Goal: Information Seeking & Learning: Check status

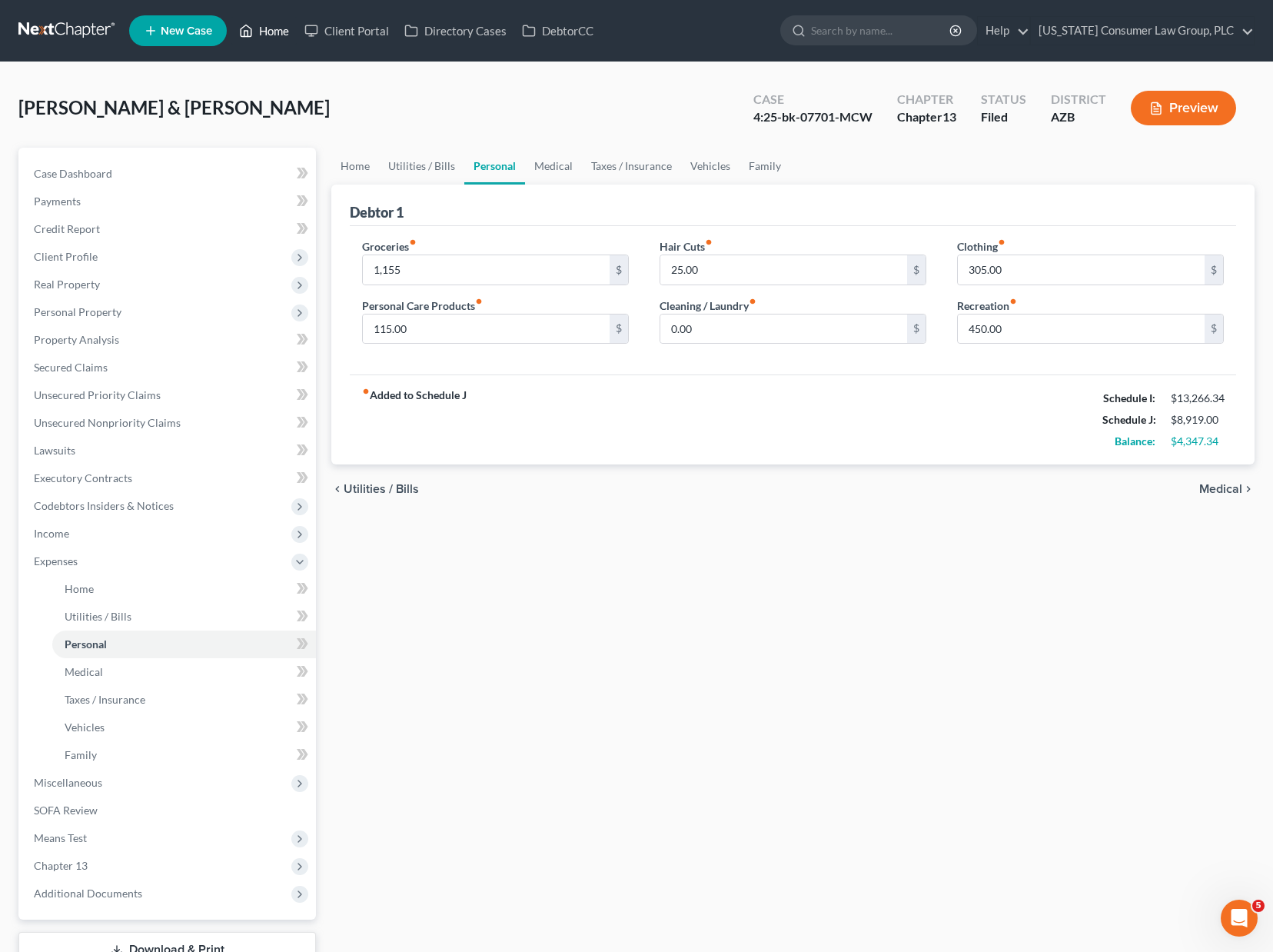
click at [269, 30] on link "Home" at bounding box center [264, 30] width 65 height 28
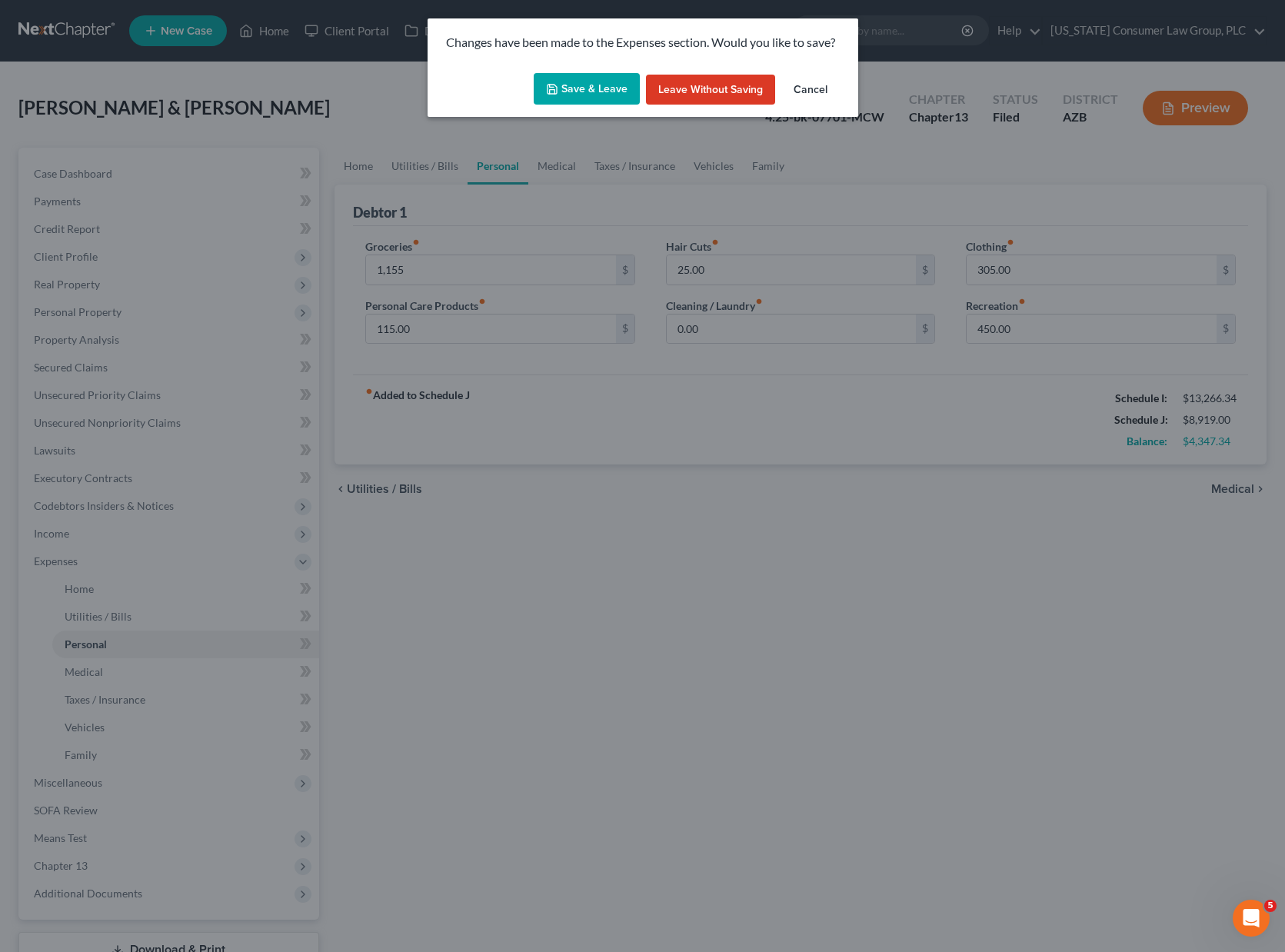
click at [580, 82] on button "Save & Leave" at bounding box center [586, 88] width 106 height 32
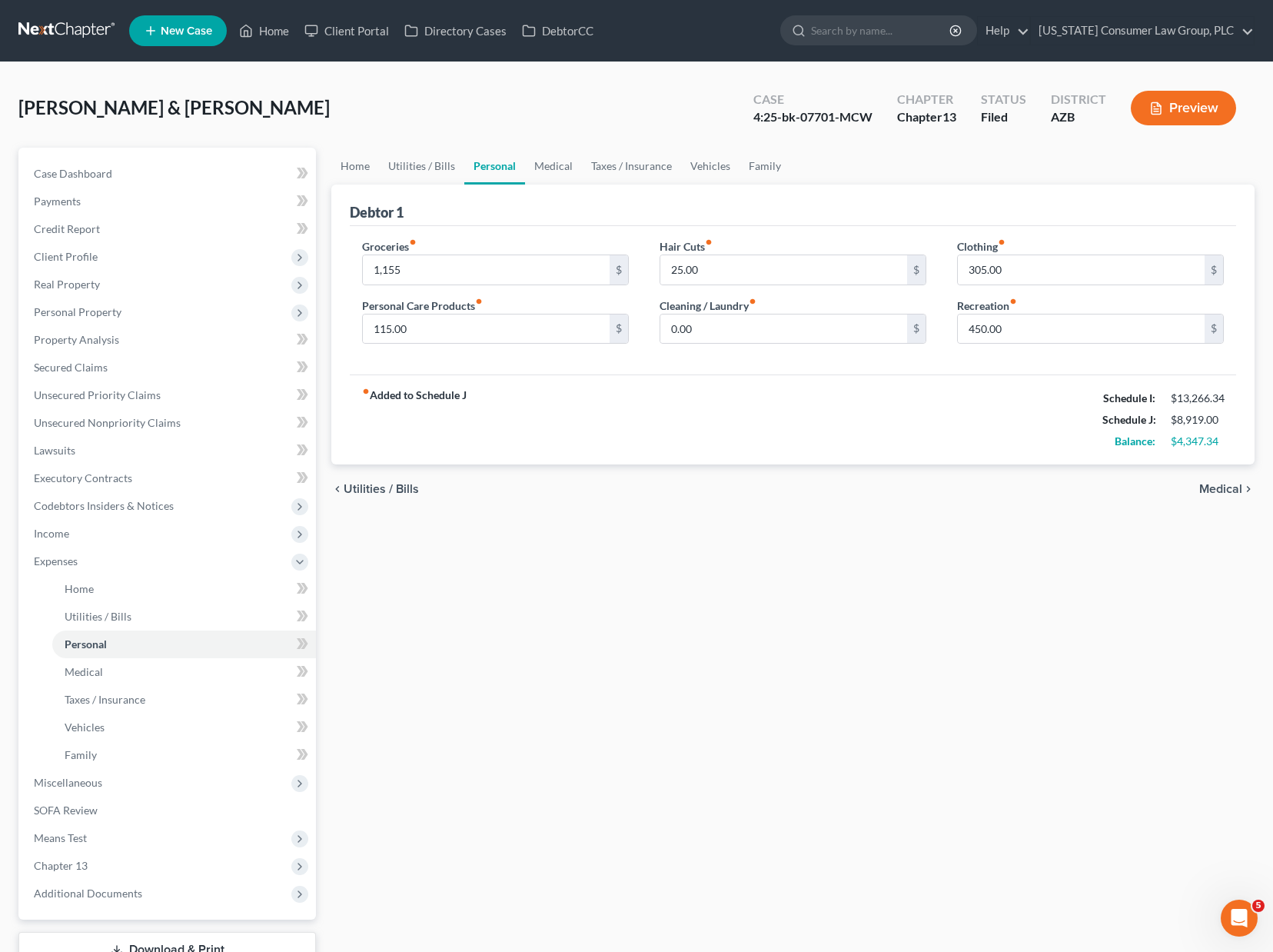
type input "1,155.00"
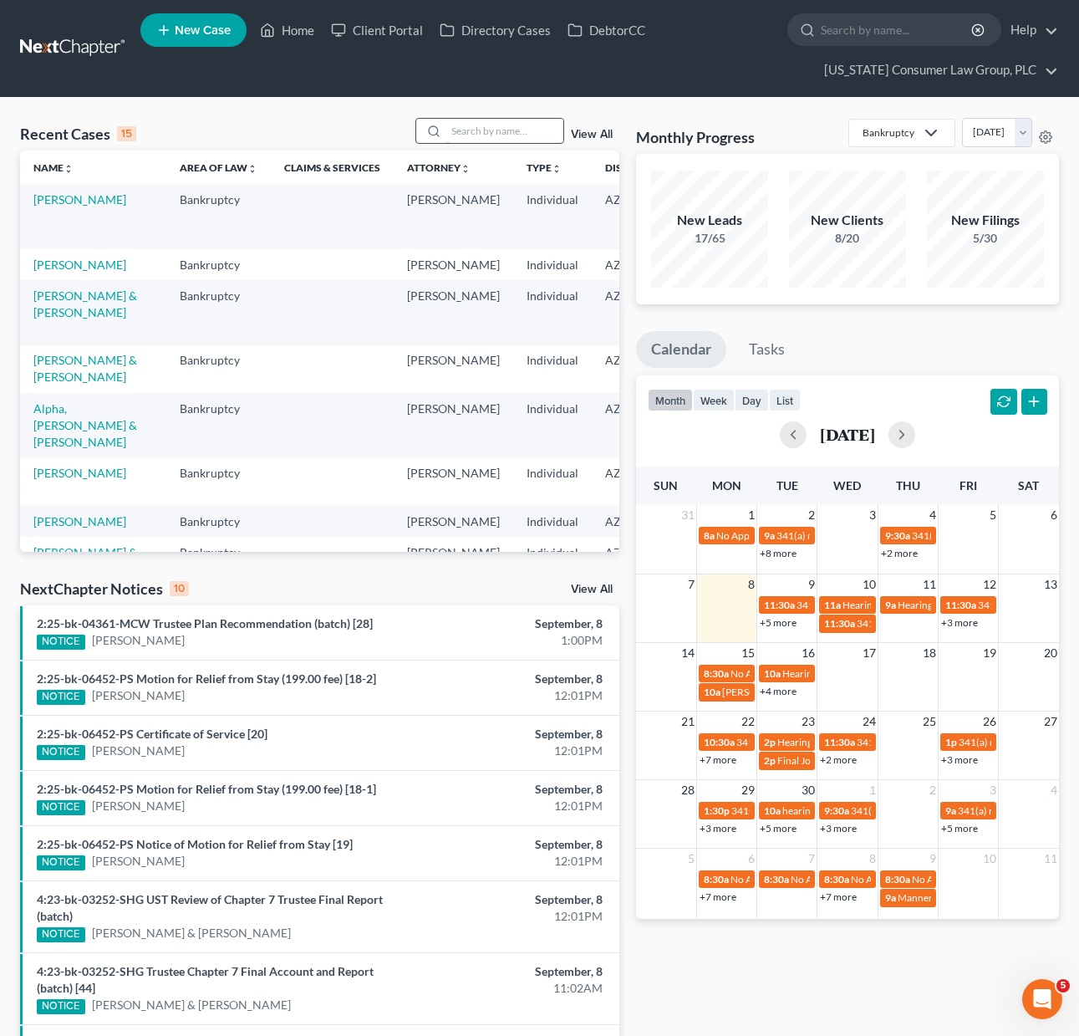
click at [462, 133] on input "search" at bounding box center [504, 131] width 117 height 24
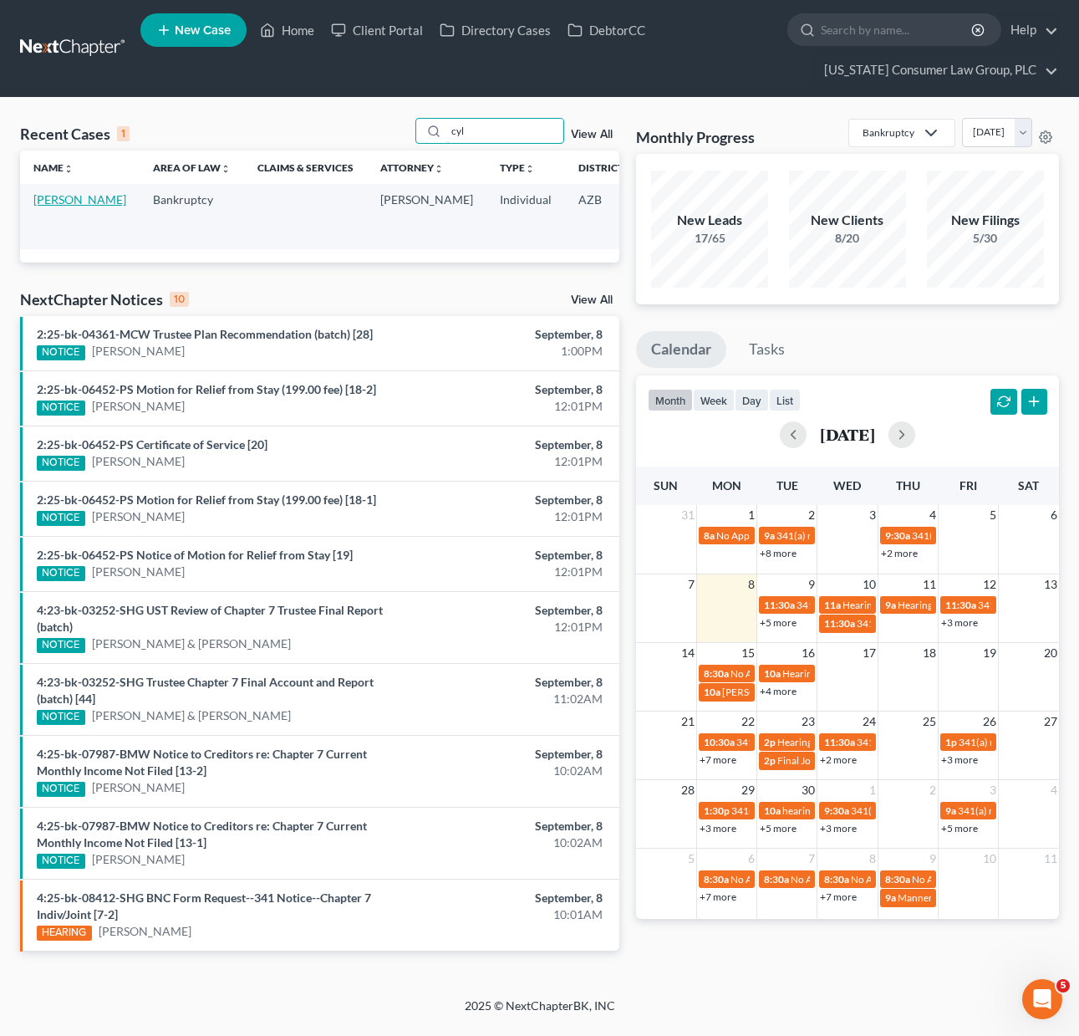
type input "cyl"
click at [63, 201] on link "[PERSON_NAME]" at bounding box center [79, 199] width 93 height 14
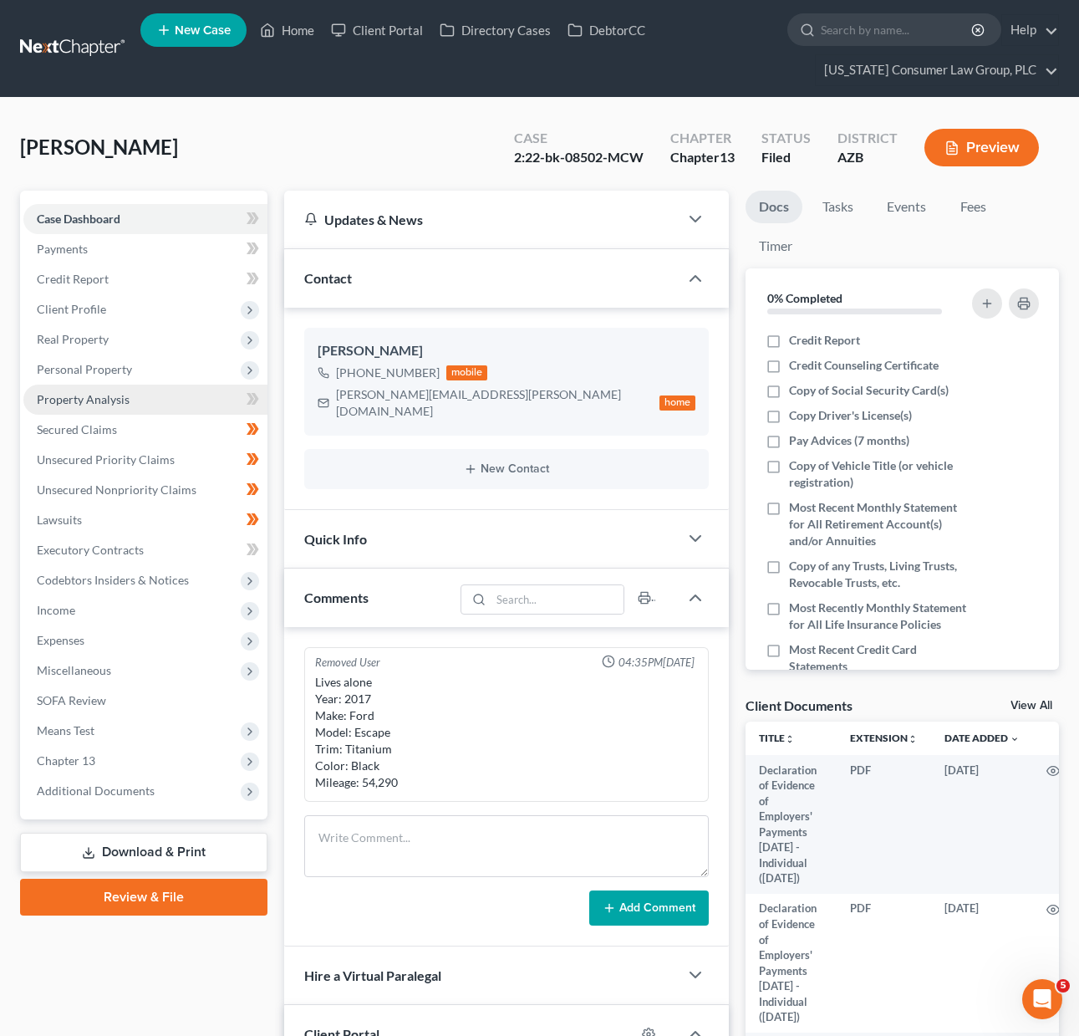
click at [80, 392] on span "Property Analysis" at bounding box center [83, 399] width 93 height 14
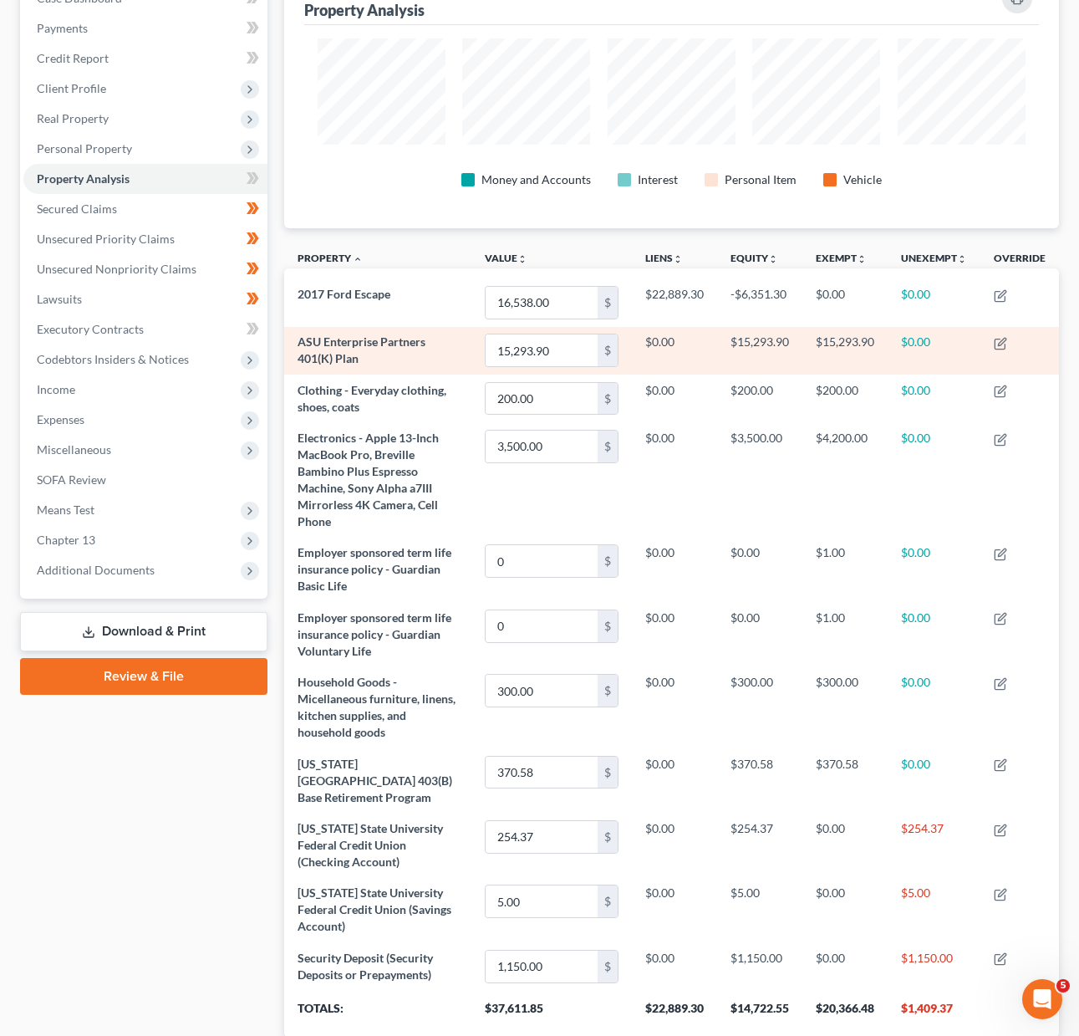
scroll to position [247, 0]
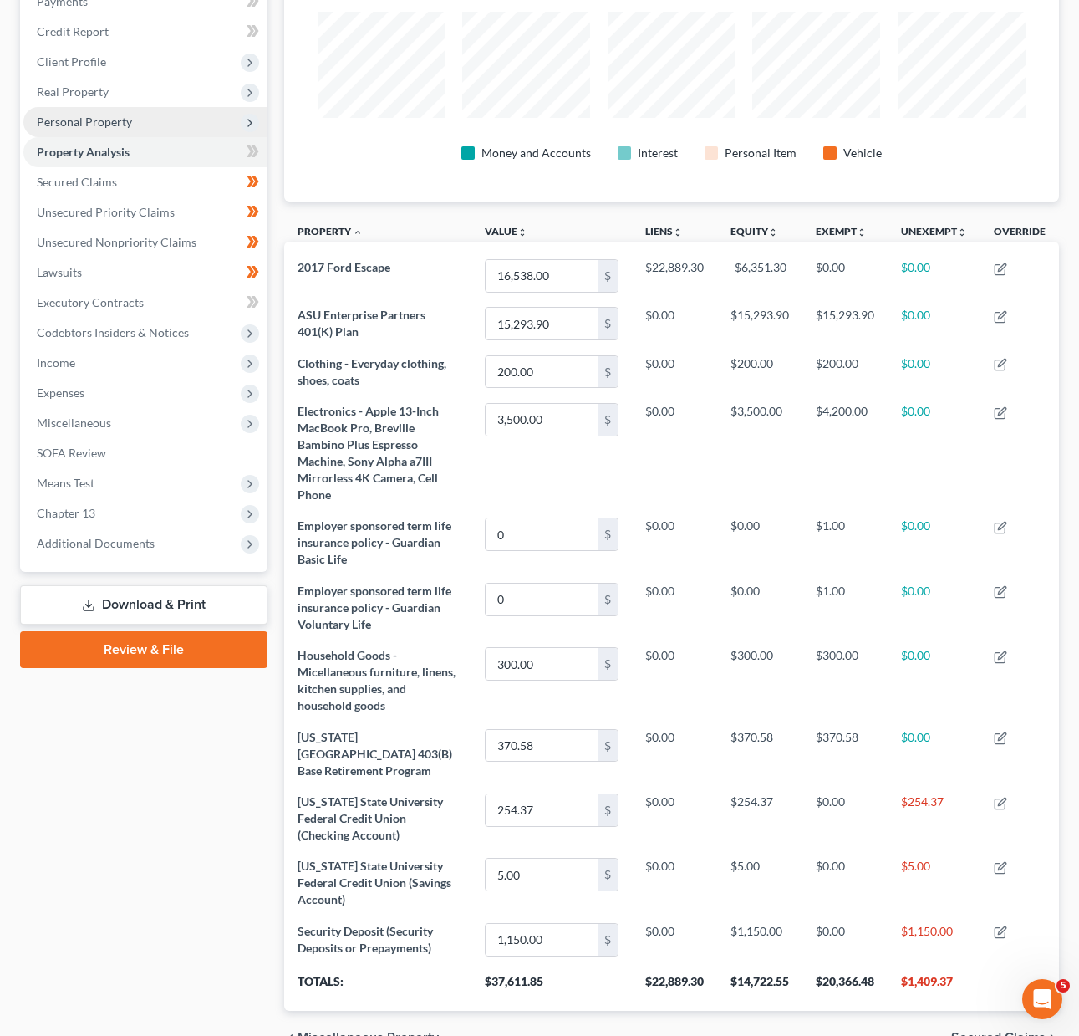
click at [78, 111] on span "Personal Property" at bounding box center [145, 122] width 244 height 30
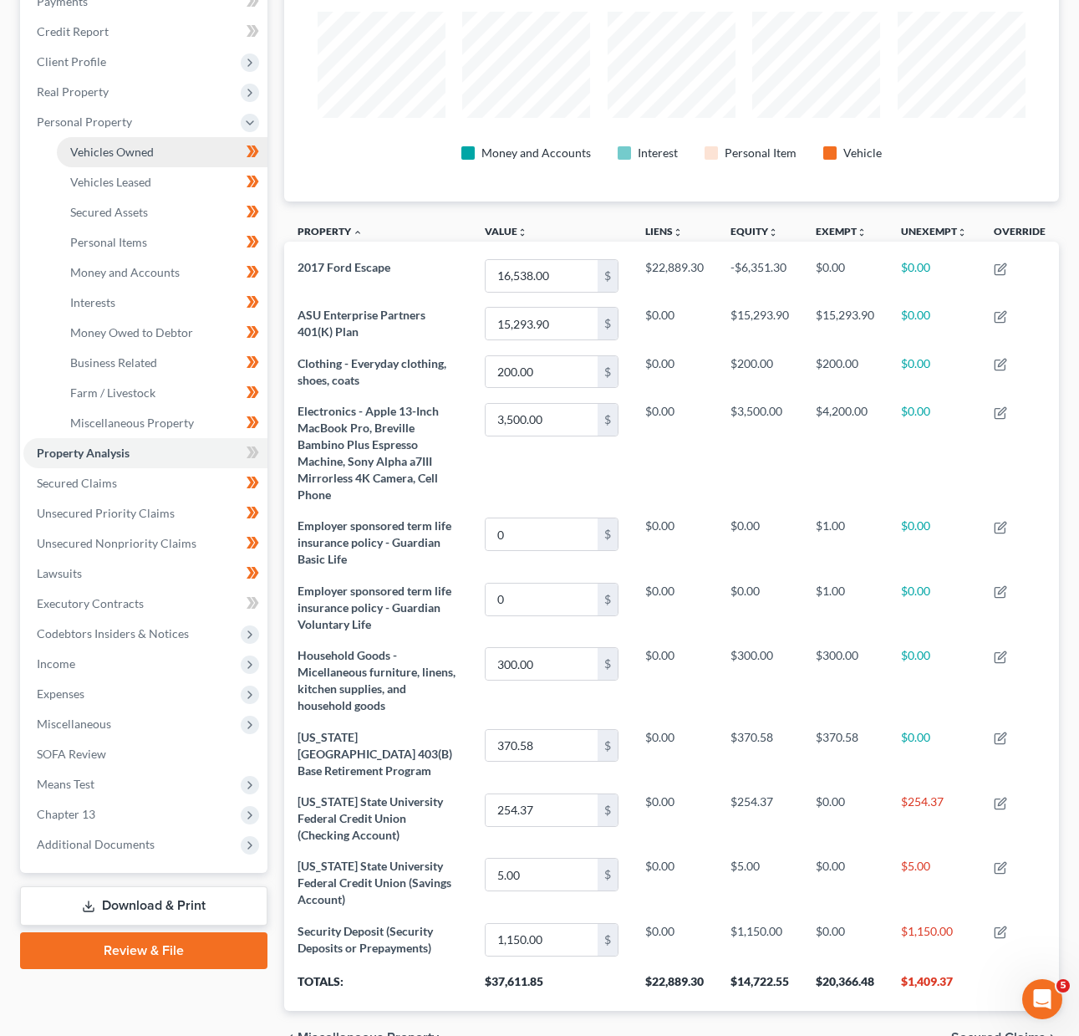
click at [94, 141] on link "Vehicles Owned" at bounding box center [162, 152] width 211 height 30
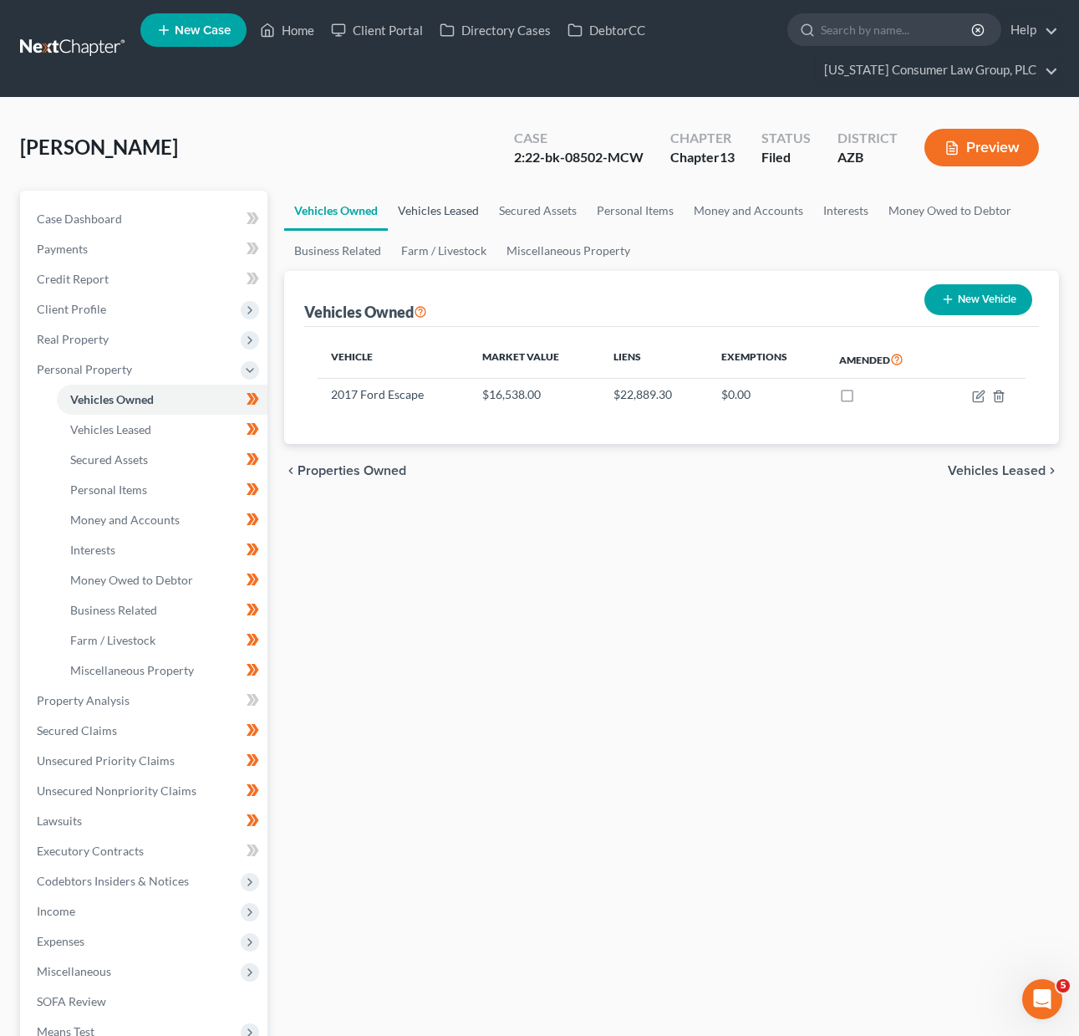
click at [432, 199] on link "Vehicles Leased" at bounding box center [438, 211] width 101 height 40
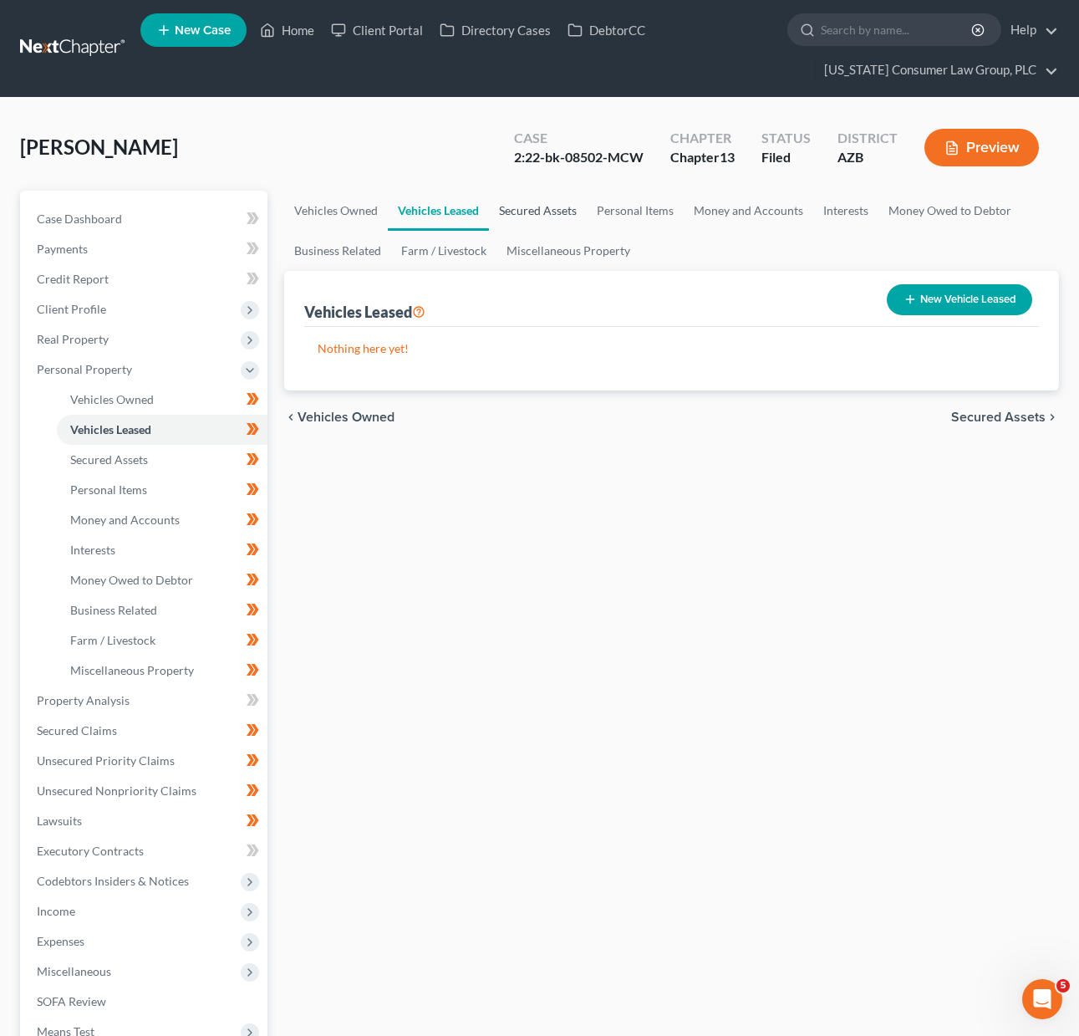
click at [543, 205] on link "Secured Assets" at bounding box center [538, 211] width 98 height 40
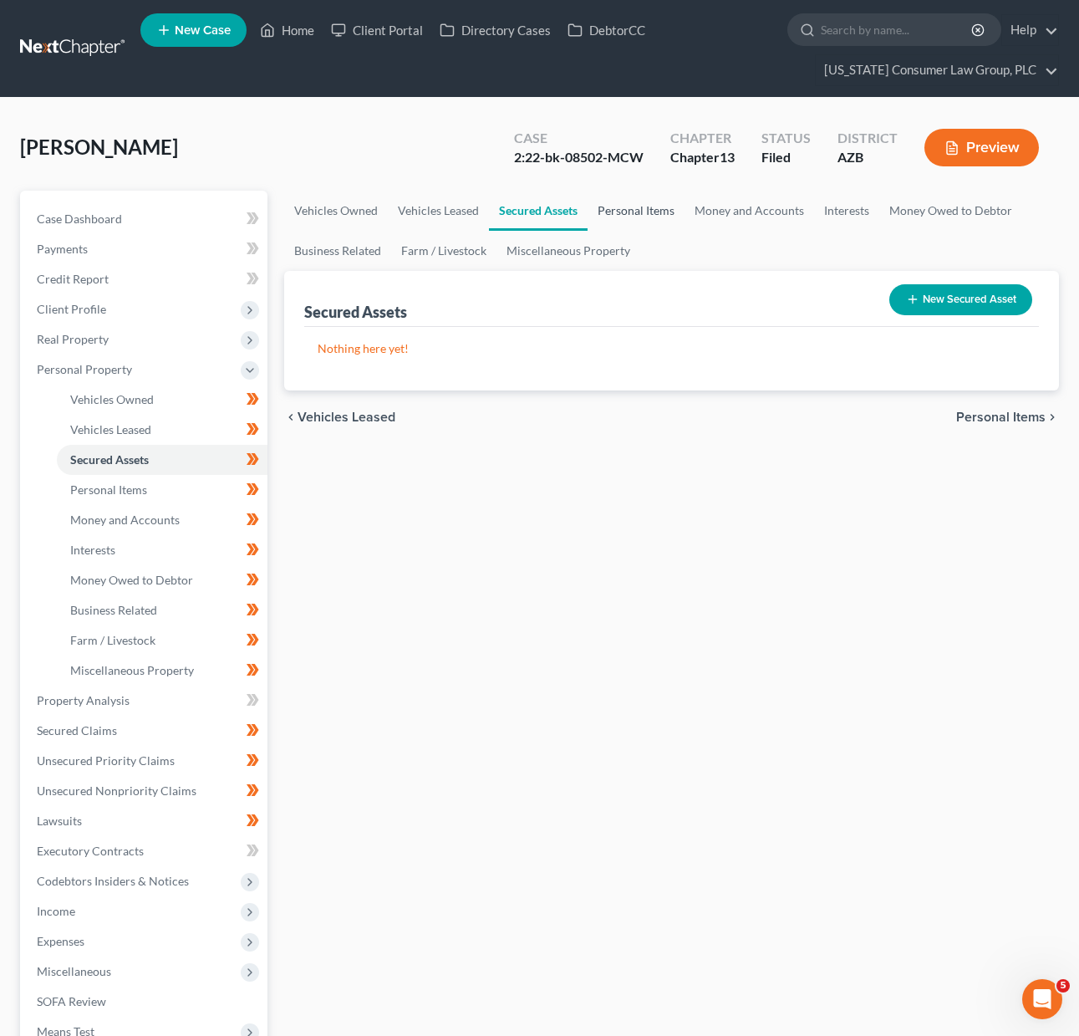
click at [626, 205] on link "Personal Items" at bounding box center [636, 211] width 97 height 40
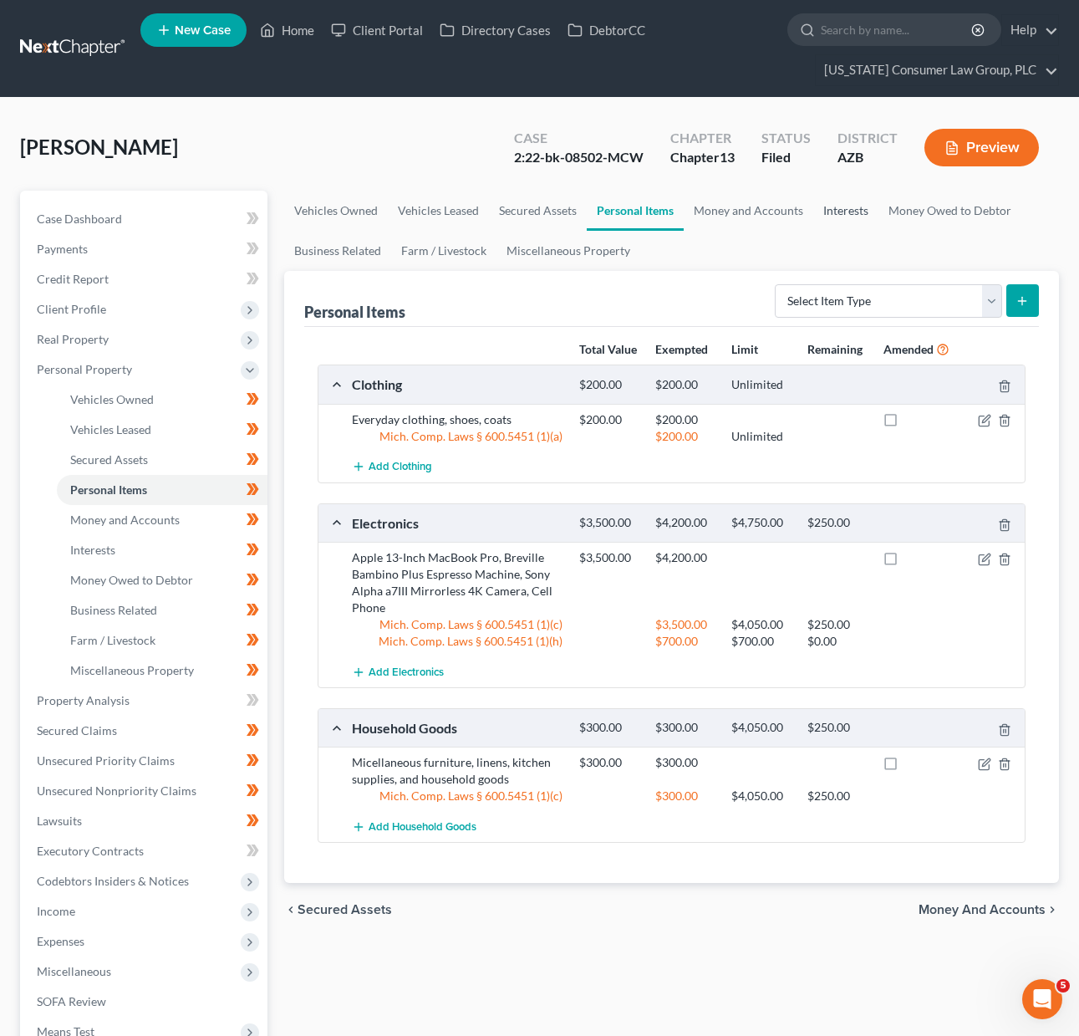
click at [839, 209] on link "Interests" at bounding box center [845, 211] width 65 height 40
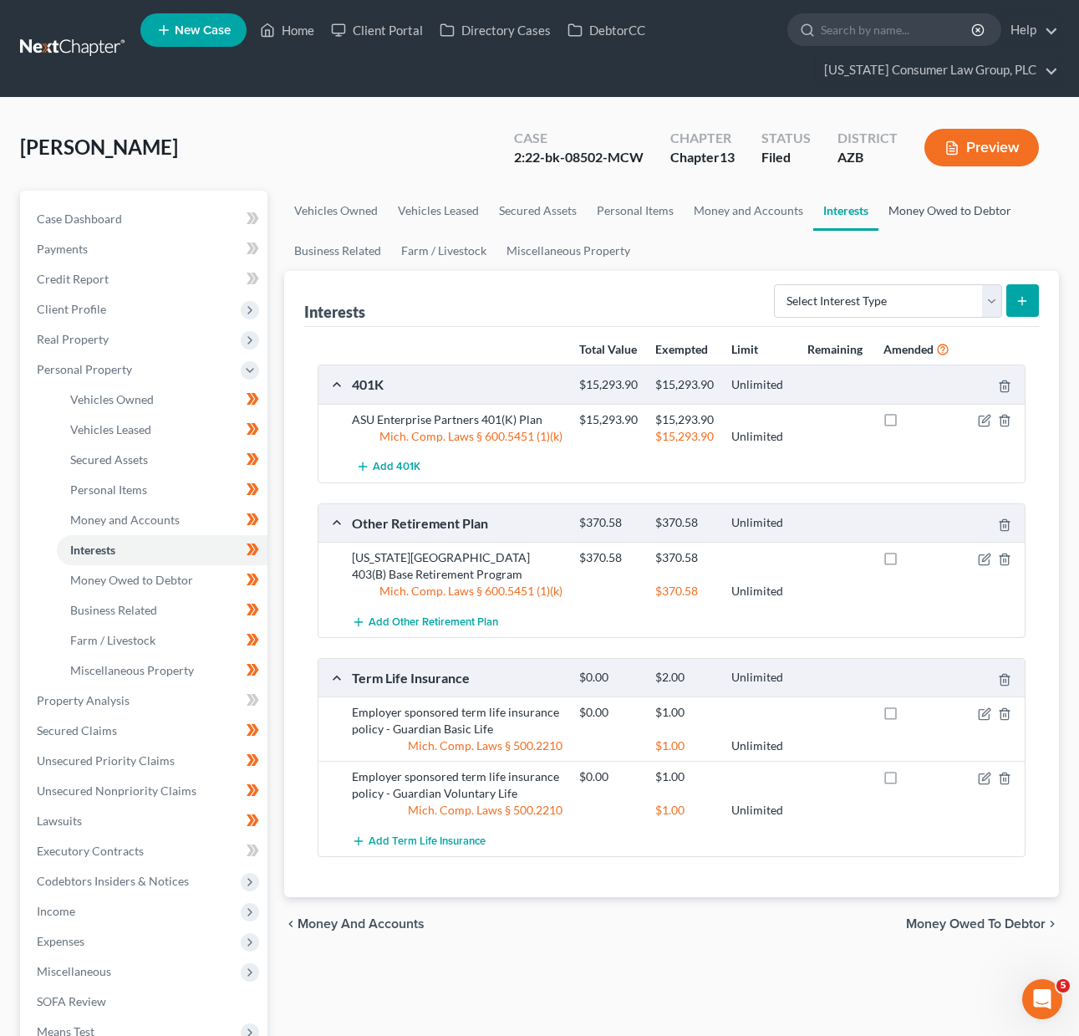
click at [897, 205] on link "Money Owed to Debtor" at bounding box center [950, 211] width 143 height 40
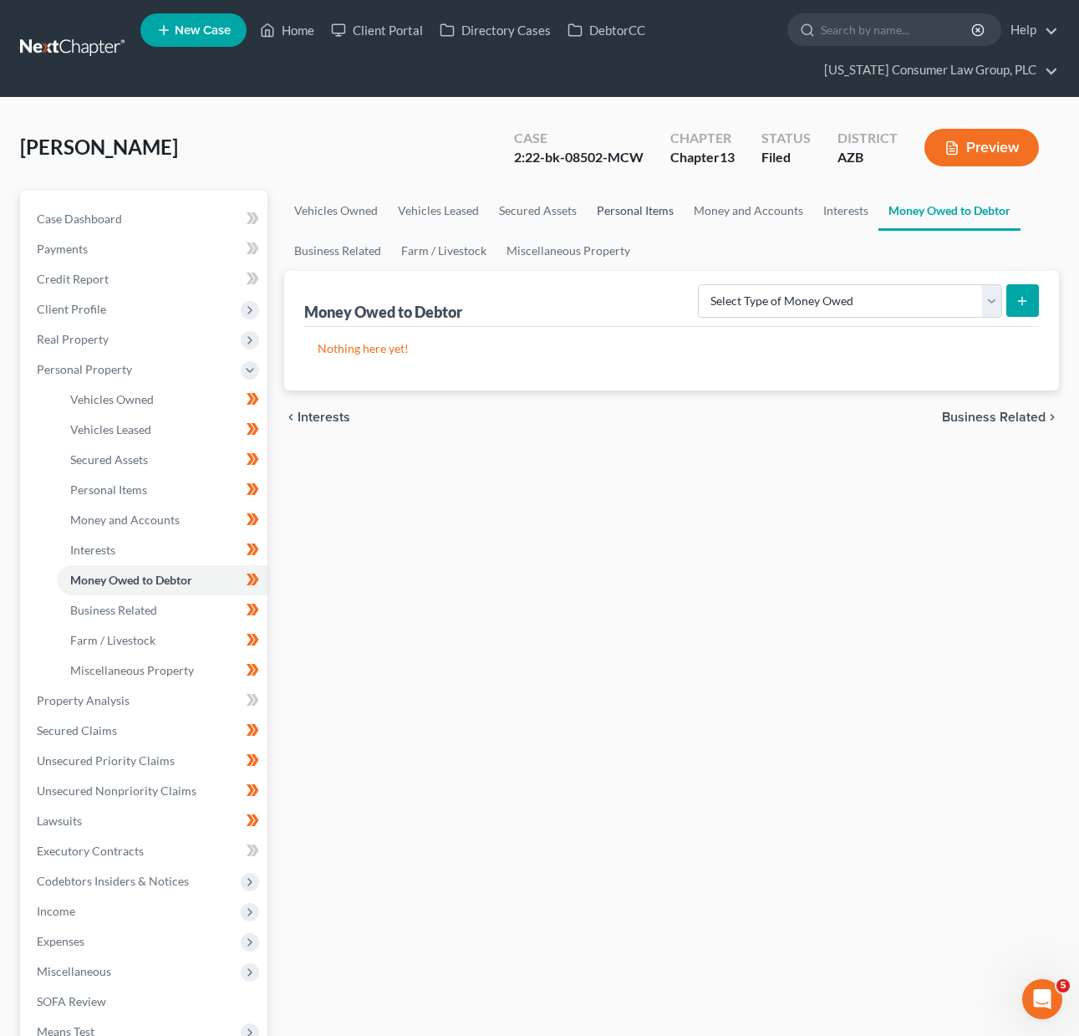
click at [649, 206] on link "Personal Items" at bounding box center [635, 211] width 97 height 40
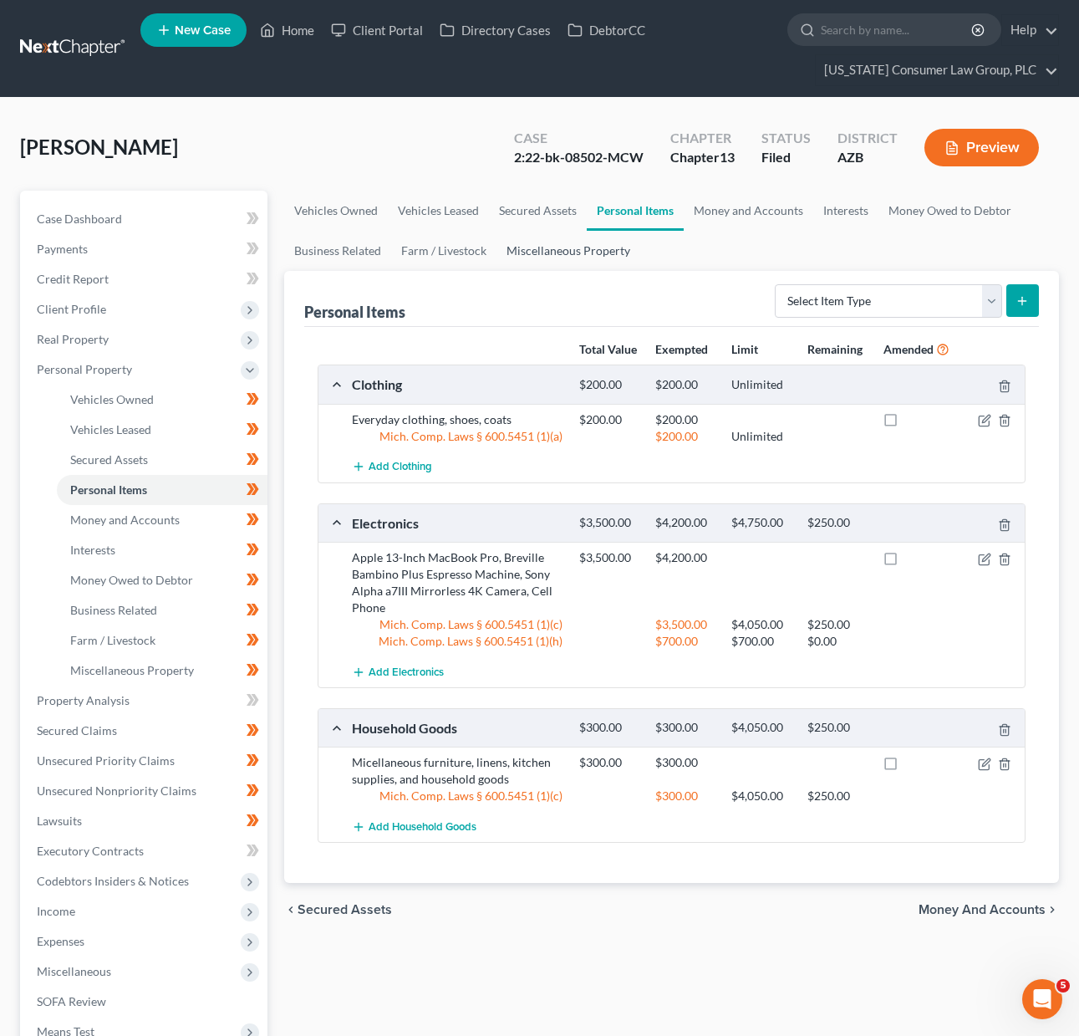
click at [571, 243] on link "Miscellaneous Property" at bounding box center [569, 251] width 144 height 40
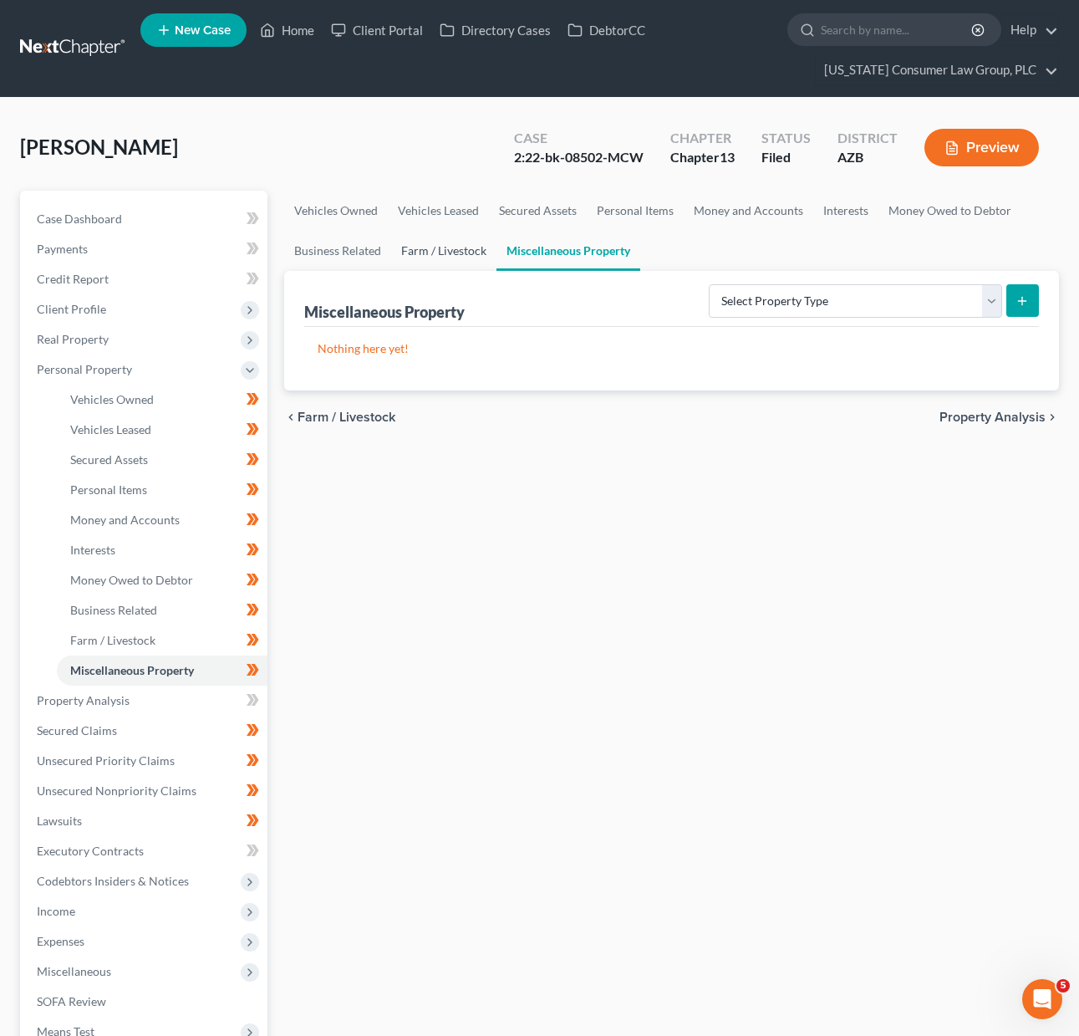
click at [451, 253] on link "Farm / Livestock" at bounding box center [443, 251] width 105 height 40
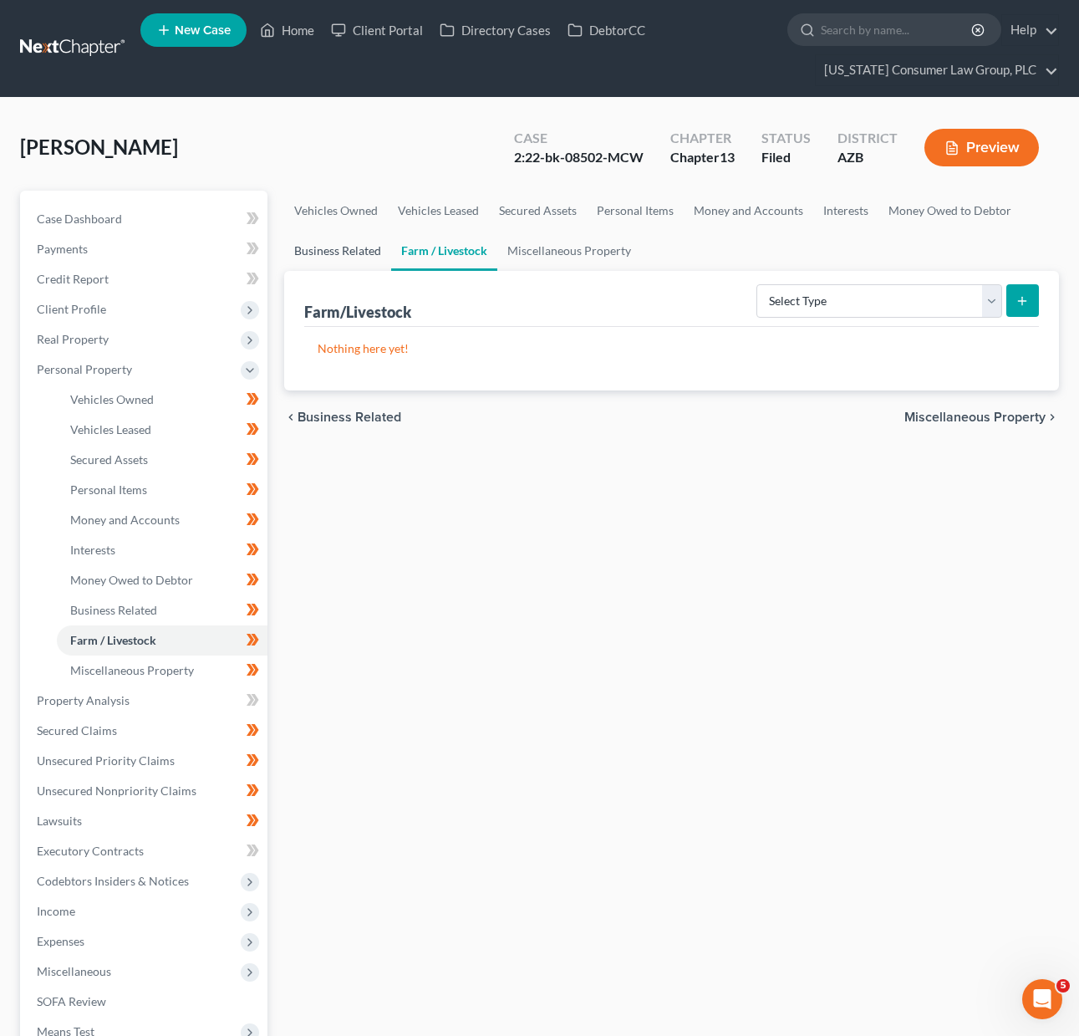
click at [319, 250] on link "Business Related" at bounding box center [337, 251] width 107 height 40
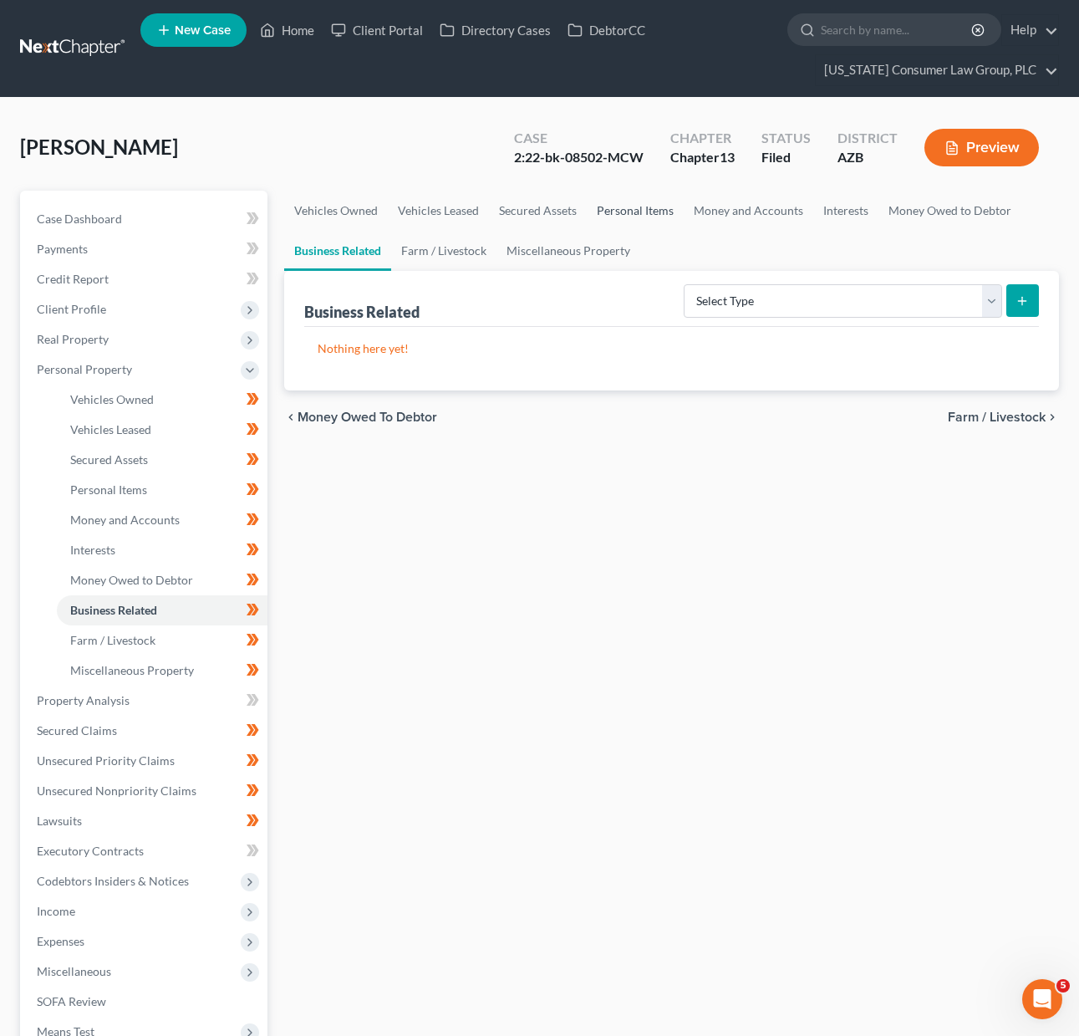
click at [641, 202] on link "Personal Items" at bounding box center [635, 211] width 97 height 40
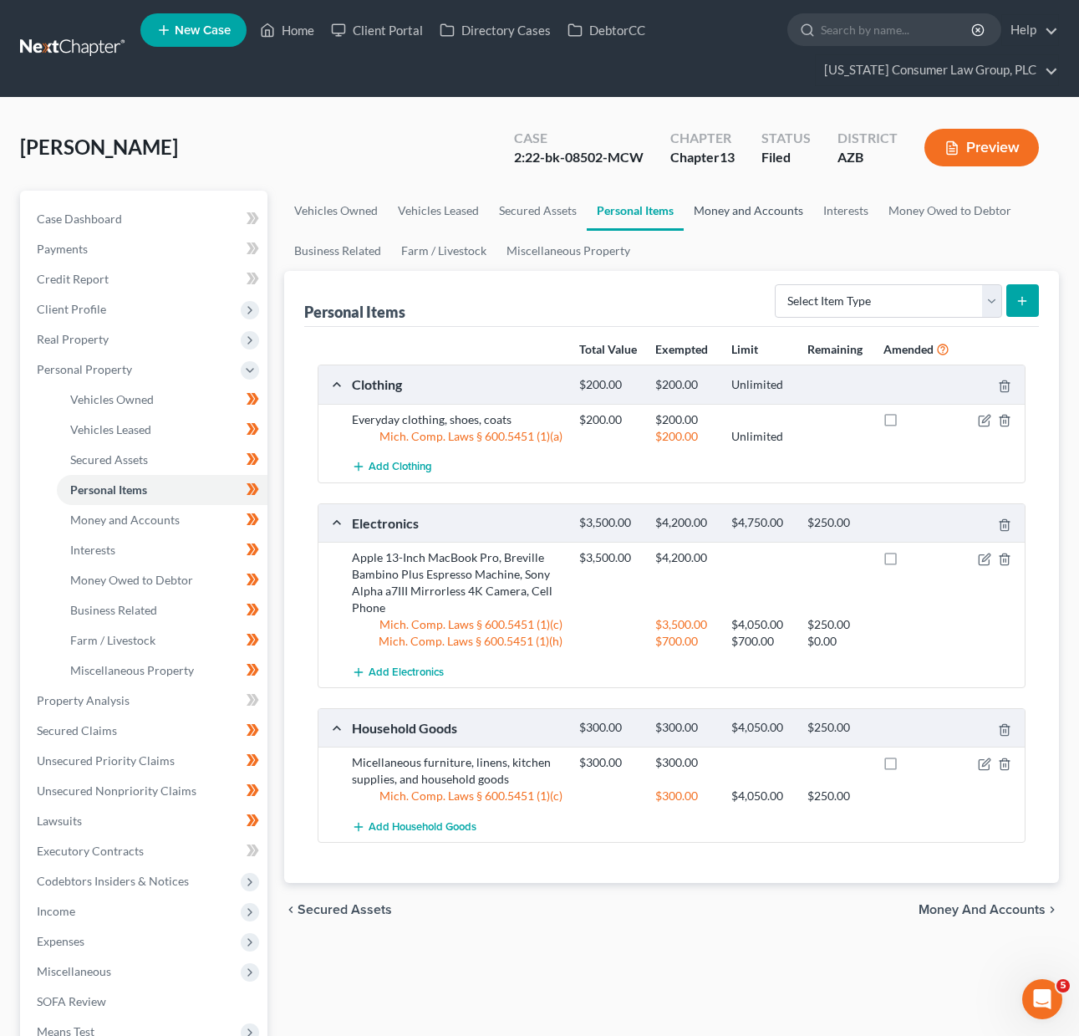
click at [721, 205] on link "Money and Accounts" at bounding box center [749, 211] width 130 height 40
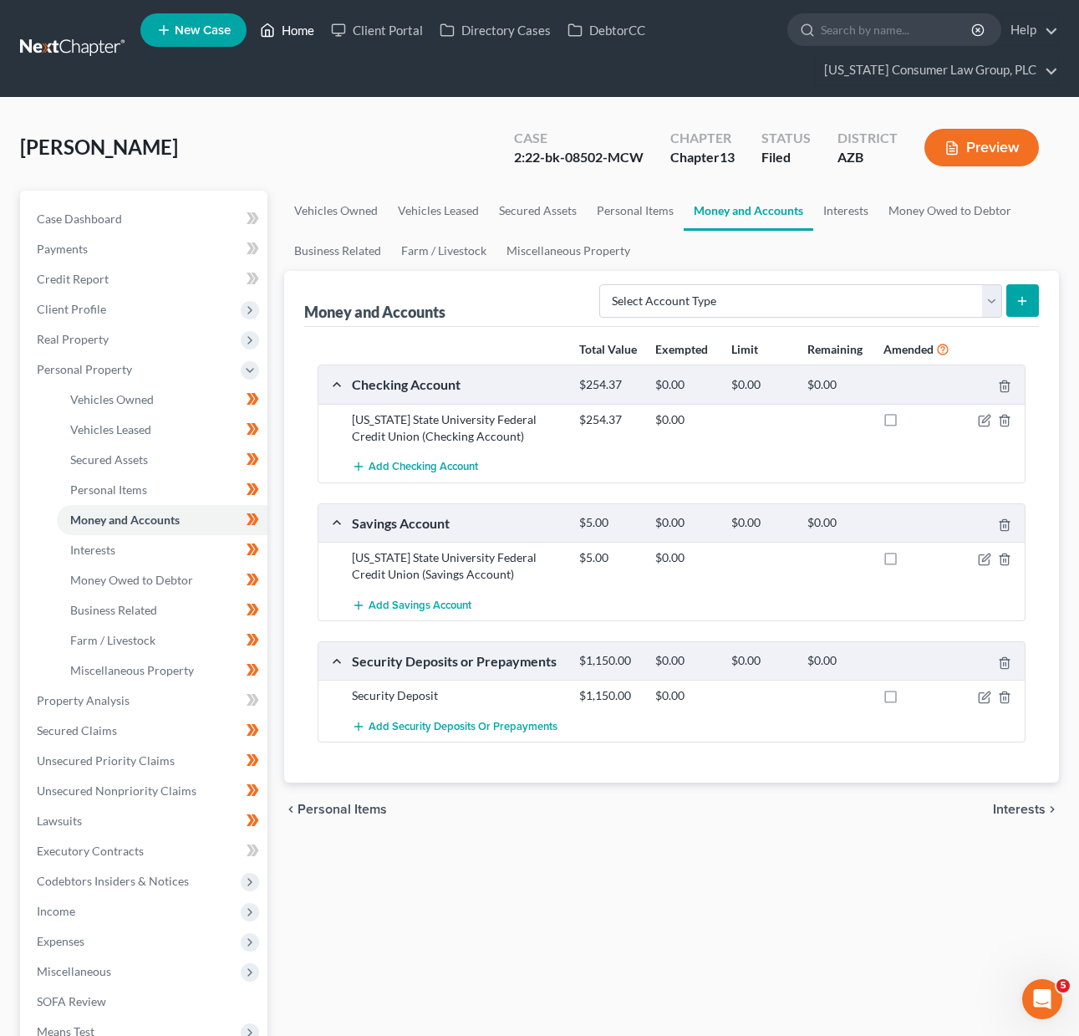
click at [308, 34] on link "Home" at bounding box center [287, 30] width 71 height 30
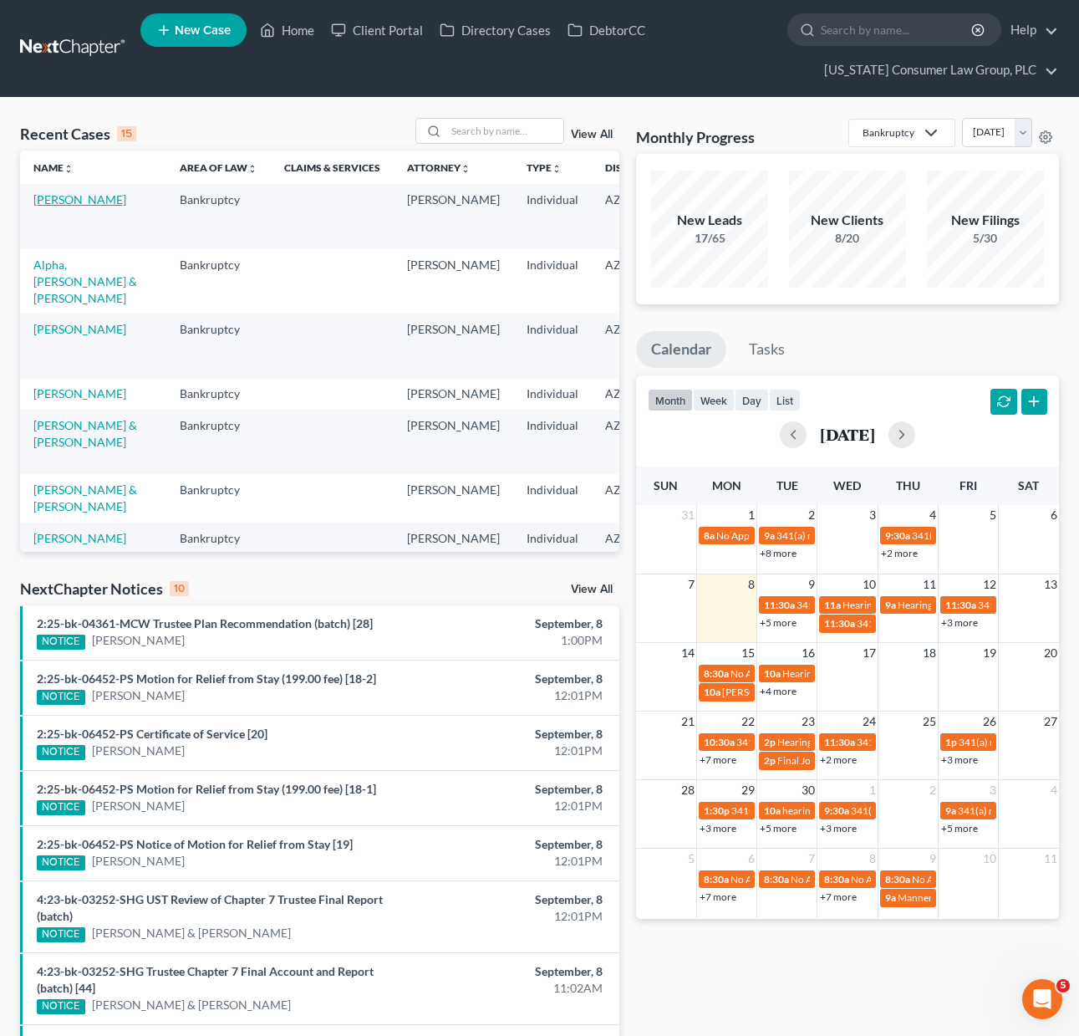
click at [52, 206] on link "[PERSON_NAME]" at bounding box center [79, 199] width 93 height 14
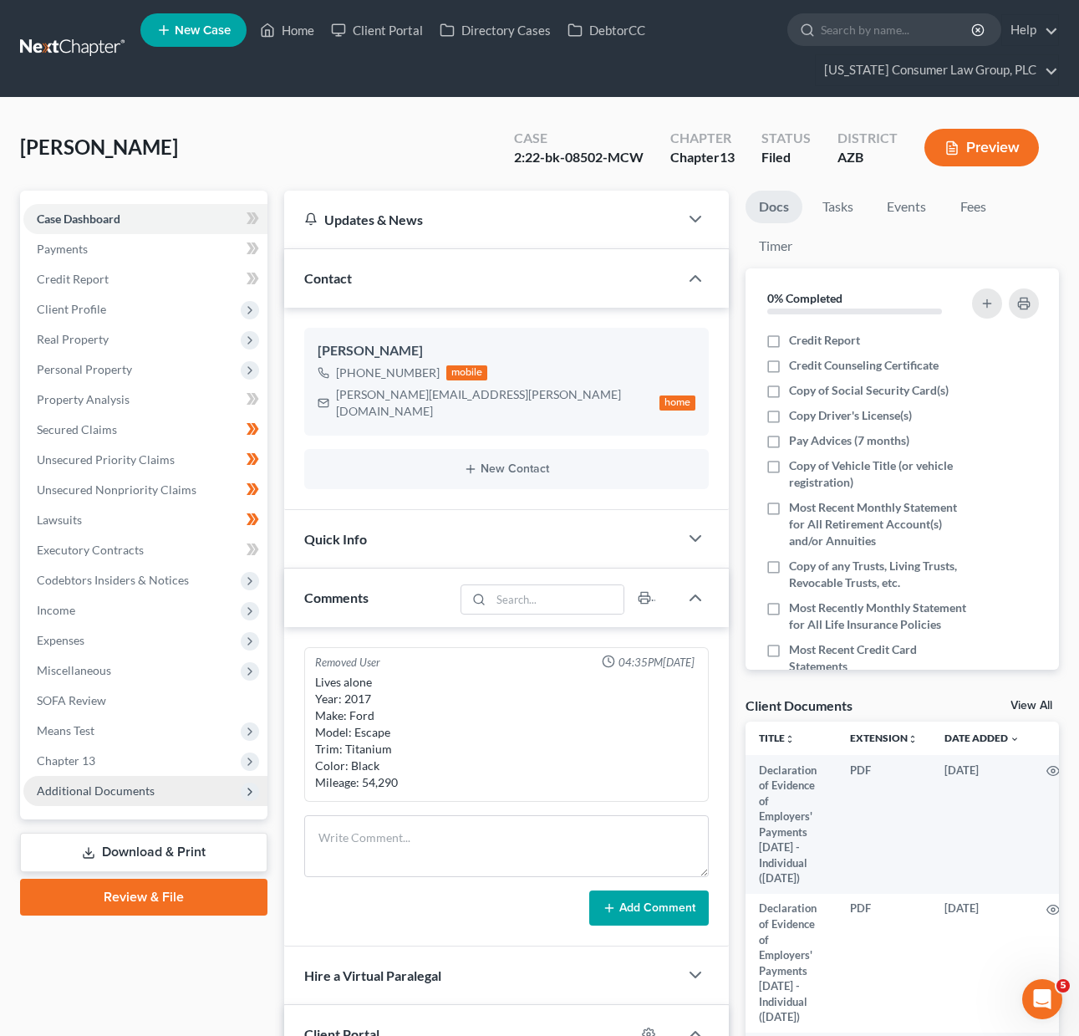
click at [155, 792] on span "Additional Documents" at bounding box center [145, 791] width 244 height 30
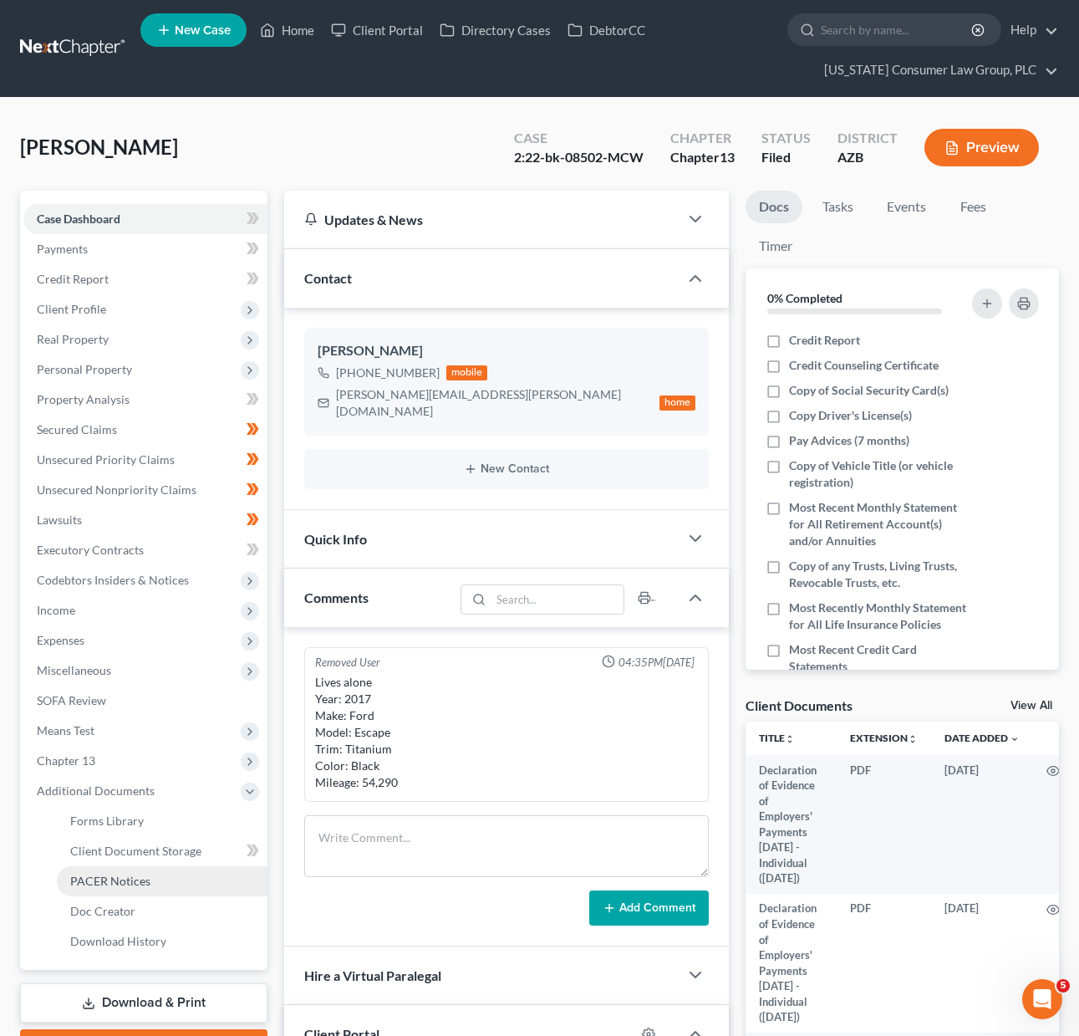
click at [130, 880] on span "PACER Notices" at bounding box center [110, 881] width 80 height 14
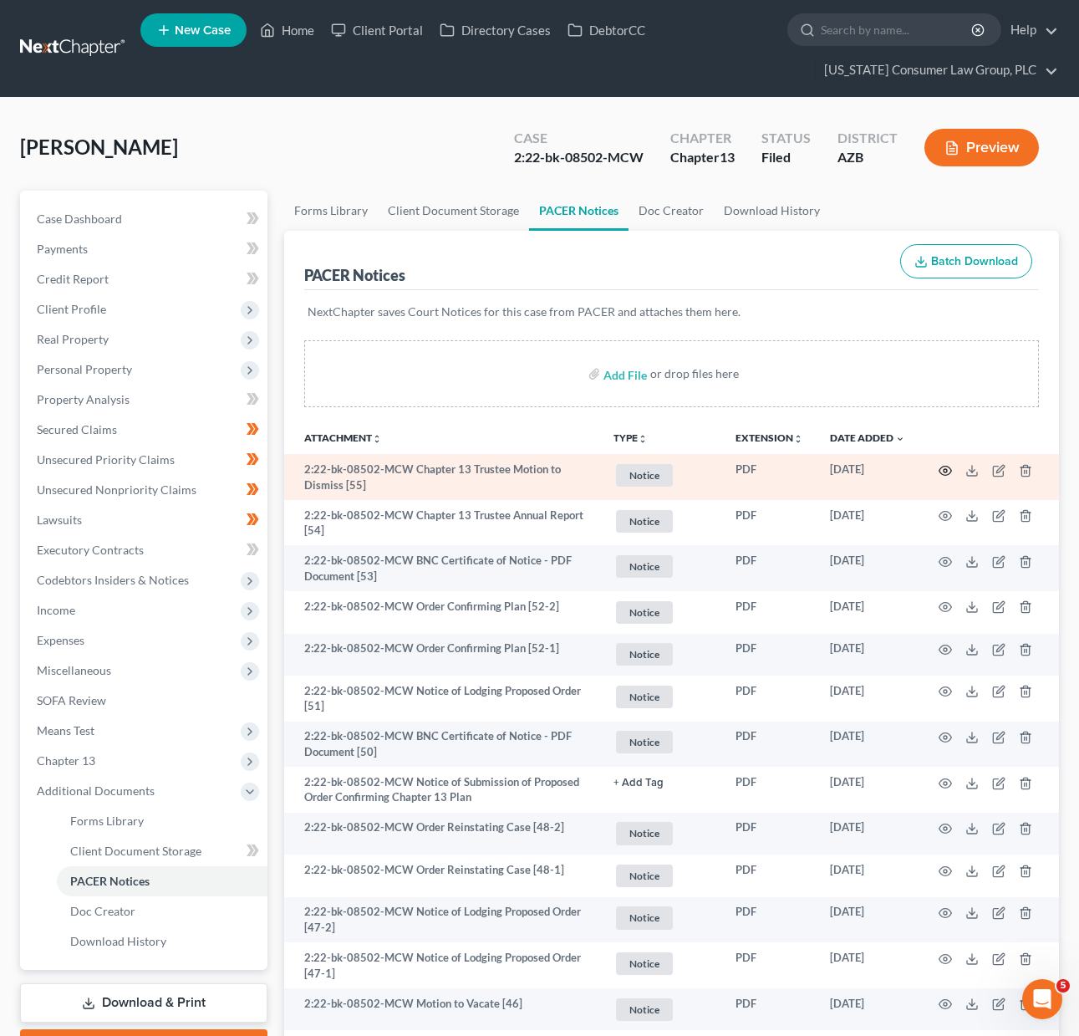
click at [941, 470] on icon "button" at bounding box center [945, 470] width 13 height 13
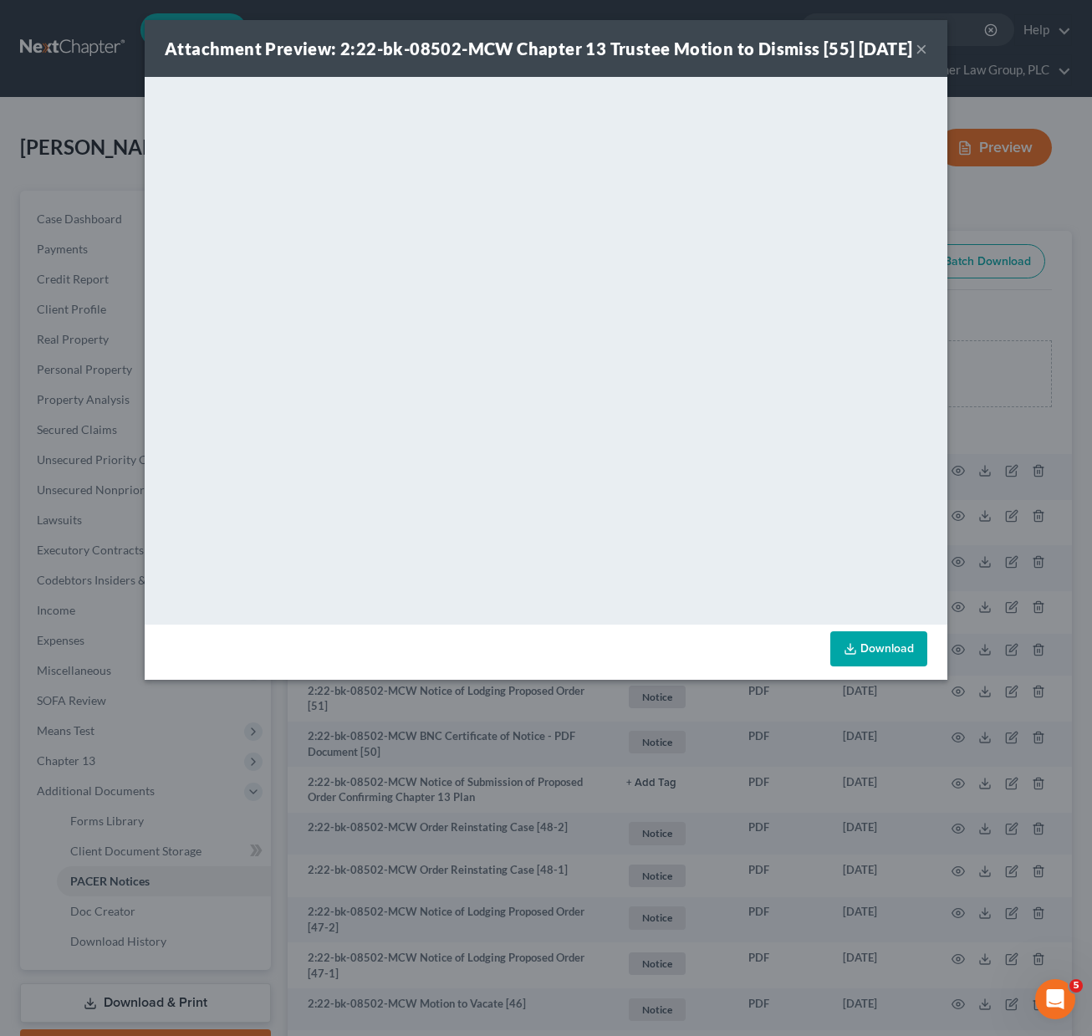
click at [924, 59] on button "×" at bounding box center [921, 48] width 12 height 20
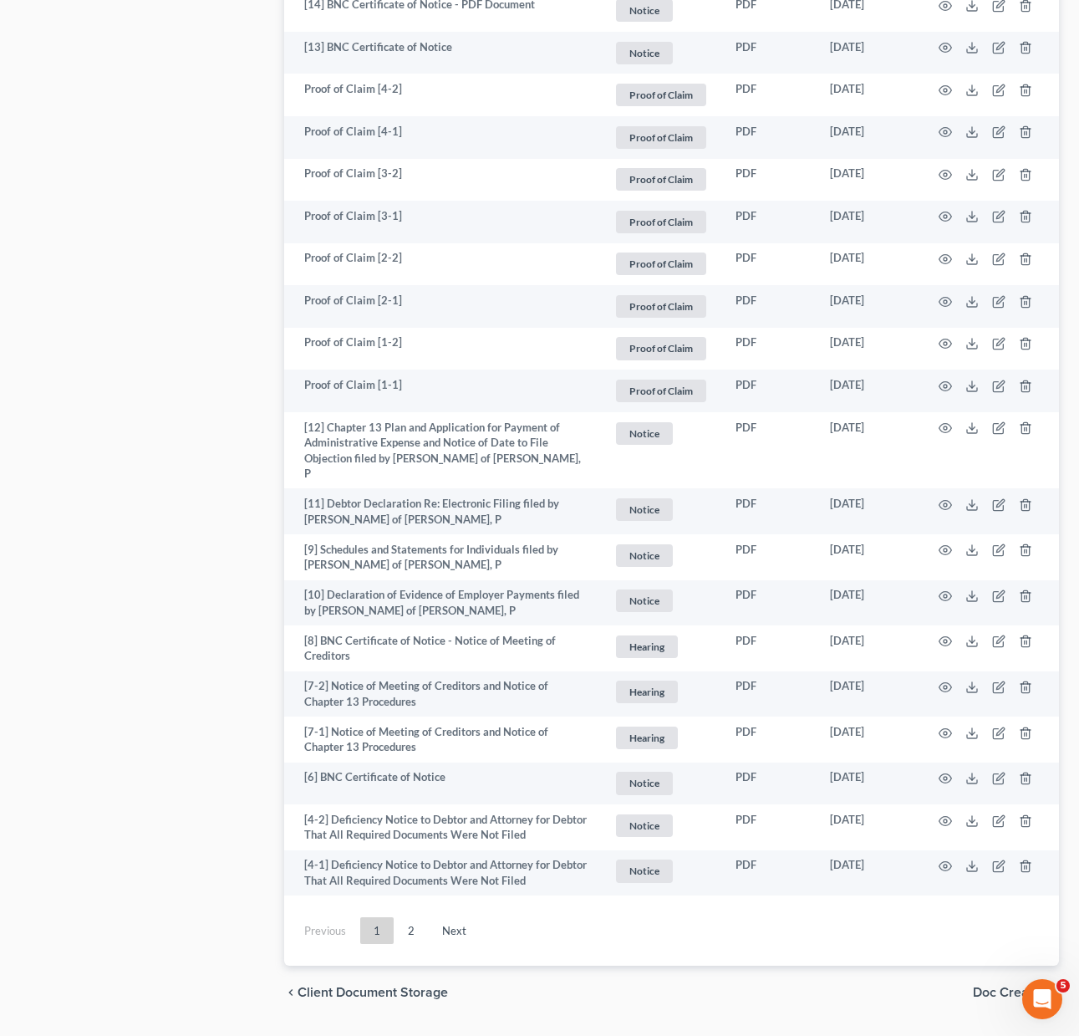
scroll to position [3062, 0]
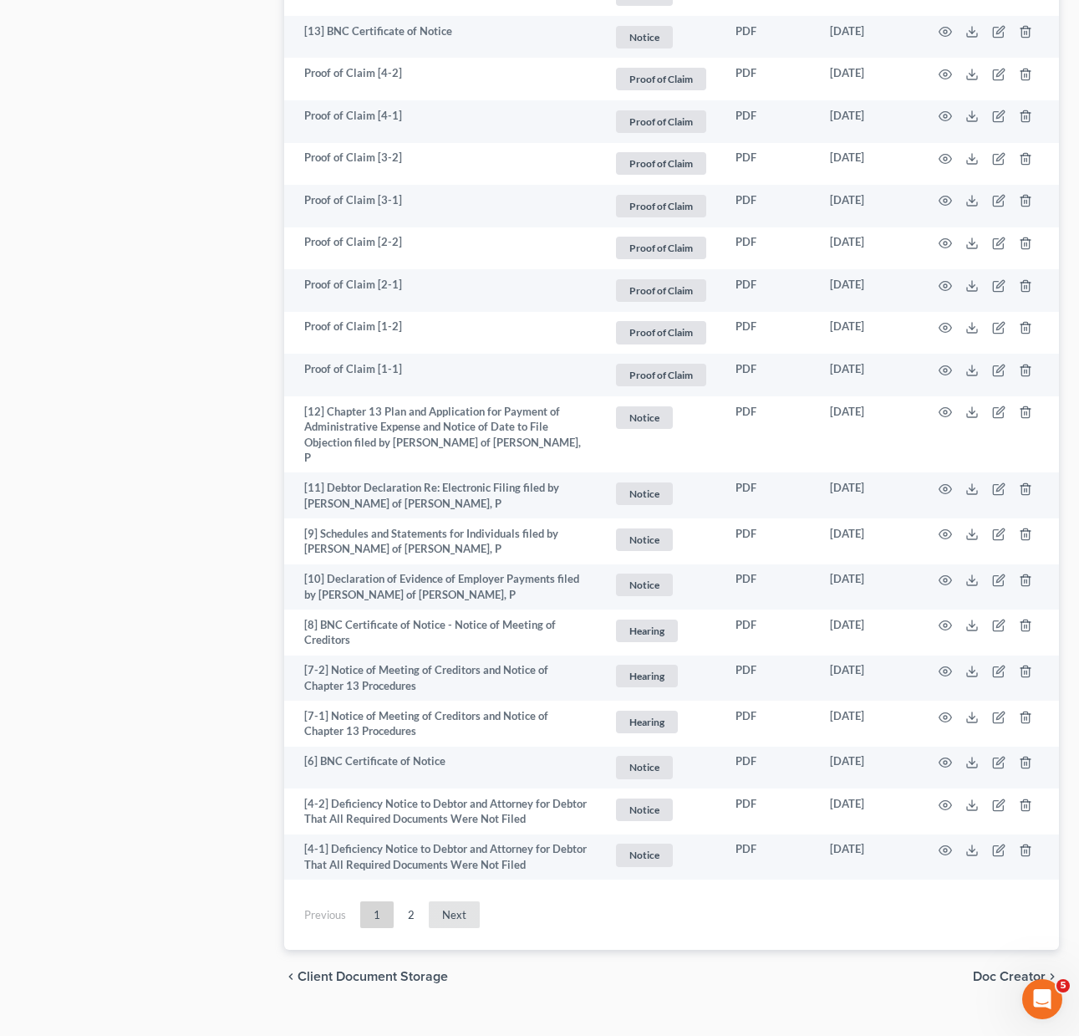
click at [457, 901] on link "Next" at bounding box center [454, 914] width 51 height 27
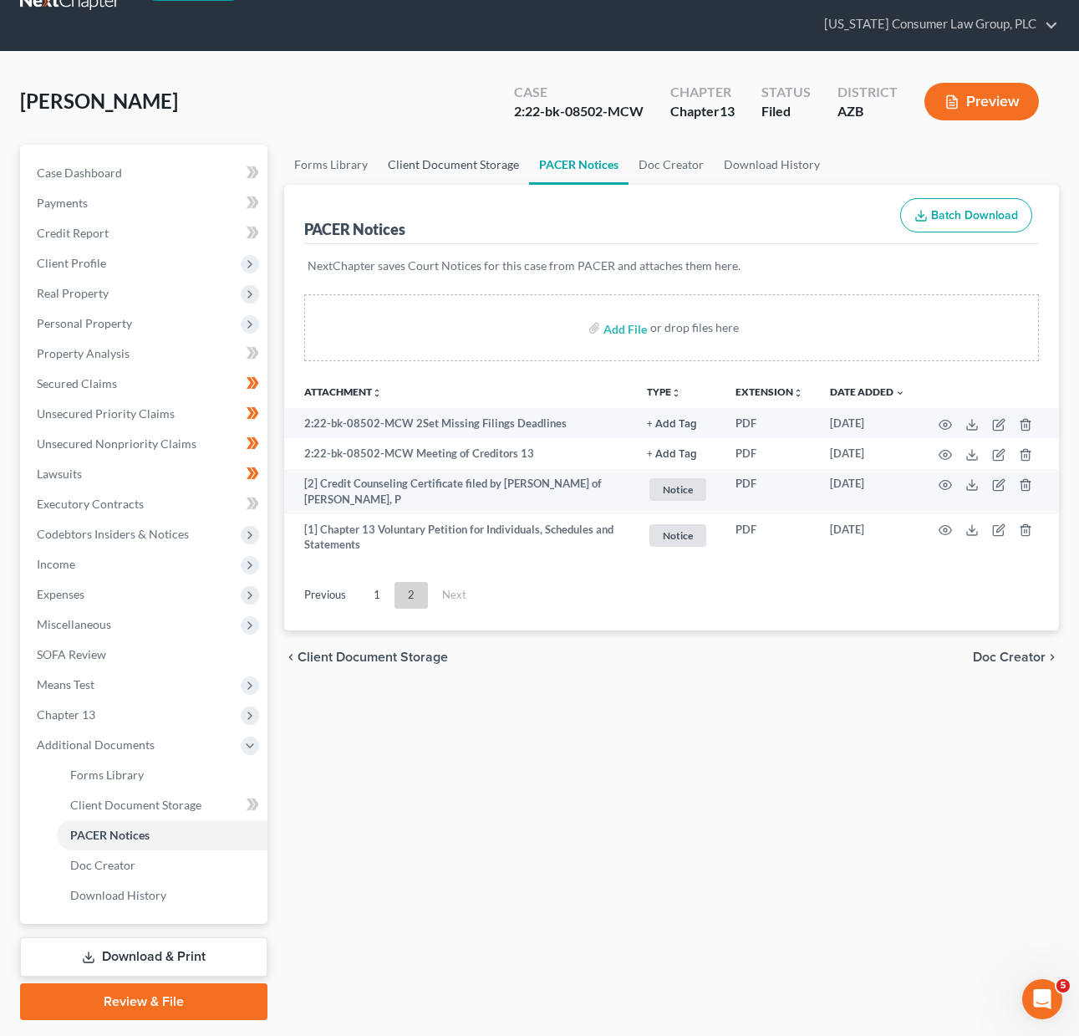
scroll to position [0, 0]
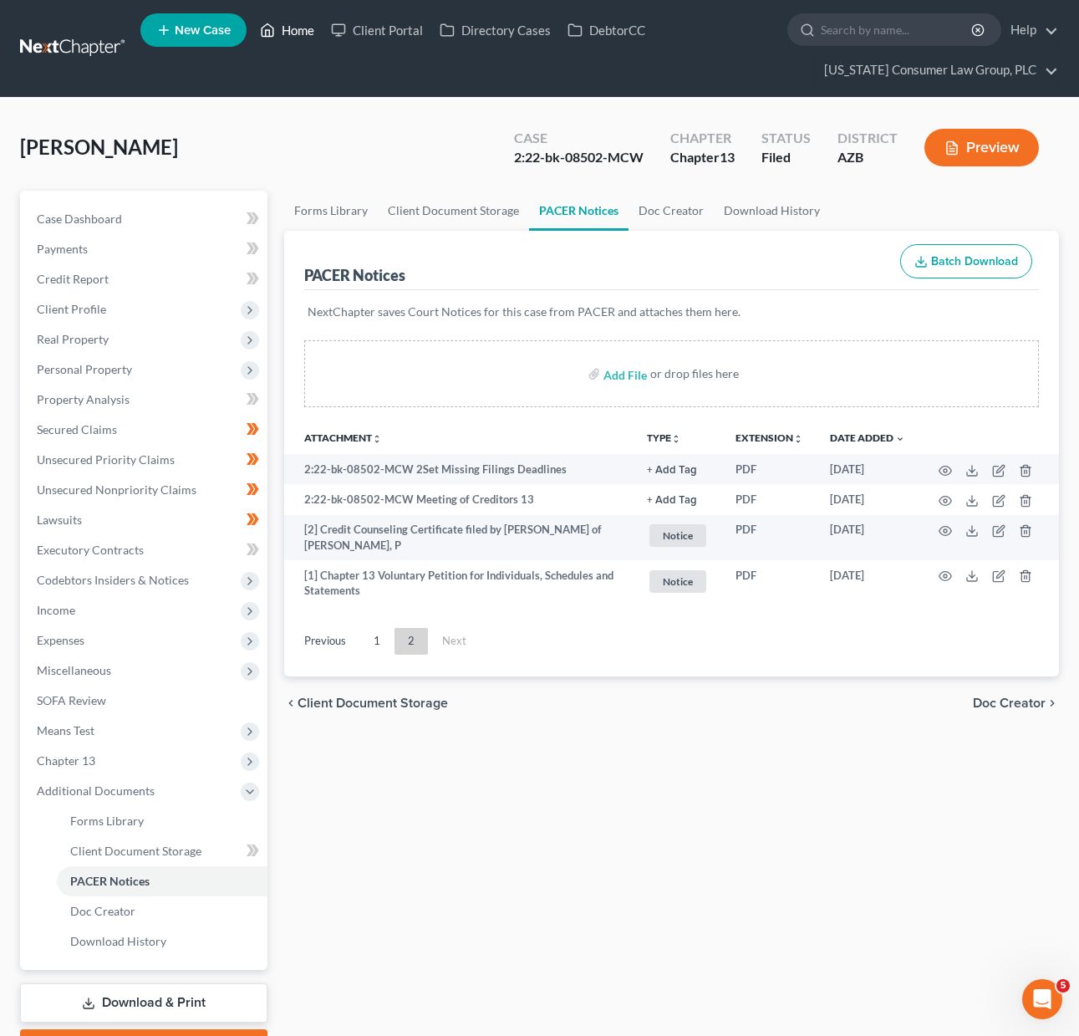
click at [299, 27] on link "Home" at bounding box center [287, 30] width 71 height 30
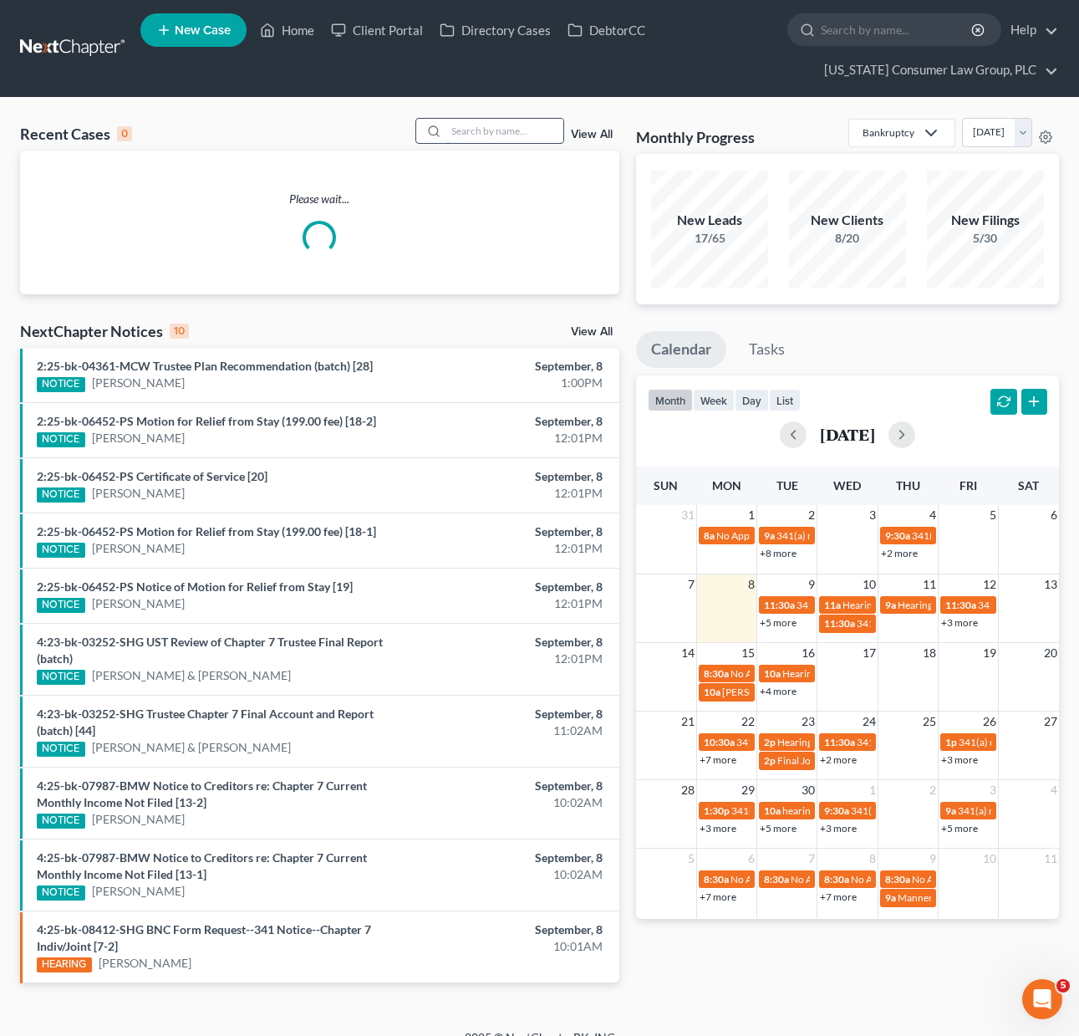
click at [512, 131] on input "search" at bounding box center [504, 131] width 117 height 24
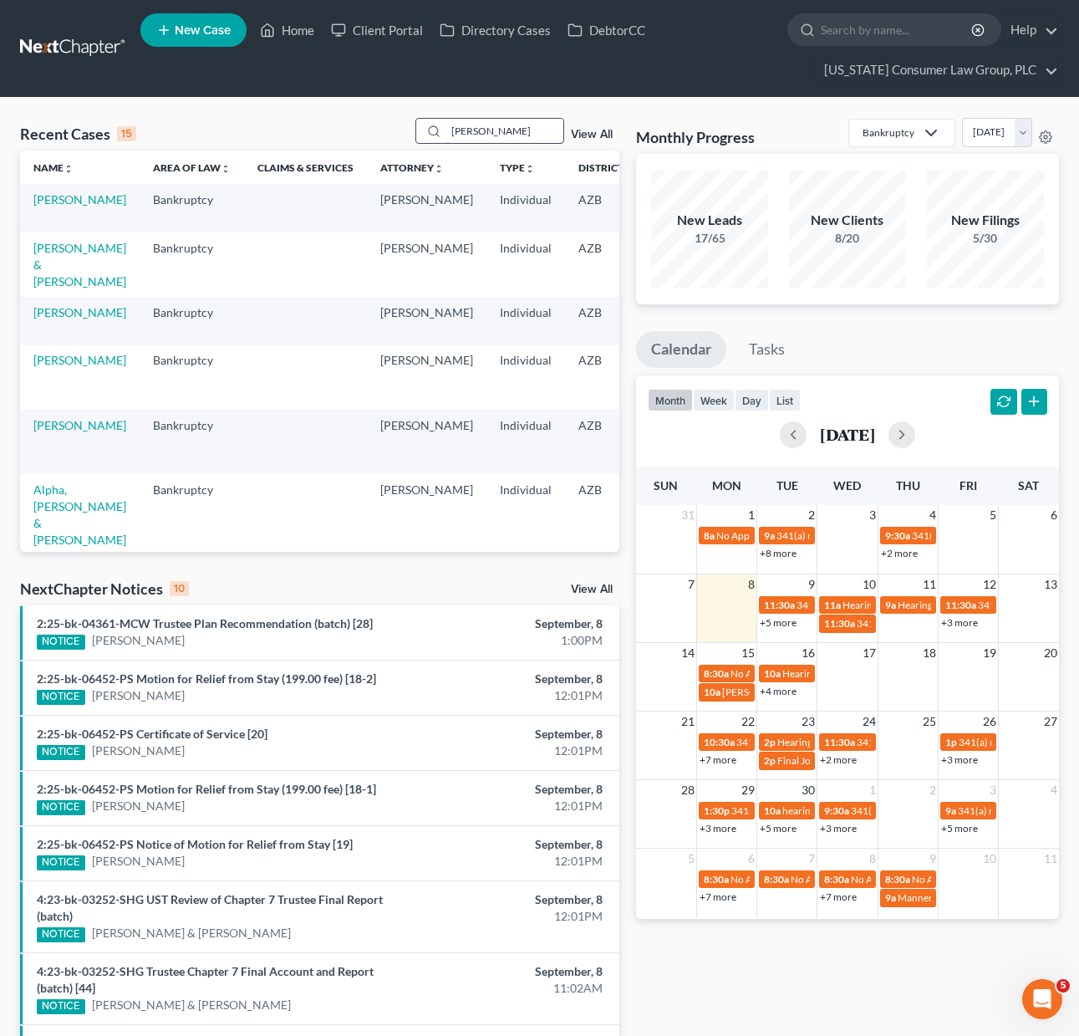
type input "[PERSON_NAME]"
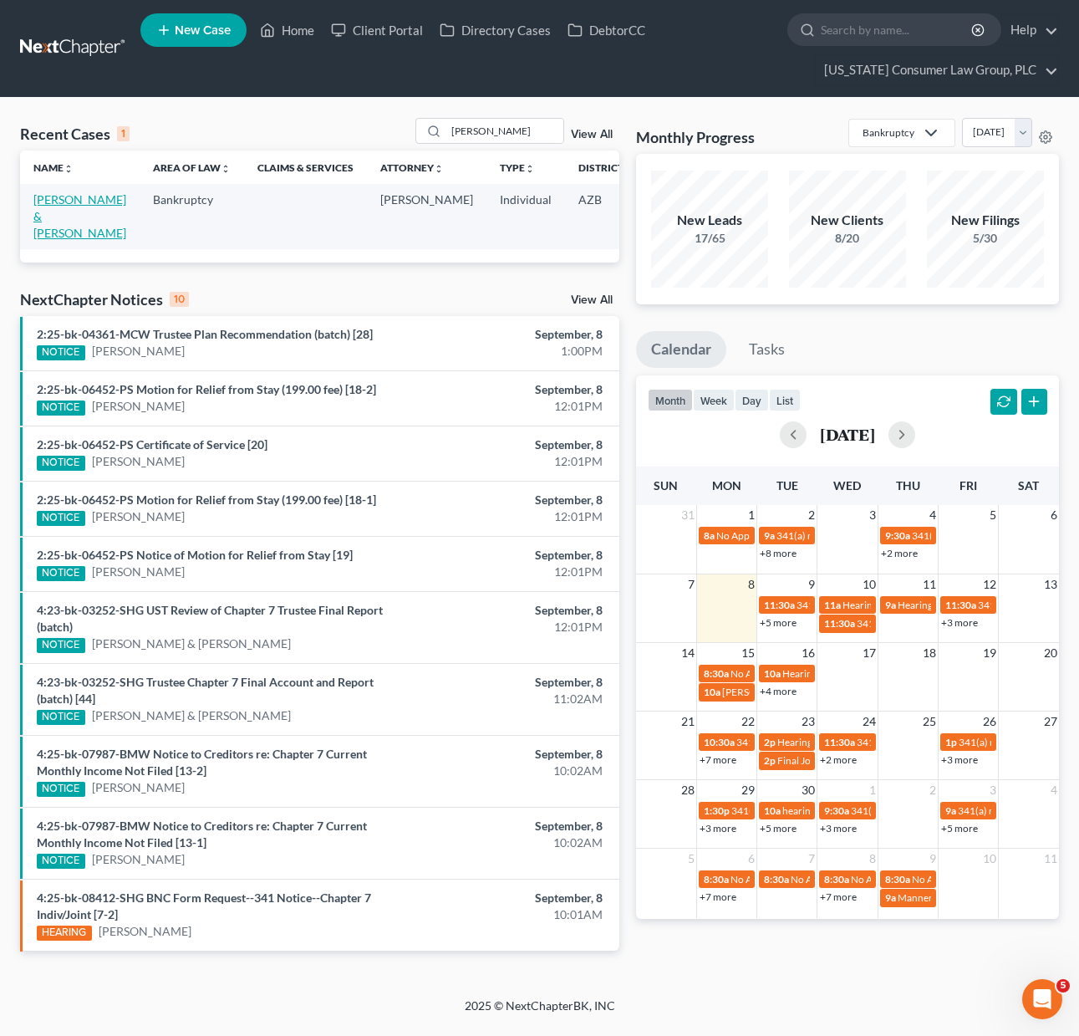
click at [52, 219] on link "[PERSON_NAME] & [PERSON_NAME]" at bounding box center [79, 216] width 93 height 48
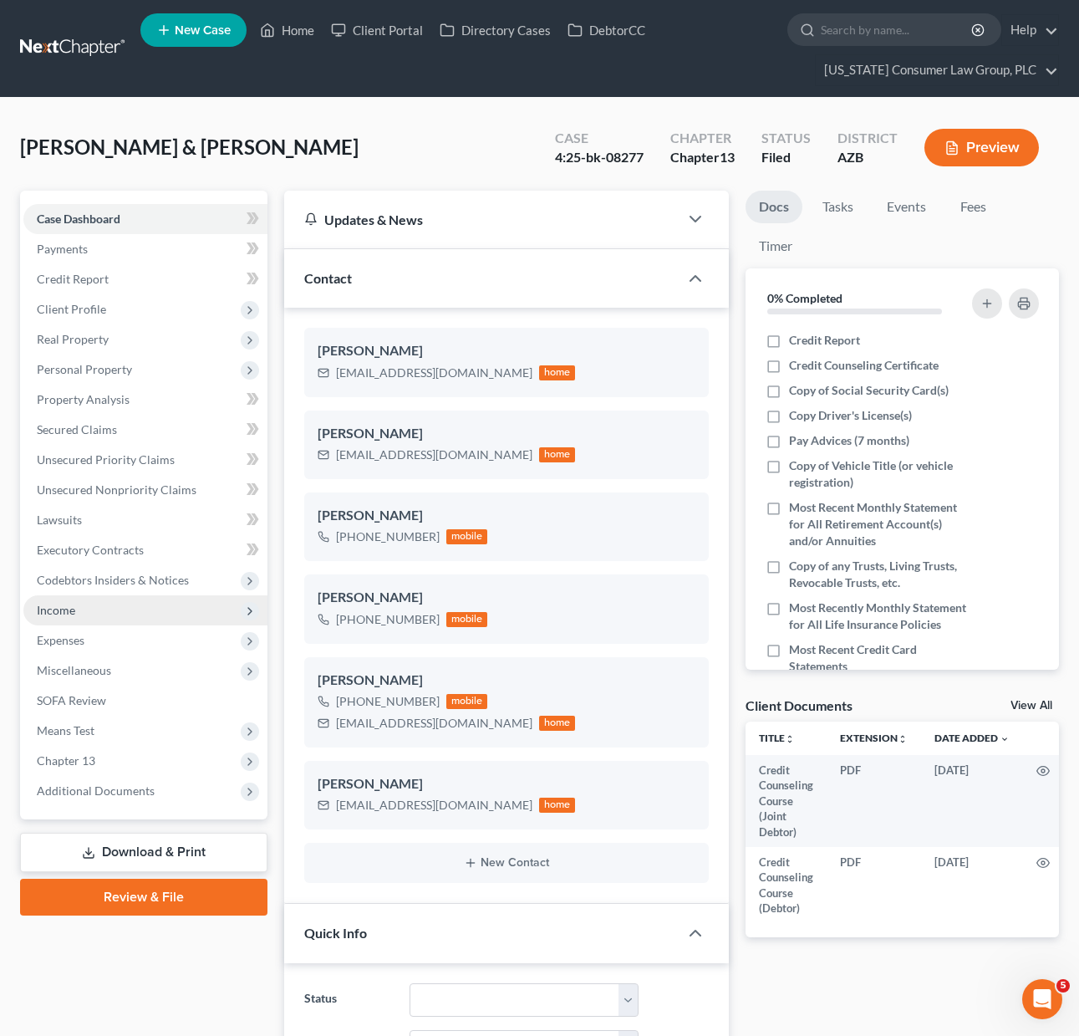
click at [89, 612] on span "Income" at bounding box center [145, 610] width 244 height 30
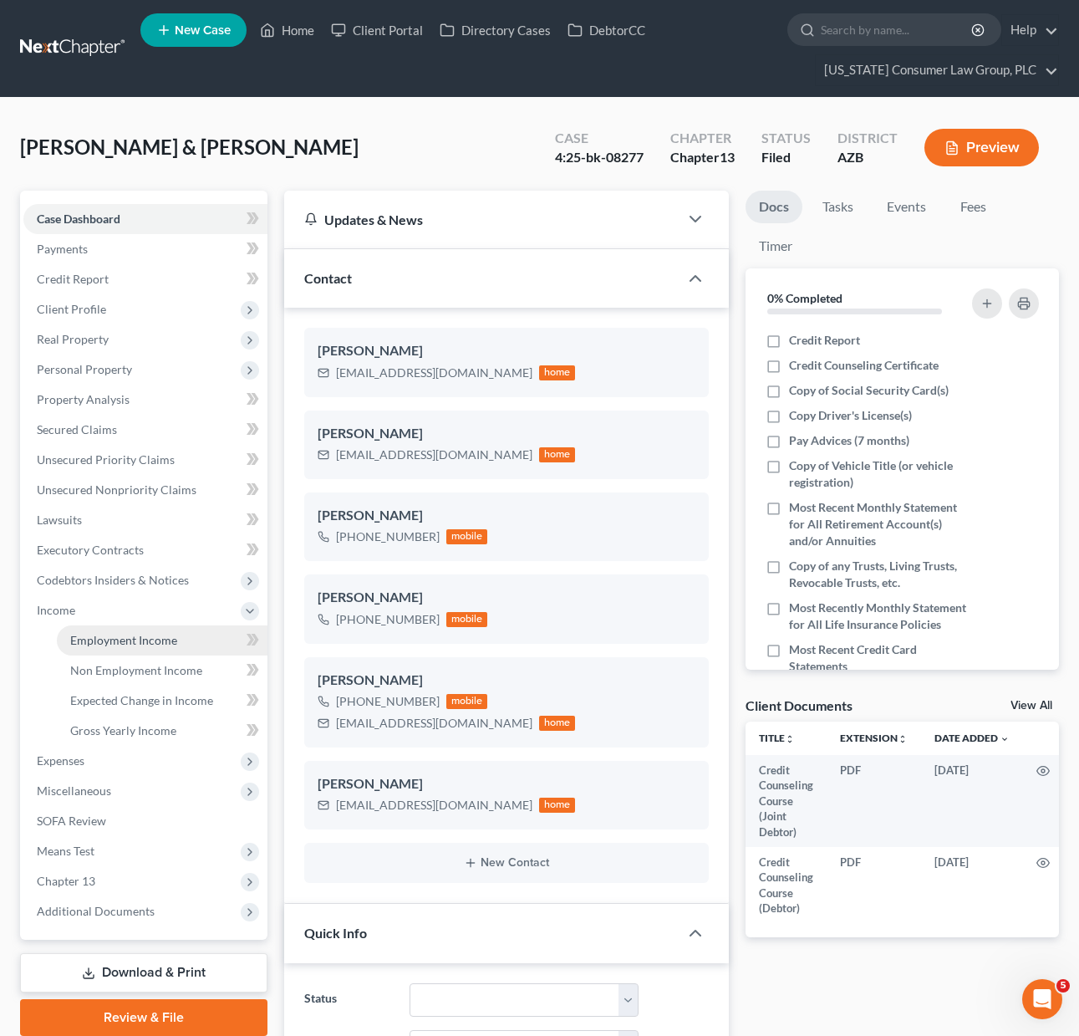
click at [129, 648] on link "Employment Income" at bounding box center [162, 640] width 211 height 30
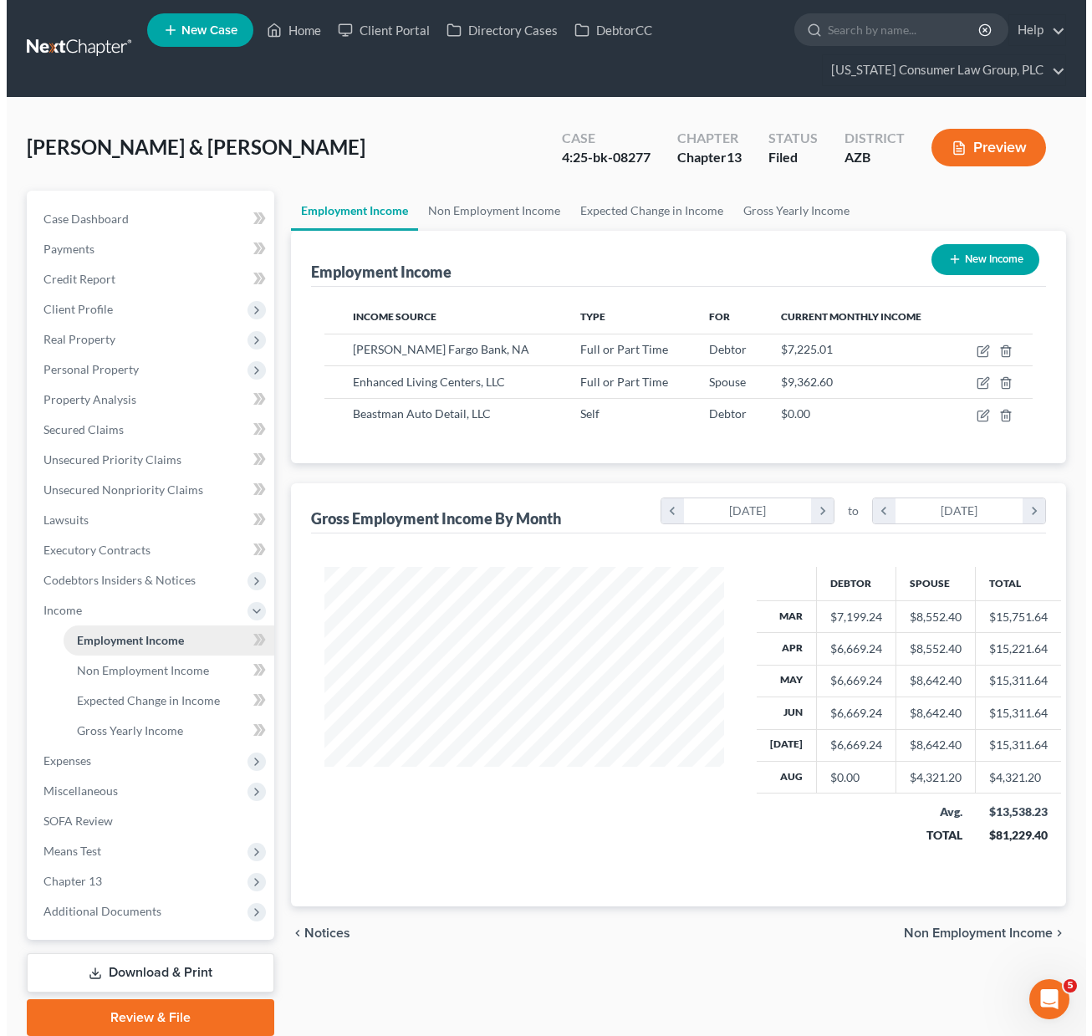
scroll to position [300, 432]
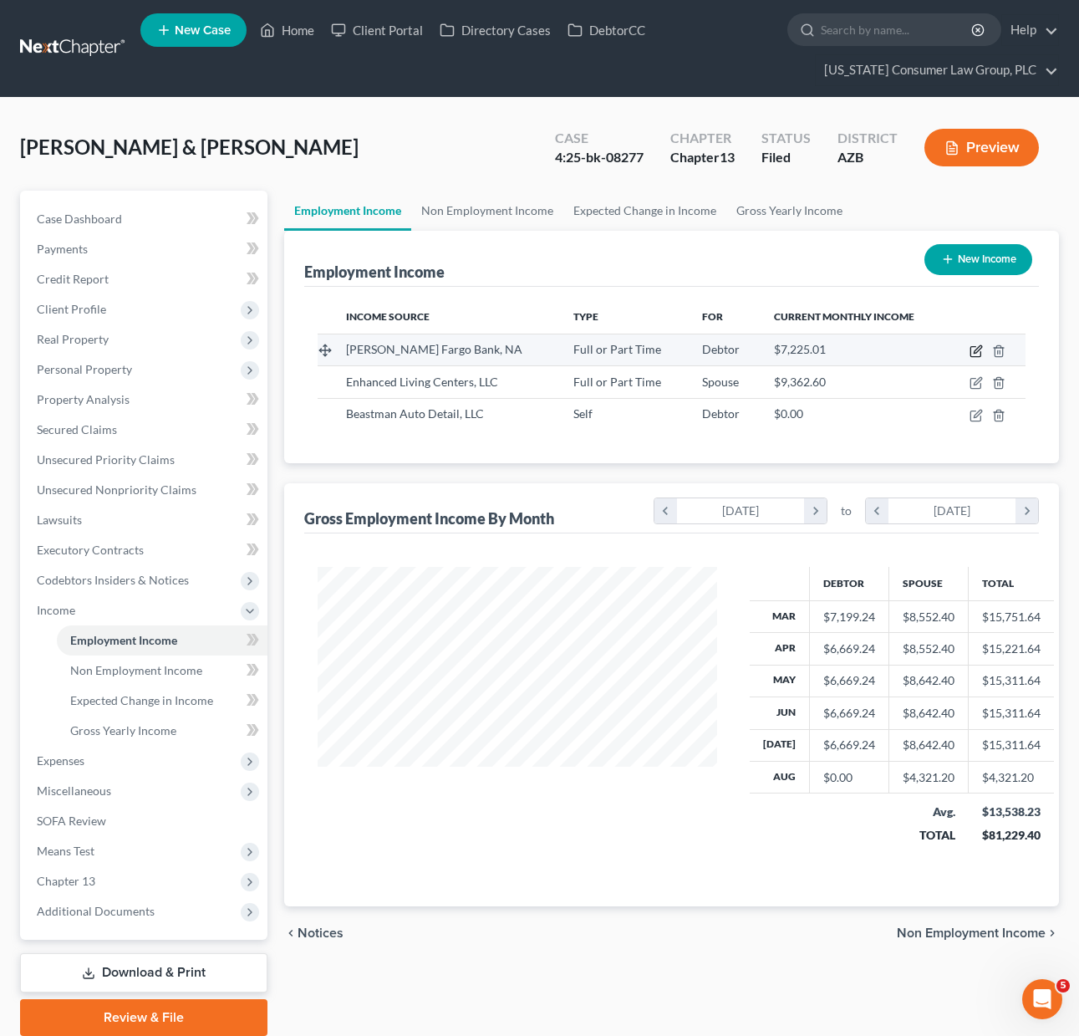
click at [975, 350] on icon "button" at bounding box center [978, 349] width 8 height 8
select select "0"
select select "24"
select select "2"
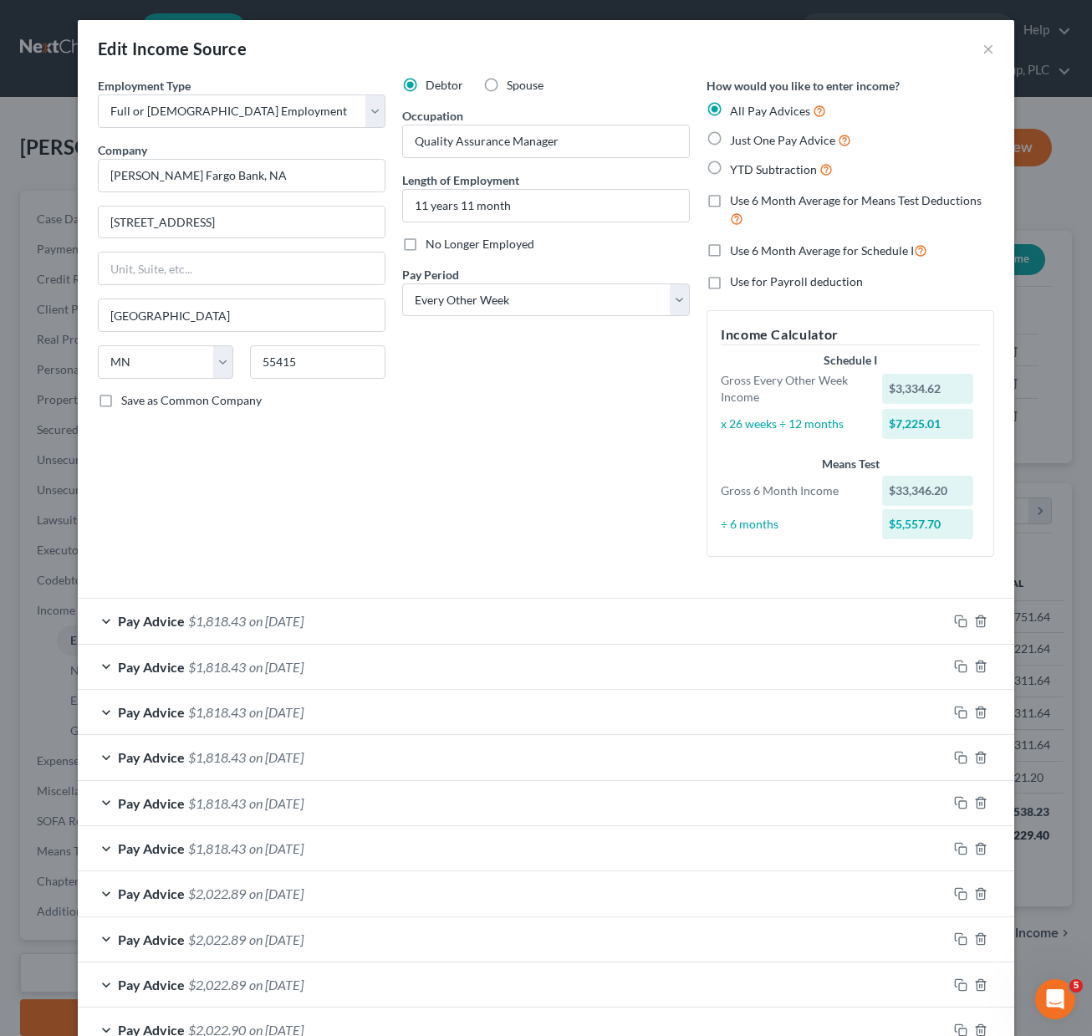
scroll to position [200, 0]
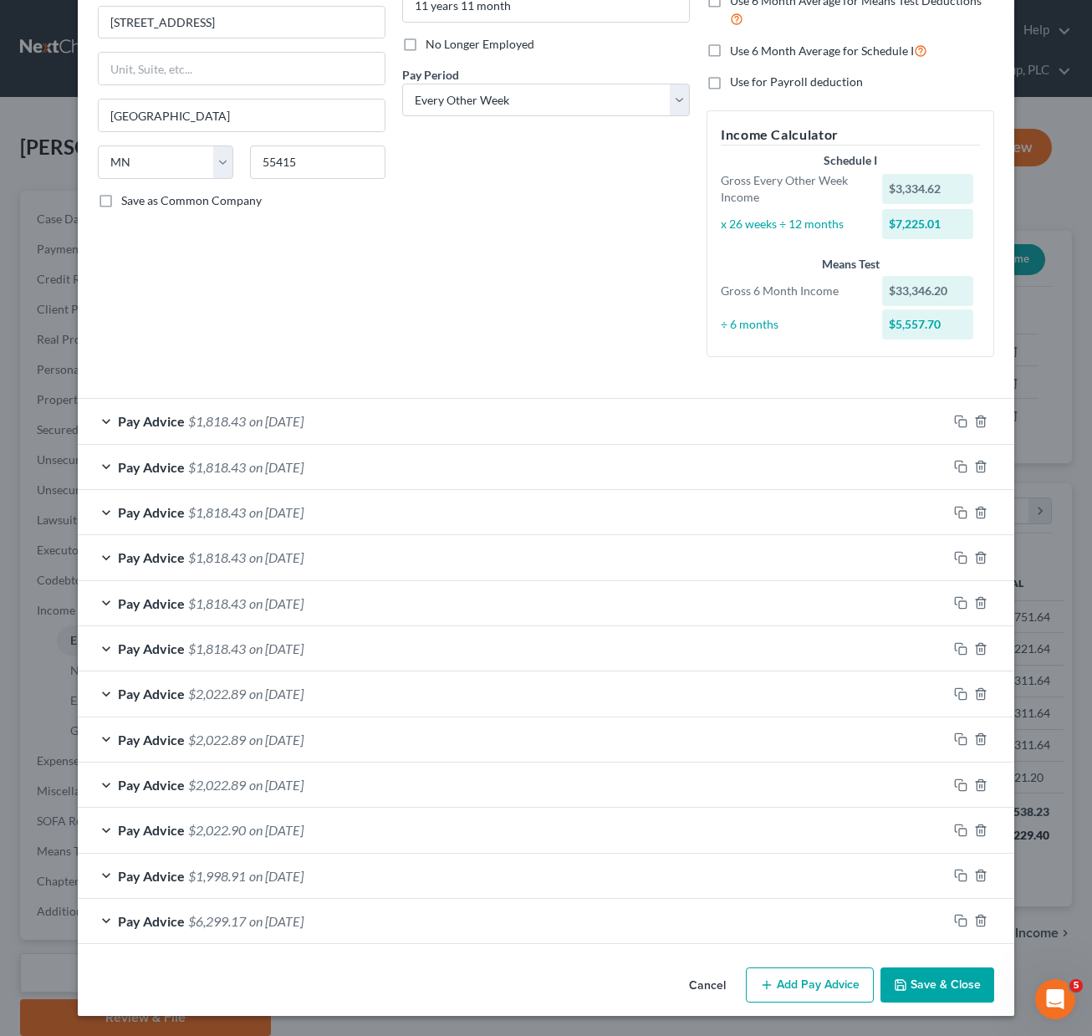
click at [801, 985] on button "Add Pay Advice" at bounding box center [810, 984] width 128 height 35
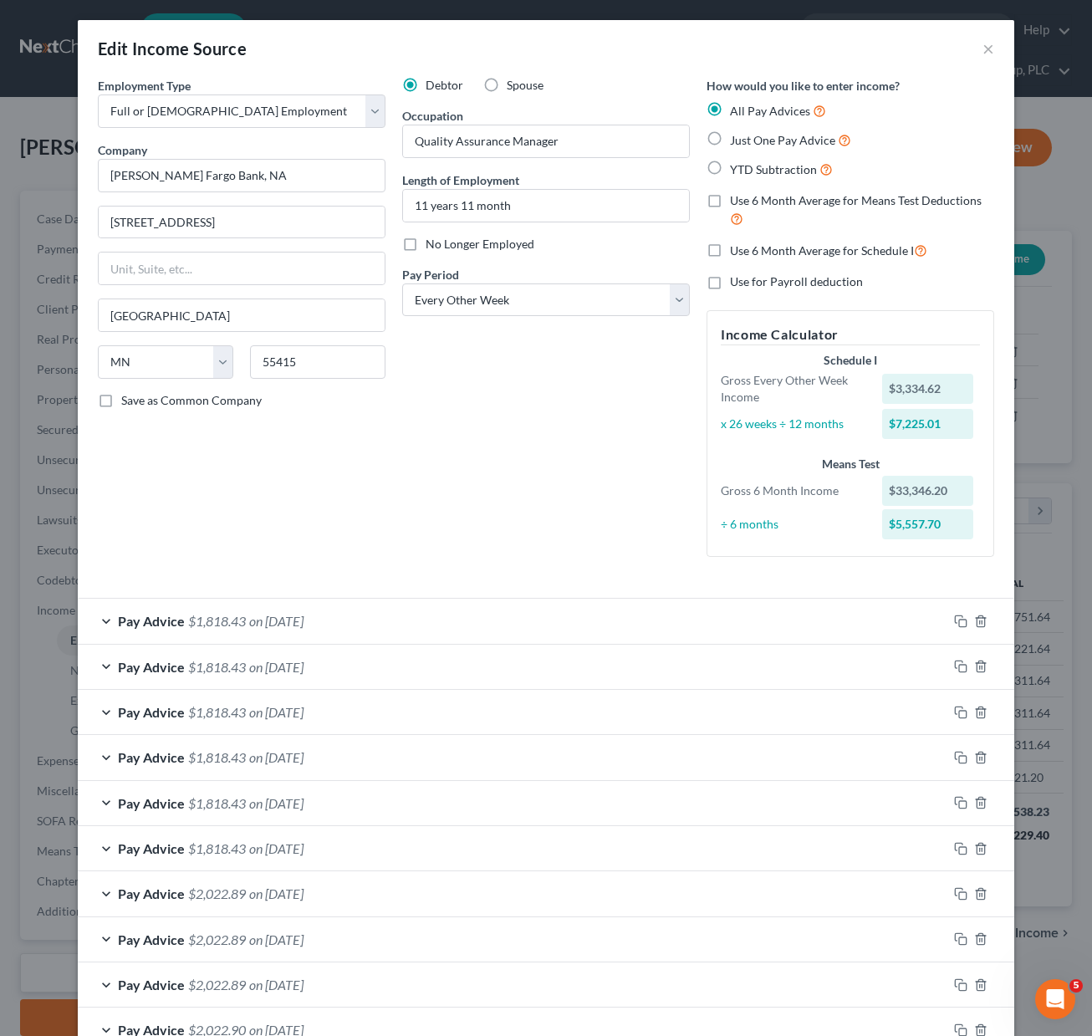
scroll to position [748, 0]
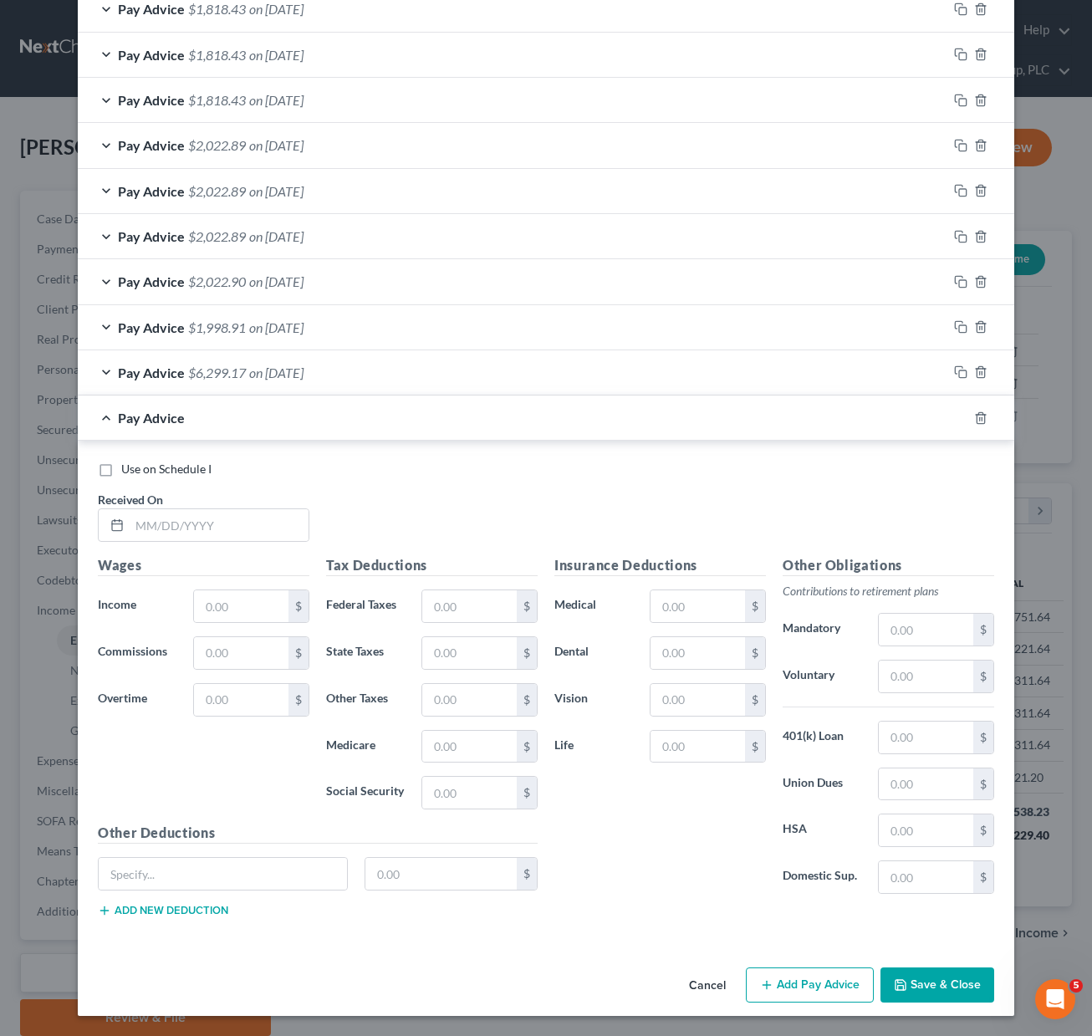
click at [795, 983] on button "Add Pay Advice" at bounding box center [810, 984] width 128 height 35
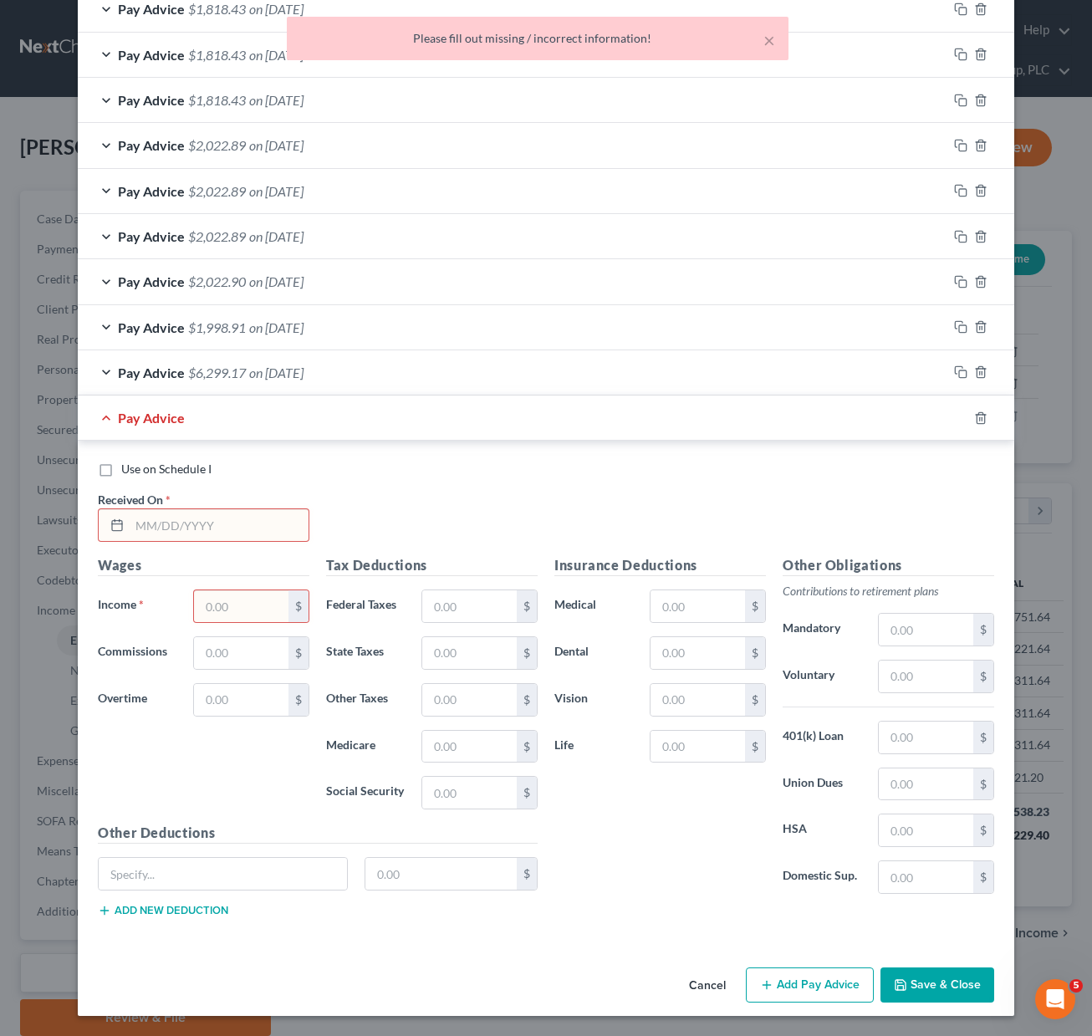
click at [117, 513] on div at bounding box center [114, 525] width 31 height 32
click at [133, 521] on input "text" at bounding box center [219, 525] width 179 height 32
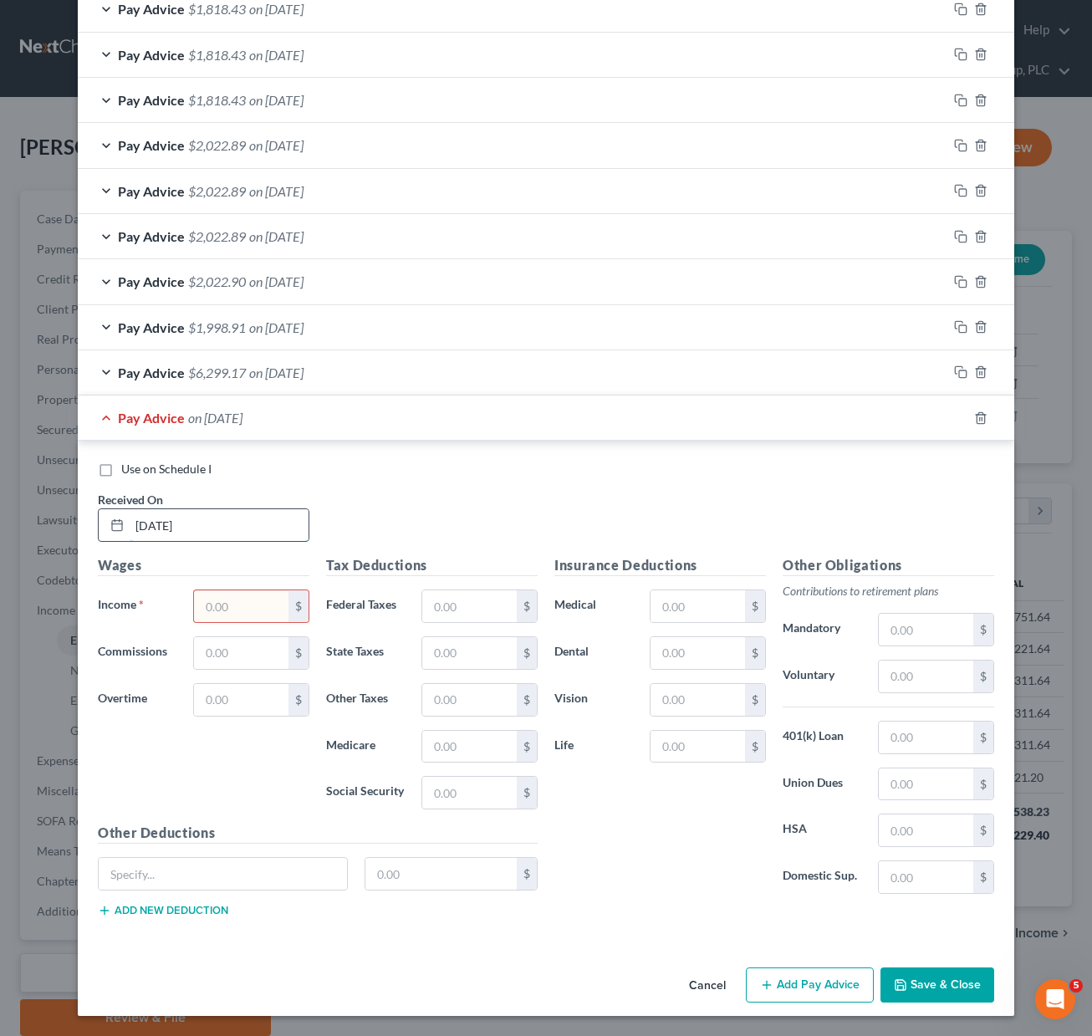
type input "[DATE]"
type input "3,334.62"
click at [435, 597] on input "text" at bounding box center [469, 606] width 94 height 32
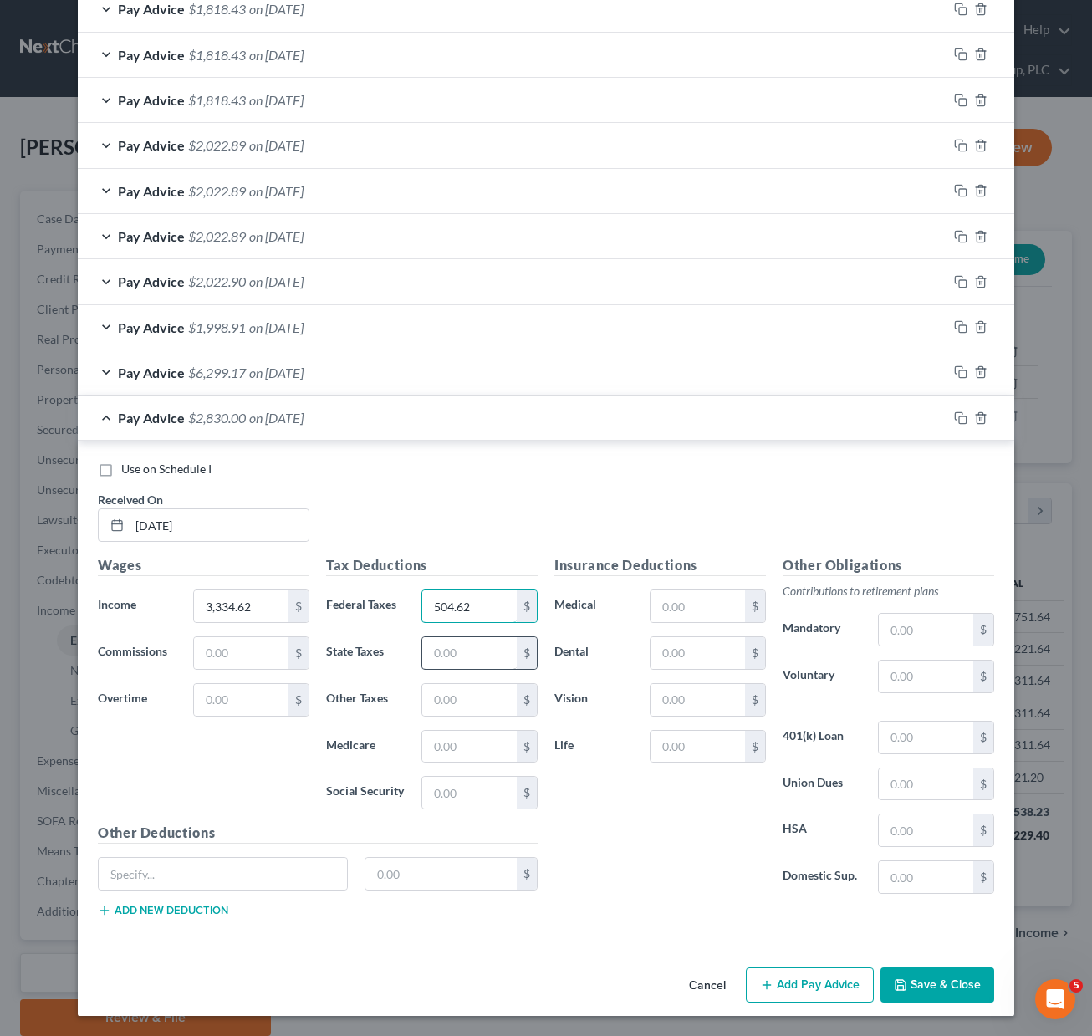
type input "504.62"
click at [436, 655] on input "text" at bounding box center [469, 653] width 94 height 32
type input "110.43"
click at [441, 746] on input "text" at bounding box center [469, 747] width 94 height 32
type input "43.67"
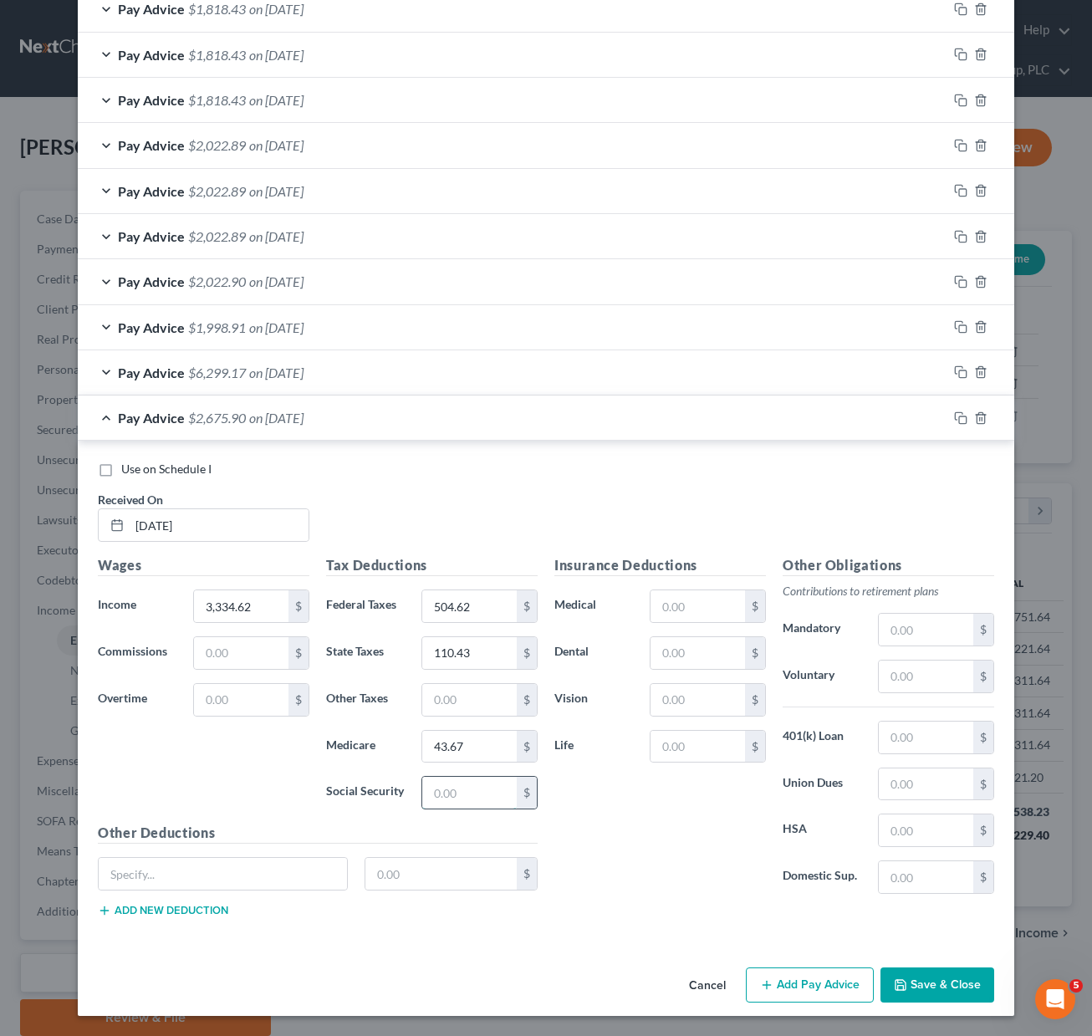
click at [423, 785] on input "text" at bounding box center [469, 793] width 94 height 32
type input "186.74"
click at [721, 609] on input "text" at bounding box center [697, 606] width 94 height 32
type input "279.78"
click at [690, 655] on input "text" at bounding box center [697, 653] width 94 height 32
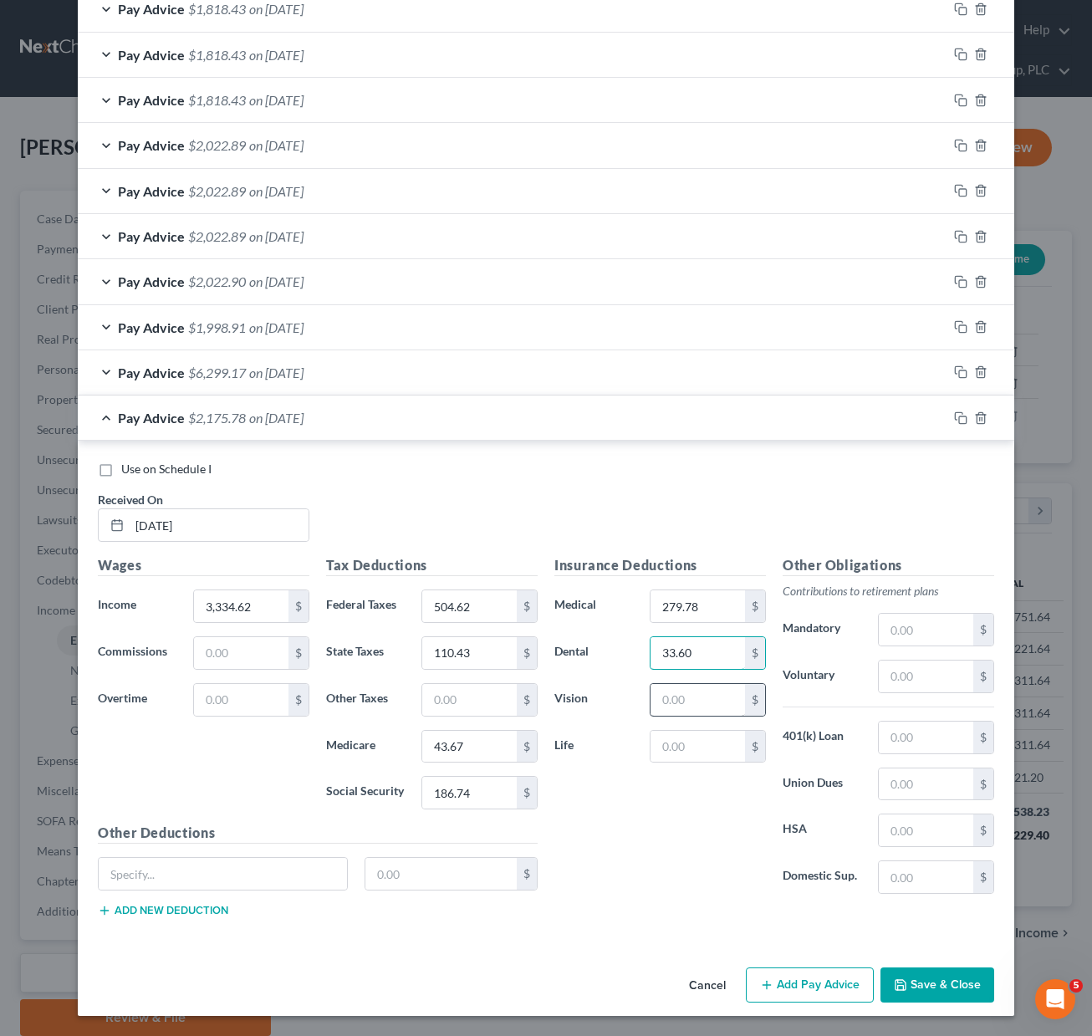
type input "33.60"
click at [693, 700] on input "text" at bounding box center [697, 700] width 94 height 32
type input "9.36"
click at [906, 630] on input "text" at bounding box center [926, 630] width 94 height 32
click at [880, 669] on input "text" at bounding box center [926, 676] width 94 height 32
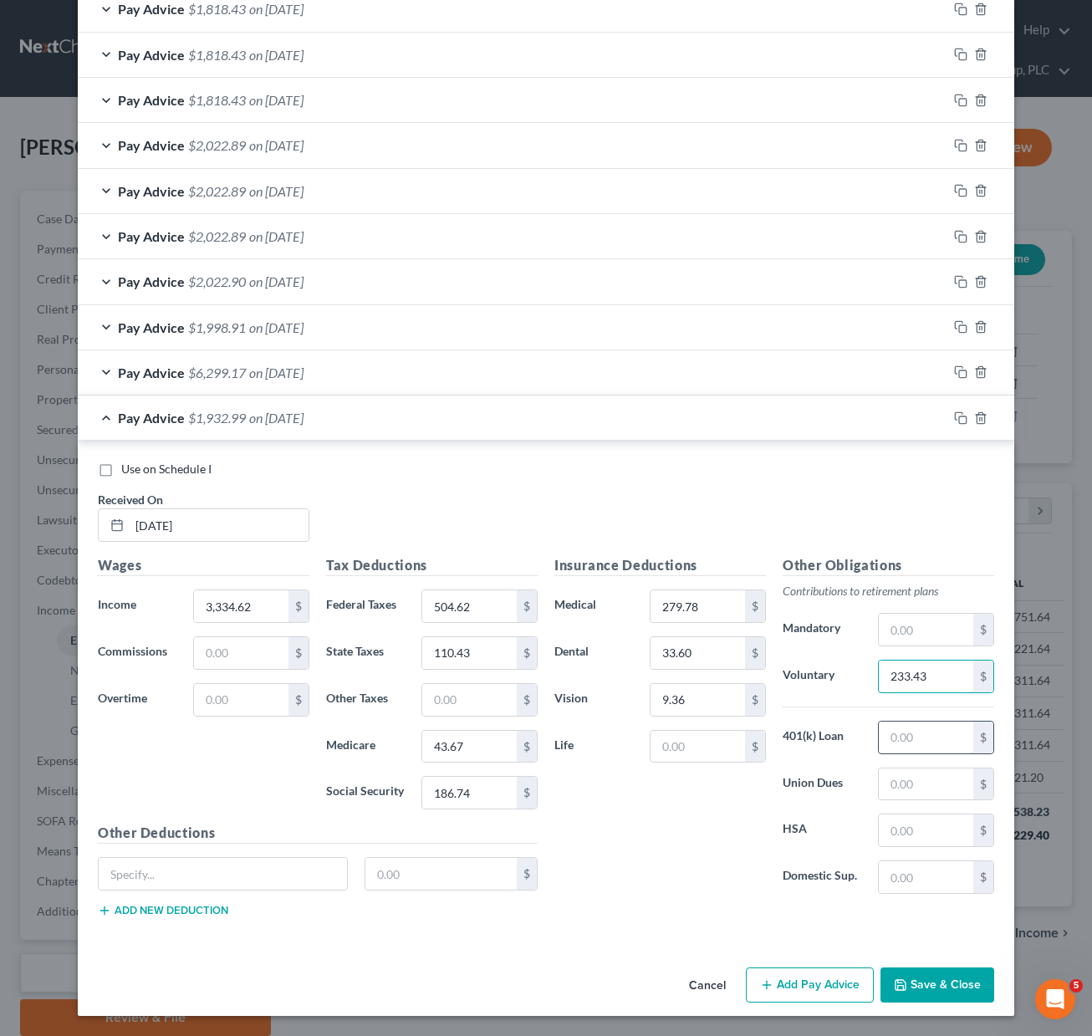
type input "233.43"
click at [879, 733] on input "text" at bounding box center [926, 737] width 94 height 32
type input "358.52"
click at [684, 742] on input "text" at bounding box center [697, 747] width 94 height 32
drag, startPoint x: 692, startPoint y: 745, endPoint x: 630, endPoint y: 747, distance: 62.8
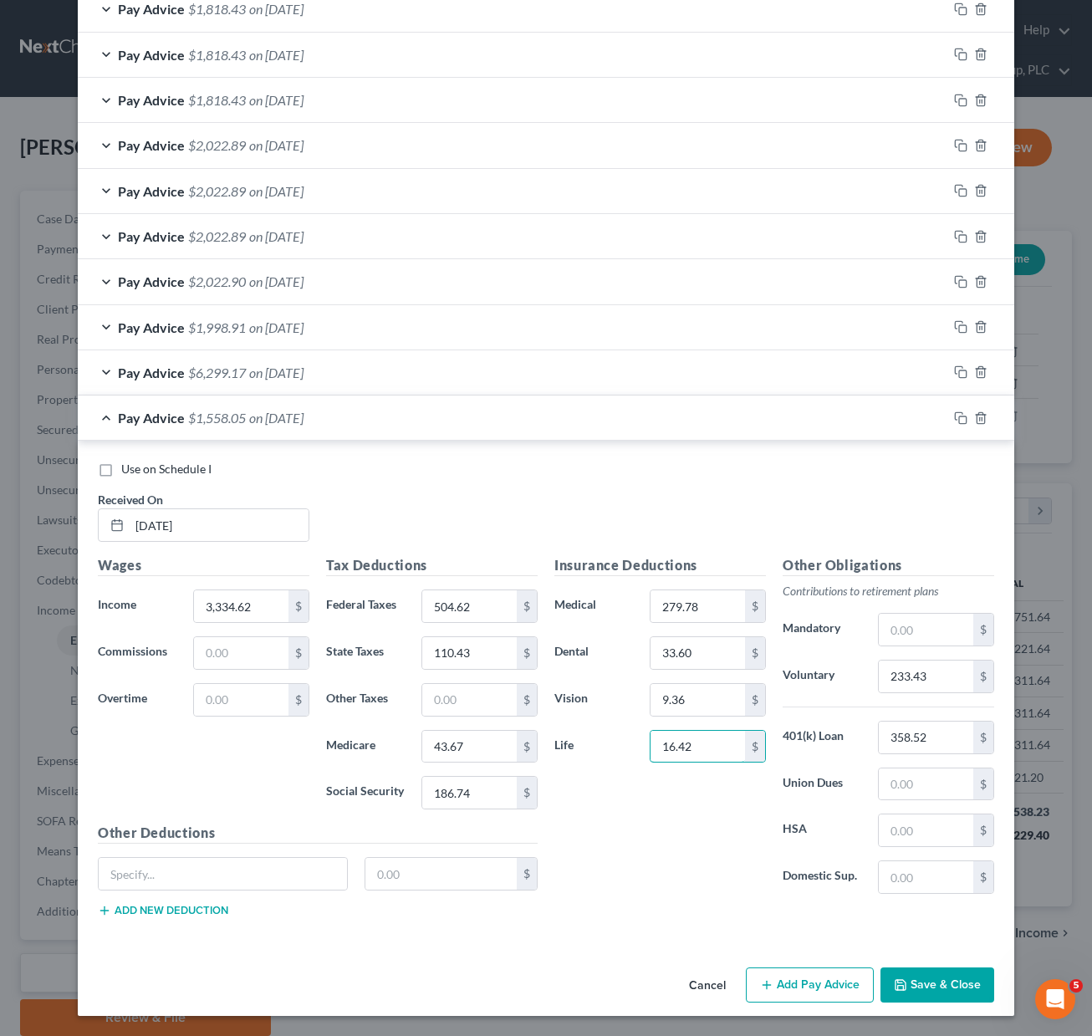
click at [630, 747] on div "Life 16.42 $" at bounding box center [660, 746] width 228 height 33
type input "17.06"
click at [247, 870] on input "text" at bounding box center [223, 874] width 248 height 32
type input "AD&D"
type input "2.40"
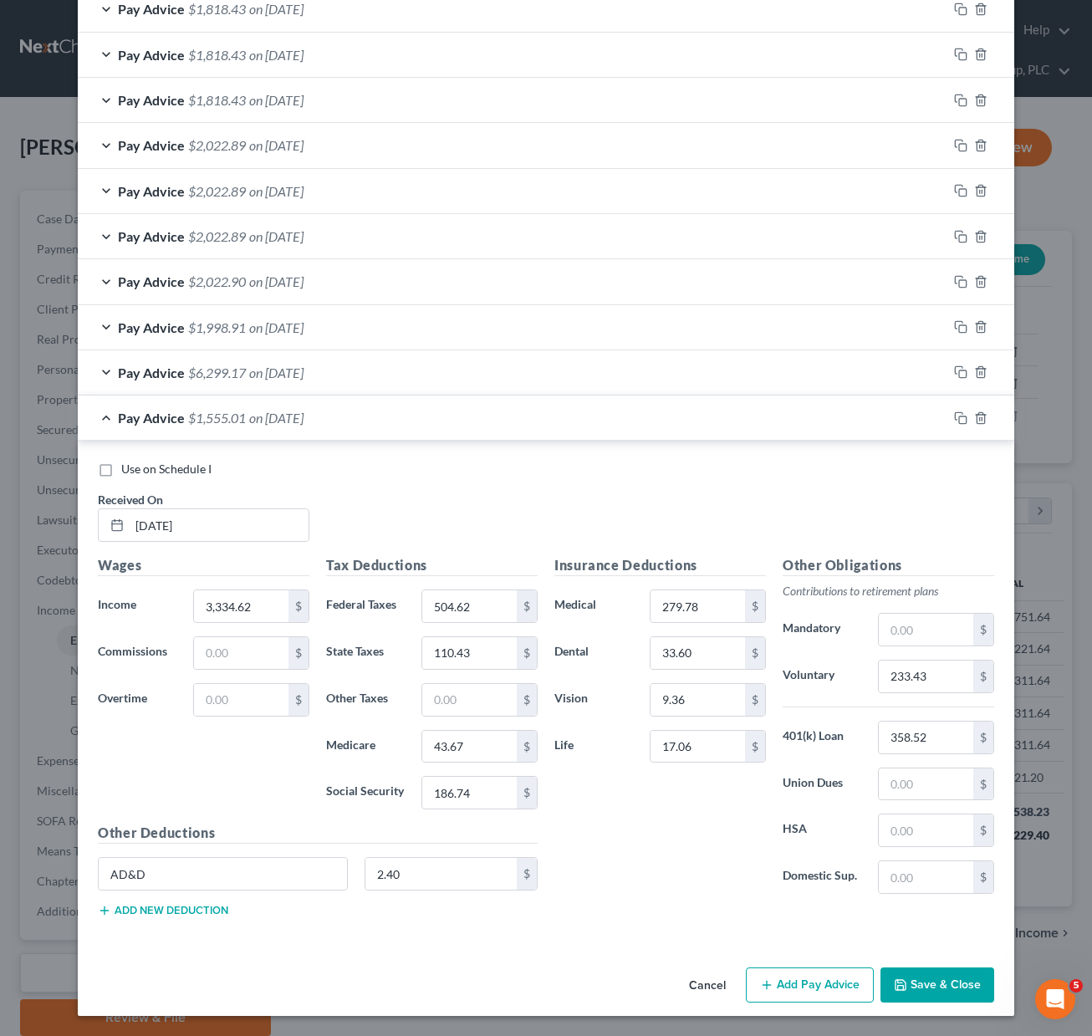
click at [815, 981] on button "Add Pay Advice" at bounding box center [810, 984] width 128 height 35
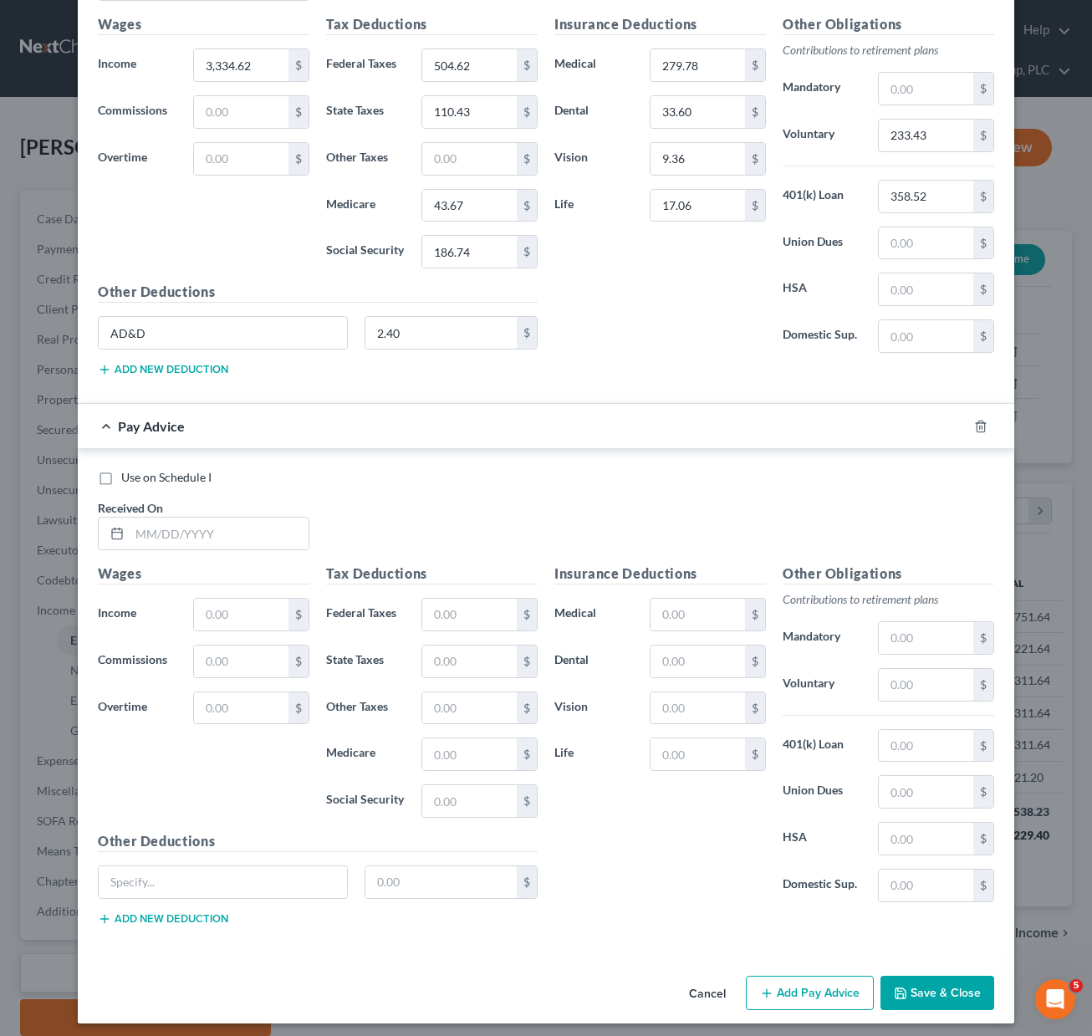
scroll to position [1297, 0]
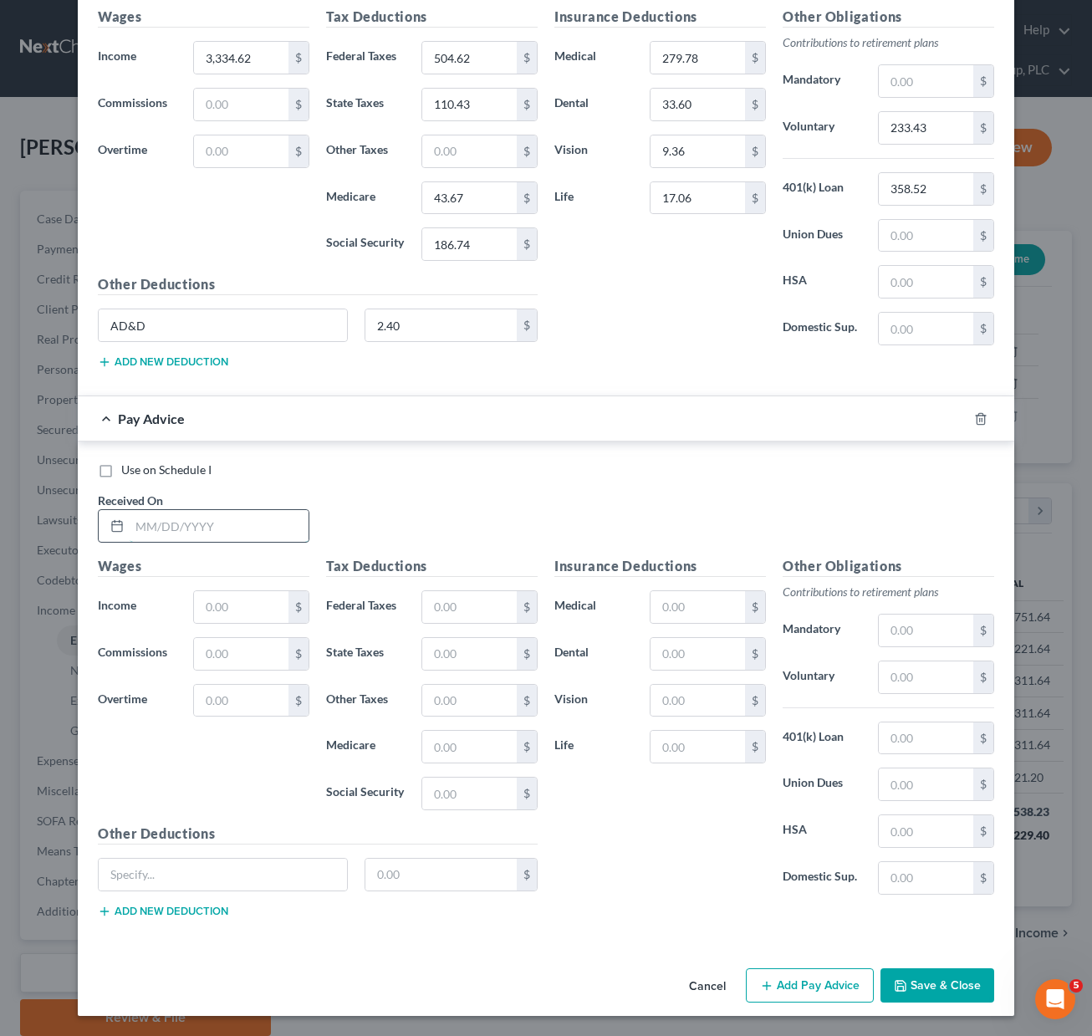
click at [179, 523] on input "text" at bounding box center [219, 526] width 179 height 32
type input "[DATE]"
type input "3,334.63"
click at [445, 604] on input "text" at bounding box center [469, 607] width 94 height 32
type input "504.62"
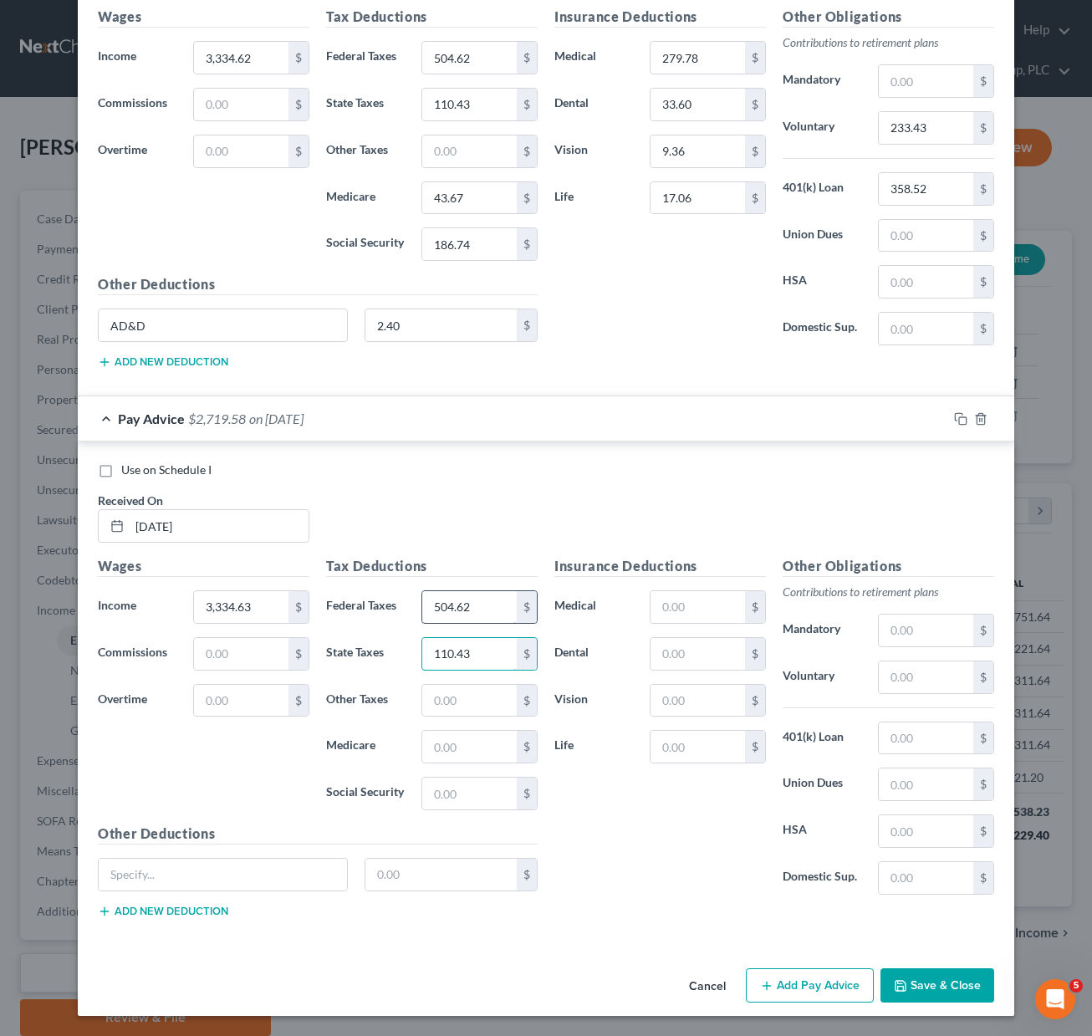
type input "110.43"
type input "43.67"
type input "186.74"
click at [696, 606] on input "text" at bounding box center [697, 607] width 94 height 32
type input "279.78"
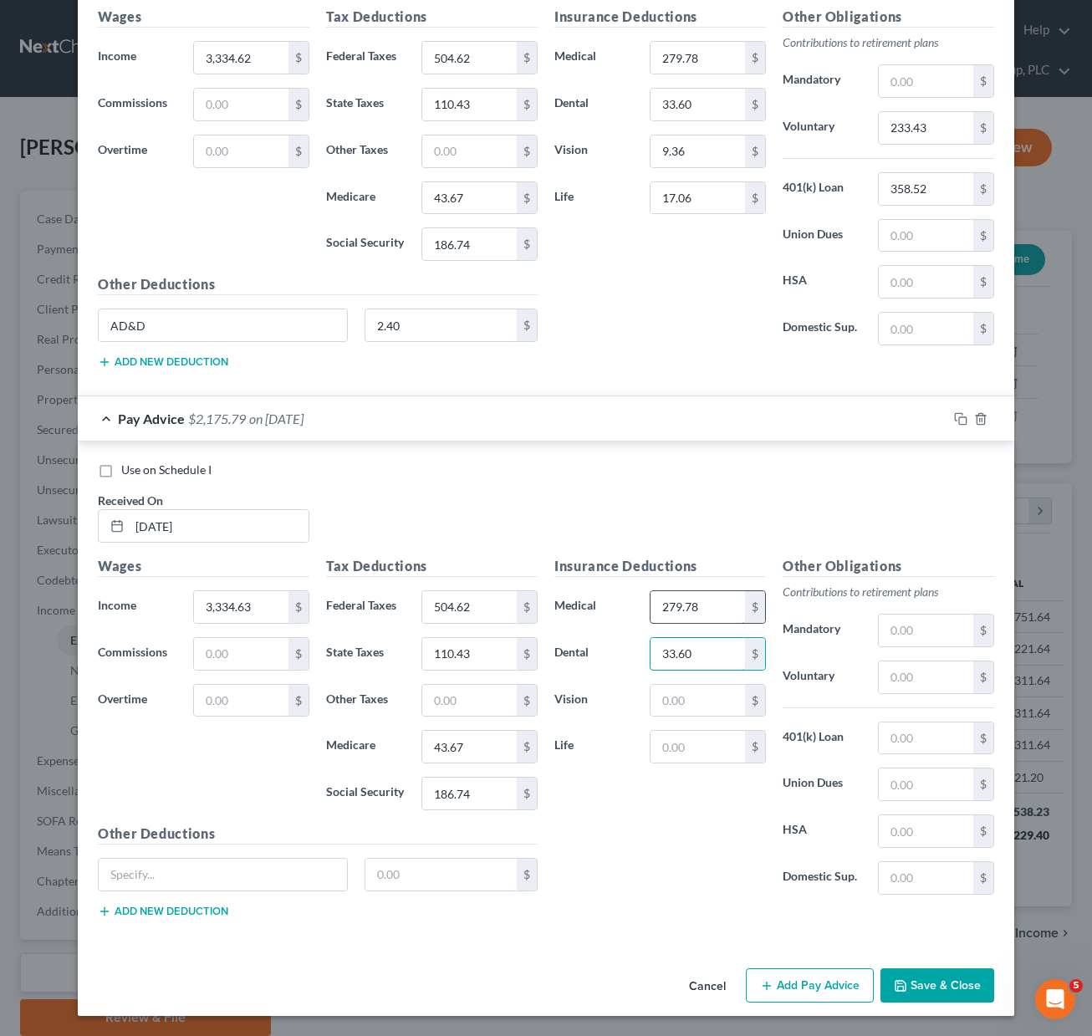
type input "33.60"
type input "9.36"
type input "17.06"
click at [912, 679] on input "text" at bounding box center [926, 677] width 94 height 32
type input "233.43"
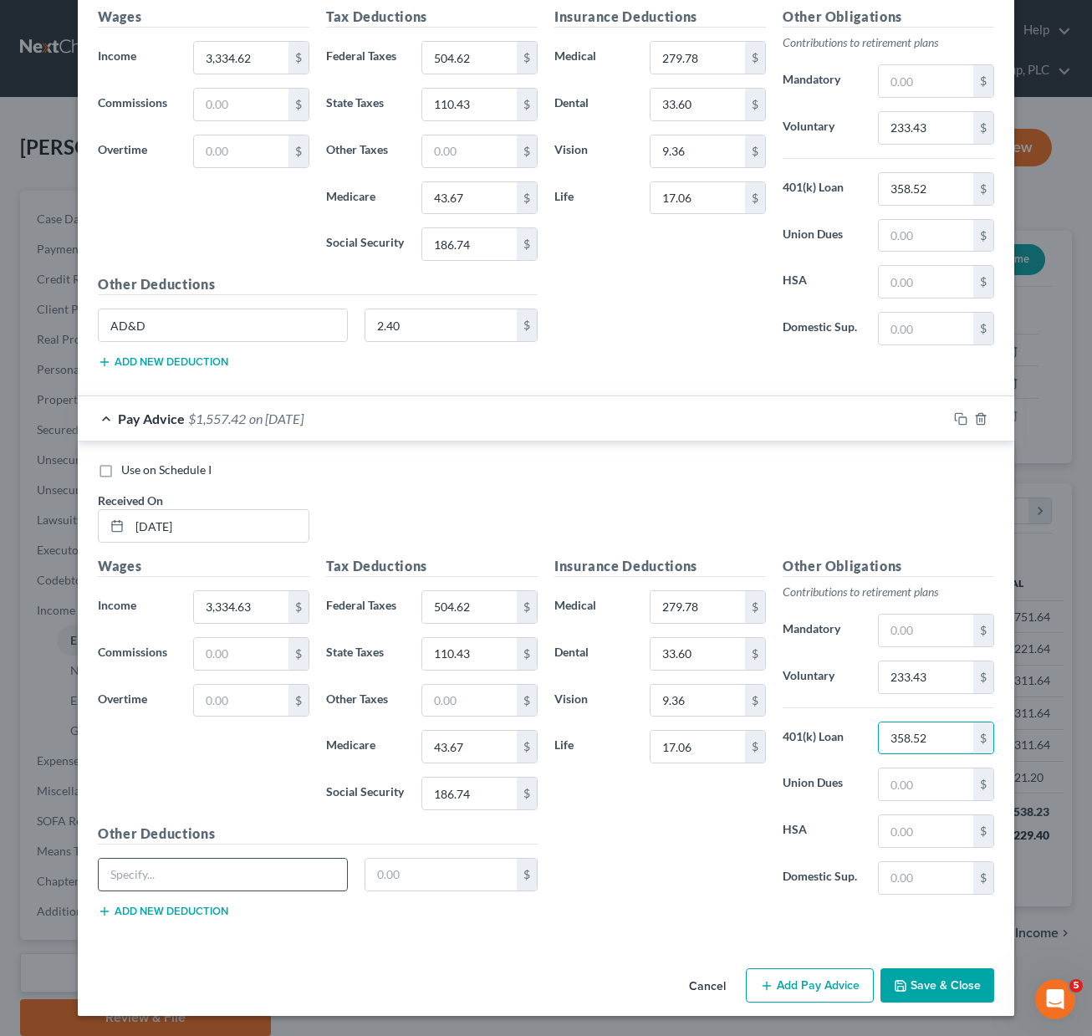
type input "358.52"
click at [152, 880] on input "text" at bounding box center [223, 875] width 248 height 32
type input "AD&D"
type input "2.40"
click at [825, 981] on button "Add Pay Advice" at bounding box center [810, 985] width 128 height 35
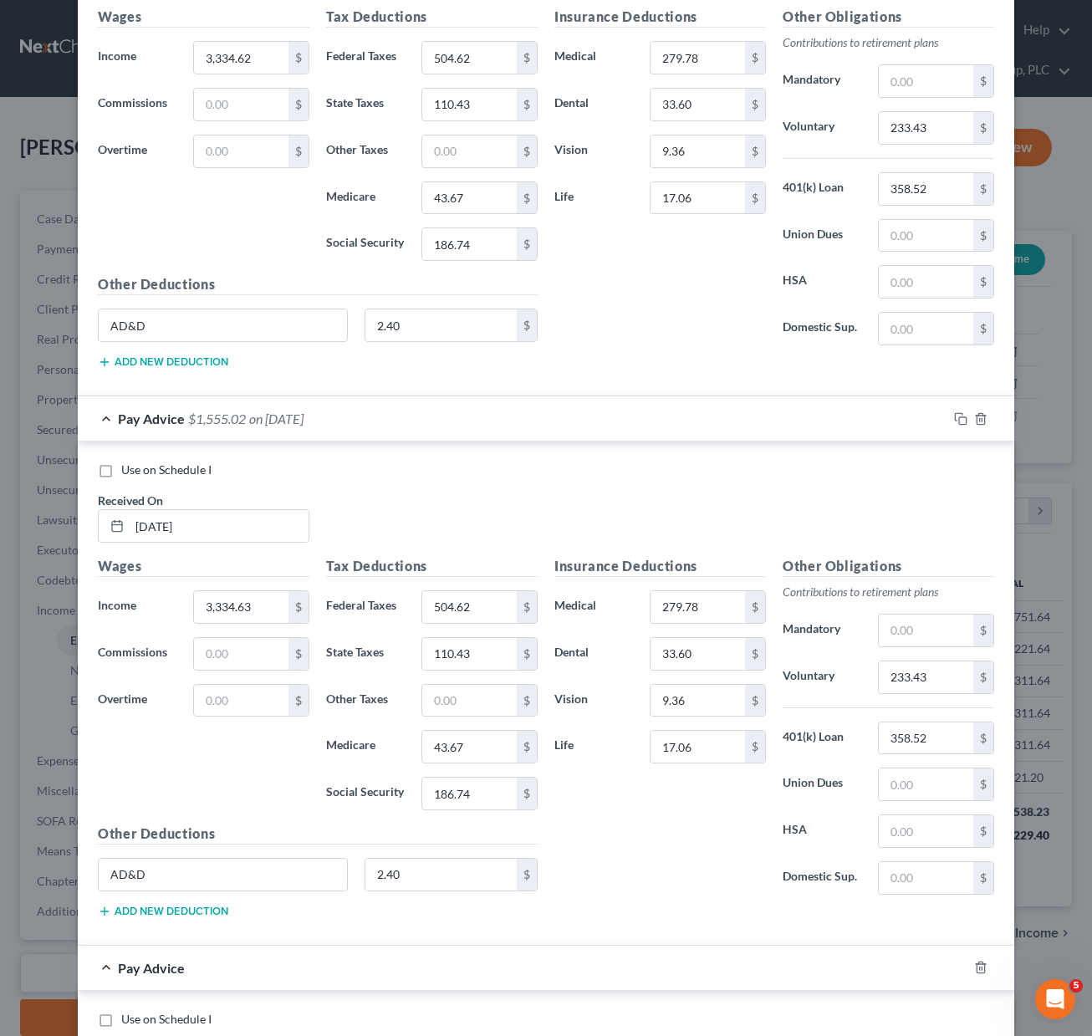
scroll to position [1833, 0]
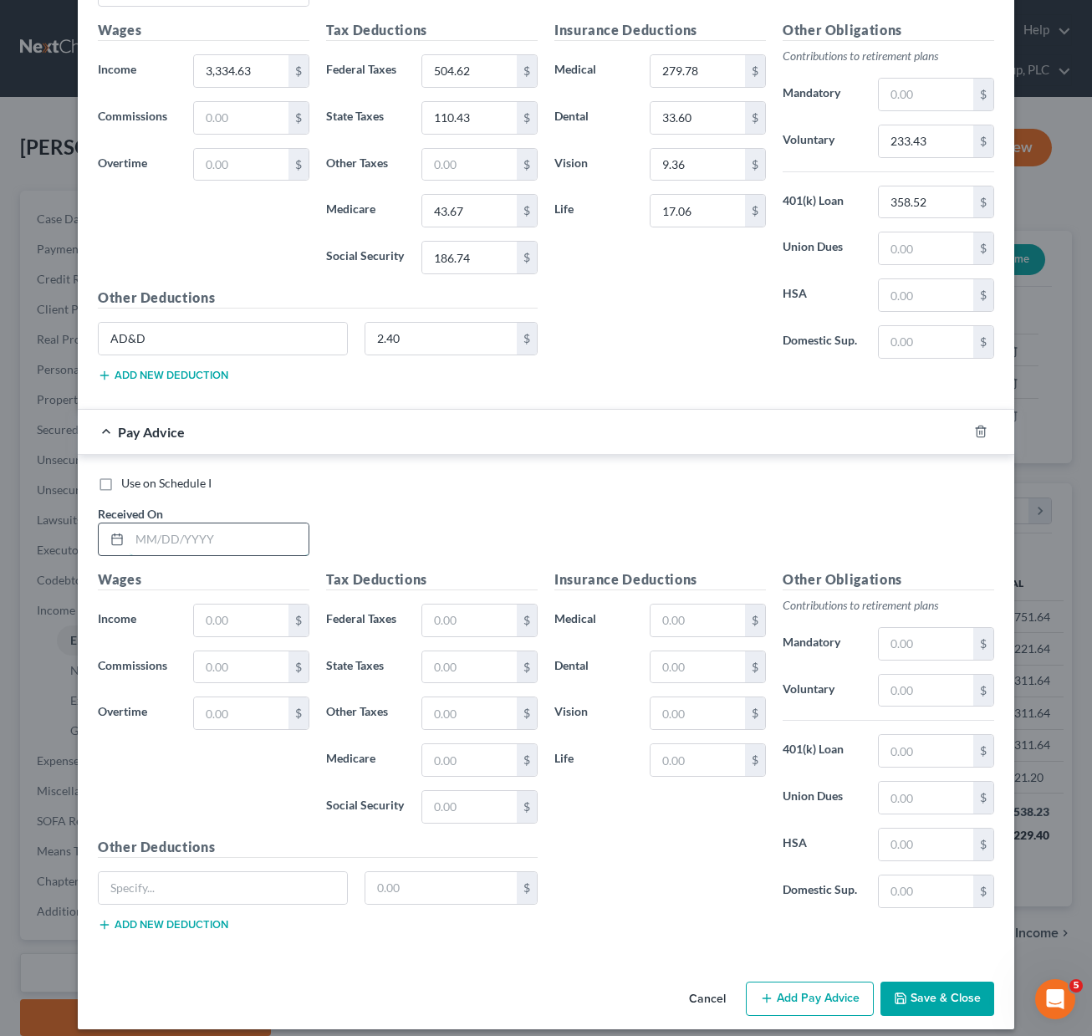
click at [167, 534] on input "text" at bounding box center [219, 539] width 179 height 32
type input "[DATE]"
drag, startPoint x: 948, startPoint y: 998, endPoint x: 739, endPoint y: 541, distance: 502.8
click at [948, 997] on button "Save & Close" at bounding box center [937, 998] width 114 height 35
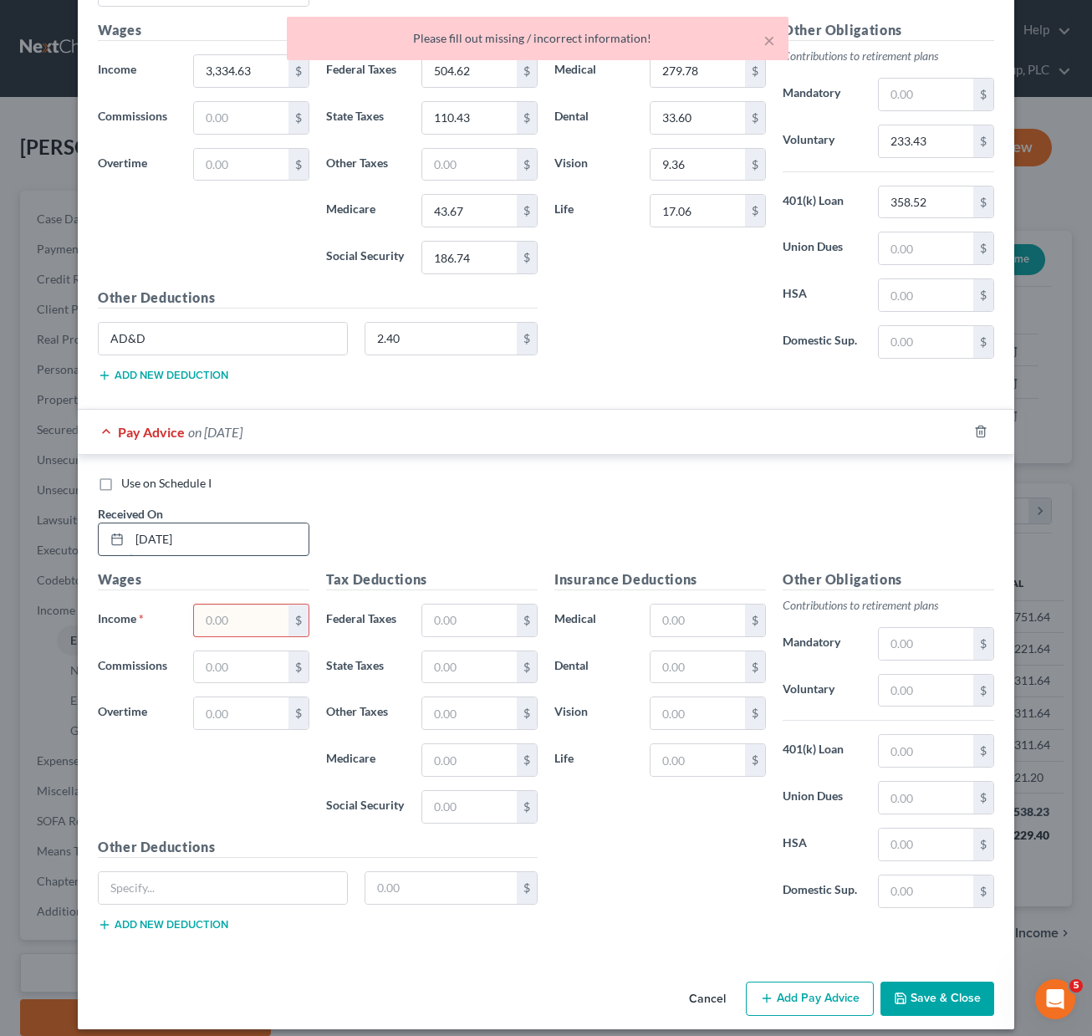
drag, startPoint x: 237, startPoint y: 538, endPoint x: 122, endPoint y: 532, distance: 114.7
click at [122, 532] on div "[DATE]" at bounding box center [204, 539] width 212 height 33
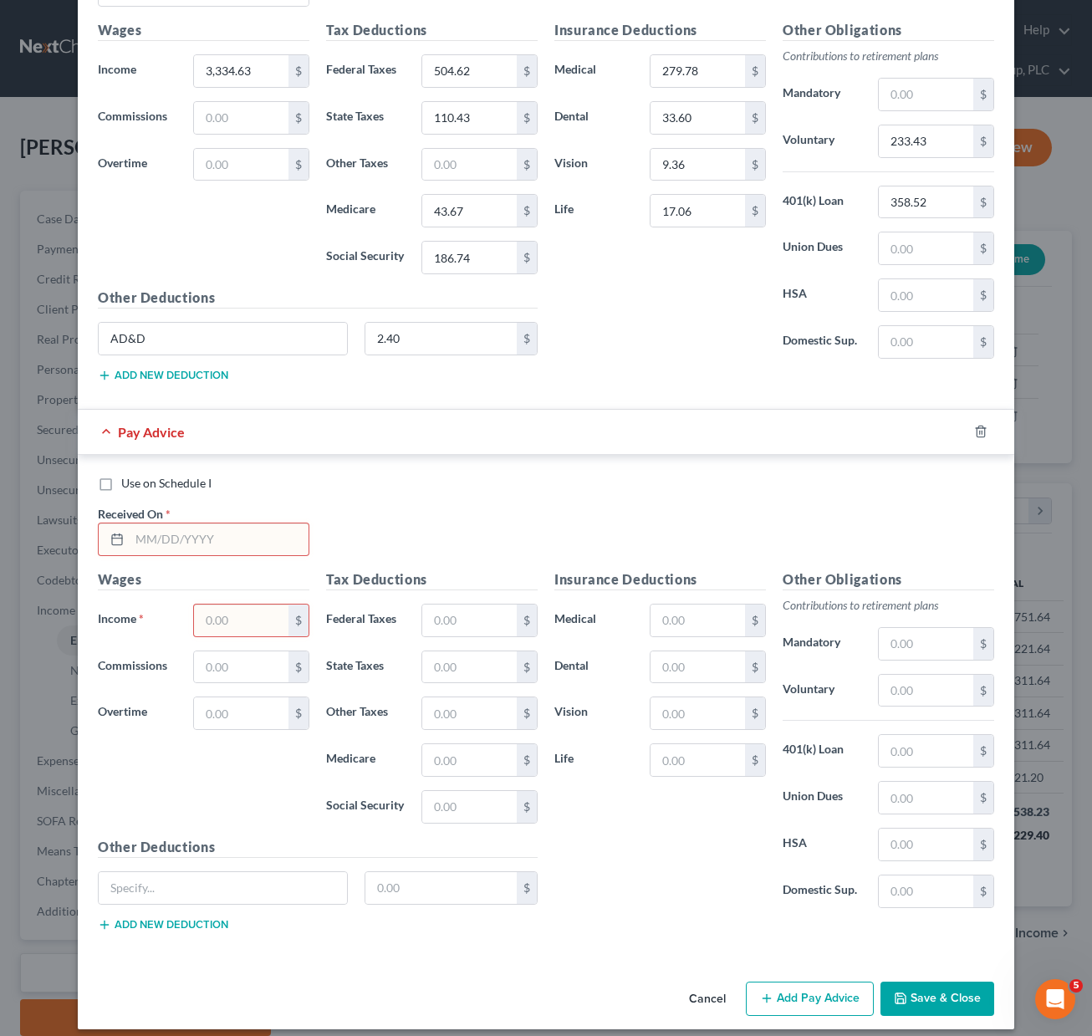
click at [927, 996] on button "Save & Close" at bounding box center [937, 998] width 114 height 35
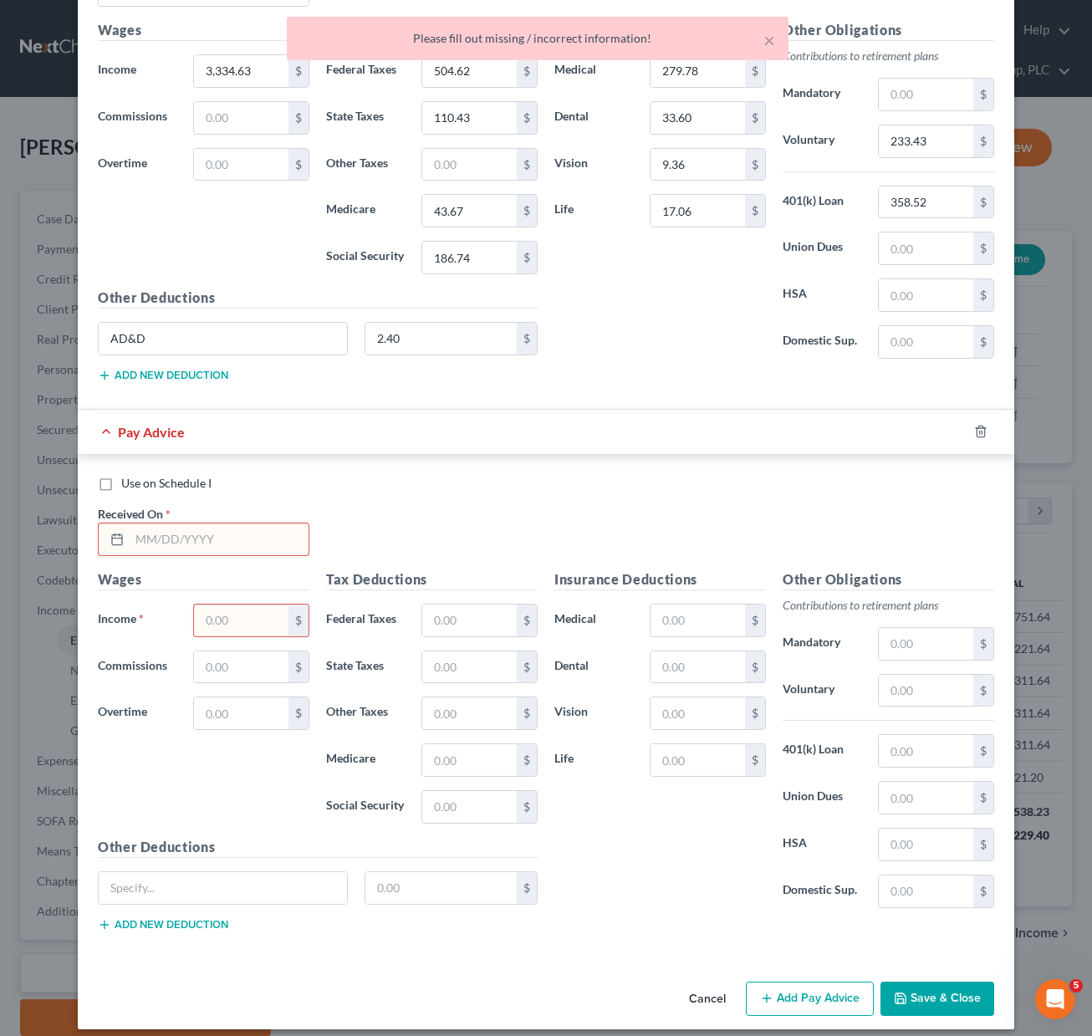
click at [704, 526] on div "Use on Schedule I Received On *" at bounding box center [545, 522] width 913 height 94
click at [354, 517] on div "Use on Schedule I Received On *" at bounding box center [545, 522] width 913 height 94
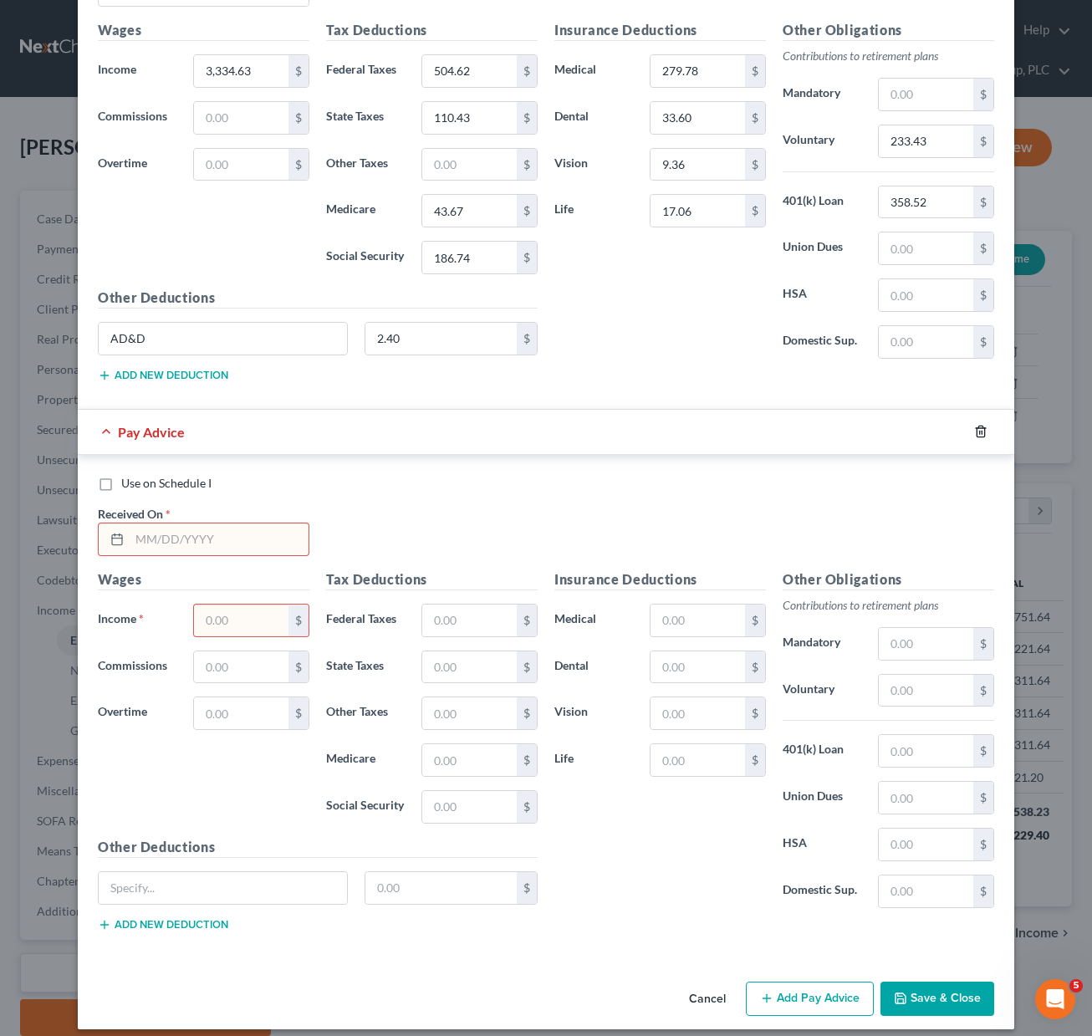
click at [978, 434] on icon "button" at bounding box center [980, 431] width 8 height 11
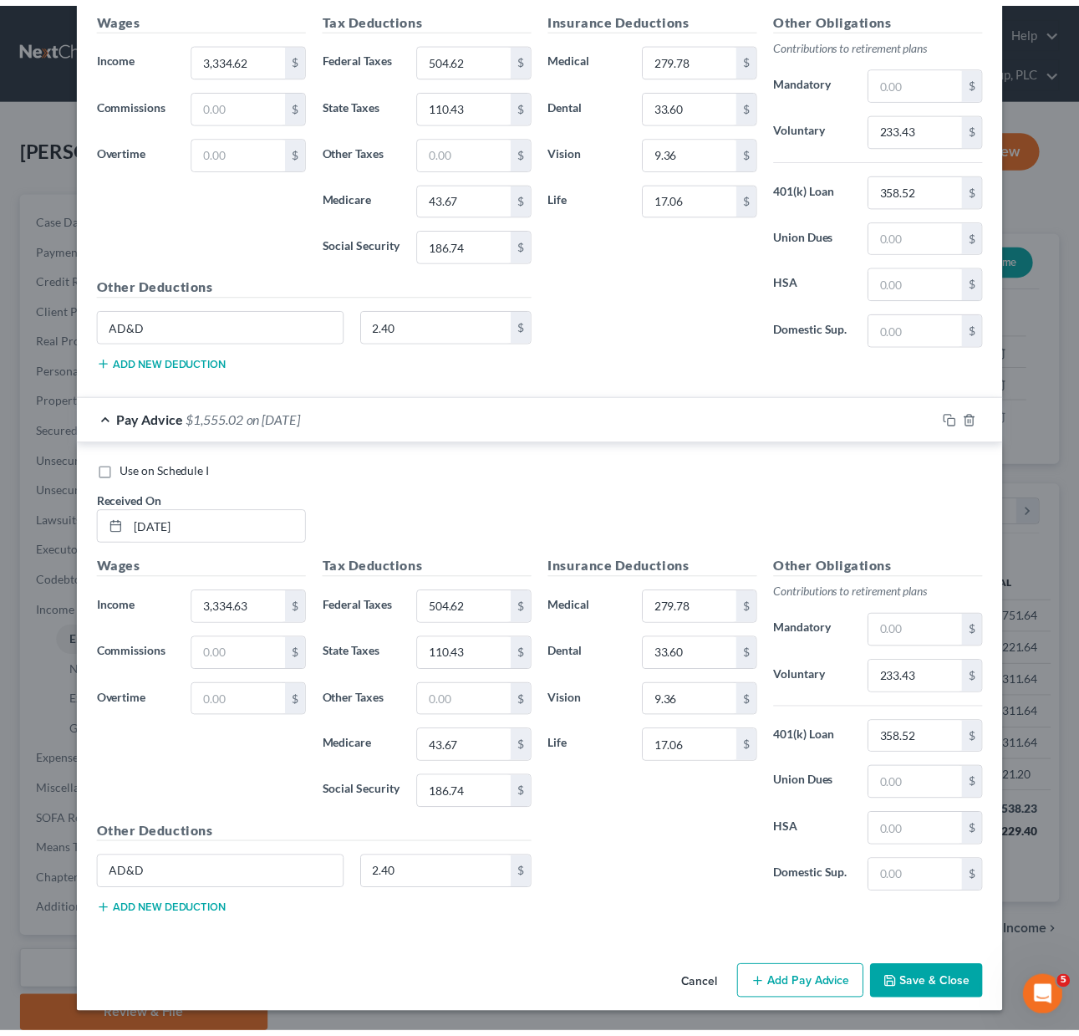
scroll to position [1297, 0]
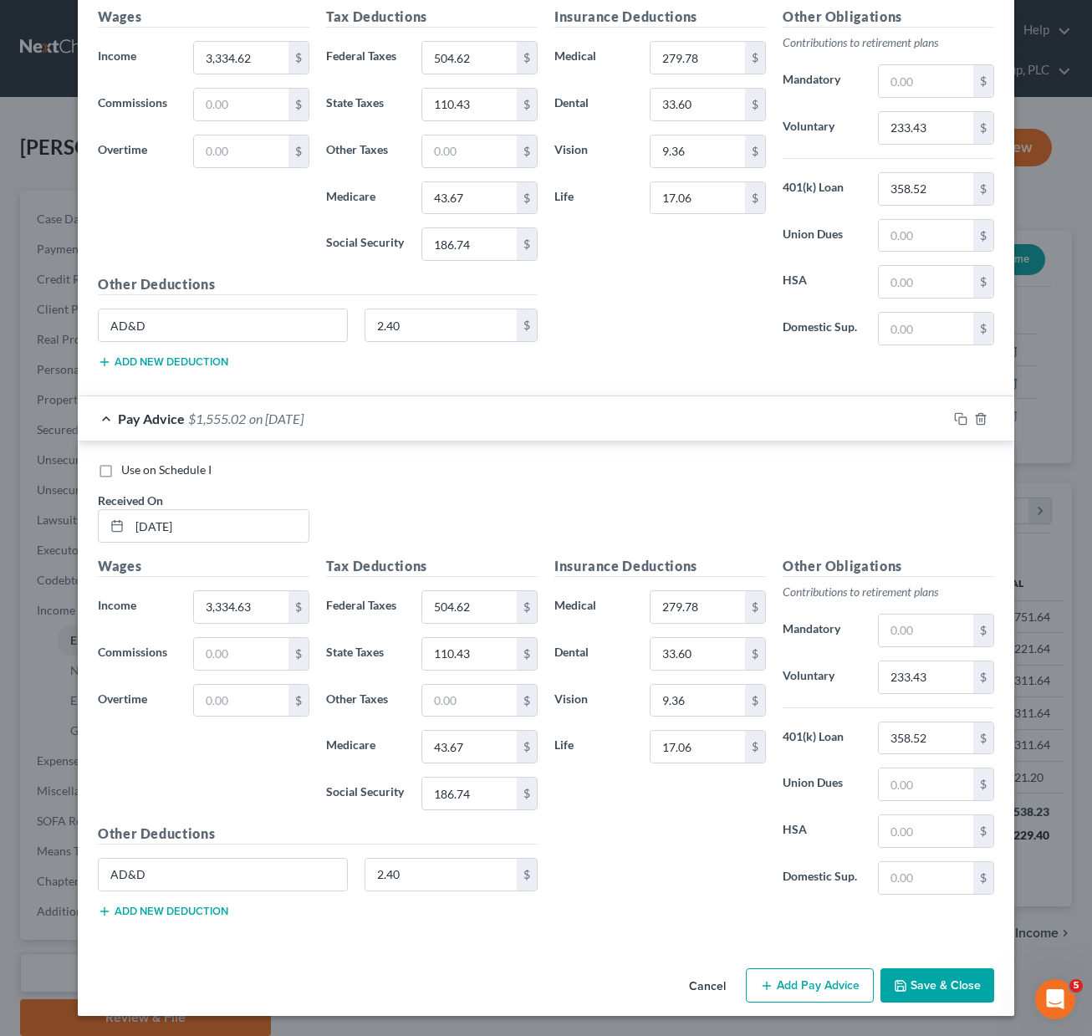
click at [928, 973] on button "Save & Close" at bounding box center [937, 985] width 114 height 35
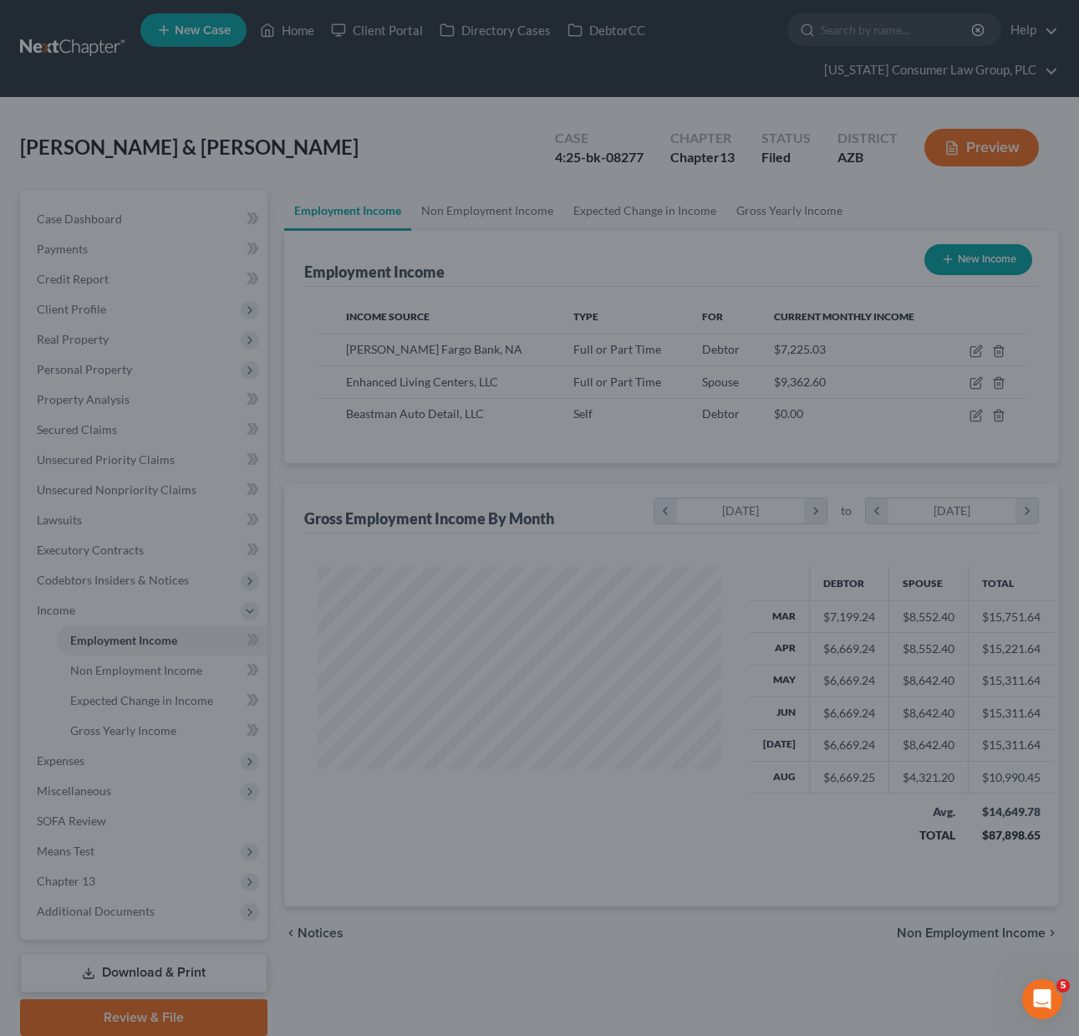
scroll to position [835712, 835579]
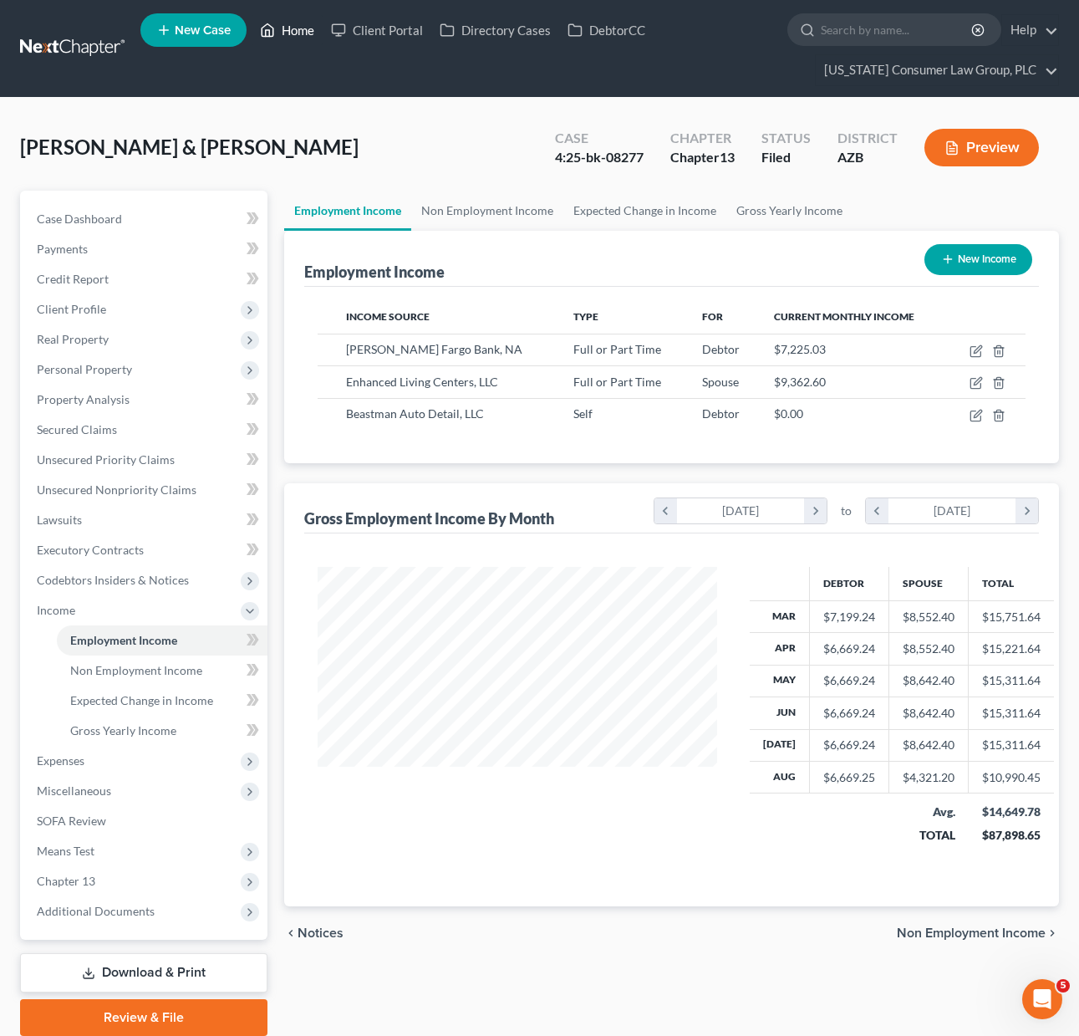
click at [286, 38] on link "Home" at bounding box center [287, 30] width 71 height 30
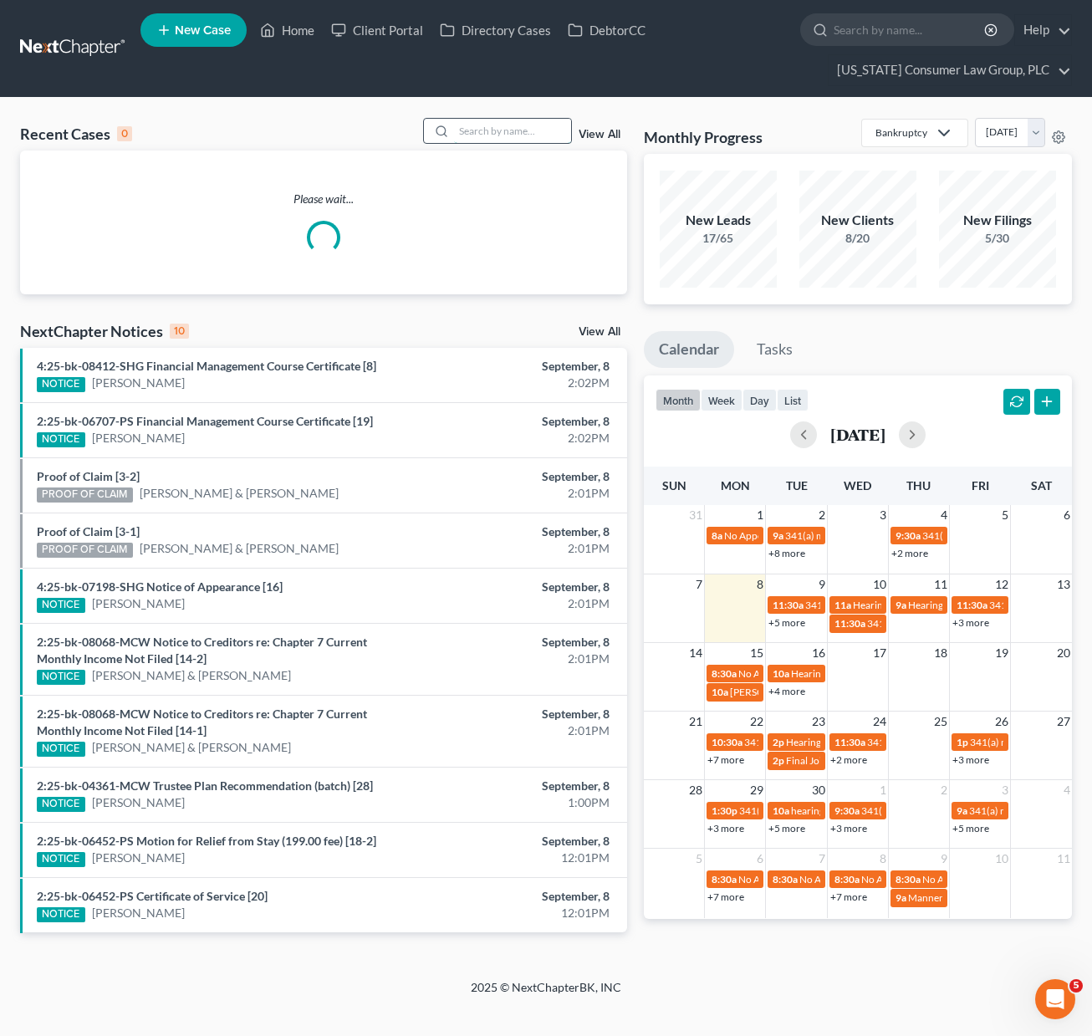
click at [507, 130] on input "search" at bounding box center [512, 131] width 117 height 24
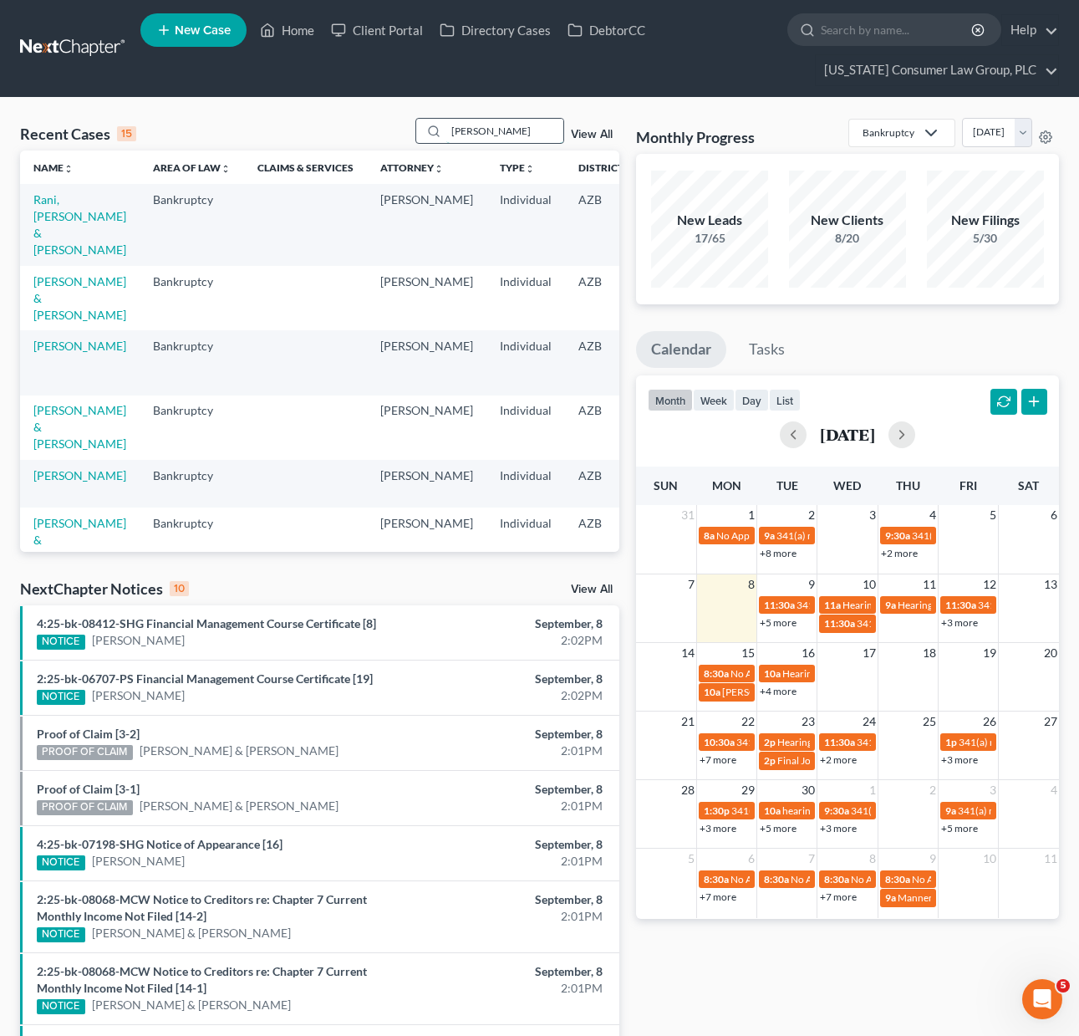
type input "[PERSON_NAME]"
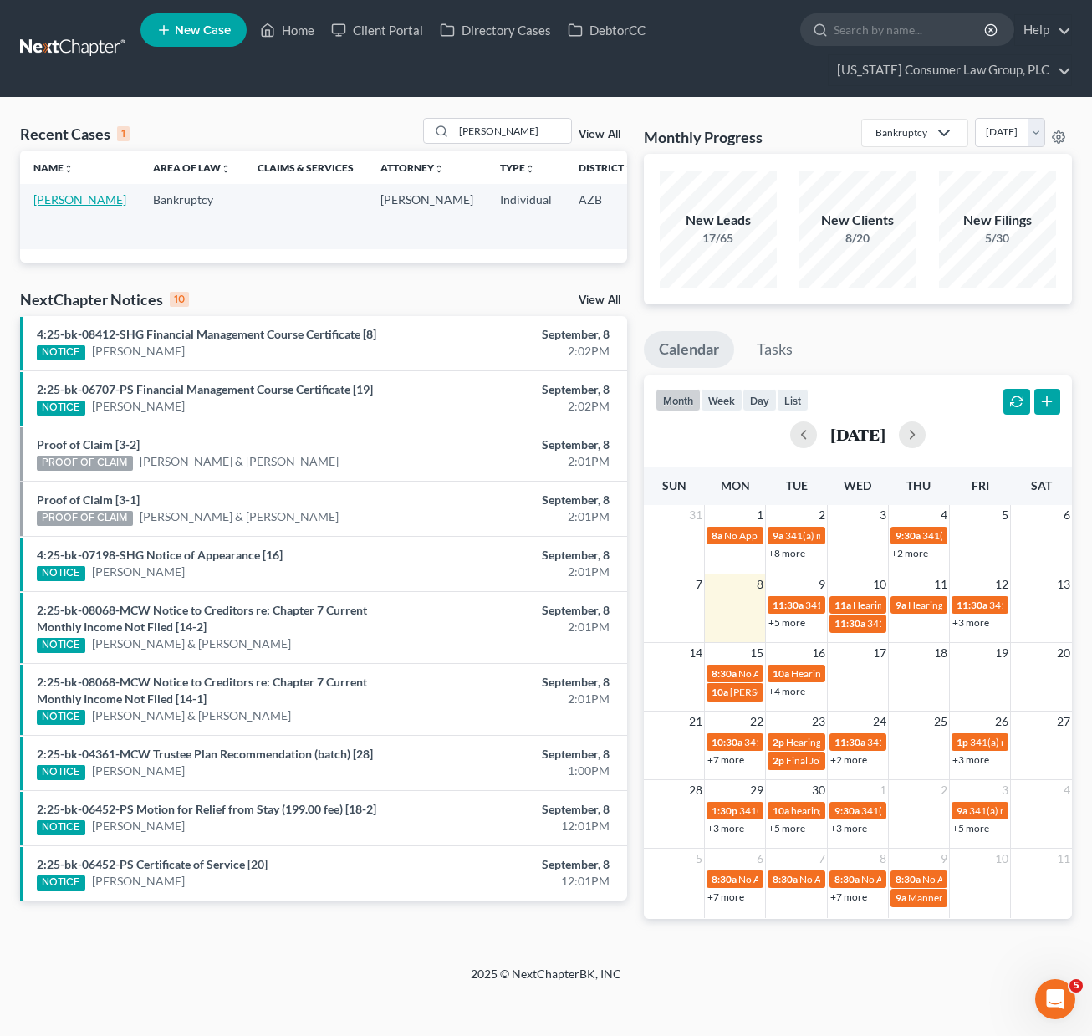
click at [62, 206] on link "[PERSON_NAME]" at bounding box center [79, 199] width 93 height 14
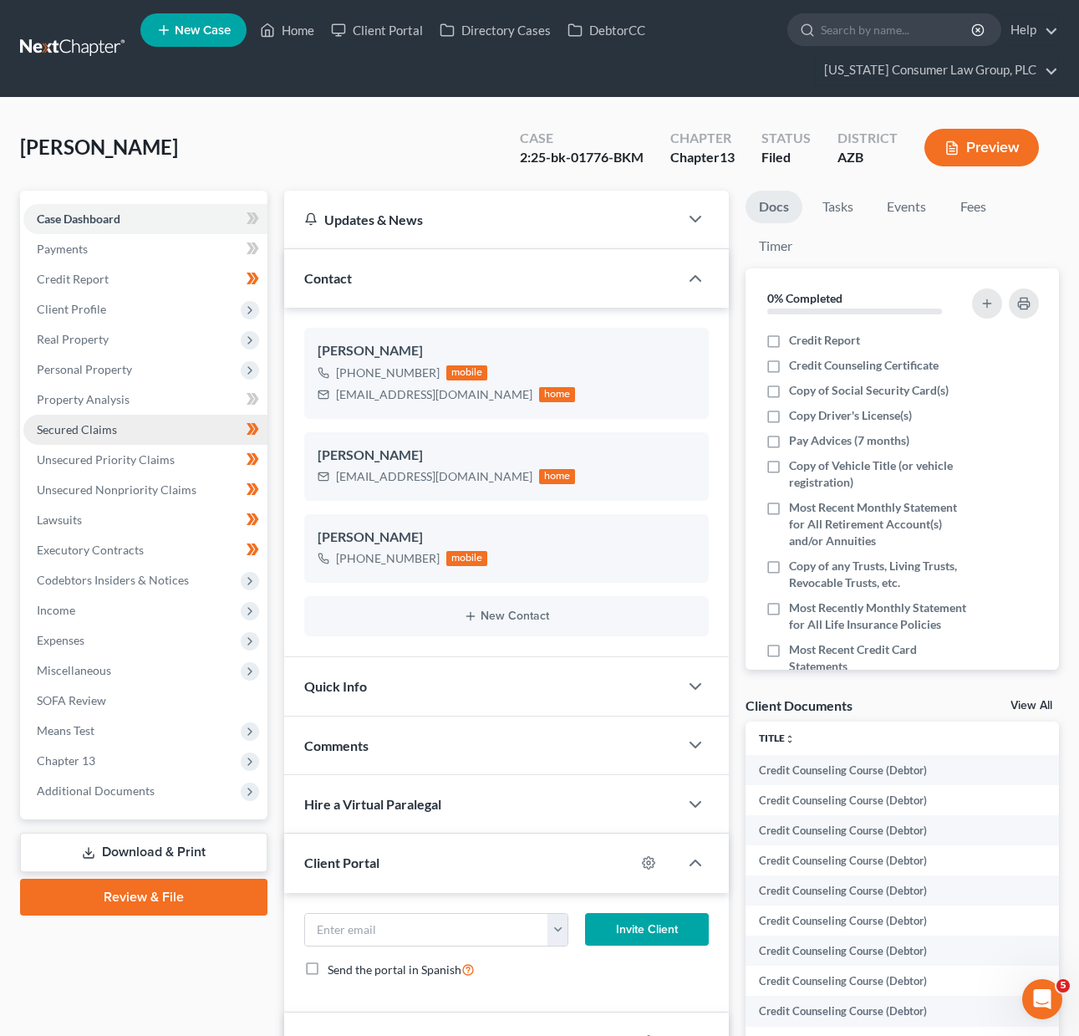
click at [84, 426] on span "Secured Claims" at bounding box center [77, 429] width 80 height 14
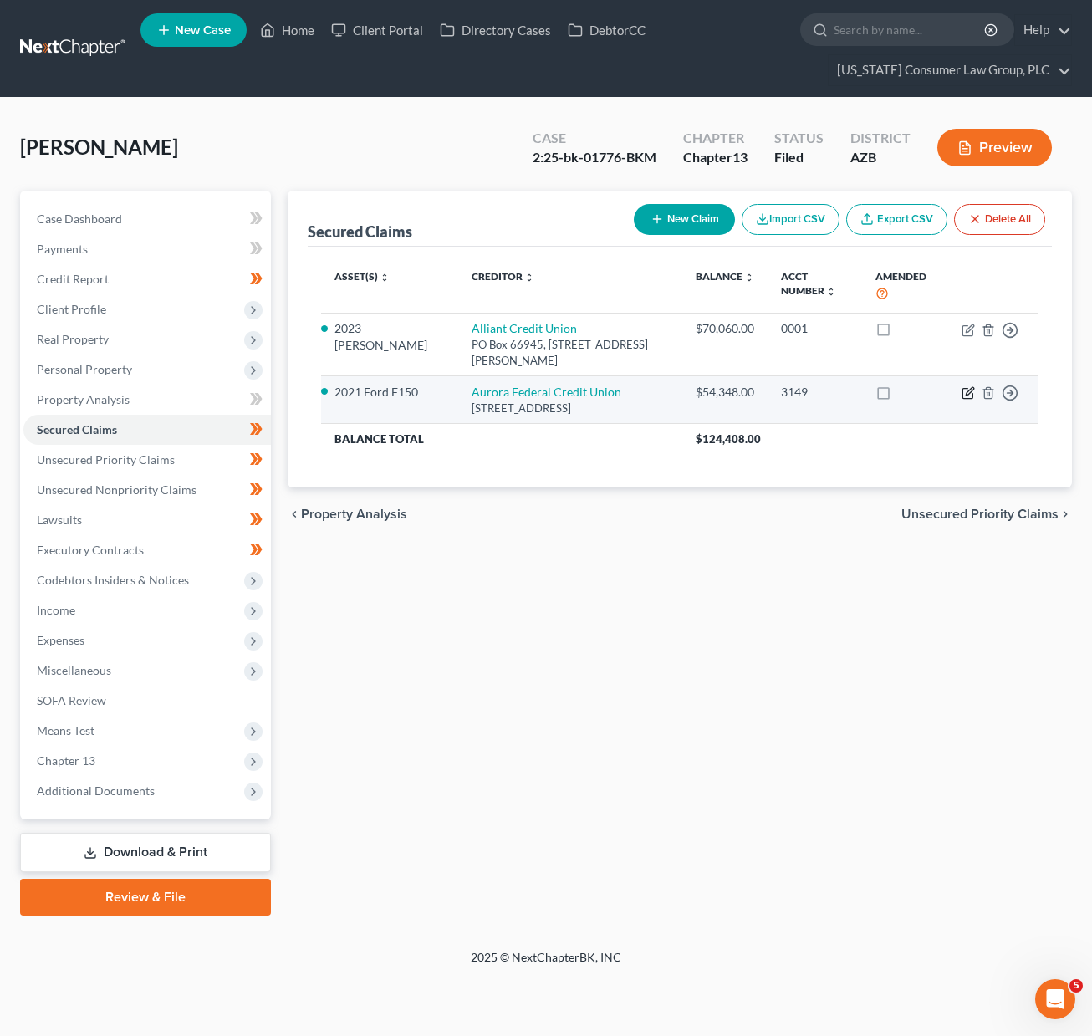
click at [966, 392] on icon "button" at bounding box center [970, 392] width 8 height 8
select select "5"
select select "4"
select select "0"
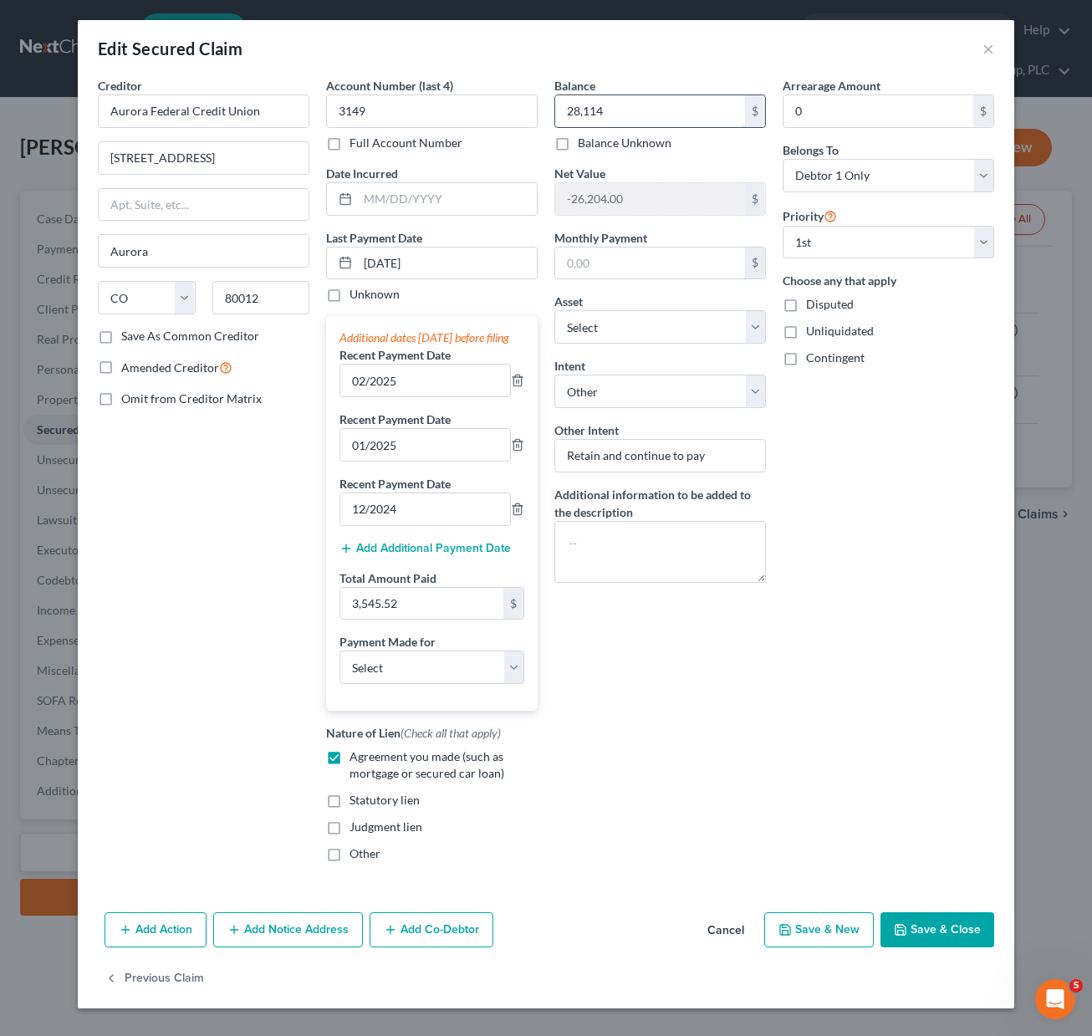
type input "28,114"
click at [913, 947] on button "Save & Close" at bounding box center [937, 929] width 114 height 35
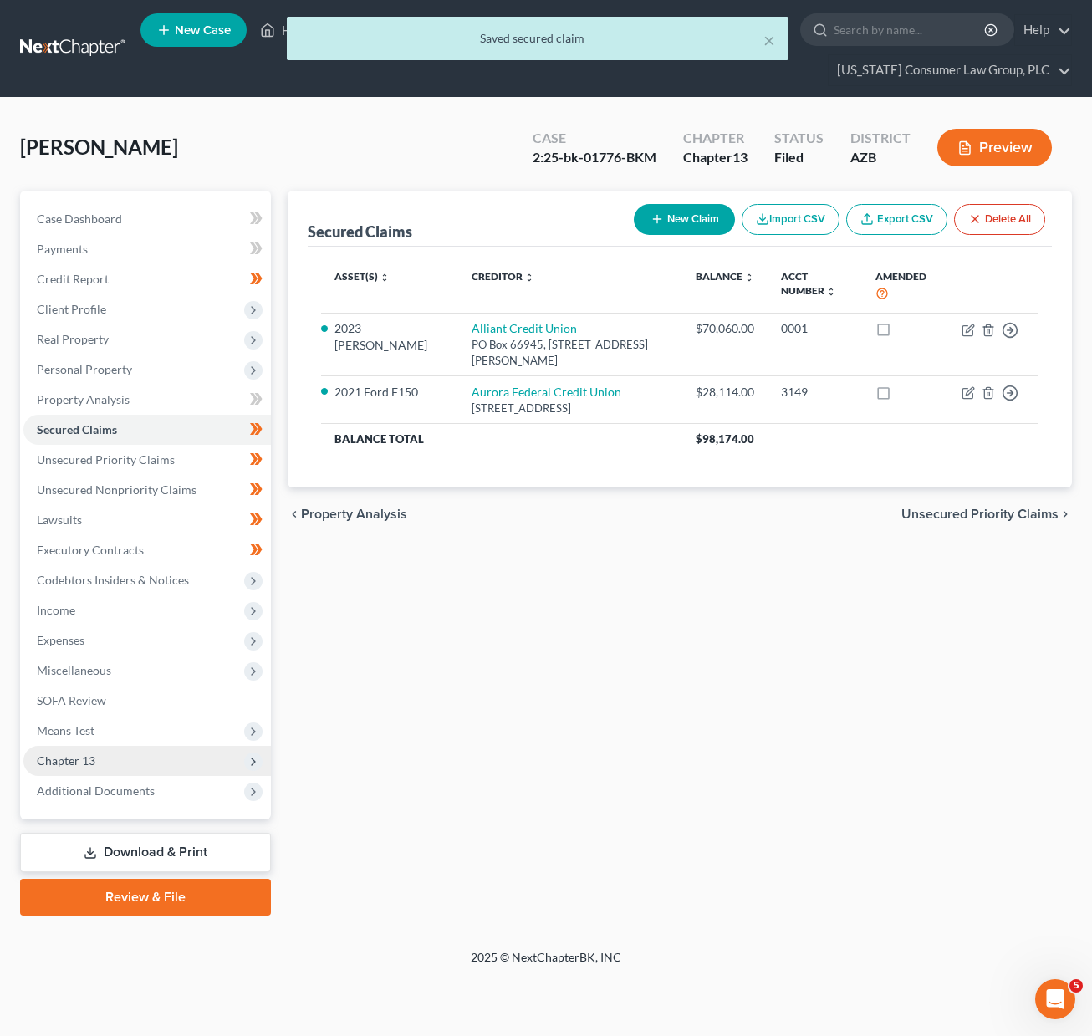
click at [86, 754] on span "Chapter 13" at bounding box center [66, 760] width 59 height 14
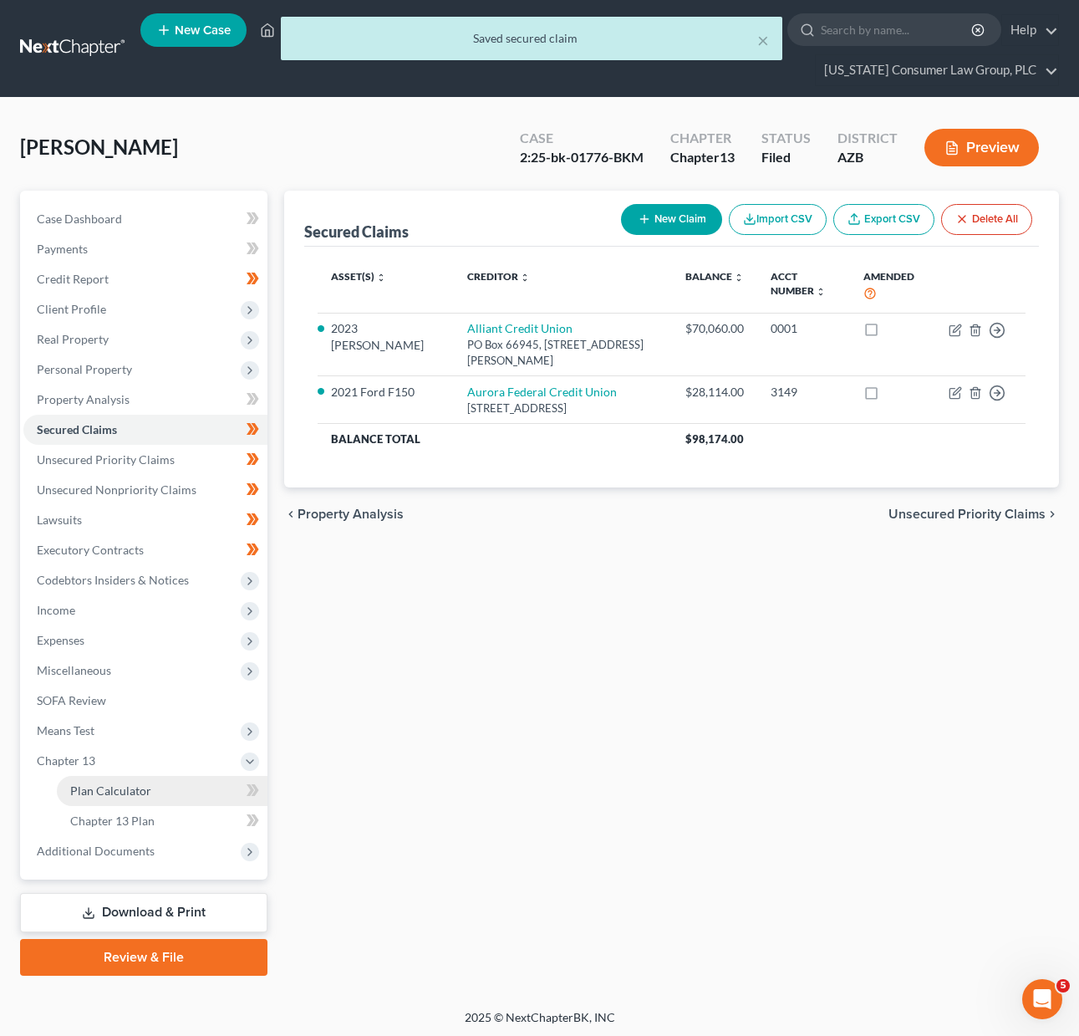
click at [106, 784] on span "Plan Calculator" at bounding box center [110, 790] width 81 height 14
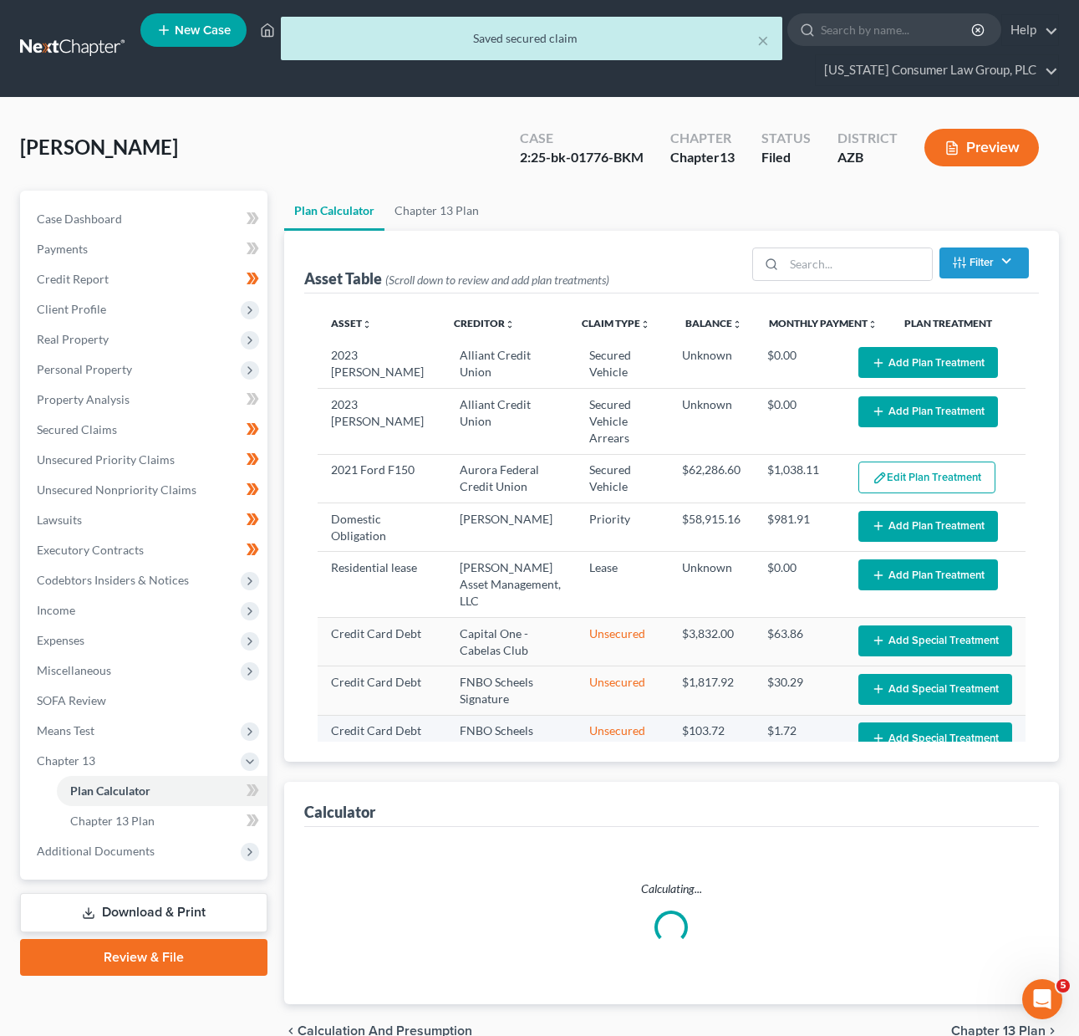
select select "59"
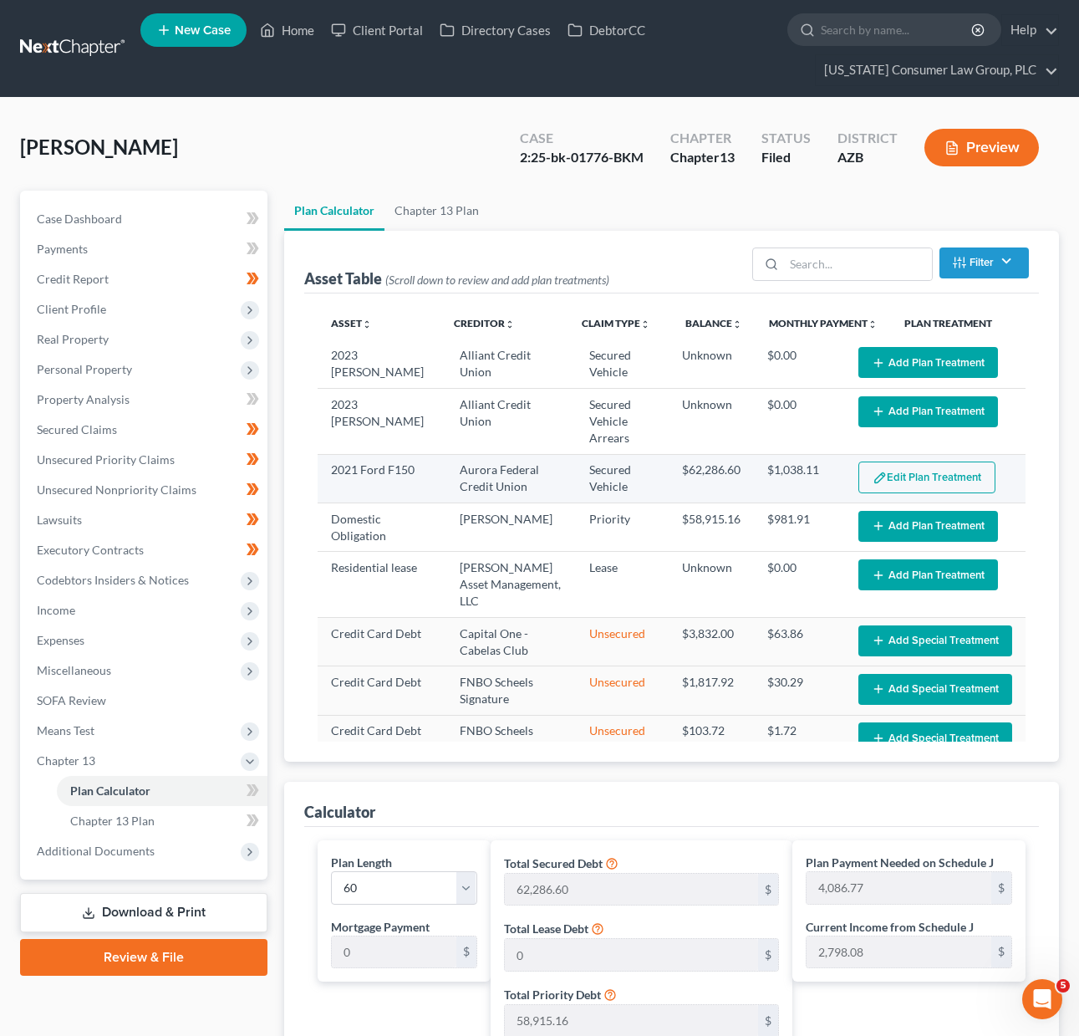
click at [885, 474] on button "Edit Plan Treatment" at bounding box center [927, 477] width 137 height 32
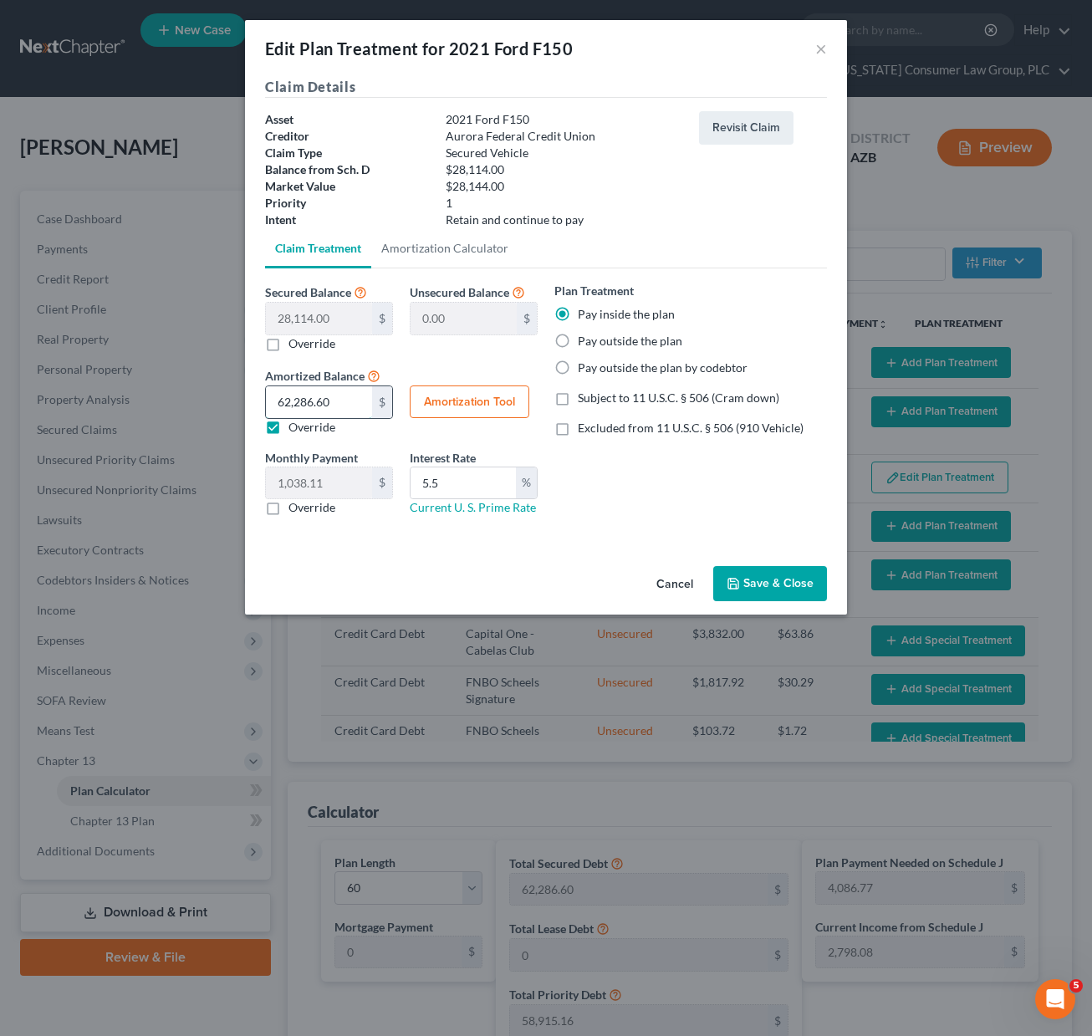
click at [354, 396] on input "62,286.60" at bounding box center [319, 402] width 106 height 32
drag, startPoint x: 351, startPoint y: 395, endPoint x: 247, endPoint y: 395, distance: 104.5
click at [247, 395] on div "Claim Details Asset 2021 Ford F150 Creditor Aurora Federal Credit Union Claim T…" at bounding box center [546, 318] width 602 height 482
type input "2"
type input "0.03"
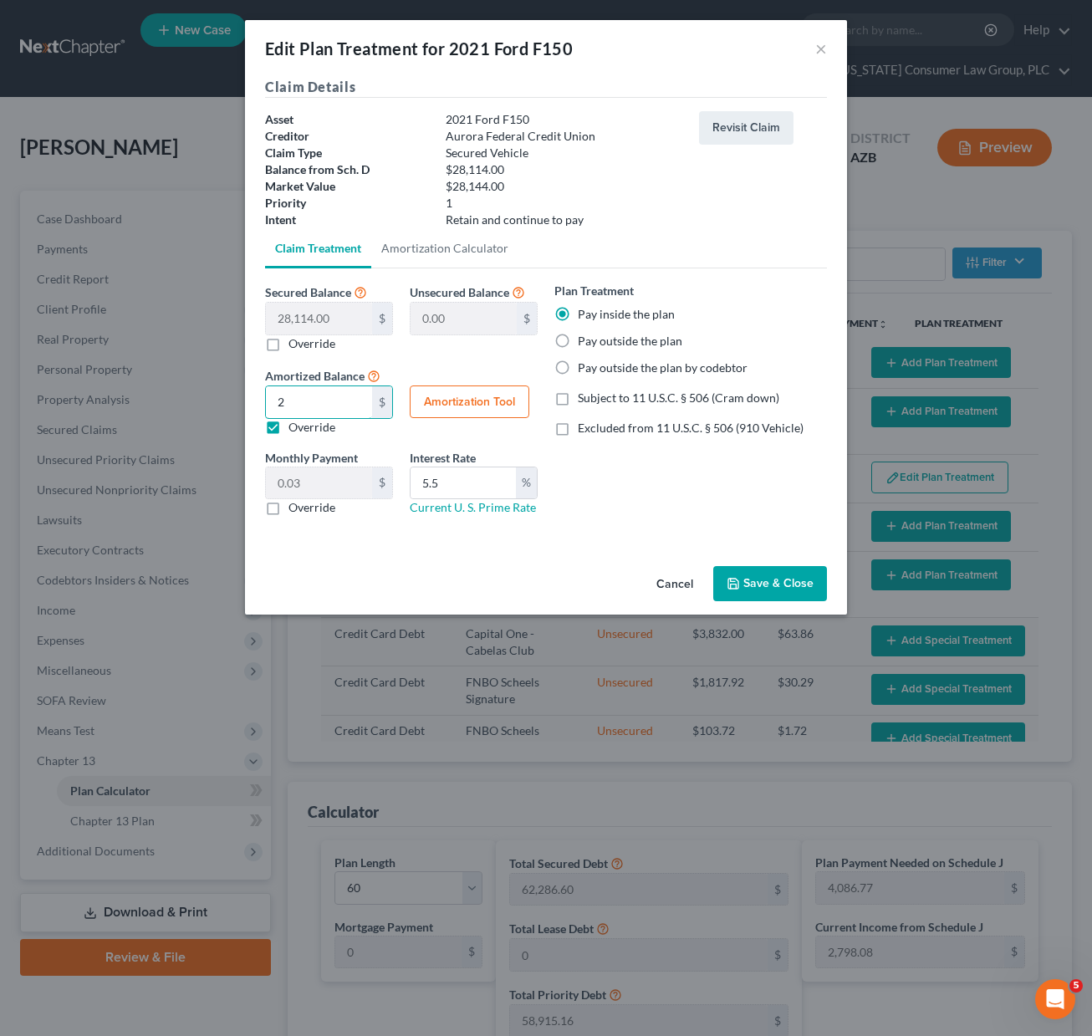
type input "28"
type input "0.46"
type input "281"
type input "4.68"
type input "2811"
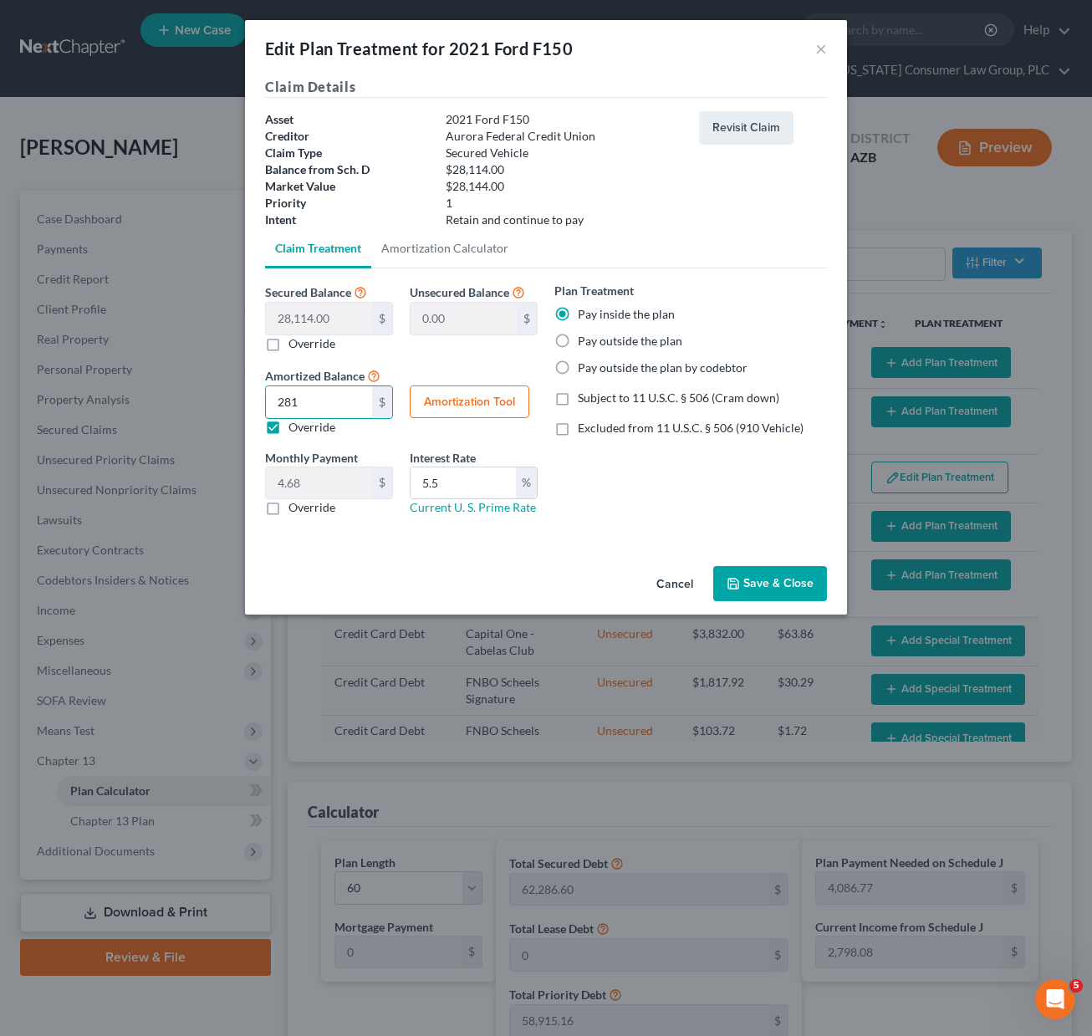
type input "46.85"
type input "2,8114"
type input "468.56"
type input "28,114"
click at [451, 483] on input "5.5" at bounding box center [462, 483] width 105 height 32
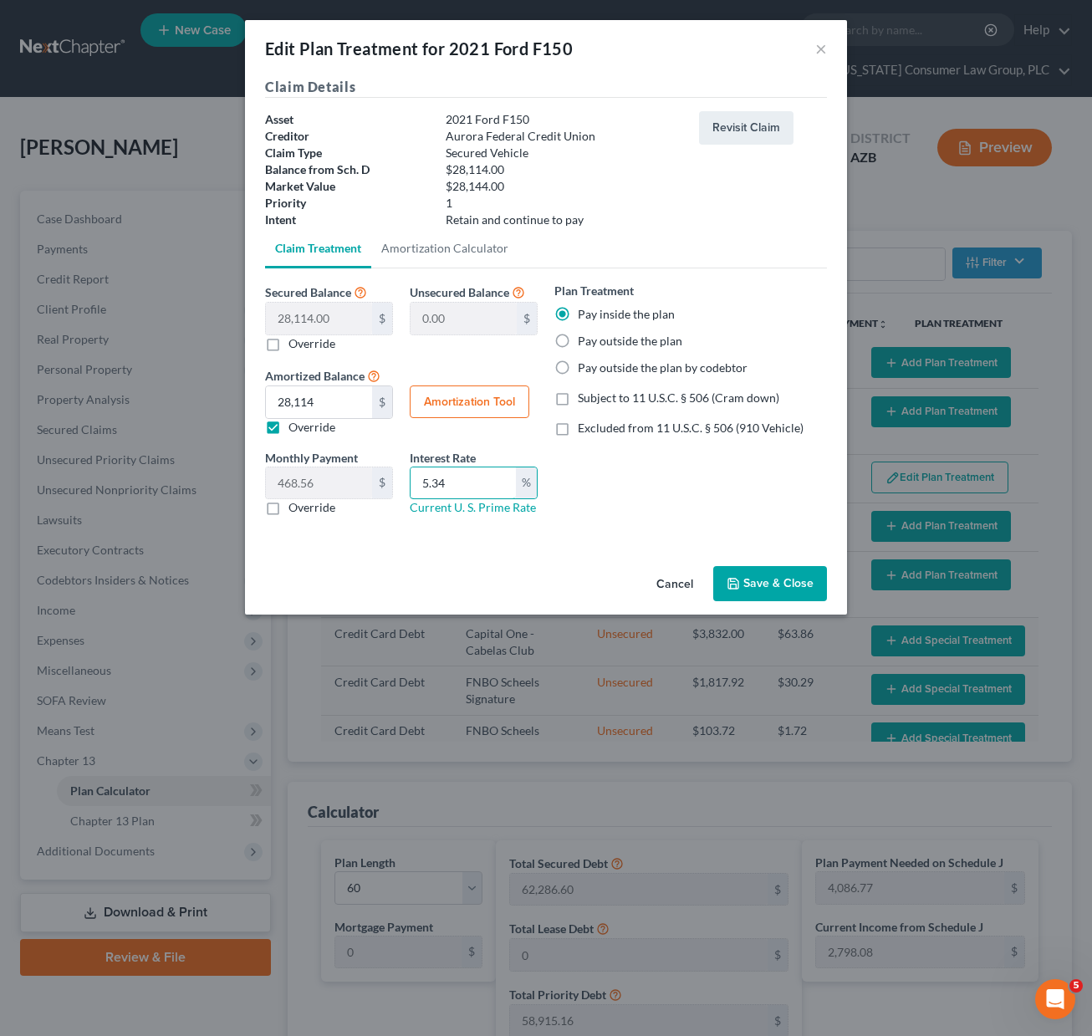
type input "5.34"
click at [742, 584] on button "Save & Close" at bounding box center [770, 583] width 114 height 35
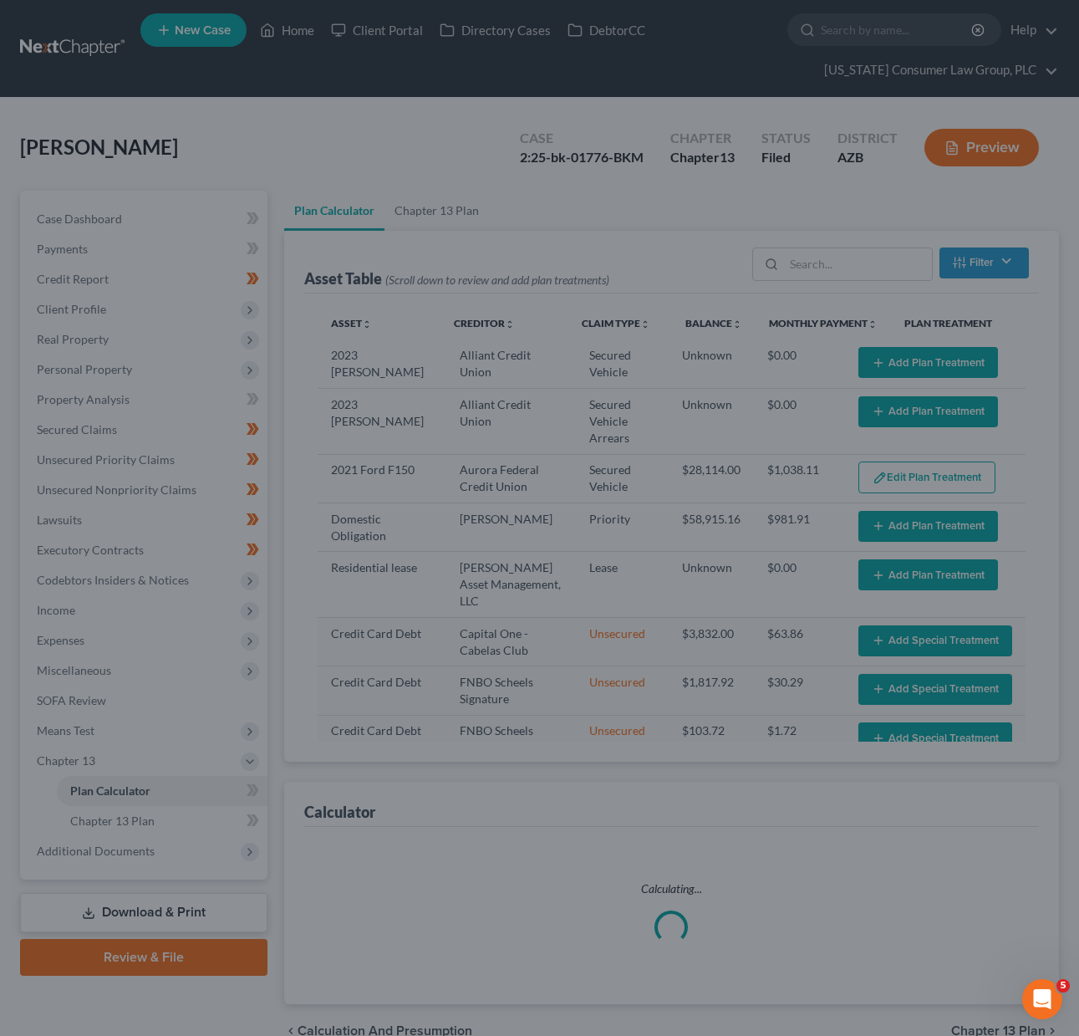
select select "59"
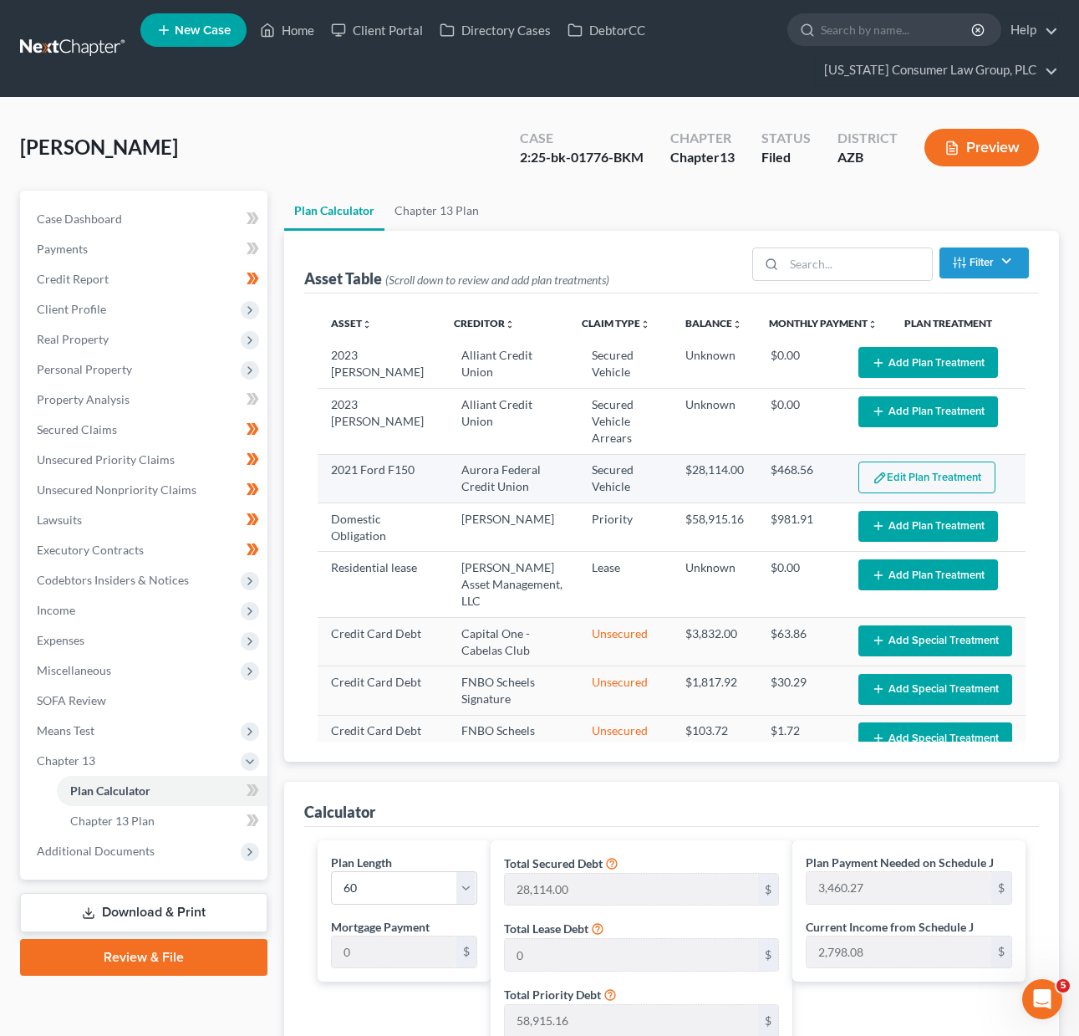
click at [869, 466] on button "Edit Plan Treatment" at bounding box center [927, 477] width 137 height 32
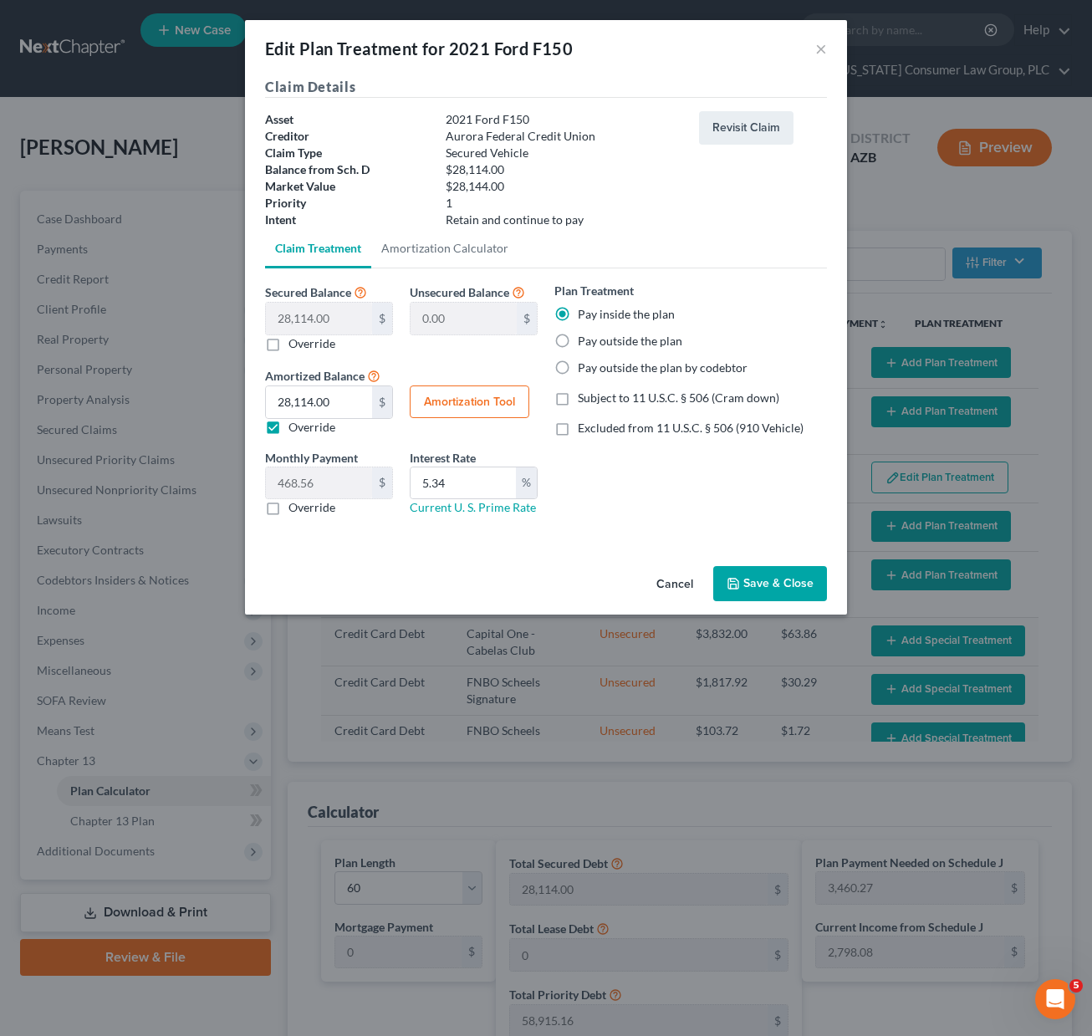
click at [486, 409] on button "Amortization Tool" at bounding box center [470, 401] width 120 height 33
type input "28,114.00"
type input "5.34"
type input "60"
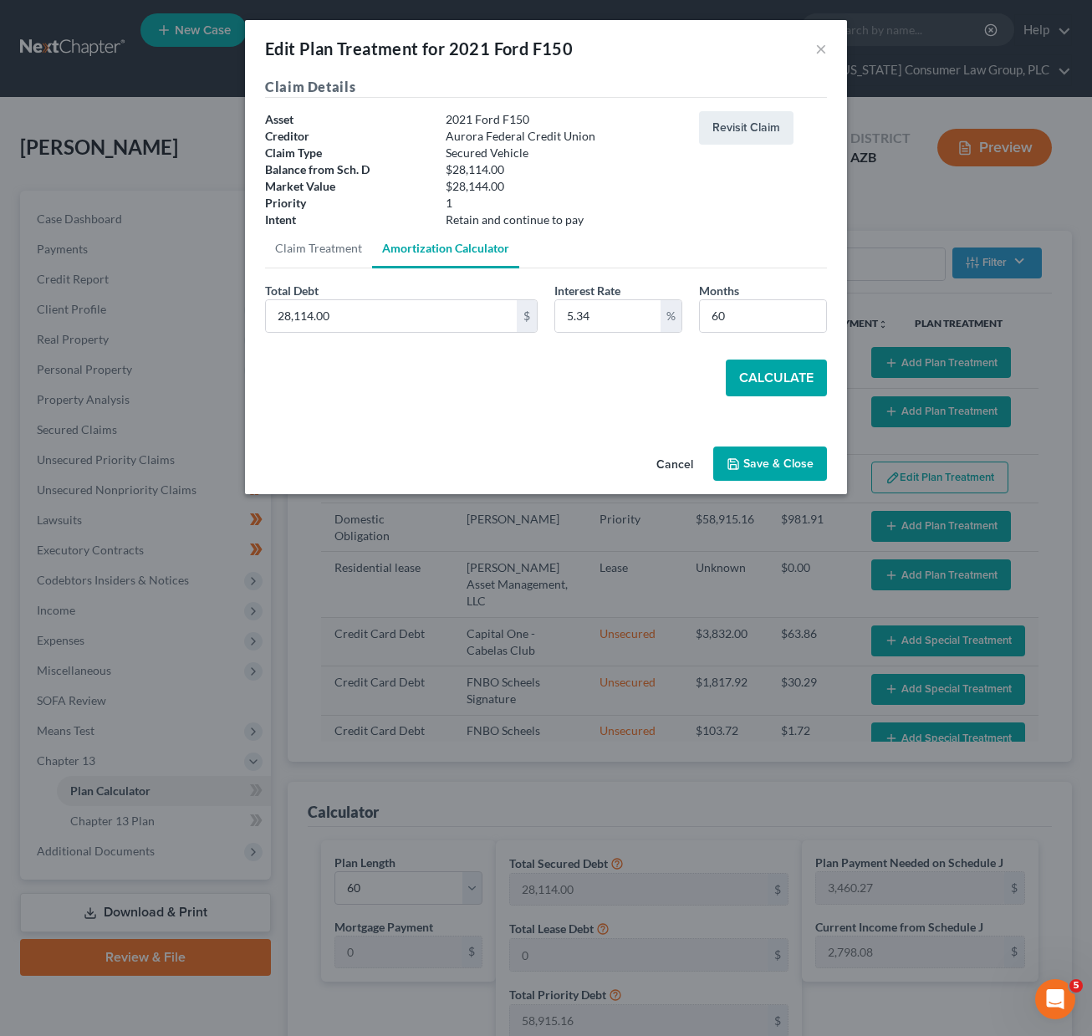
click at [796, 381] on button "Calculate" at bounding box center [776, 377] width 101 height 37
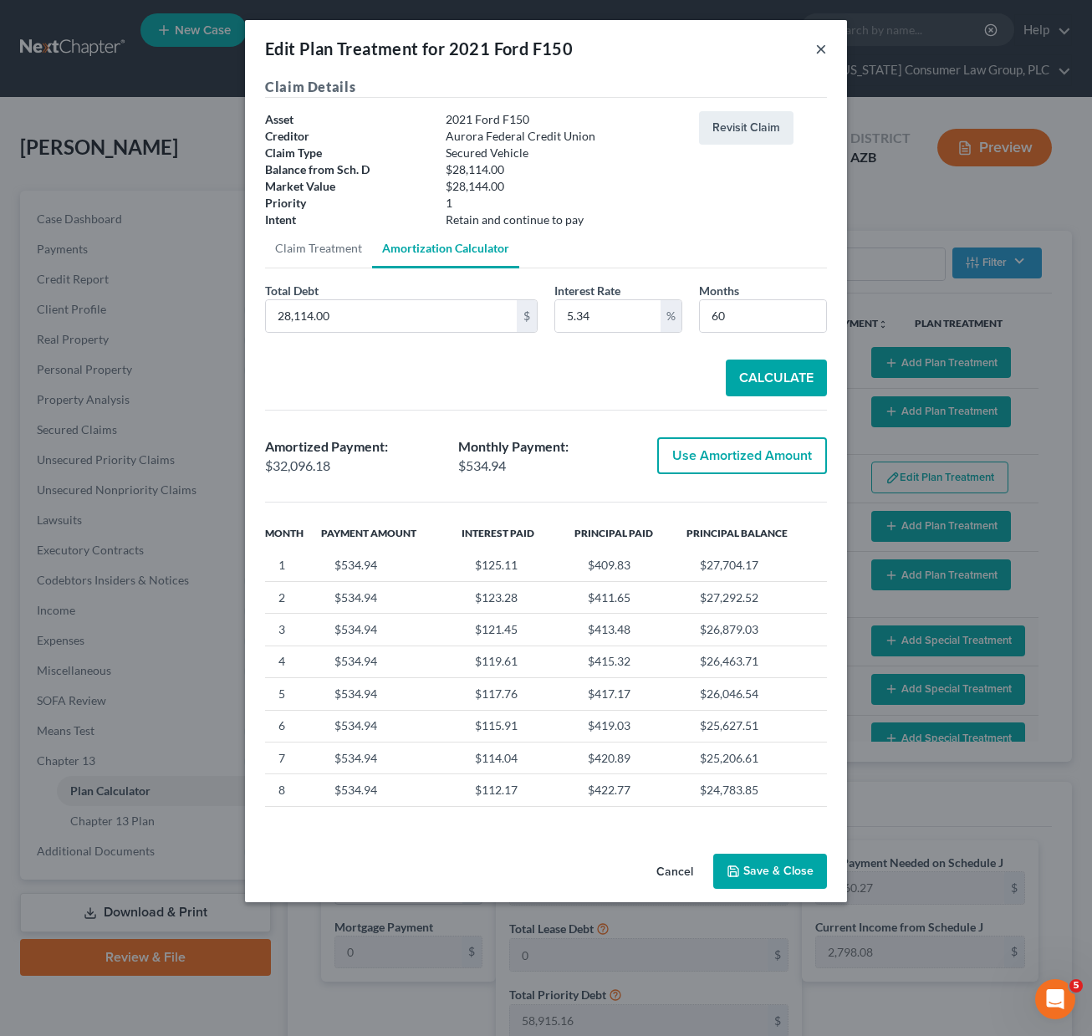
click at [818, 48] on button "×" at bounding box center [821, 48] width 12 height 20
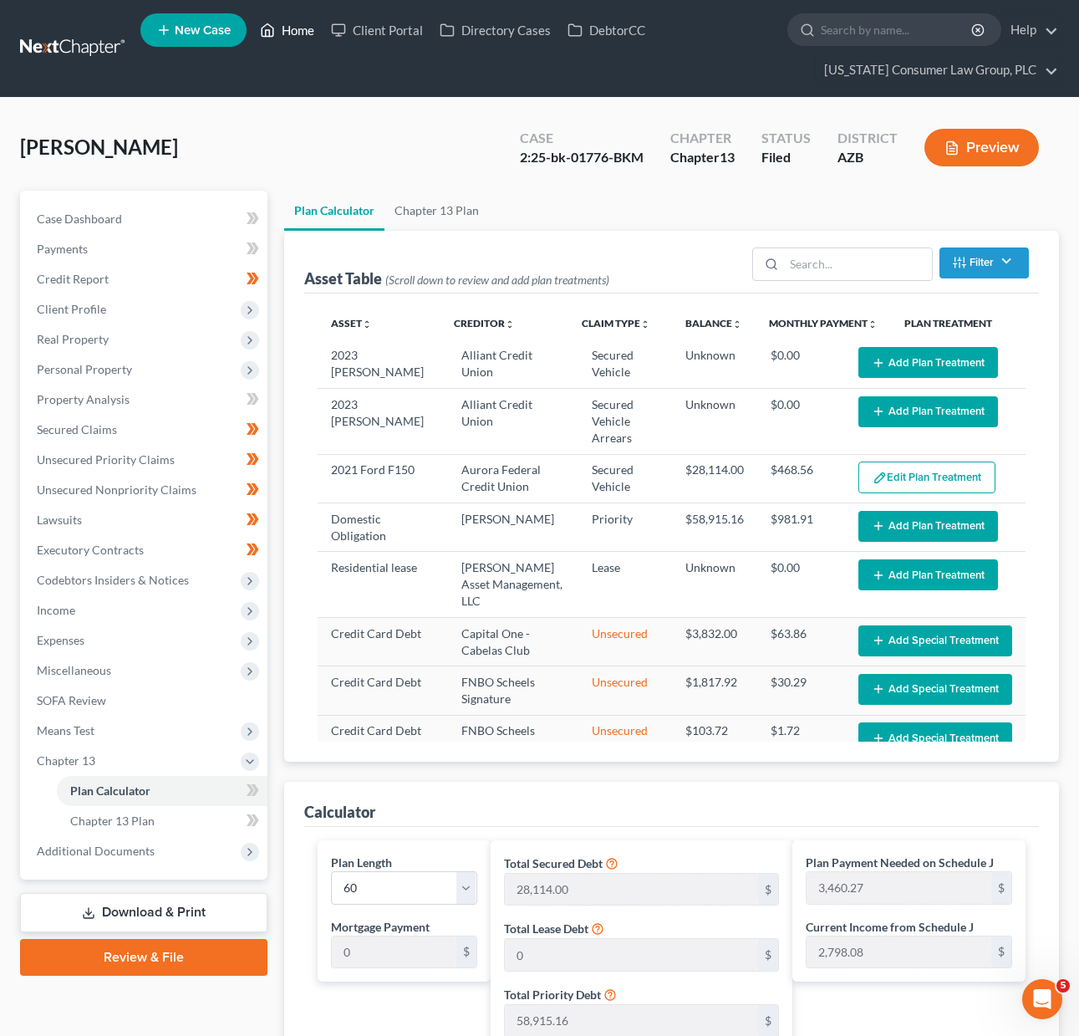
click at [282, 24] on link "Home" at bounding box center [287, 30] width 71 height 30
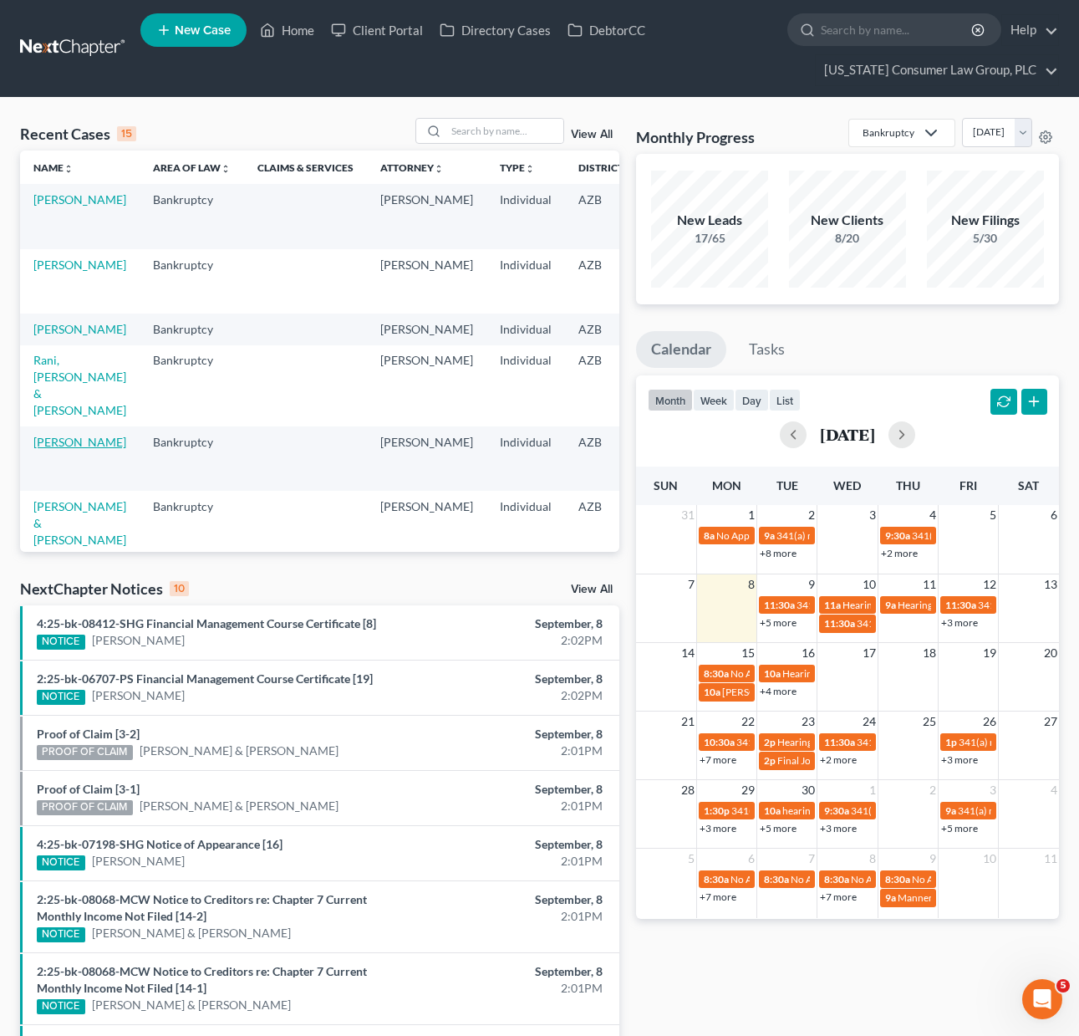
click at [63, 449] on link "[PERSON_NAME]" at bounding box center [79, 442] width 93 height 14
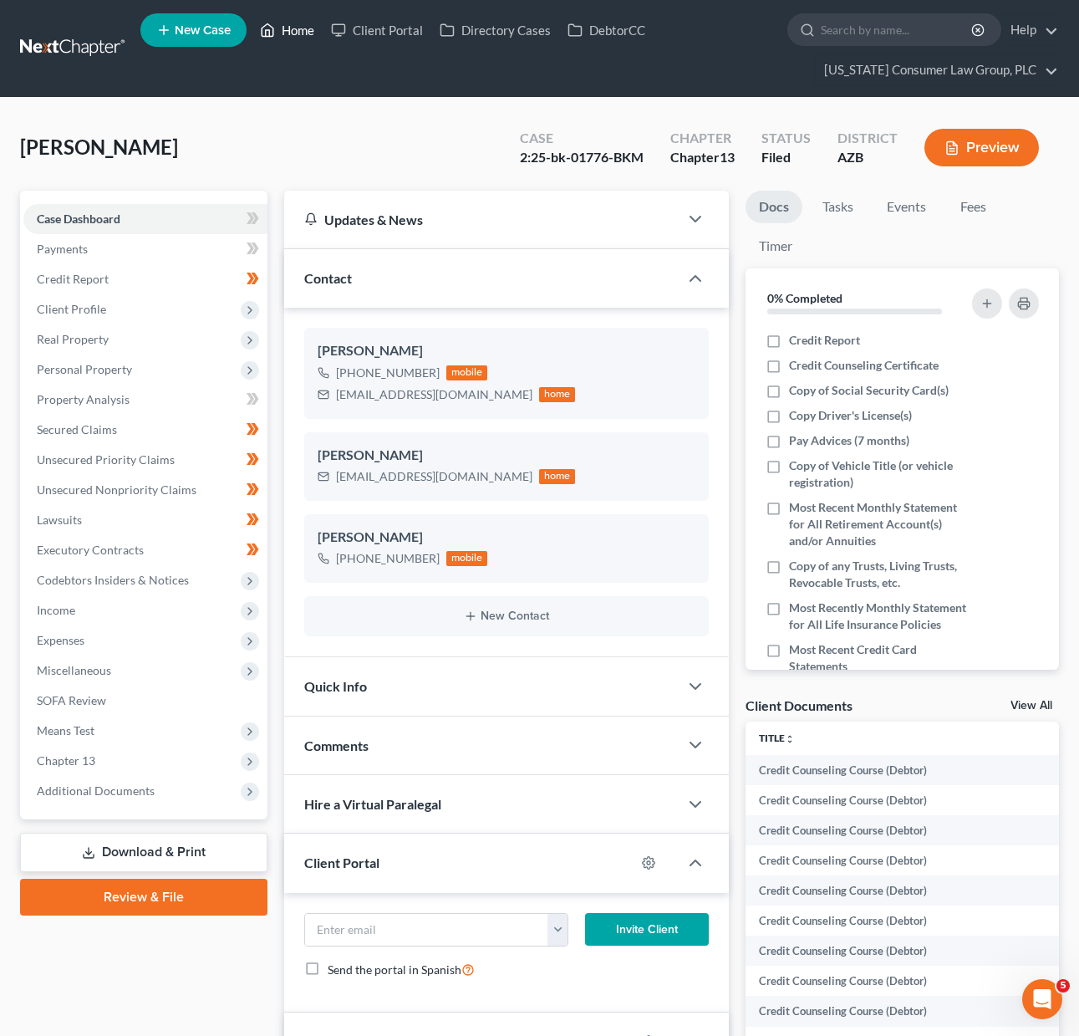
click at [294, 25] on link "Home" at bounding box center [287, 30] width 71 height 30
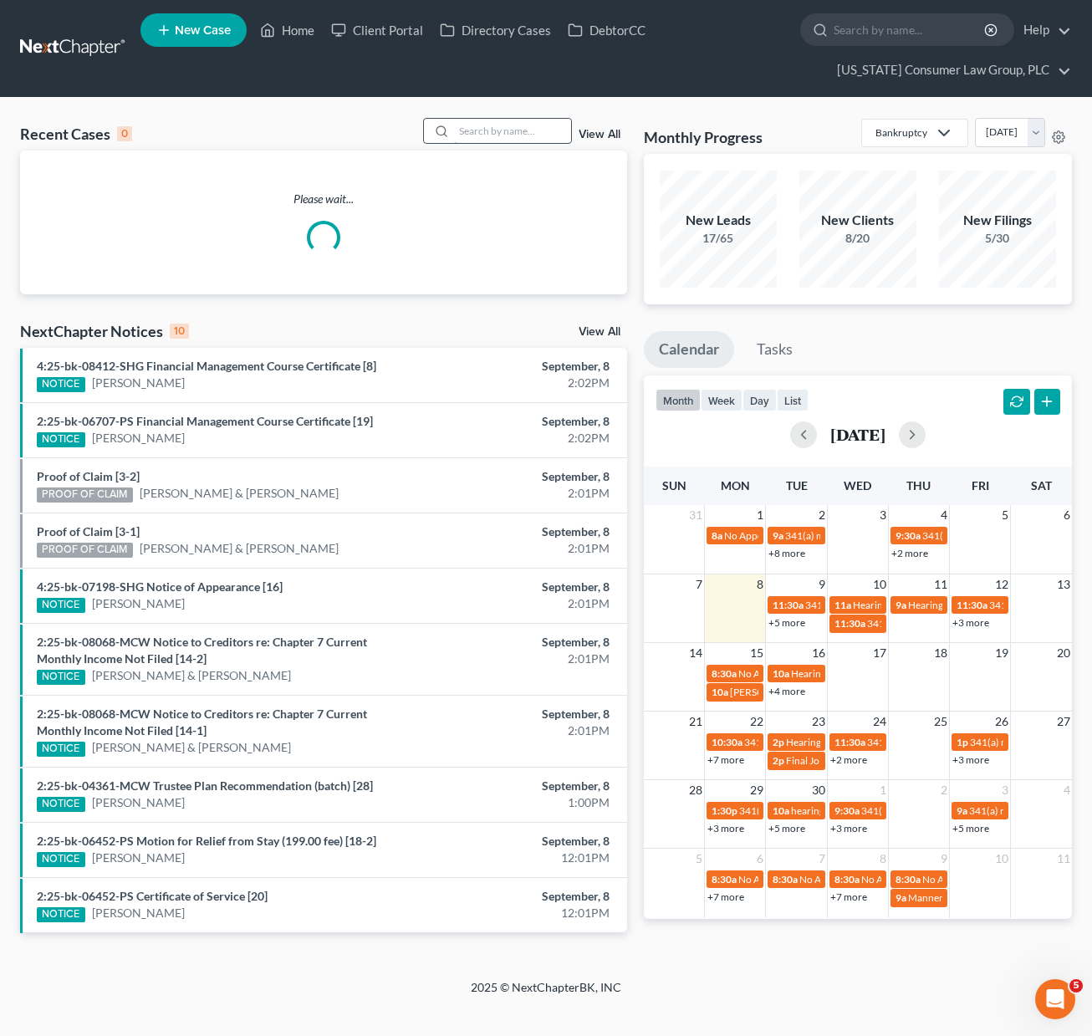
click at [472, 132] on input "search" at bounding box center [512, 131] width 117 height 24
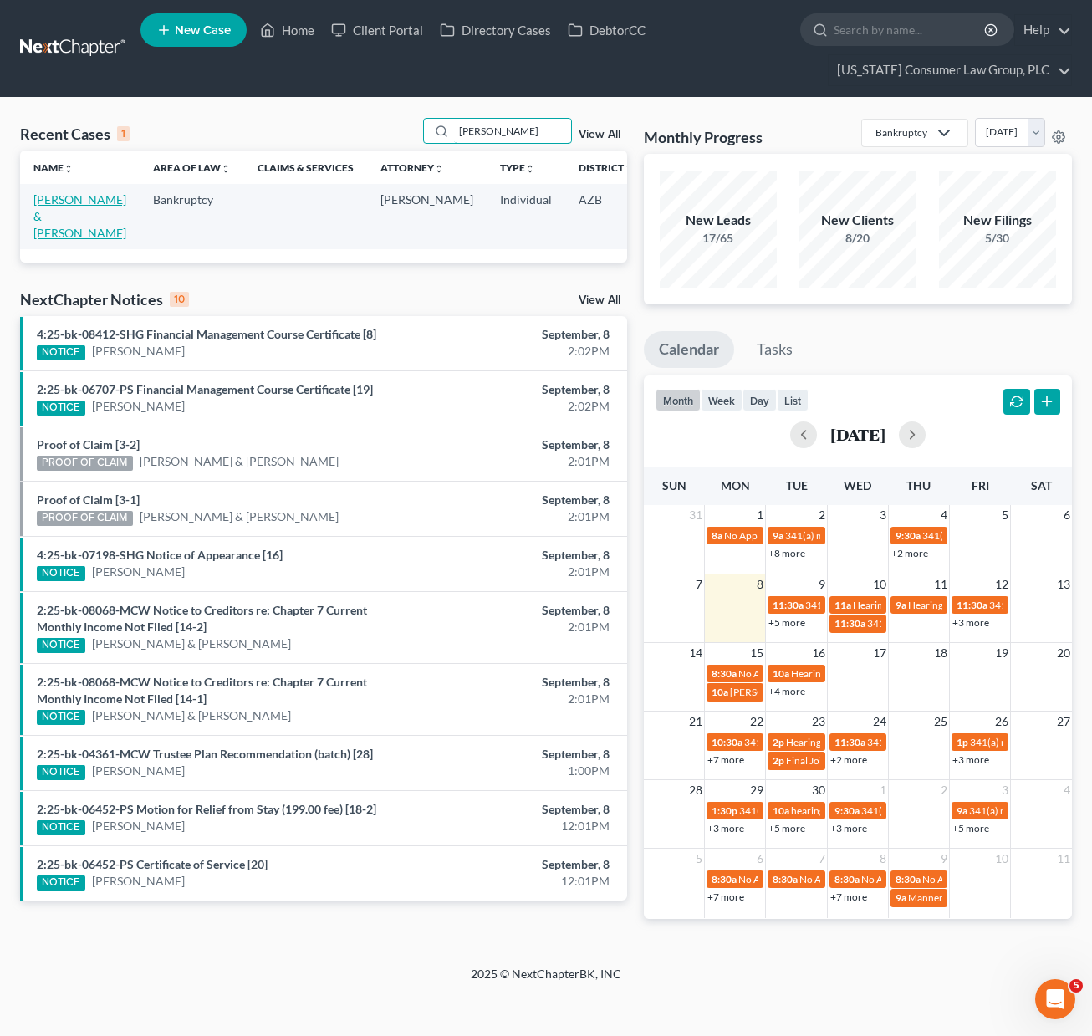
type input "[PERSON_NAME]"
click at [45, 198] on link "[PERSON_NAME] & [PERSON_NAME]" at bounding box center [79, 216] width 93 height 48
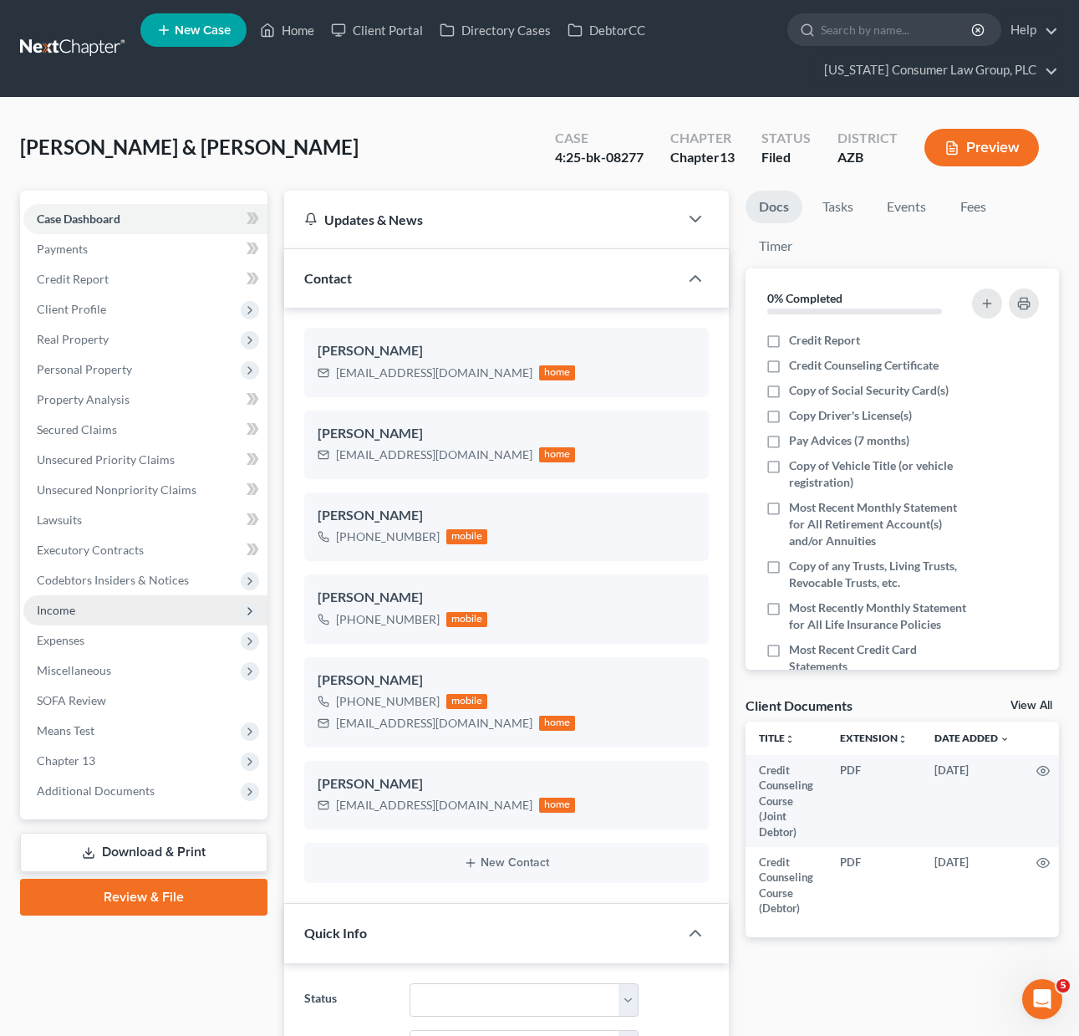
click at [73, 599] on span "Income" at bounding box center [145, 610] width 244 height 30
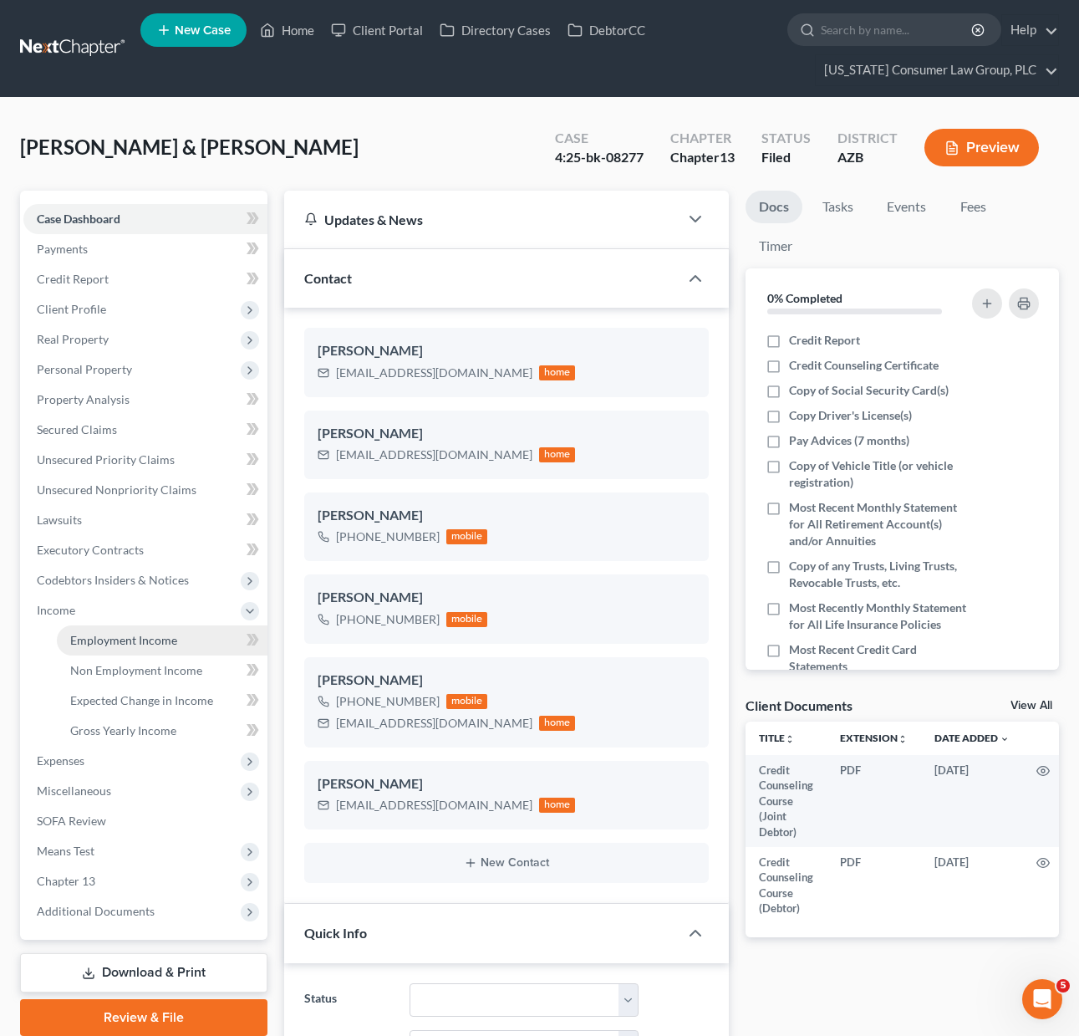
click at [106, 642] on span "Employment Income" at bounding box center [123, 640] width 107 height 14
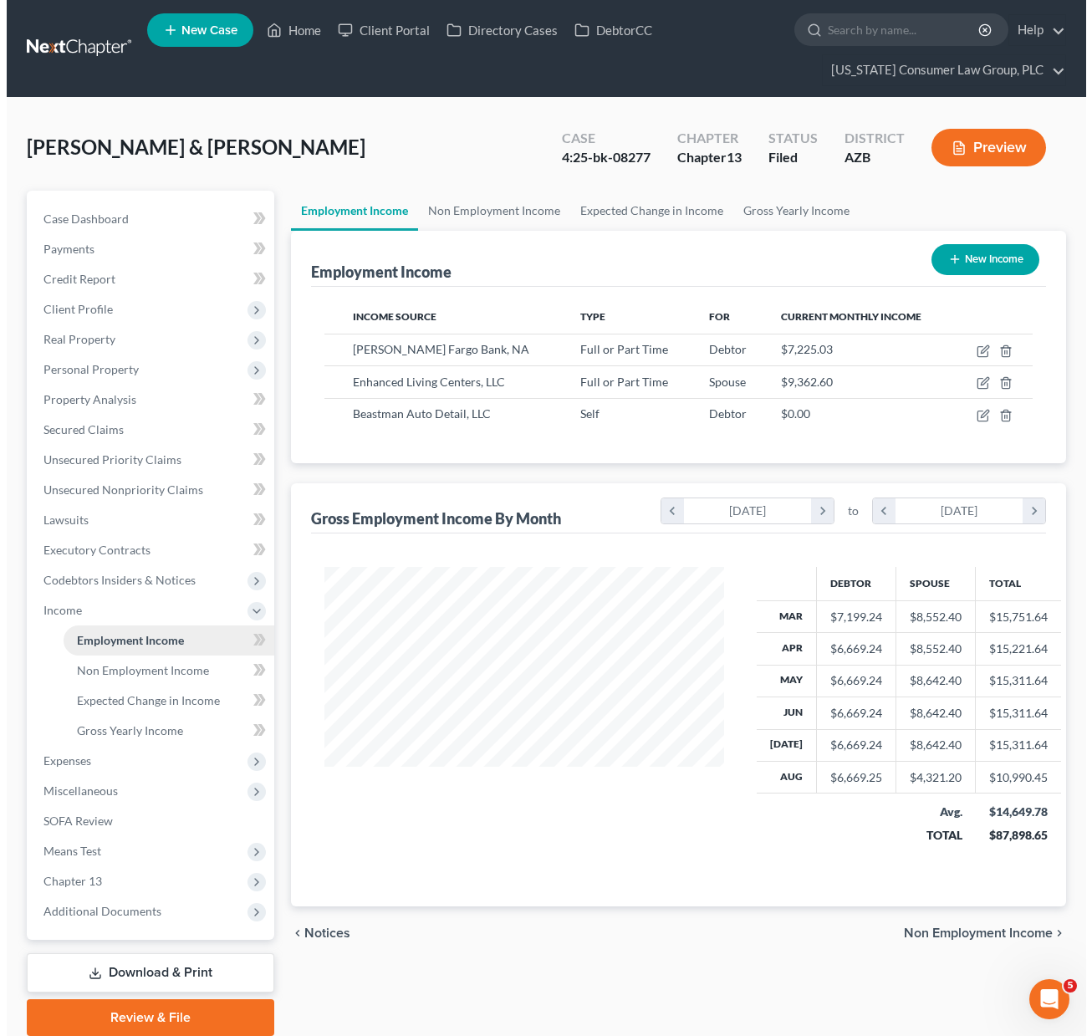
scroll to position [300, 432]
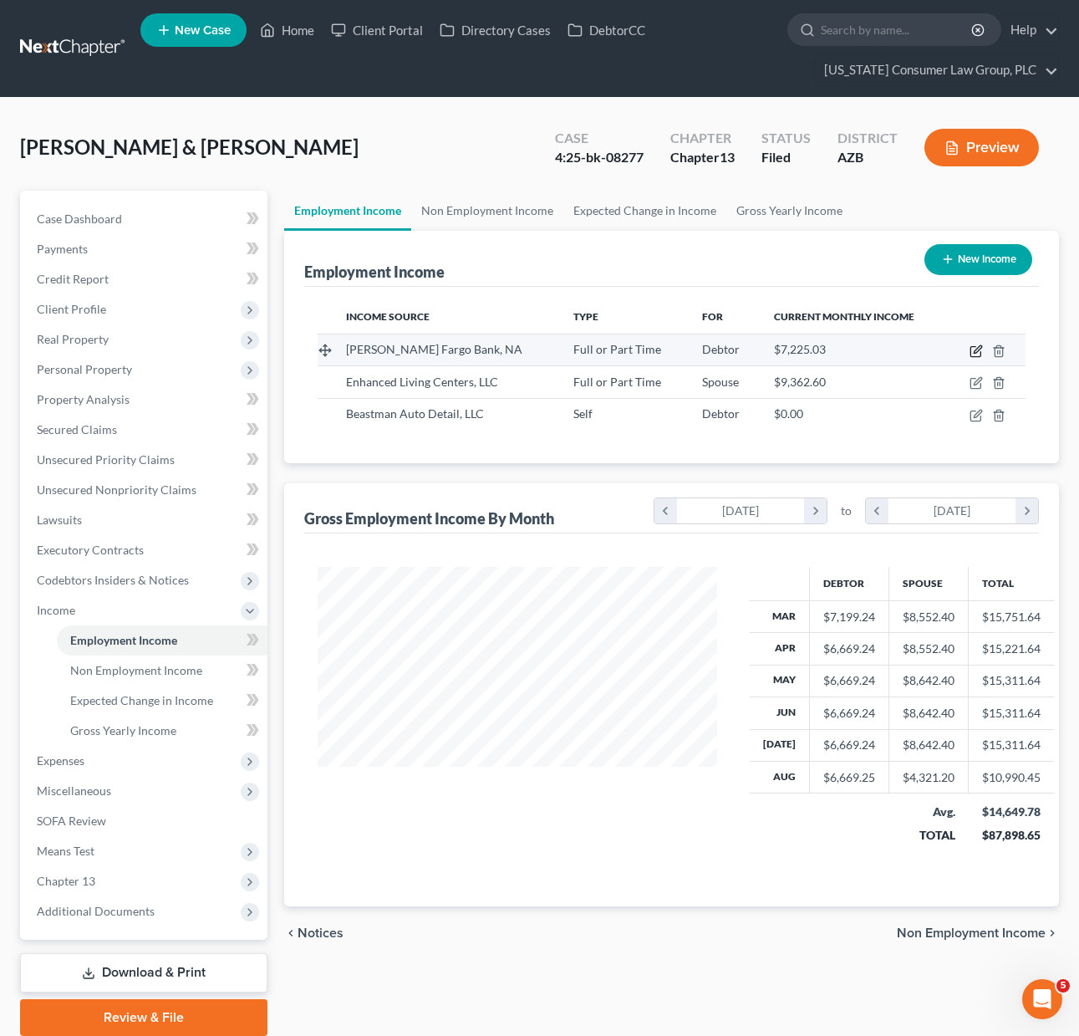
click at [973, 349] on icon "button" at bounding box center [976, 350] width 13 height 13
select select "0"
select select "24"
select select "2"
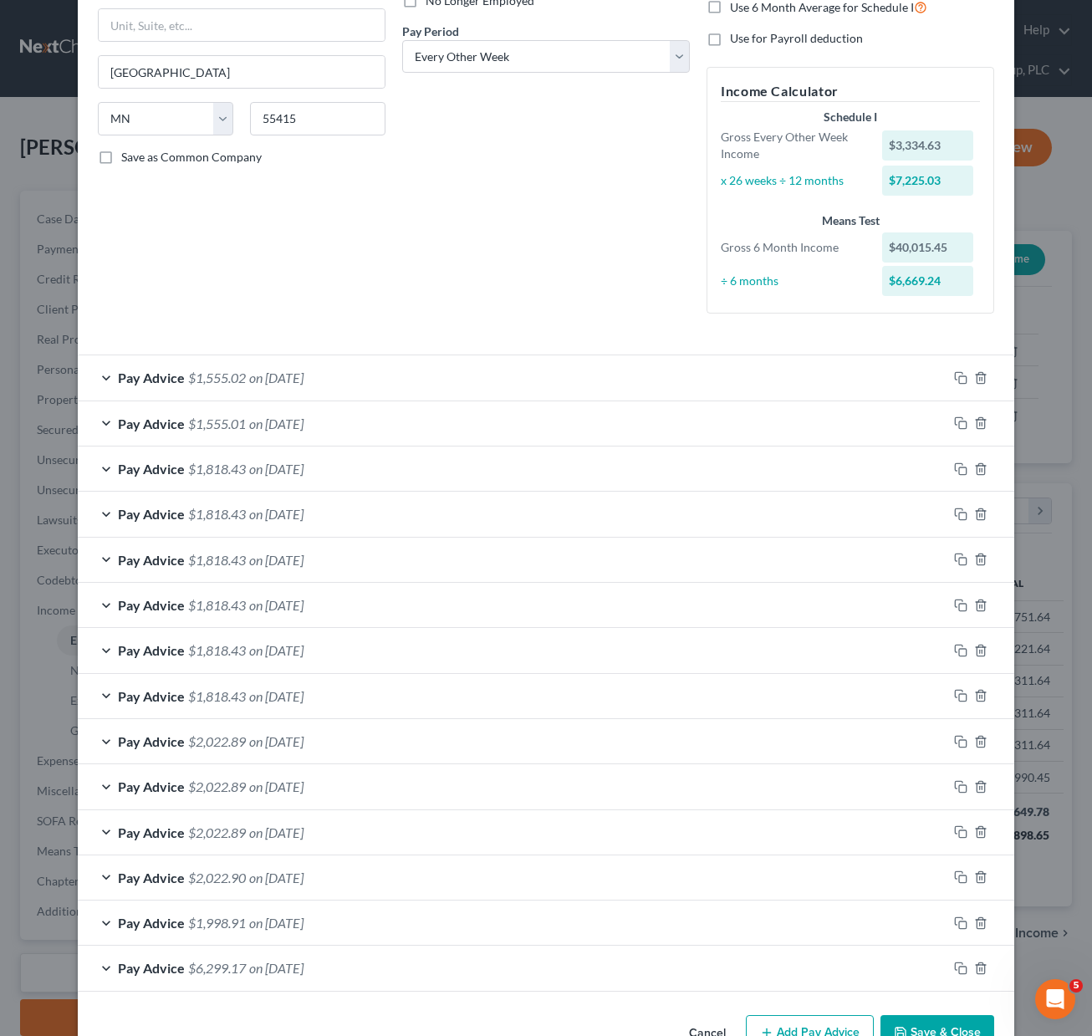
scroll to position [245, 0]
click at [811, 1027] on button "Add Pay Advice" at bounding box center [810, 1030] width 128 height 35
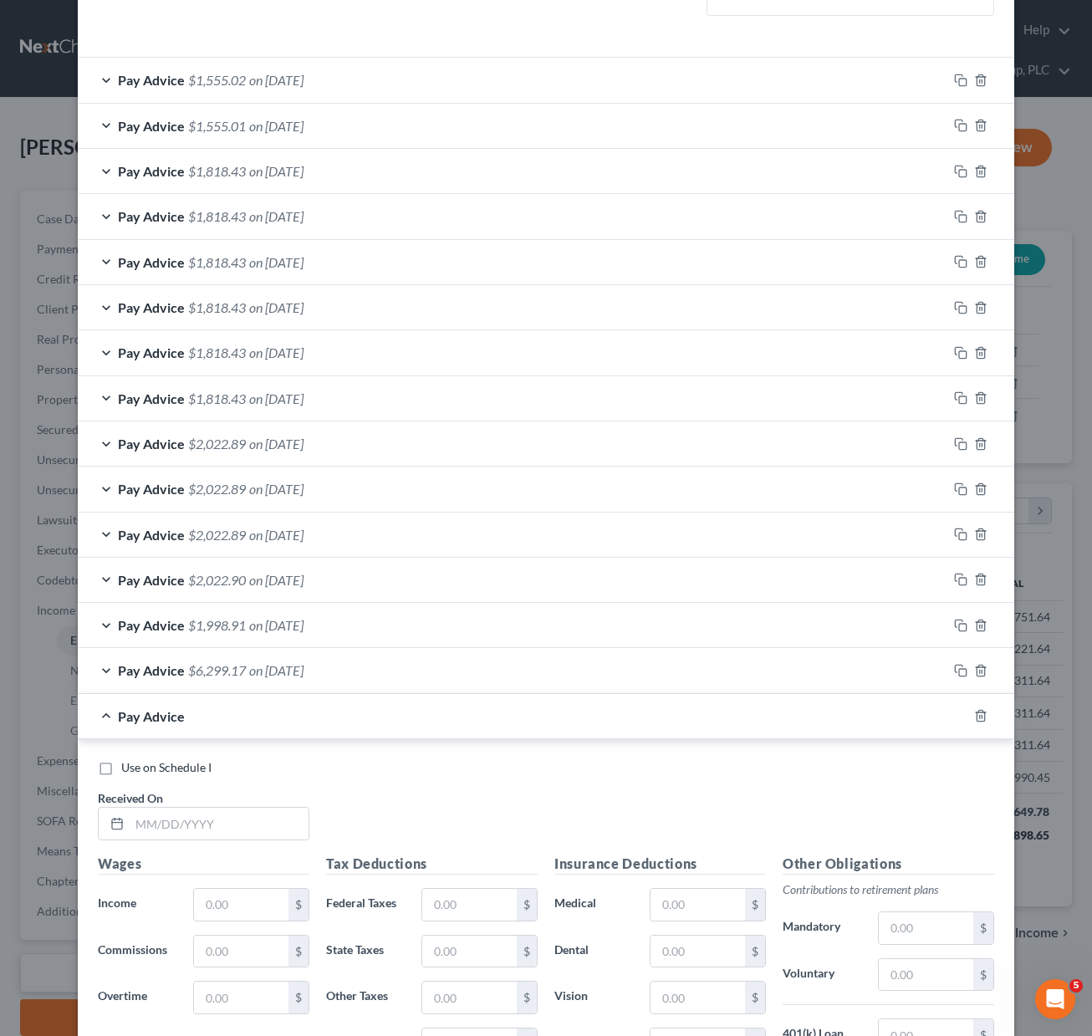
scroll to position [839, 0]
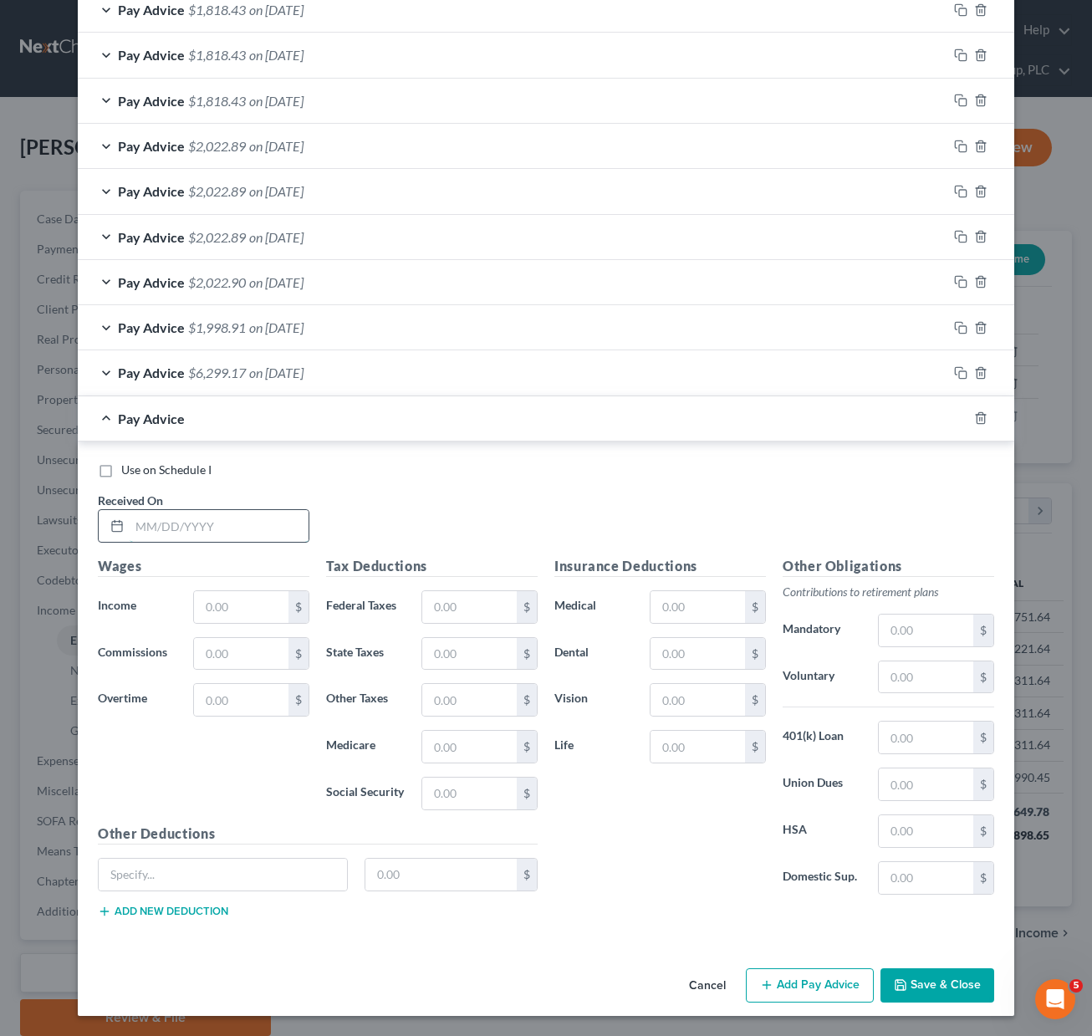
click at [141, 523] on input "text" at bounding box center [219, 526] width 179 height 32
type input "[DATE]"
drag, startPoint x: 149, startPoint y: 526, endPoint x: 158, endPoint y: 525, distance: 9.2
click at [158, 525] on input "[DATE]" at bounding box center [219, 526] width 179 height 32
click at [206, 601] on input "text" at bounding box center [241, 607] width 94 height 32
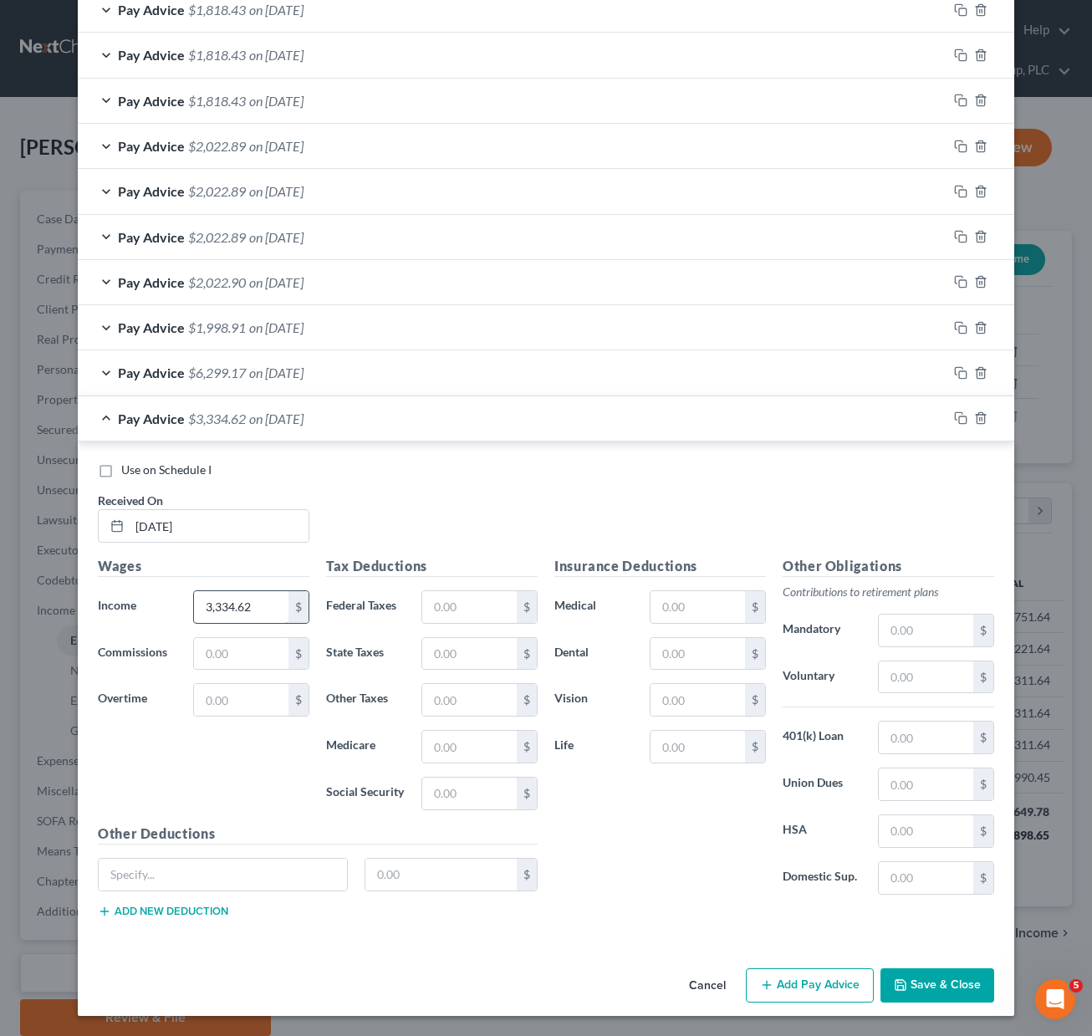
type input "3,334.62"
click at [450, 599] on input "text" at bounding box center [469, 607] width 94 height 32
drag, startPoint x: 149, startPoint y: 529, endPoint x: 161, endPoint y: 528, distance: 11.8
click at [161, 528] on input "[DATE]" at bounding box center [219, 526] width 179 height 32
type input "[DATE]"
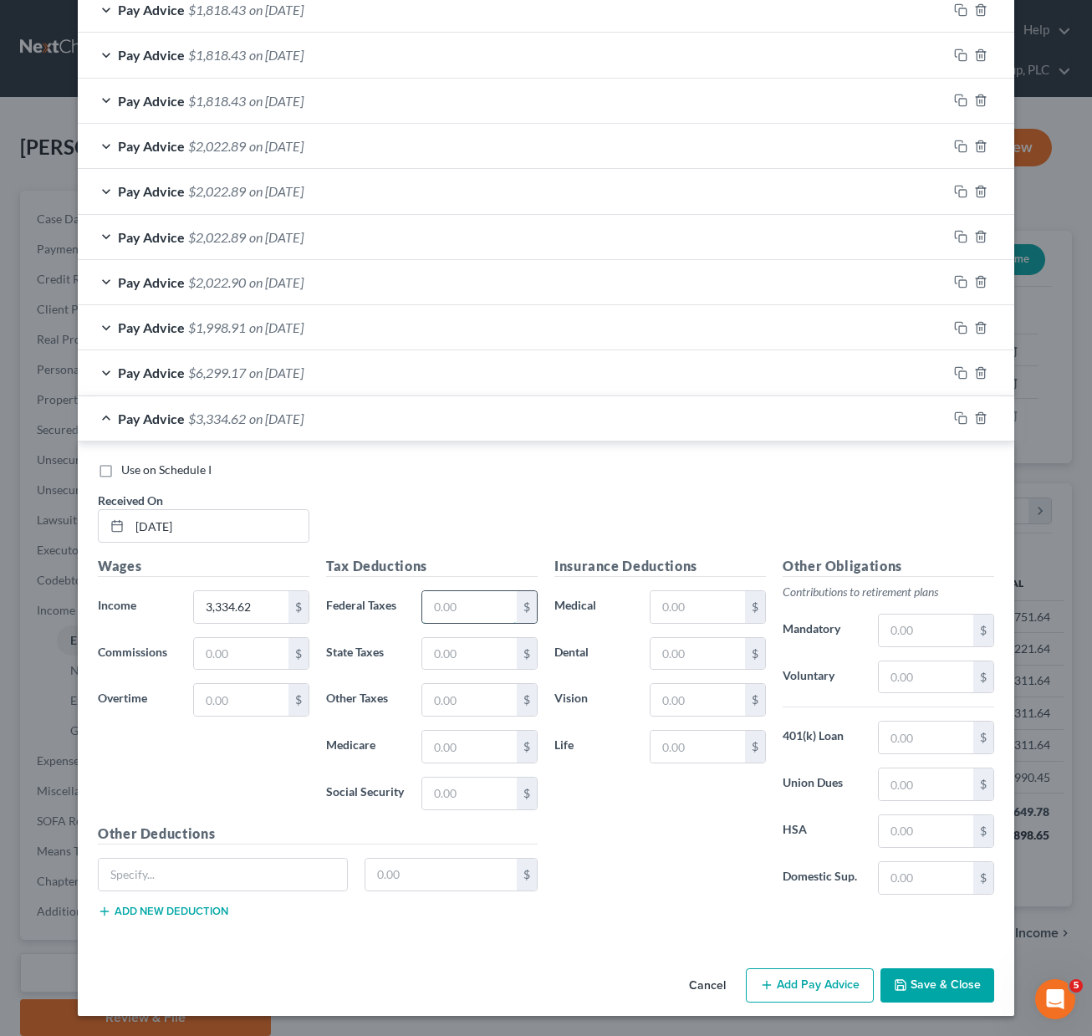
click at [487, 602] on input "text" at bounding box center [469, 607] width 94 height 32
click at [416, 424] on div "Pay Advice $3,334.62 on [DATE]" at bounding box center [512, 418] width 869 height 44
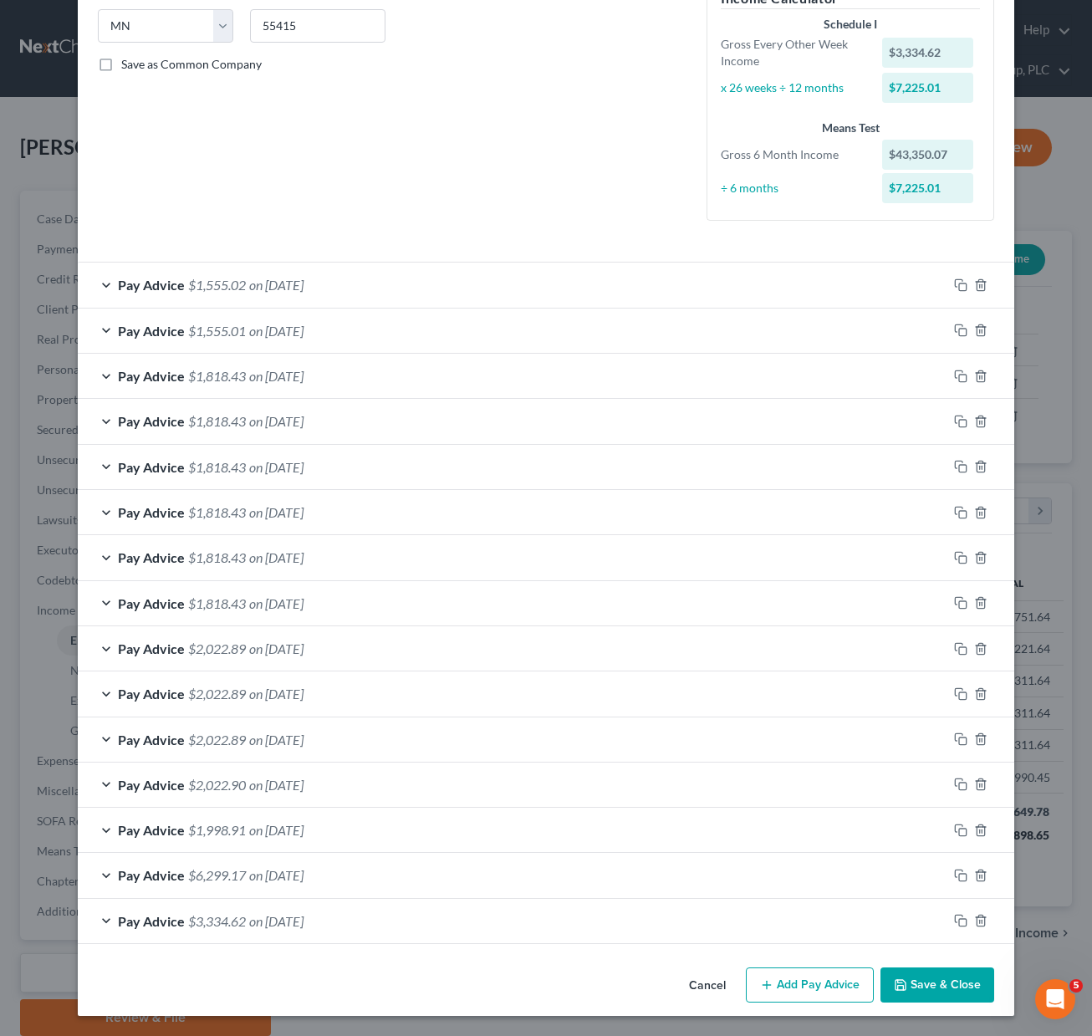
scroll to position [336, 0]
click at [378, 917] on div "Pay Advice $3,334.62 on [DATE]" at bounding box center [512, 921] width 869 height 44
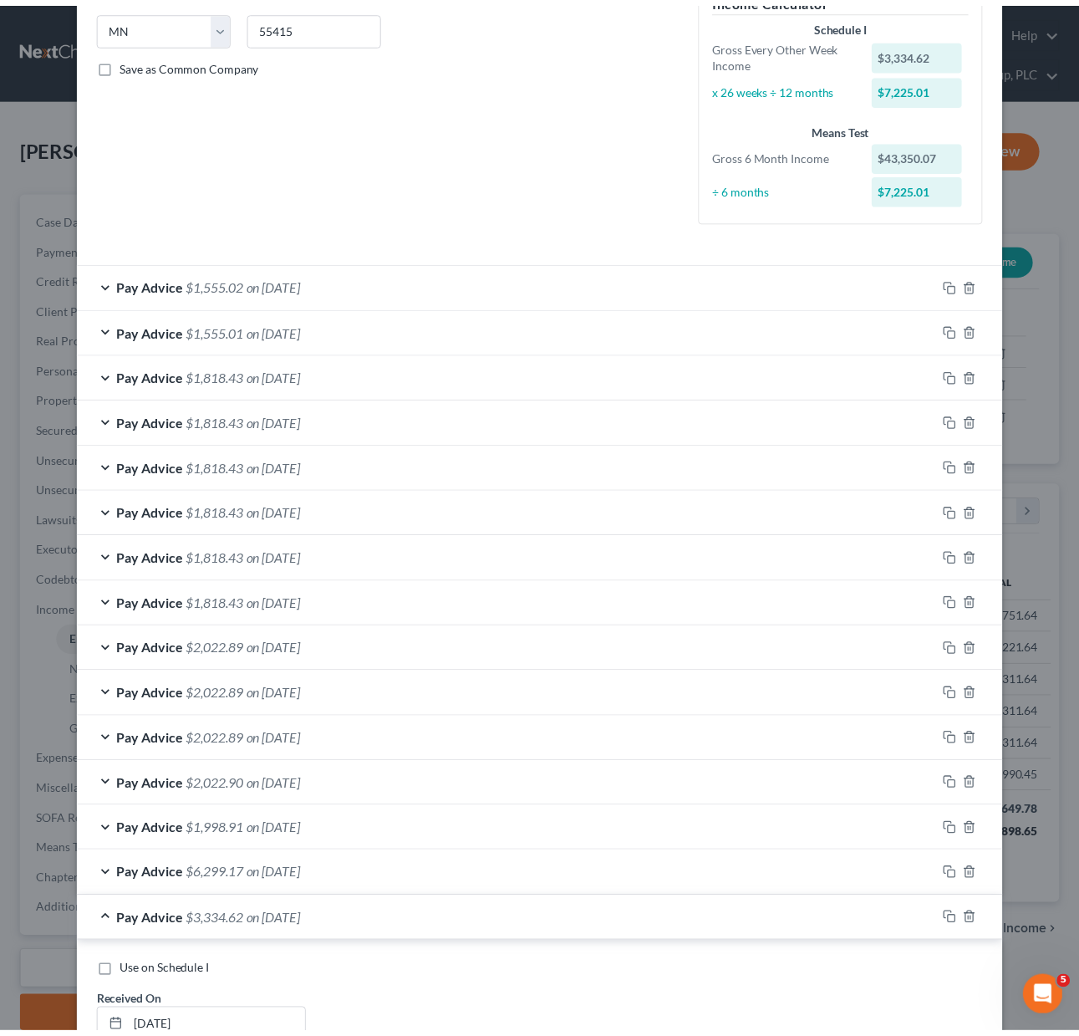
scroll to position [839, 0]
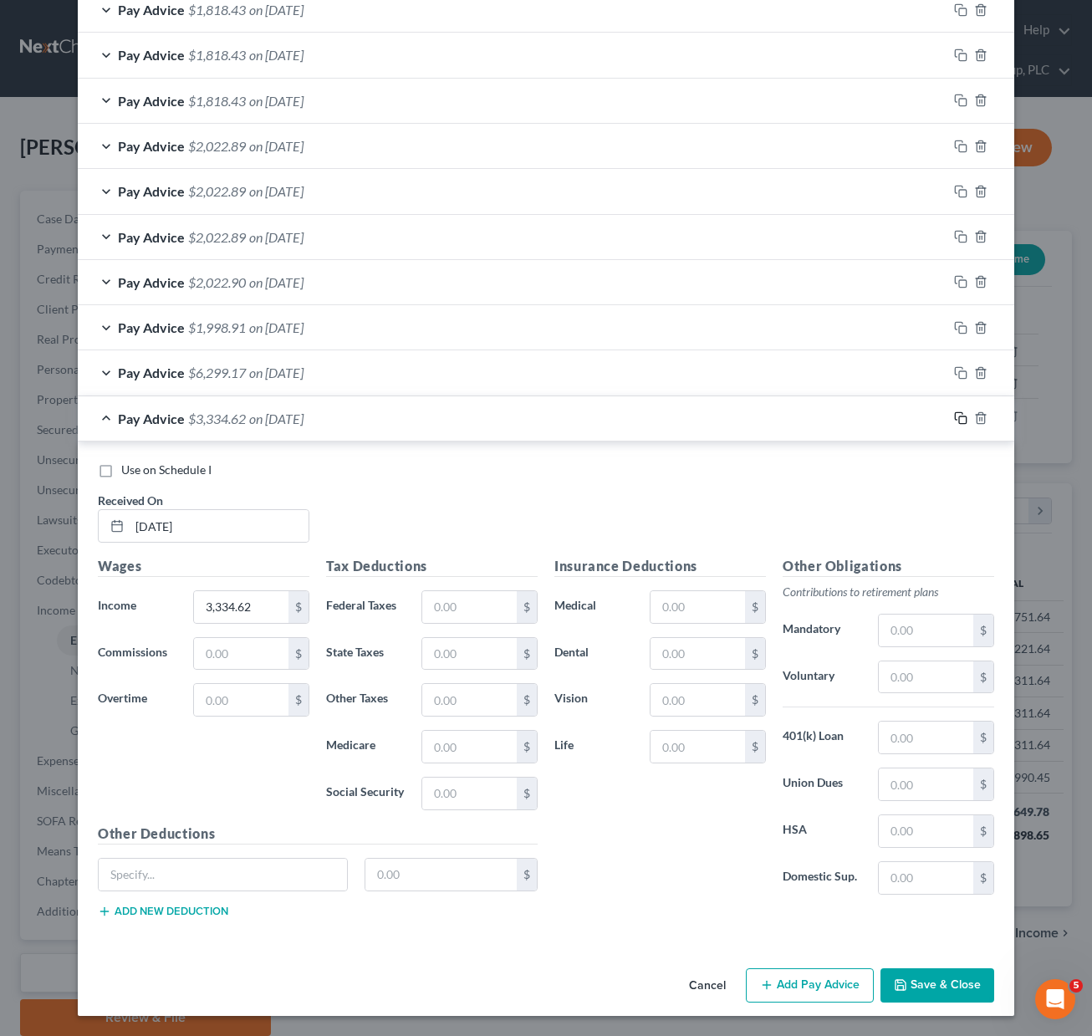
click at [957, 418] on icon "button" at bounding box center [960, 417] width 13 height 13
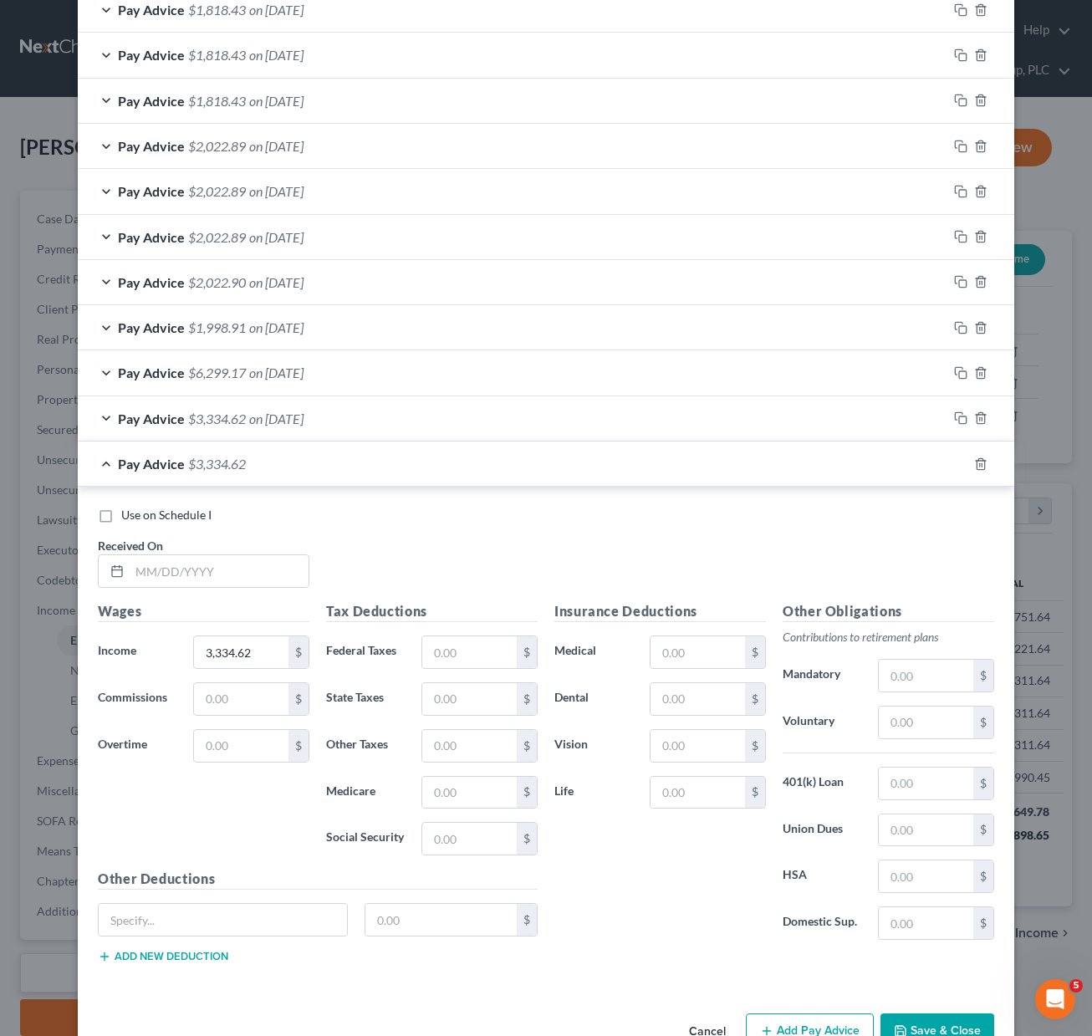
click at [596, 463] on div "Pay Advice $3,334.62" at bounding box center [523, 463] width 890 height 44
click at [201, 566] on input "text" at bounding box center [219, 571] width 179 height 32
type input "[DATE]"
click at [445, 659] on input "text" at bounding box center [469, 652] width 94 height 32
type input "504.62"
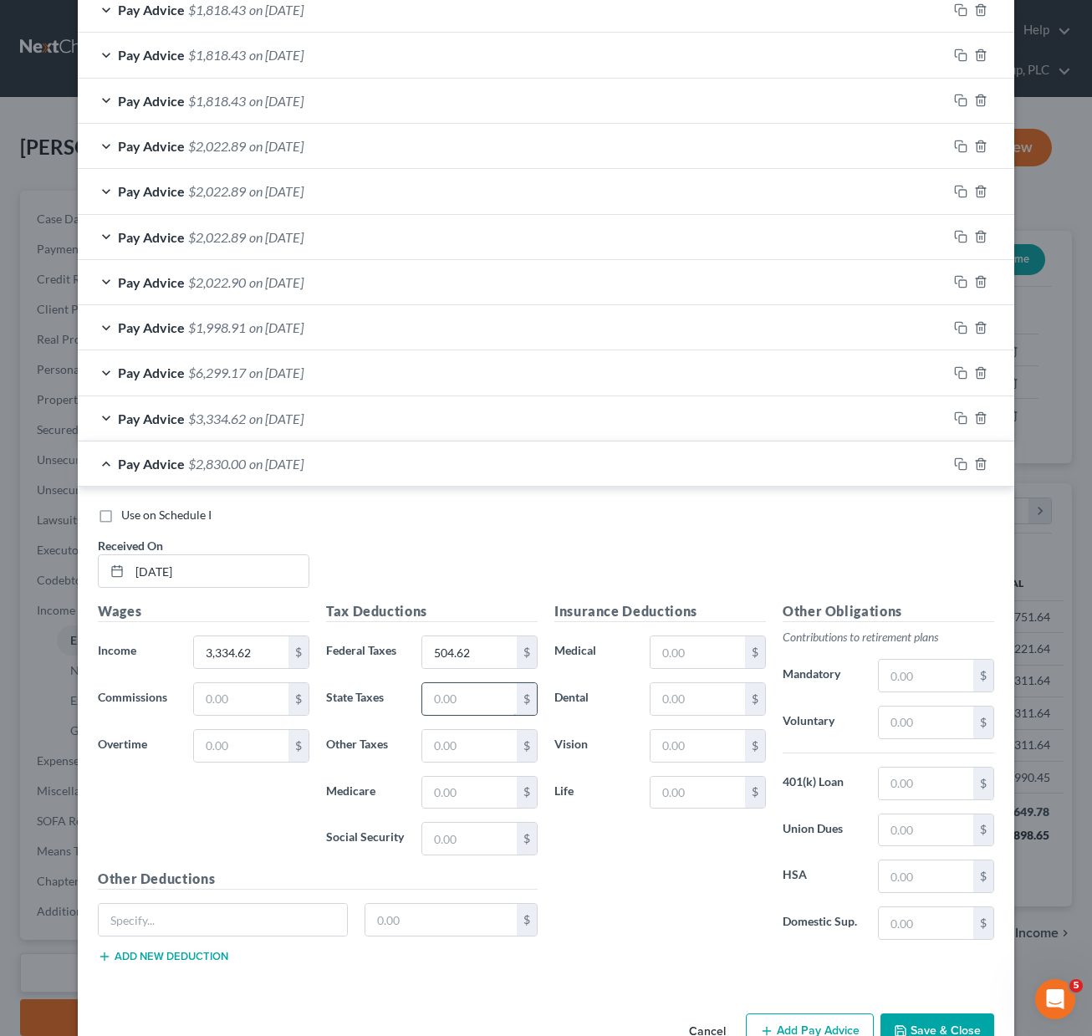
click at [434, 685] on input "text" at bounding box center [469, 699] width 94 height 32
type input "110.43"
click at [449, 773] on div "Tax Deductions Federal Taxes 504.62 $ State Taxes 110.43 $ Other Taxes $ Medica…" at bounding box center [432, 735] width 228 height 268
click at [442, 791] on input "text" at bounding box center [469, 793] width 94 height 32
type input "43.67"
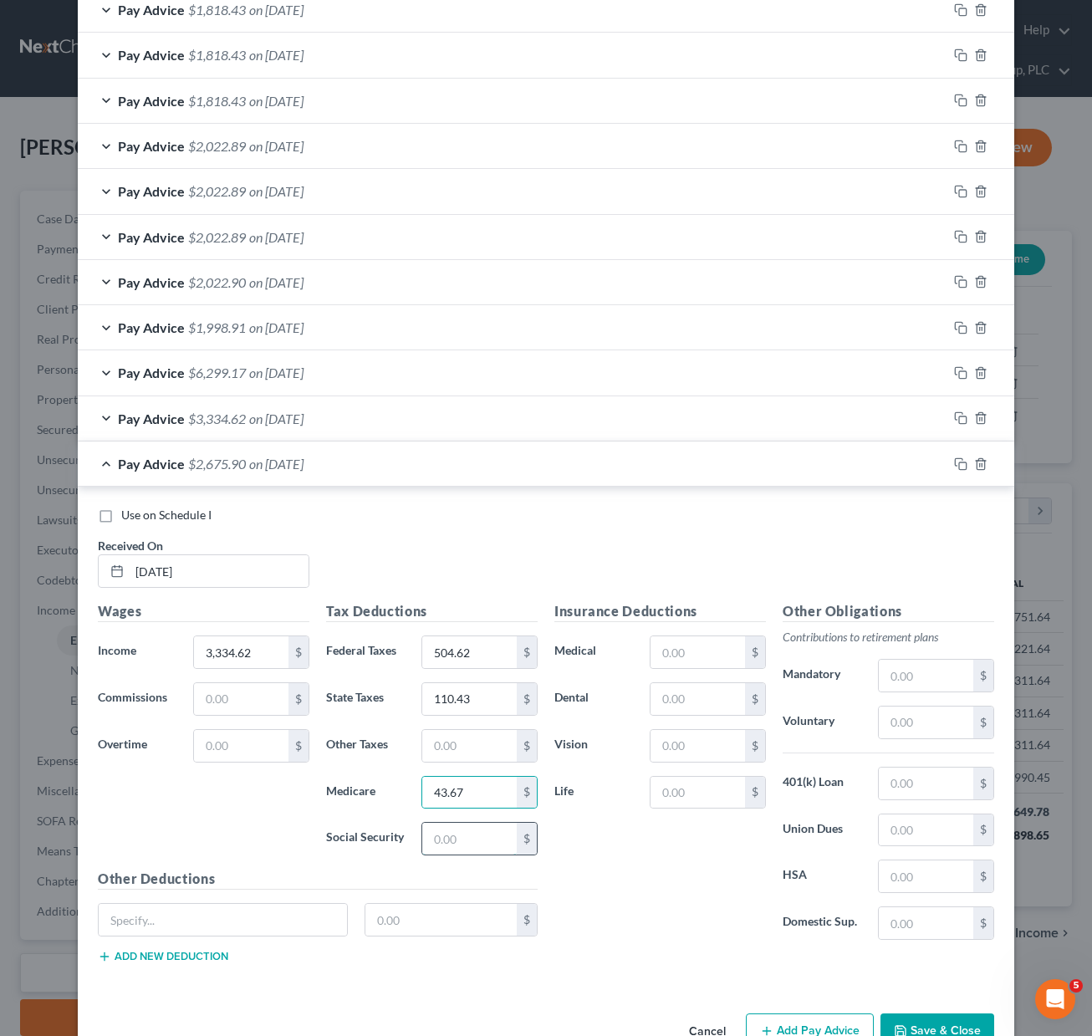
click at [448, 832] on input "text" at bounding box center [469, 839] width 94 height 32
type input "186.73"
click at [671, 653] on input "text" at bounding box center [697, 652] width 94 height 32
type input "279.78"
click at [681, 703] on input "text" at bounding box center [697, 699] width 94 height 32
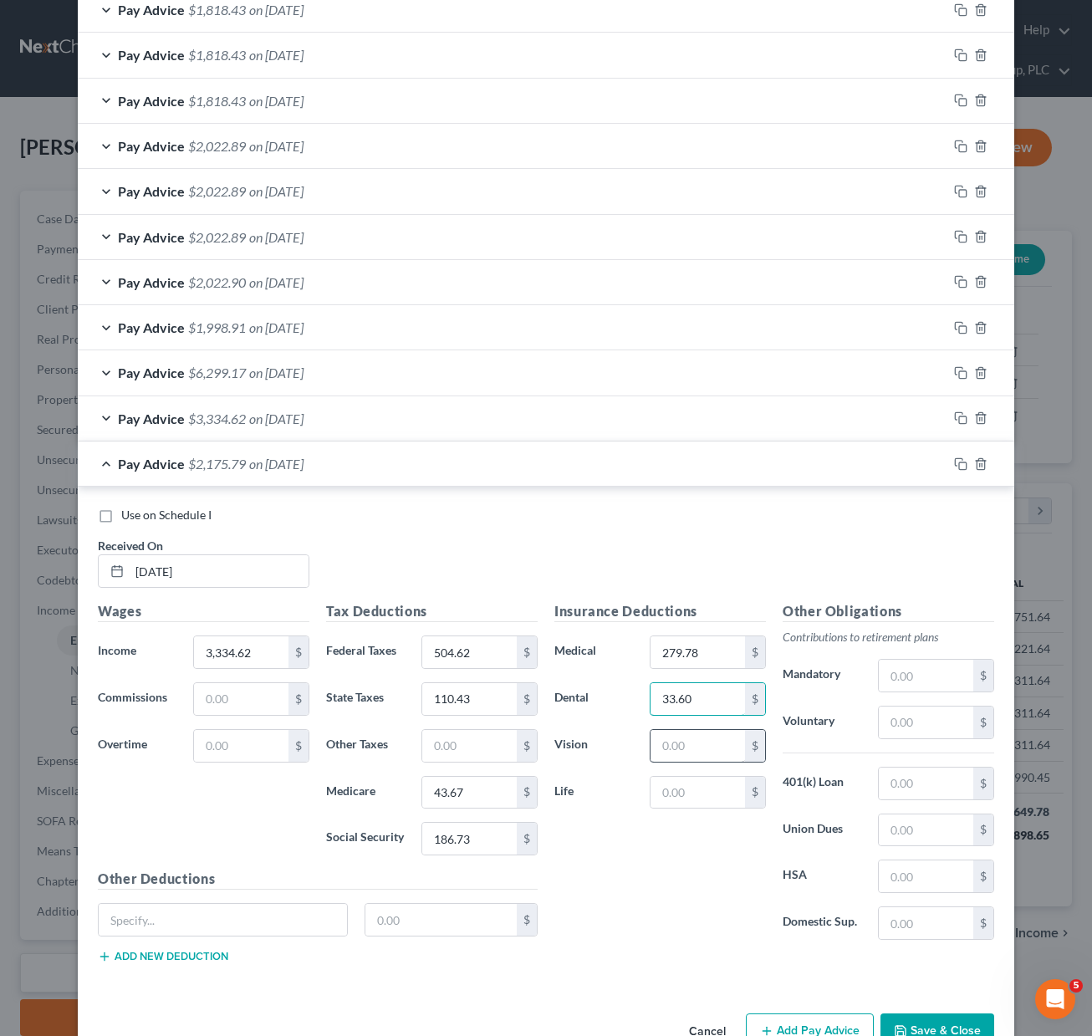
type input "33.60"
click at [685, 737] on input "text" at bounding box center [697, 746] width 94 height 32
type input "9.36"
click at [665, 792] on input "text" at bounding box center [697, 793] width 94 height 32
type input "17.06"
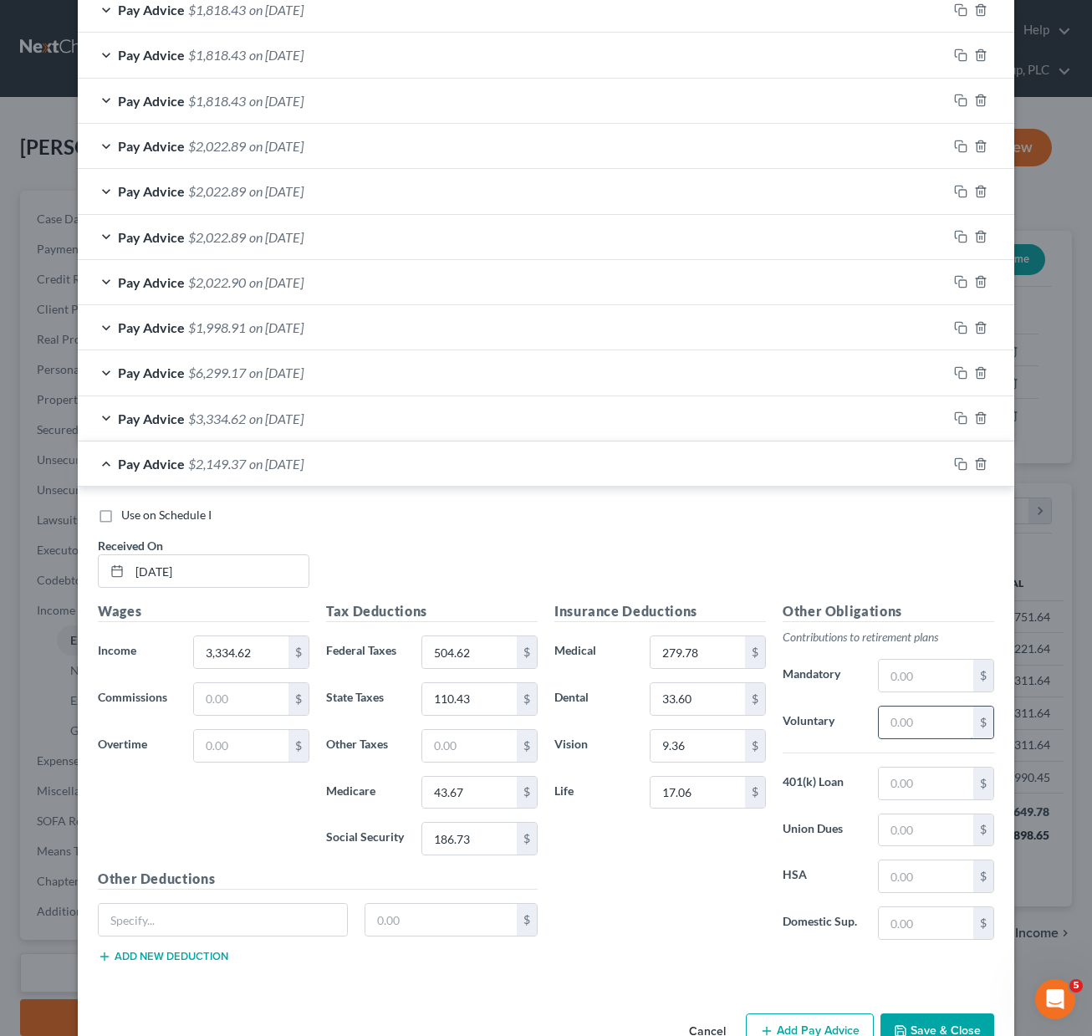
click at [923, 722] on input "text" at bounding box center [926, 722] width 94 height 32
type input "3"
type input "328.52"
click at [212, 905] on input "text" at bounding box center [223, 920] width 248 height 32
click at [129, 920] on input "AD7D" at bounding box center [223, 920] width 248 height 32
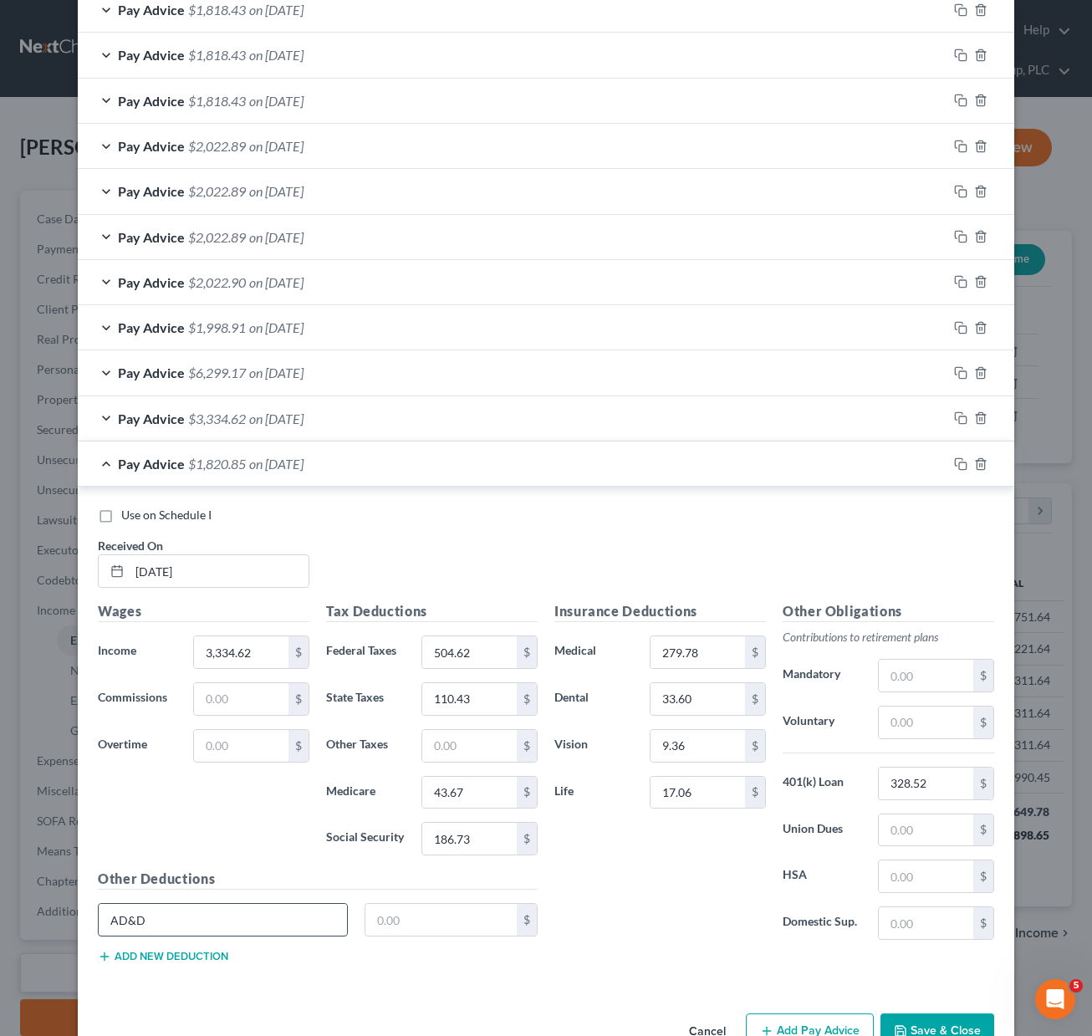
type input "AD&D"
type input "2.40"
click at [922, 1027] on button "Save & Close" at bounding box center [937, 1030] width 114 height 35
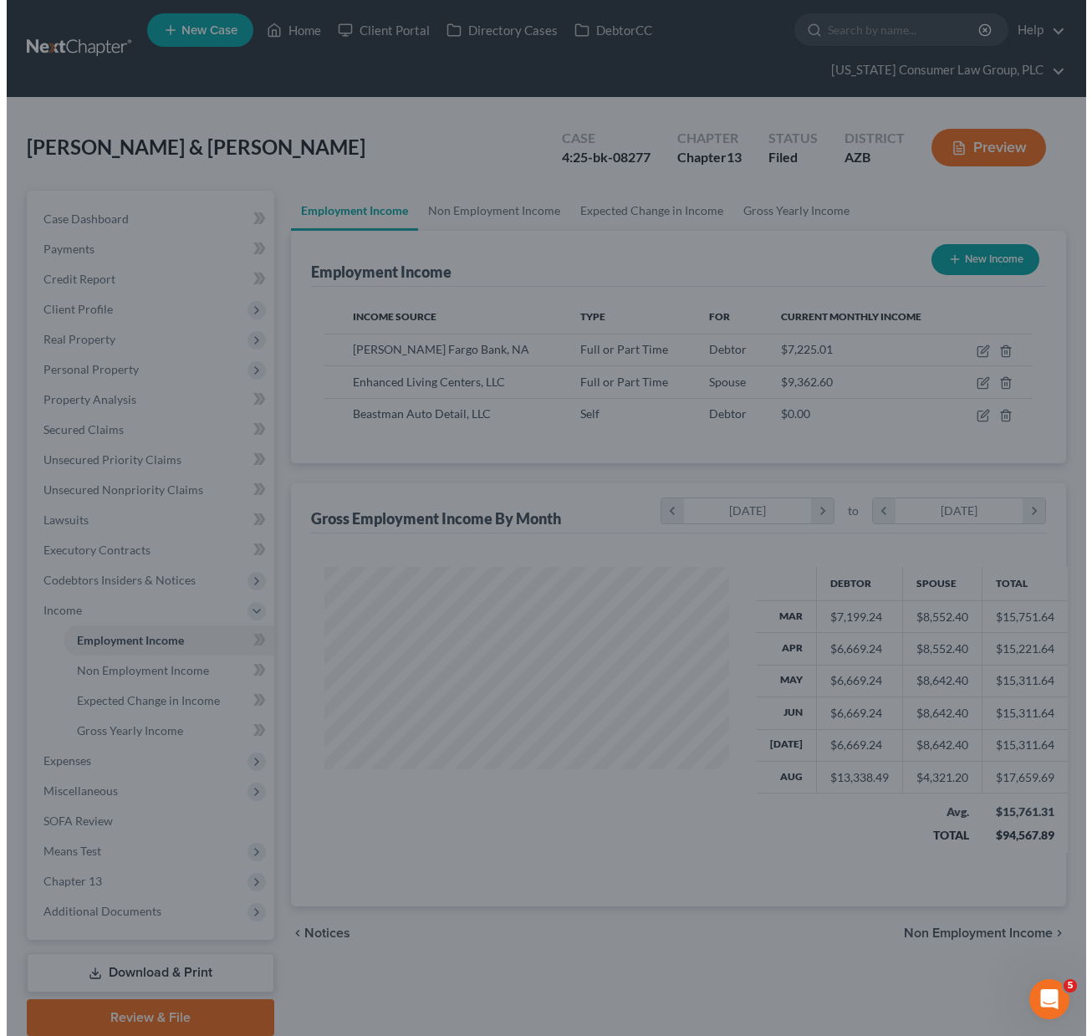
scroll to position [835712, 835579]
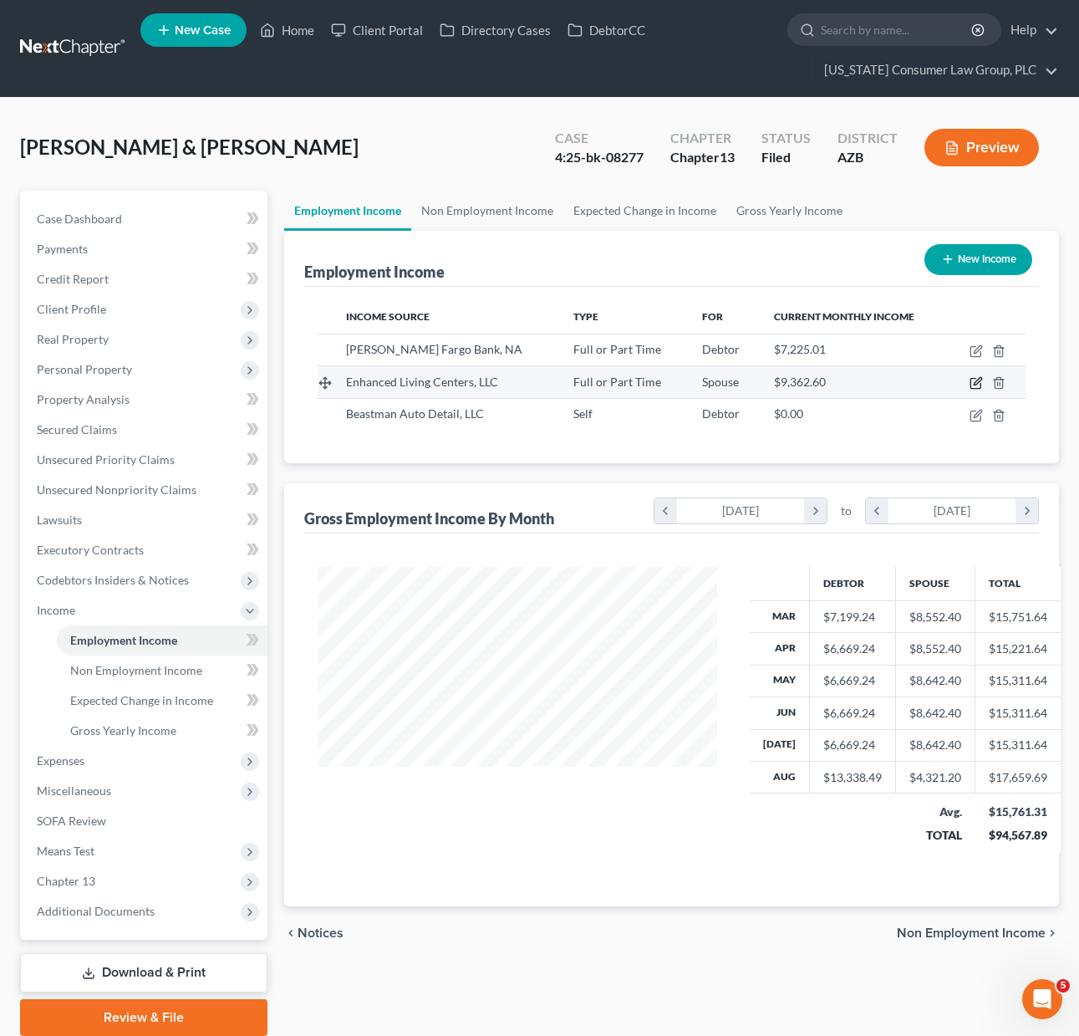
click at [977, 387] on icon "button" at bounding box center [976, 382] width 13 height 13
select select "0"
select select "2"
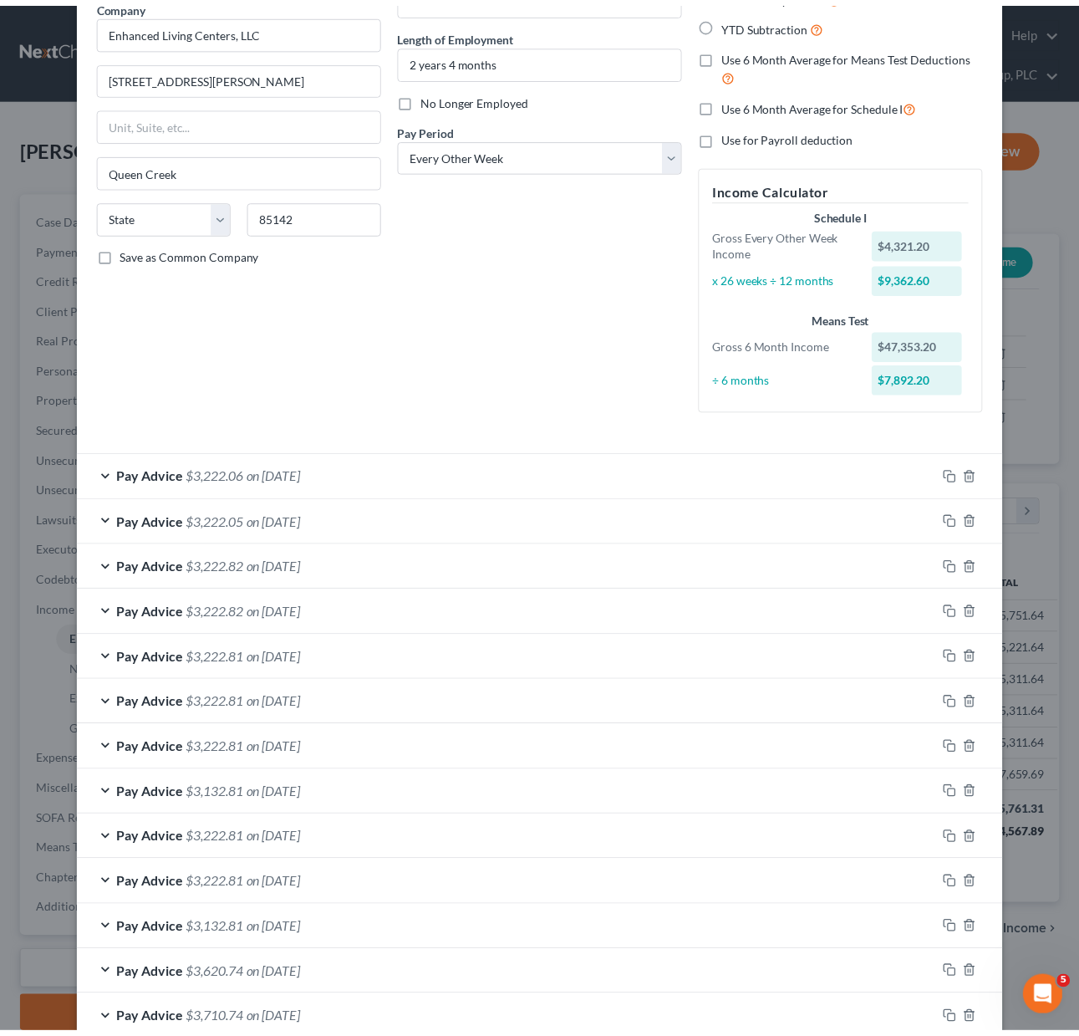
scroll to position [0, 0]
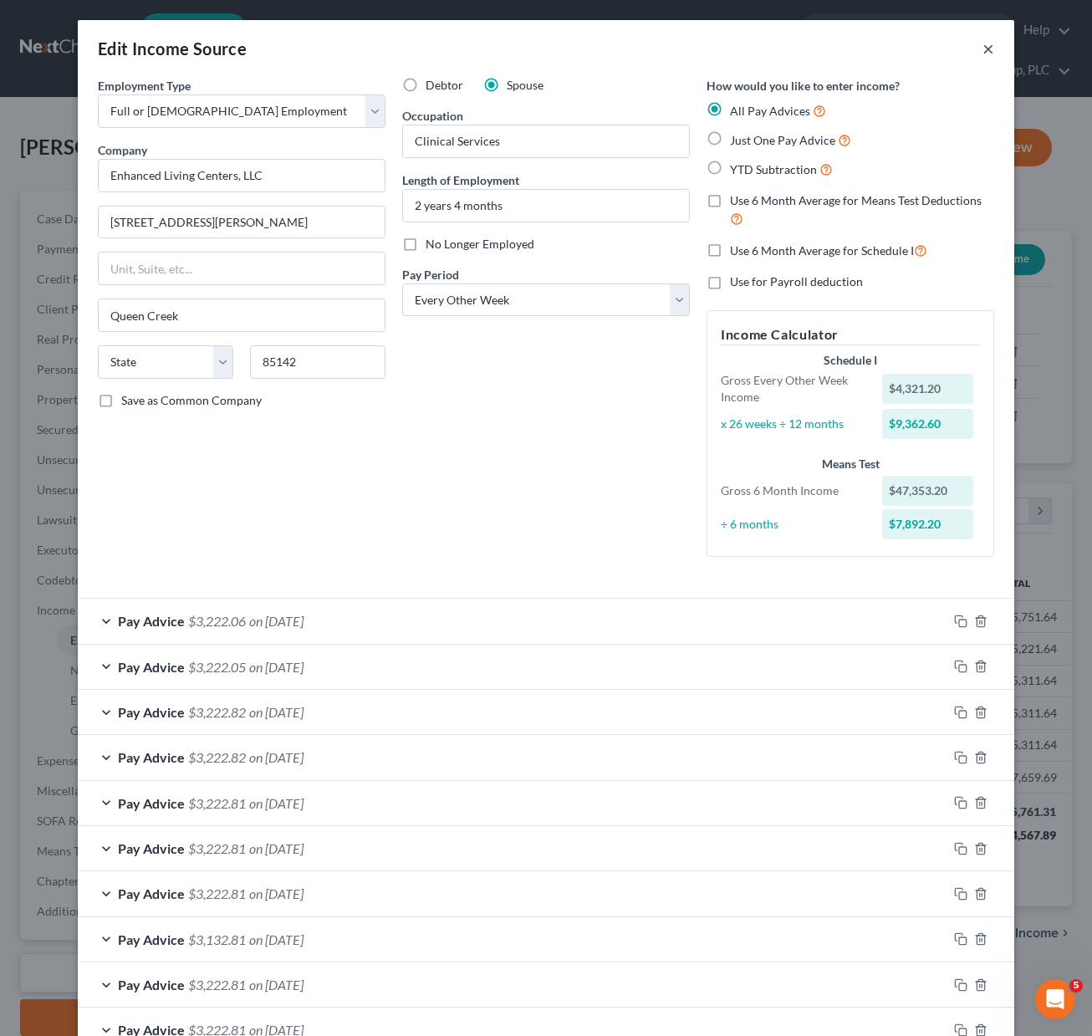
click at [985, 49] on button "×" at bounding box center [988, 48] width 12 height 20
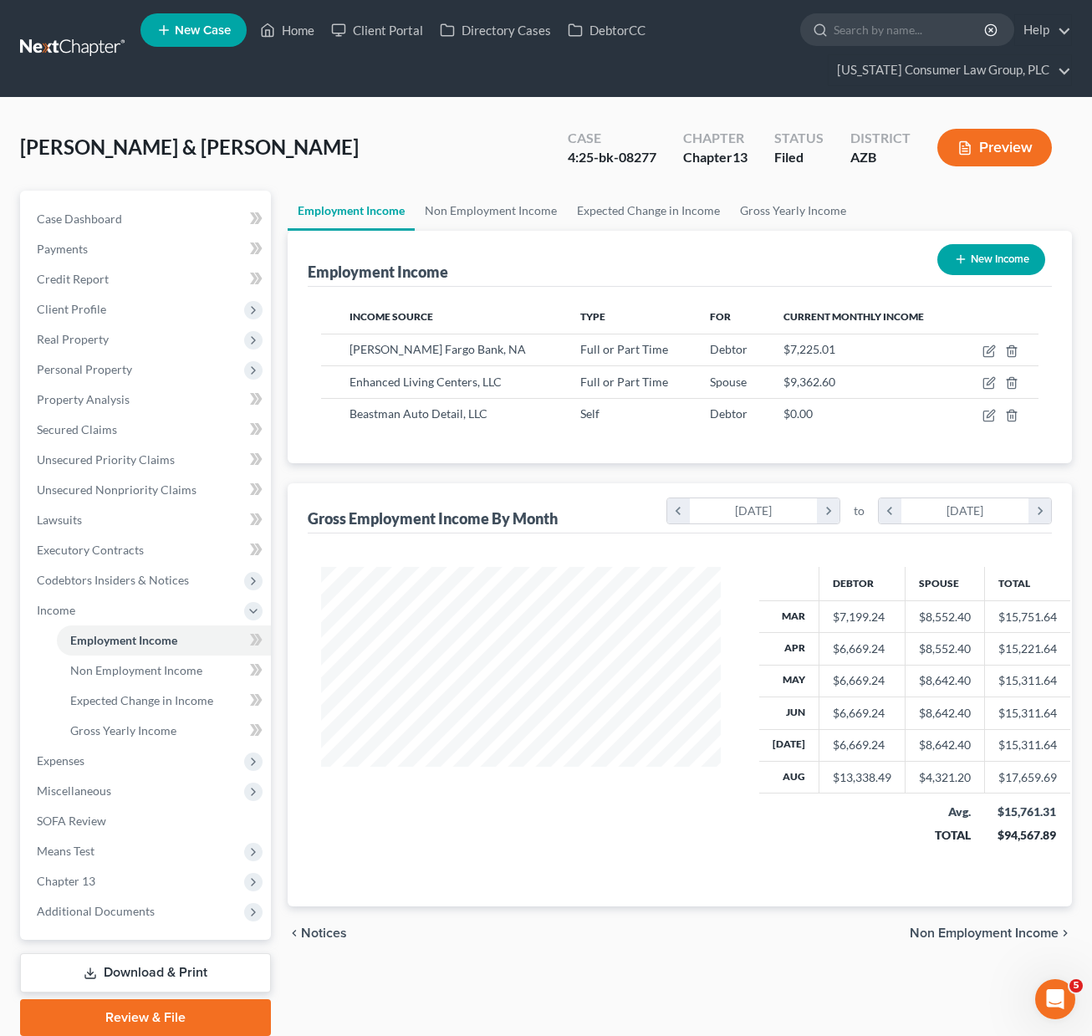
scroll to position [835712, 835579]
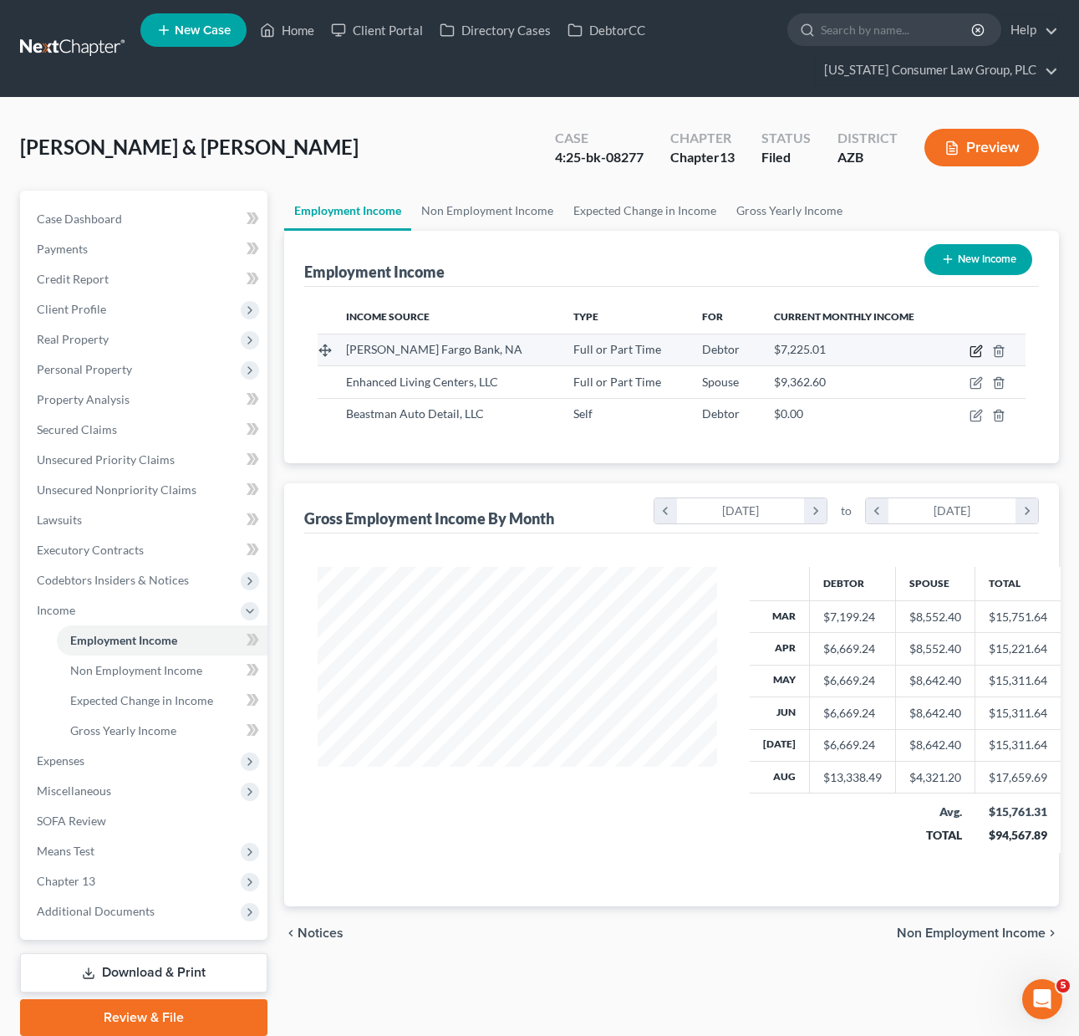
click at [971, 344] on icon "button" at bounding box center [976, 350] width 13 height 13
select select "0"
select select "24"
select select "2"
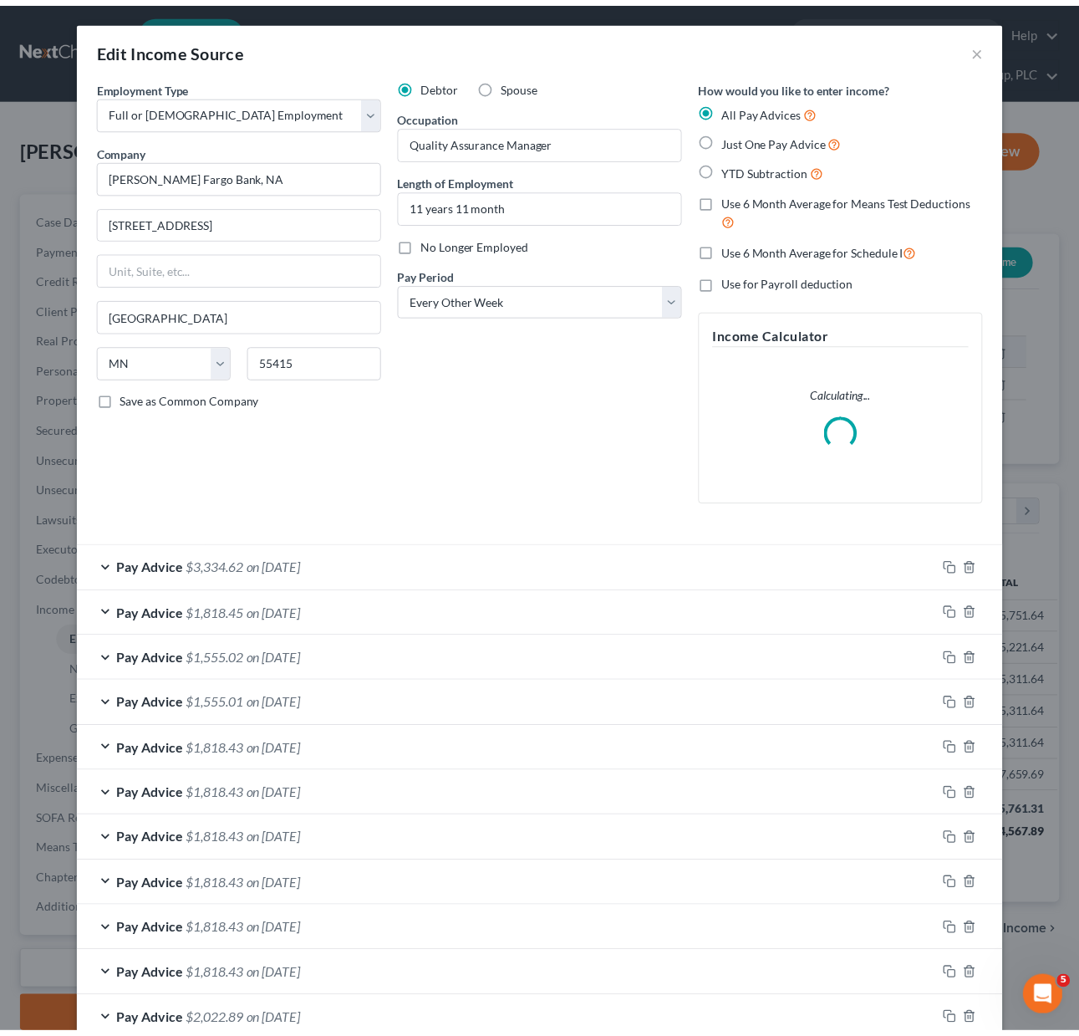
scroll to position [300, 438]
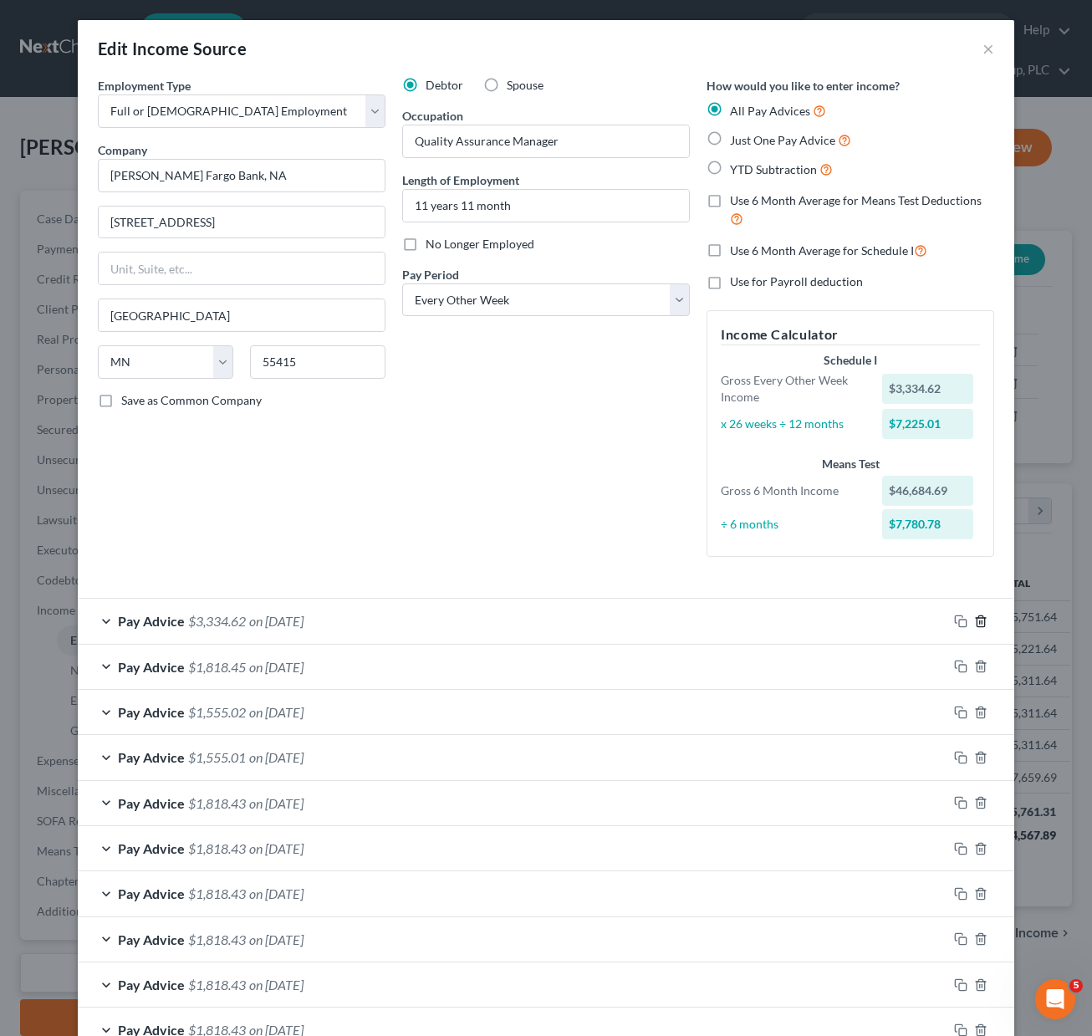
click at [974, 618] on icon "button" at bounding box center [980, 620] width 13 height 13
click at [982, 46] on button "×" at bounding box center [988, 48] width 12 height 20
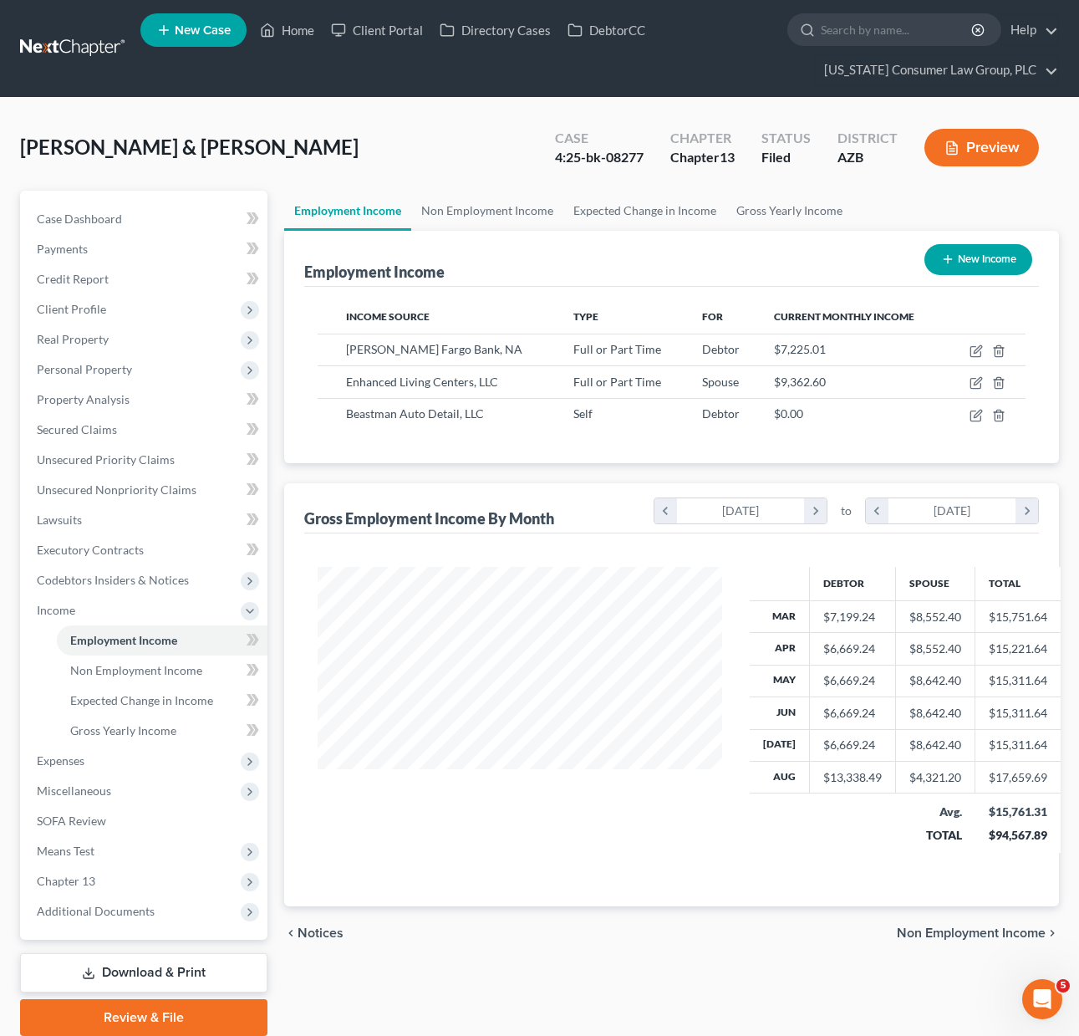
scroll to position [835712, 835579]
click at [294, 22] on link "Home" at bounding box center [287, 30] width 71 height 30
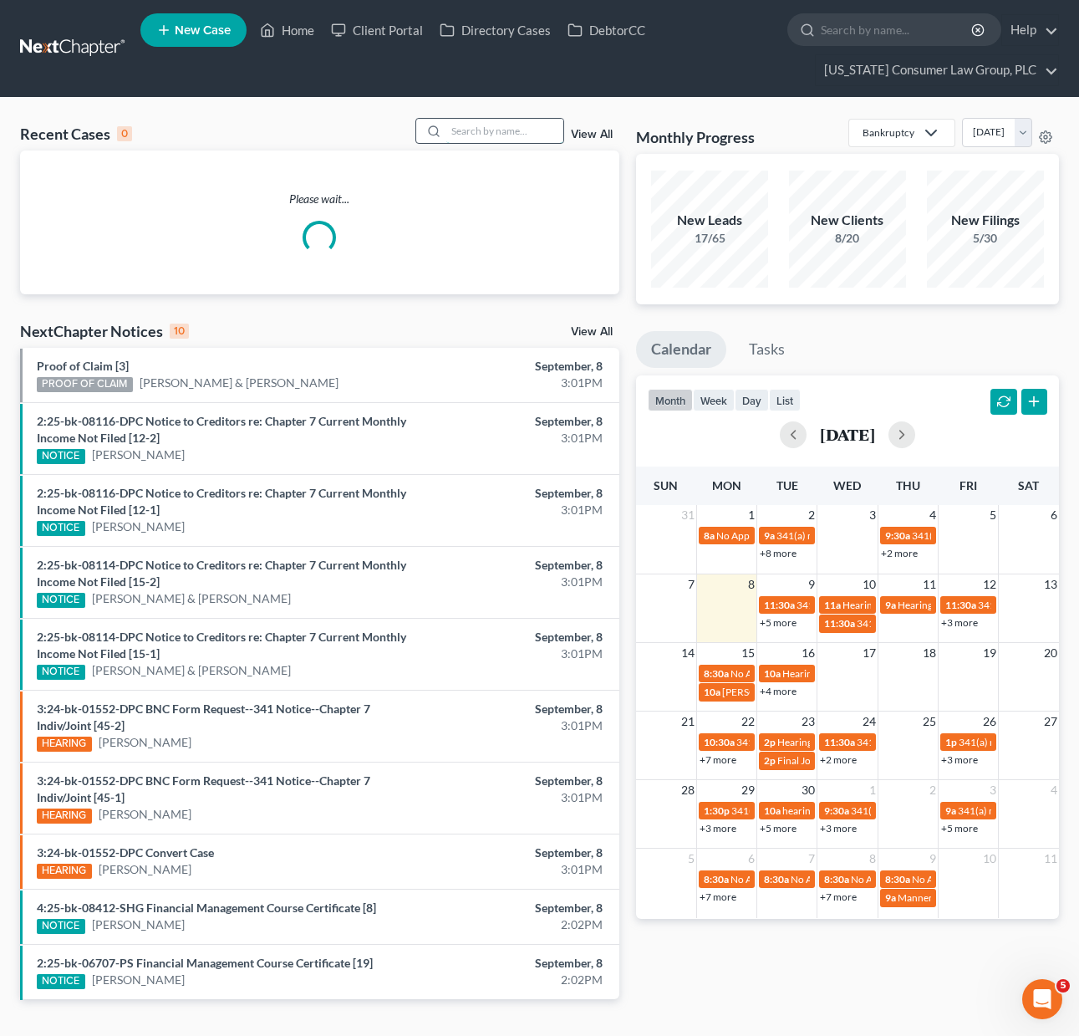
click at [486, 135] on input "search" at bounding box center [504, 131] width 117 height 24
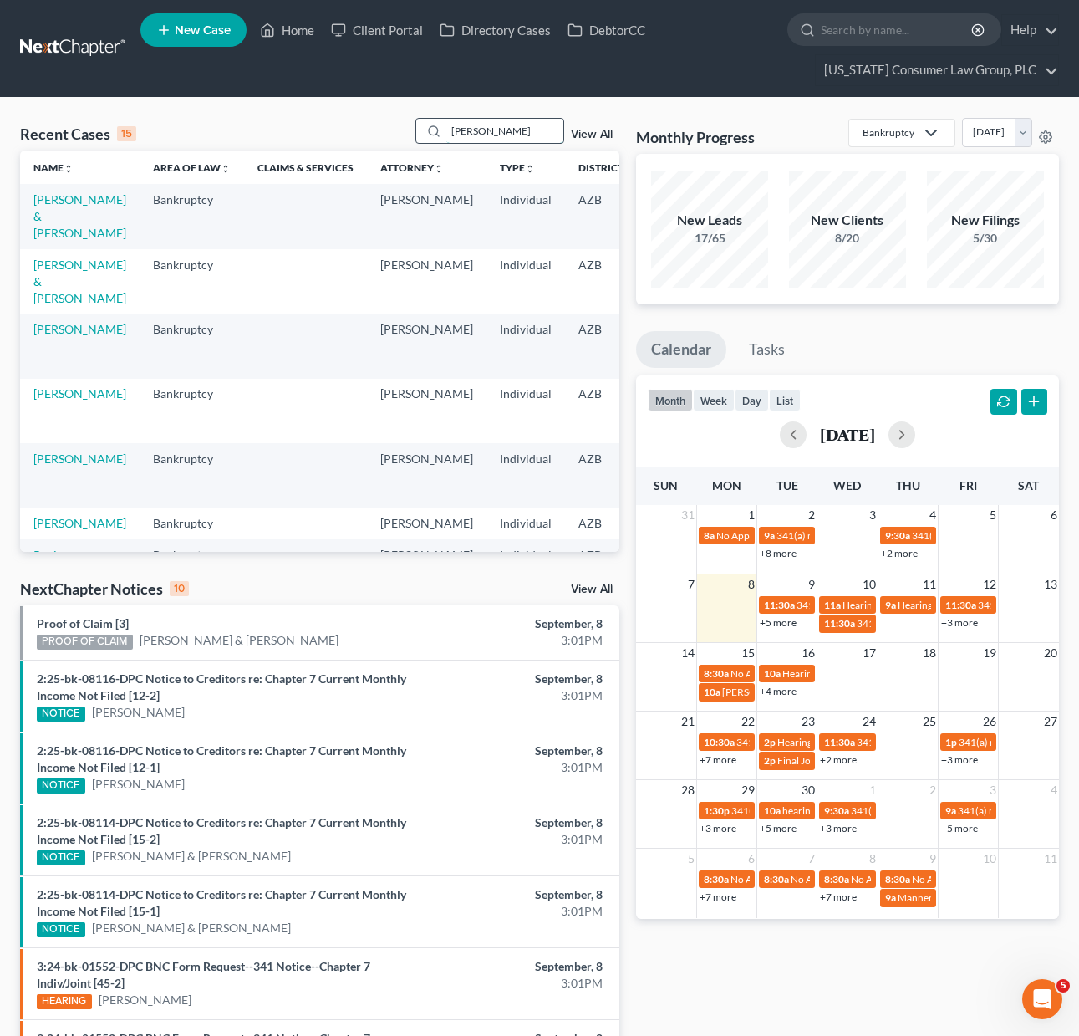
type input "[PERSON_NAME]"
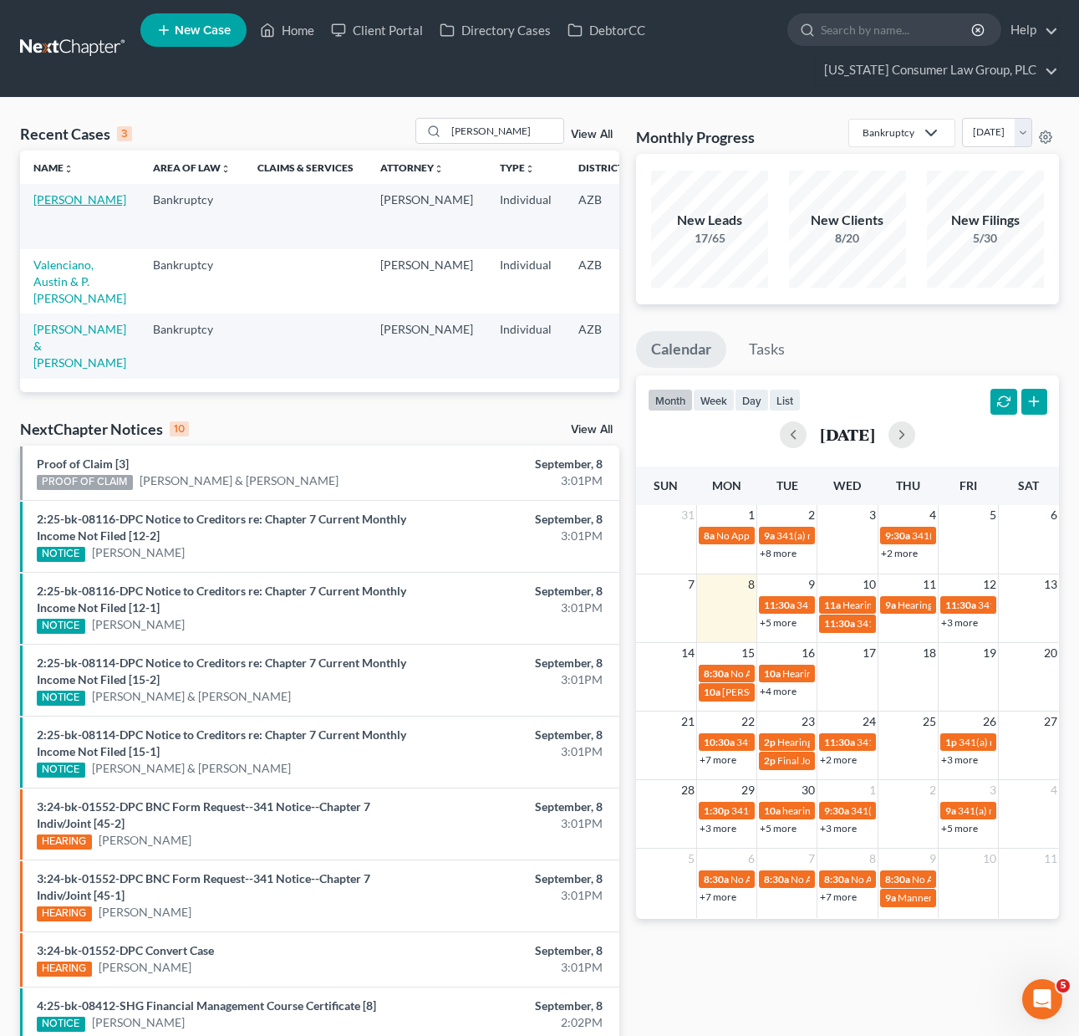
click at [69, 195] on link "[PERSON_NAME]" at bounding box center [79, 199] width 93 height 14
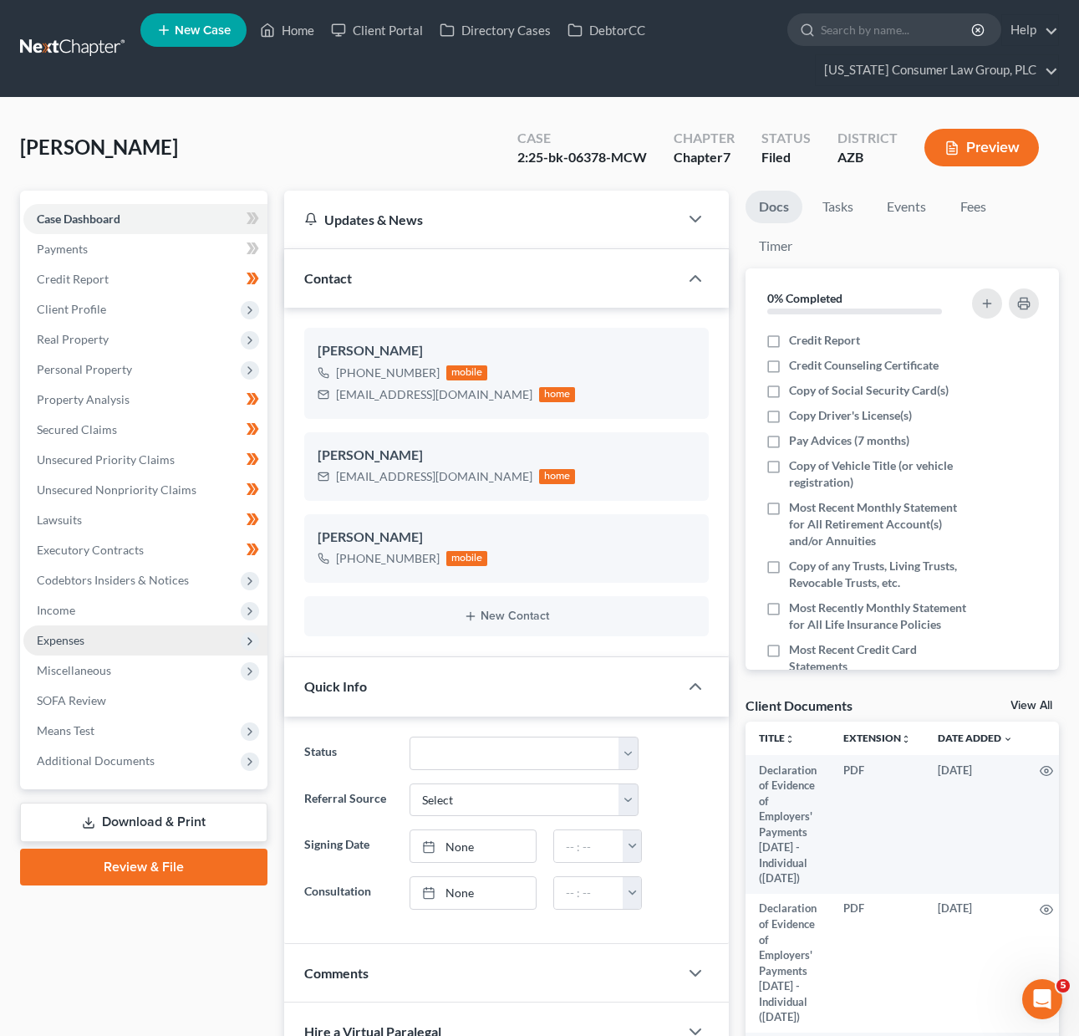
click at [90, 635] on span "Expenses" at bounding box center [145, 640] width 244 height 30
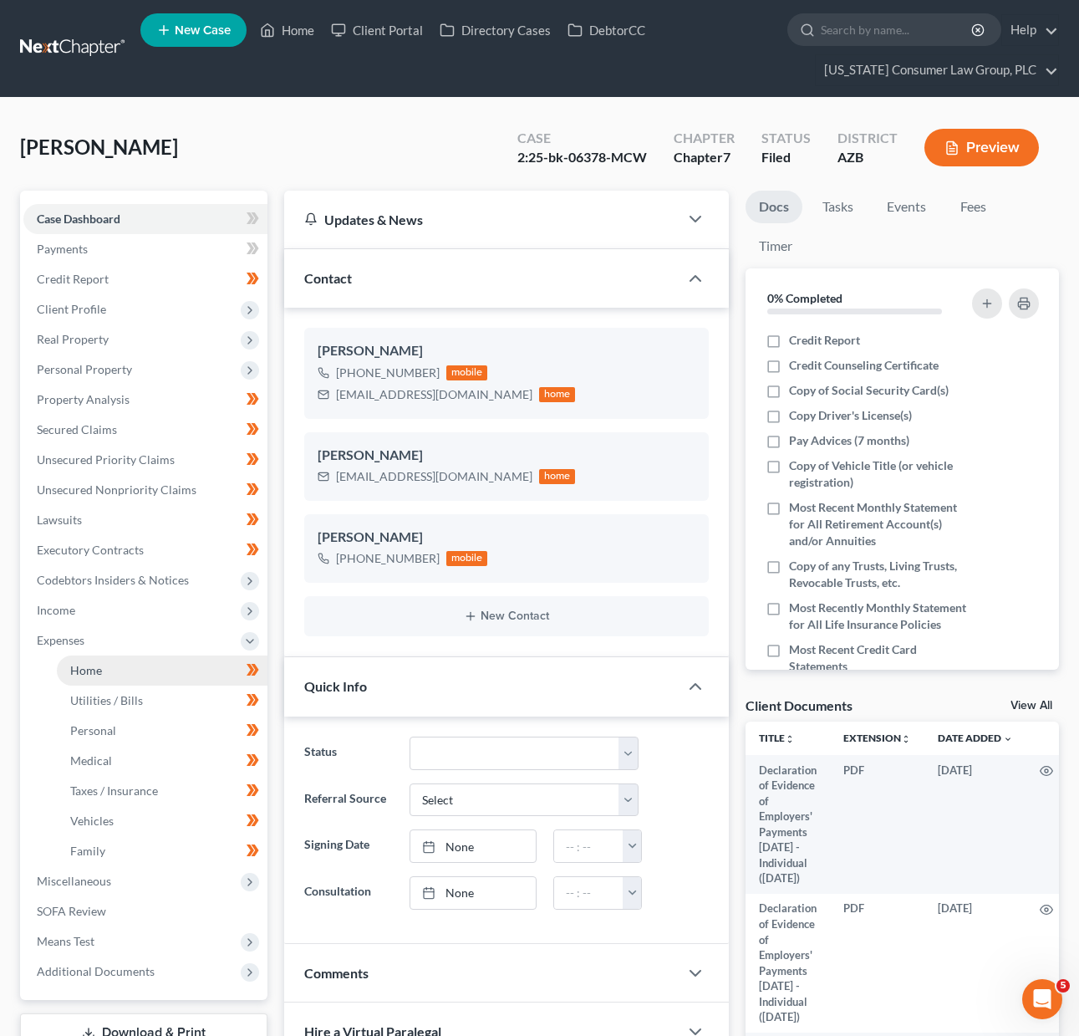
click at [92, 669] on span "Home" at bounding box center [86, 670] width 32 height 14
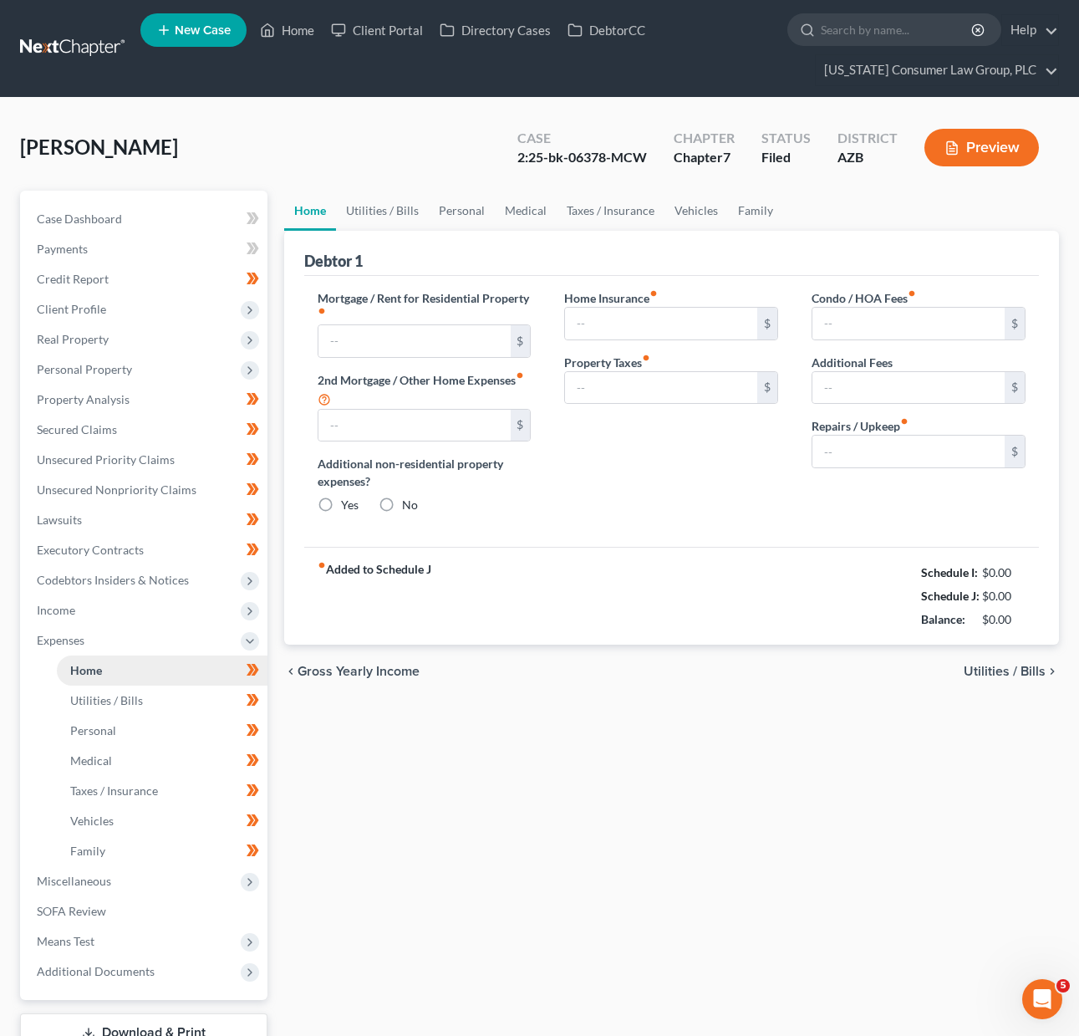
type input "1,567.00"
type input "0.00"
radio input "true"
type input "0.00"
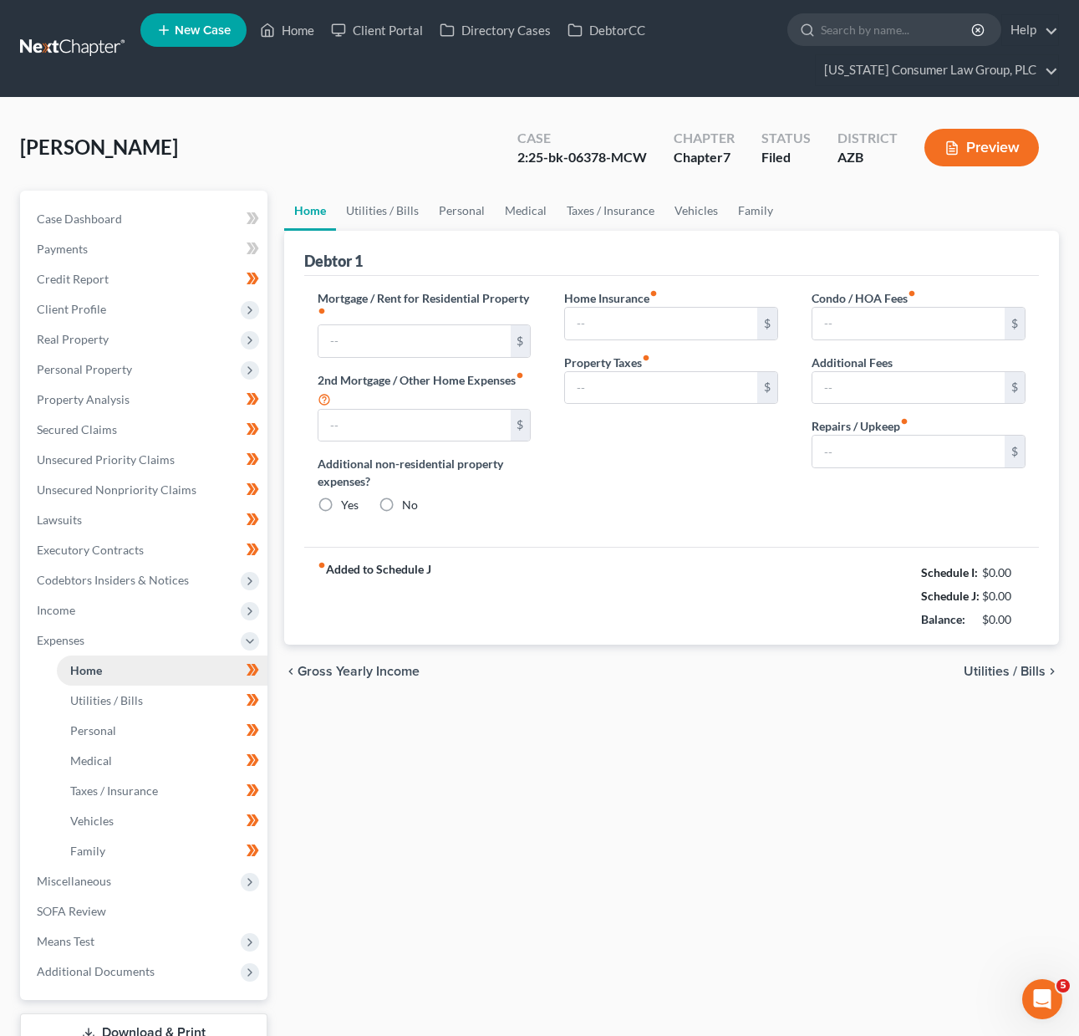
type input "70.00"
type input "0.00"
type input "75.00"
click at [298, 24] on link "Home" at bounding box center [287, 30] width 71 height 30
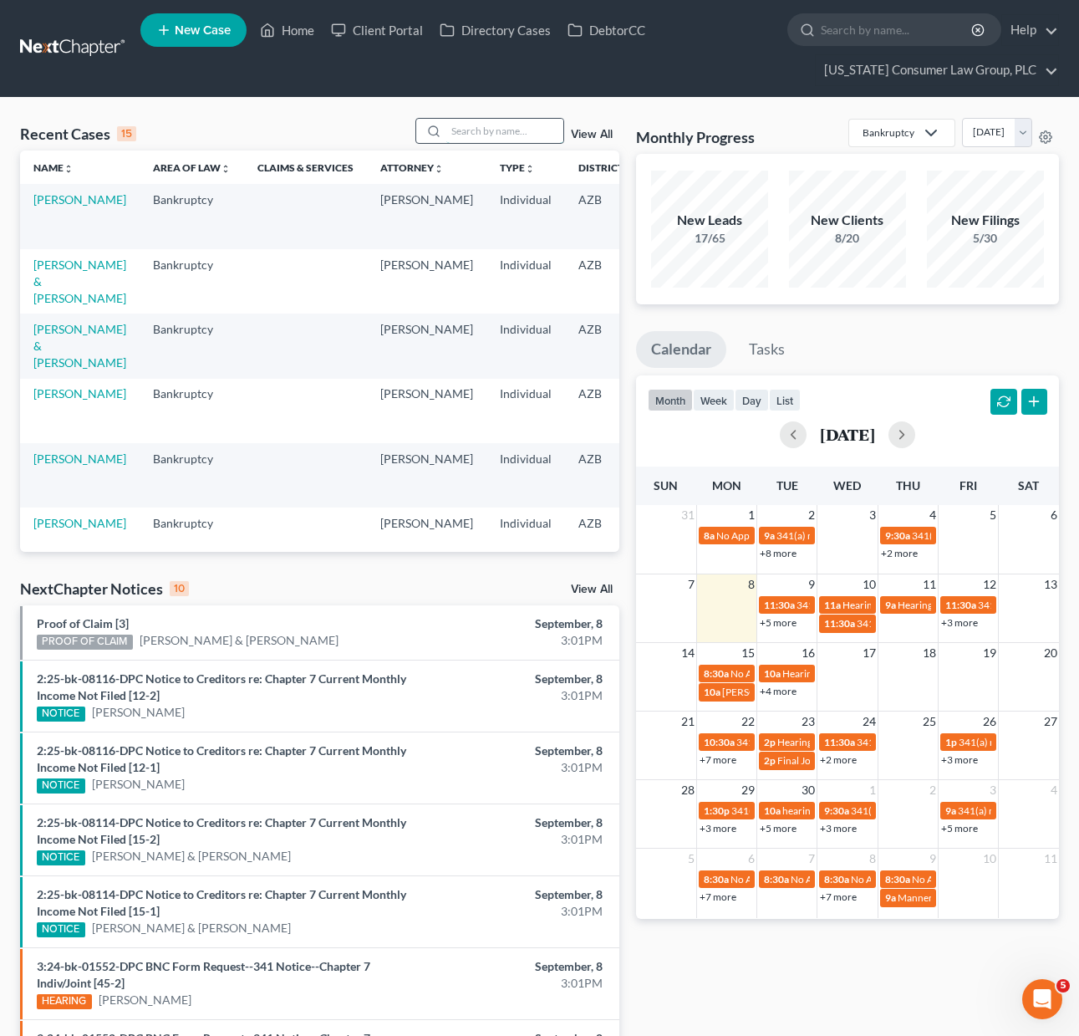
click at [528, 123] on input "search" at bounding box center [504, 131] width 117 height 24
type input "[PERSON_NAME]"
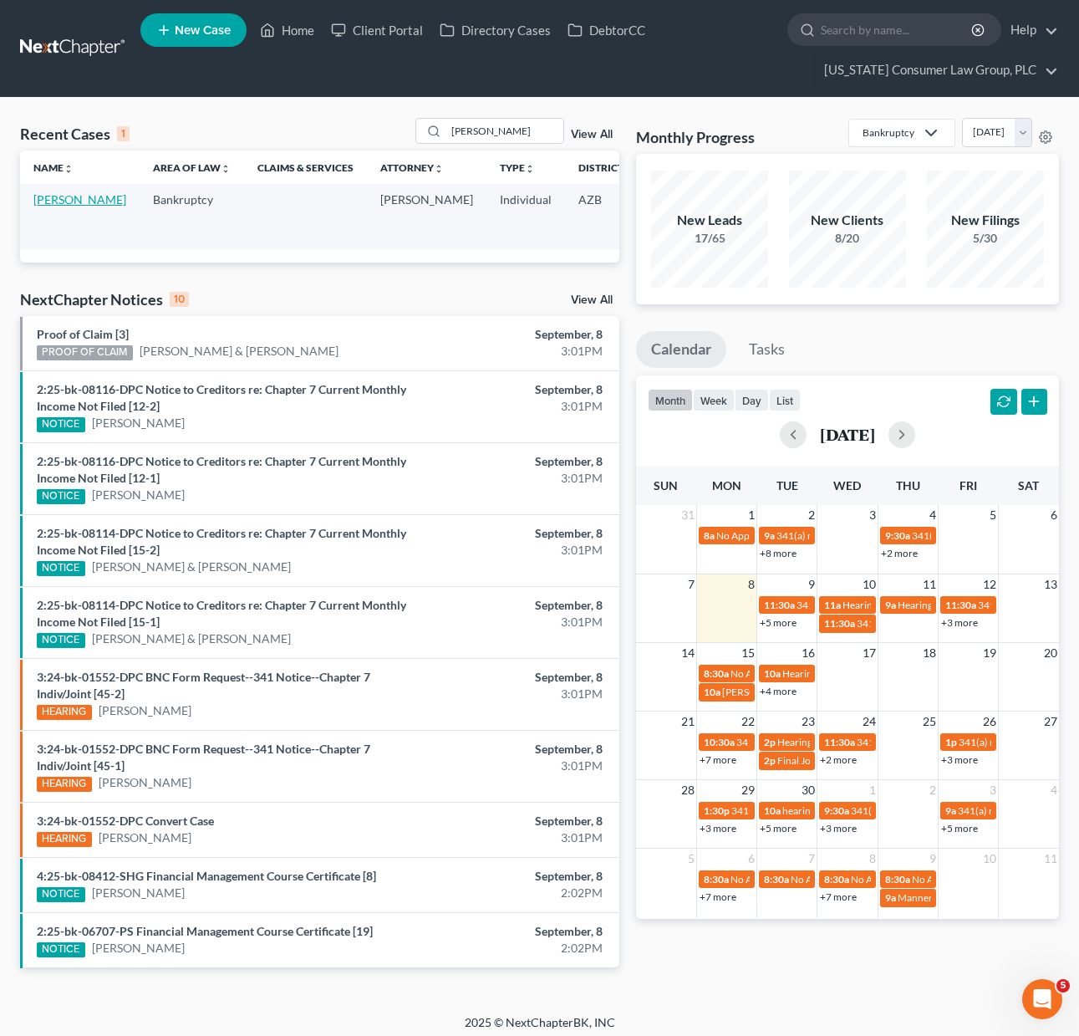
click at [65, 198] on link "[PERSON_NAME]" at bounding box center [79, 199] width 93 height 14
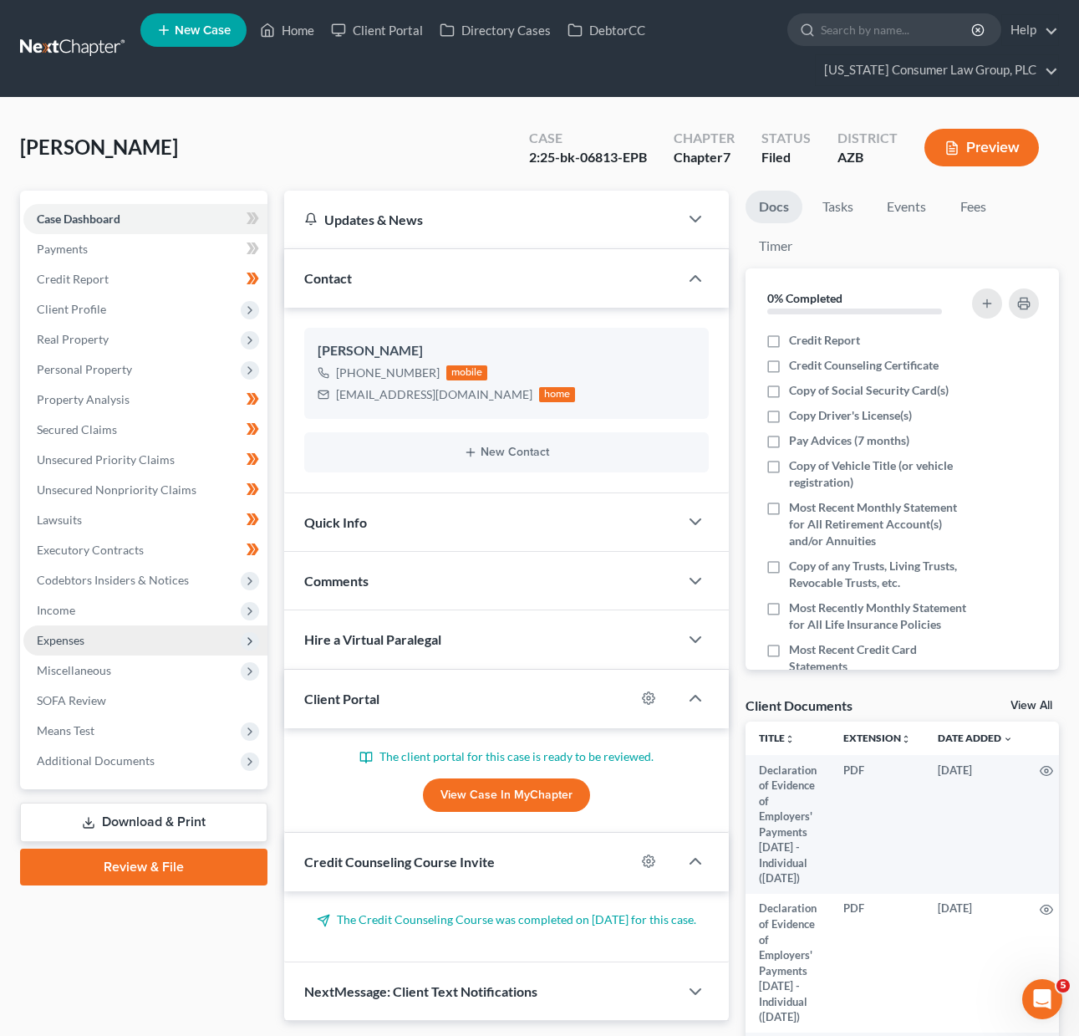
click at [88, 640] on span "Expenses" at bounding box center [145, 640] width 244 height 30
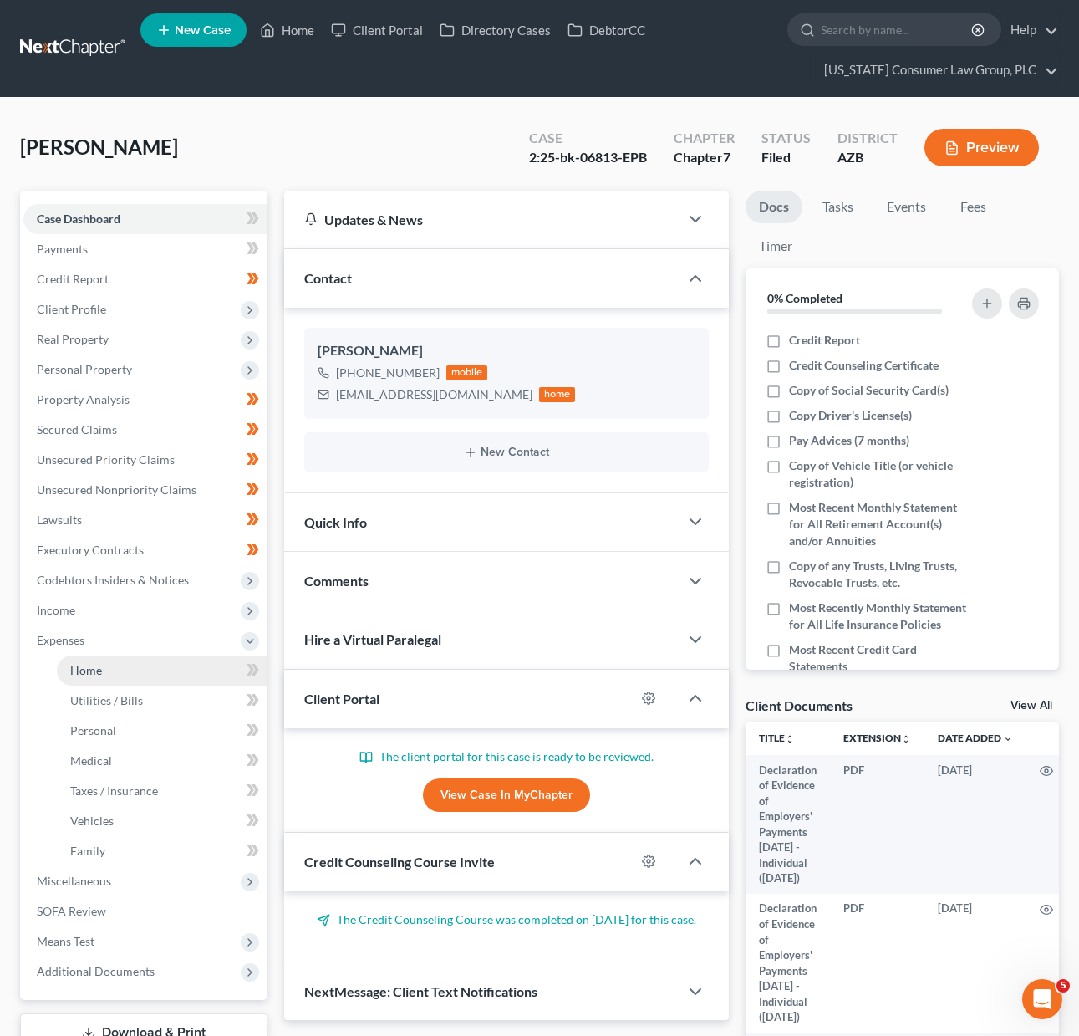
click at [94, 677] on link "Home" at bounding box center [162, 670] width 211 height 30
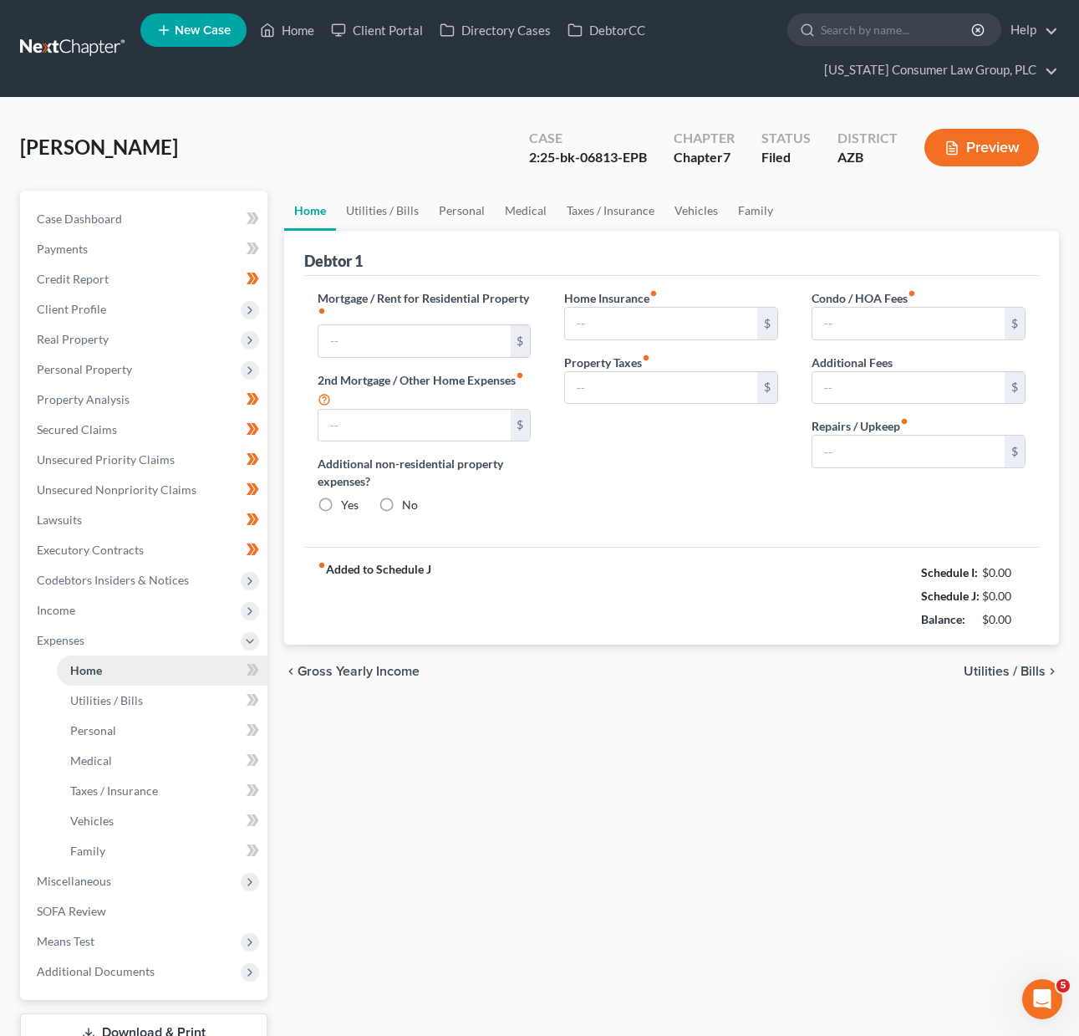
type input "0.00"
radio input "true"
type input "0.00"
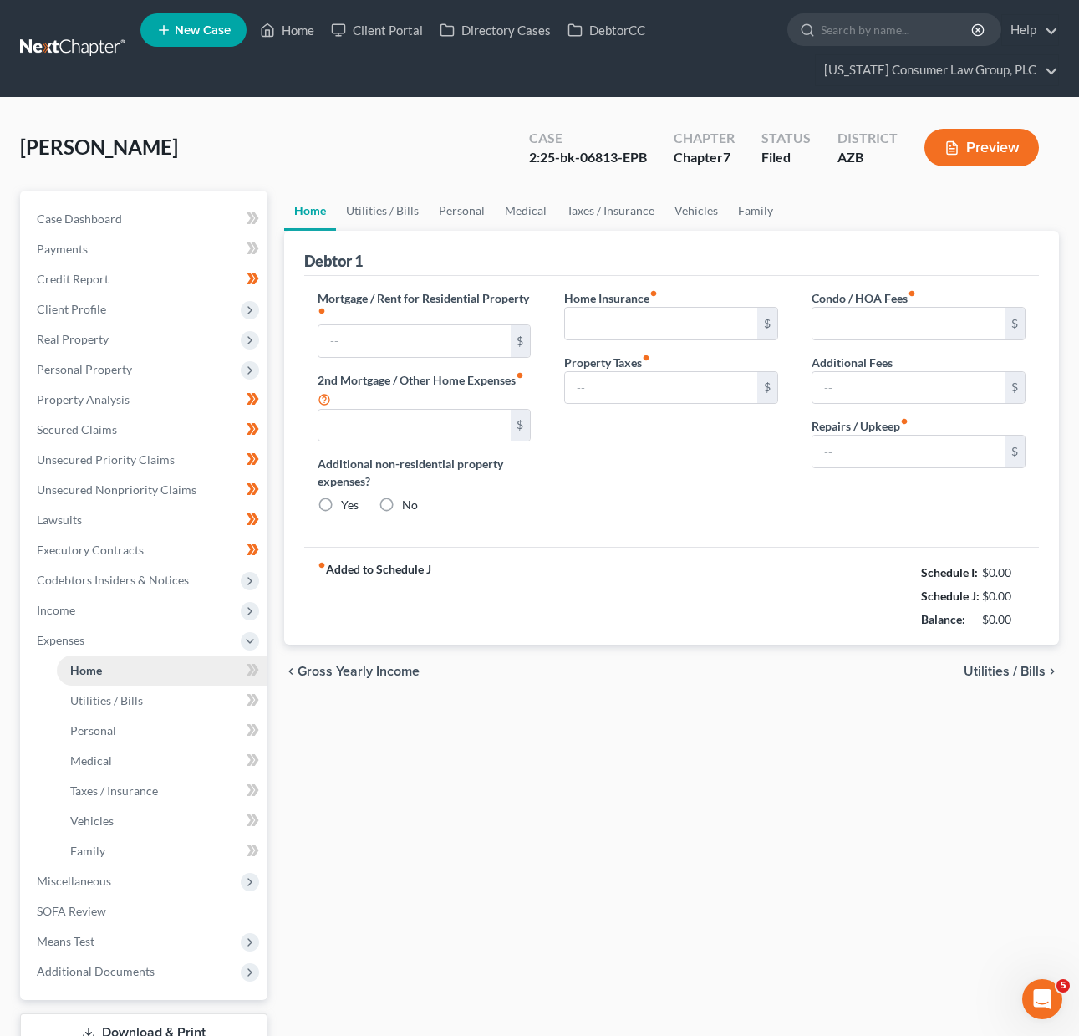
type input "0.00"
type input "150.00"
click at [294, 35] on link "Home" at bounding box center [287, 30] width 71 height 30
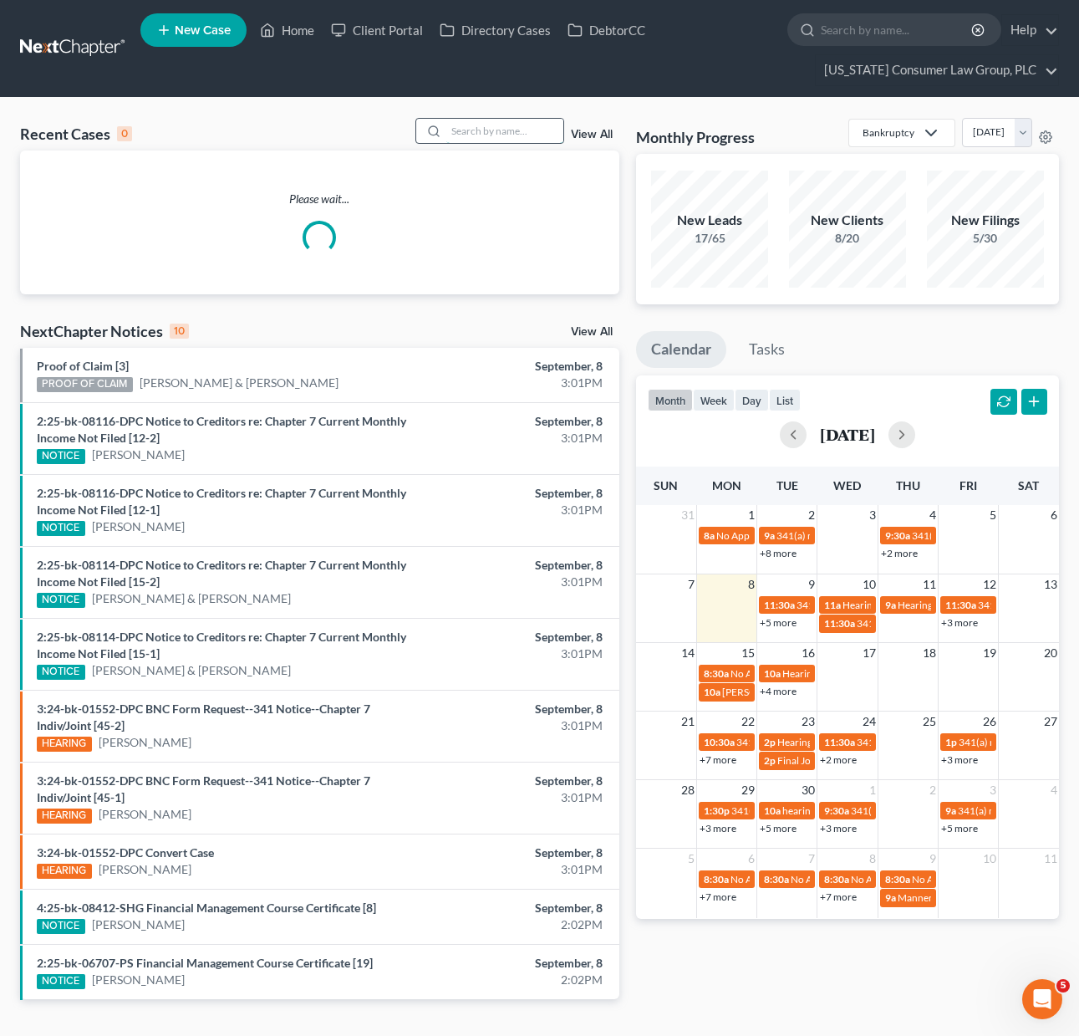
click at [477, 122] on input "search" at bounding box center [504, 131] width 117 height 24
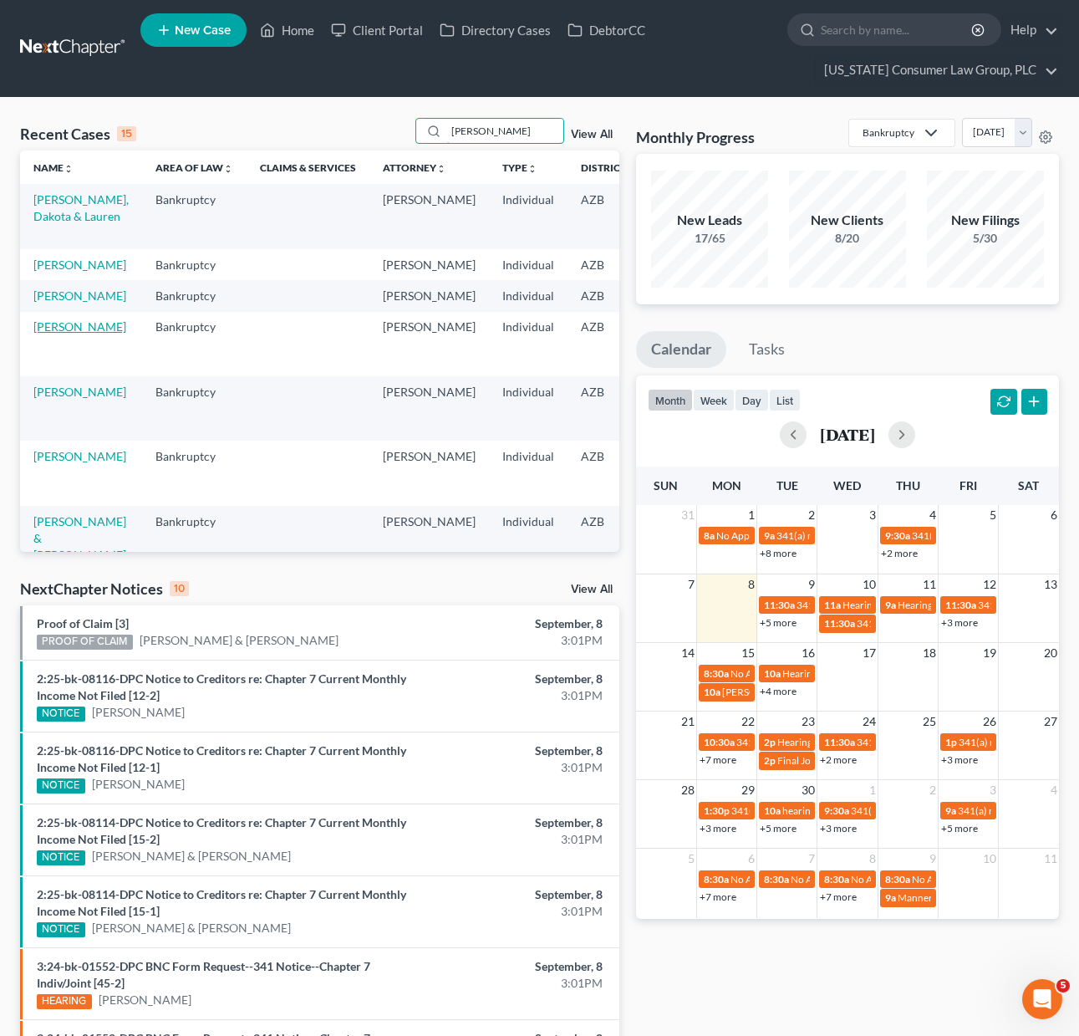
type input "[PERSON_NAME]"
click at [61, 334] on link "[PERSON_NAME]" at bounding box center [79, 326] width 93 height 14
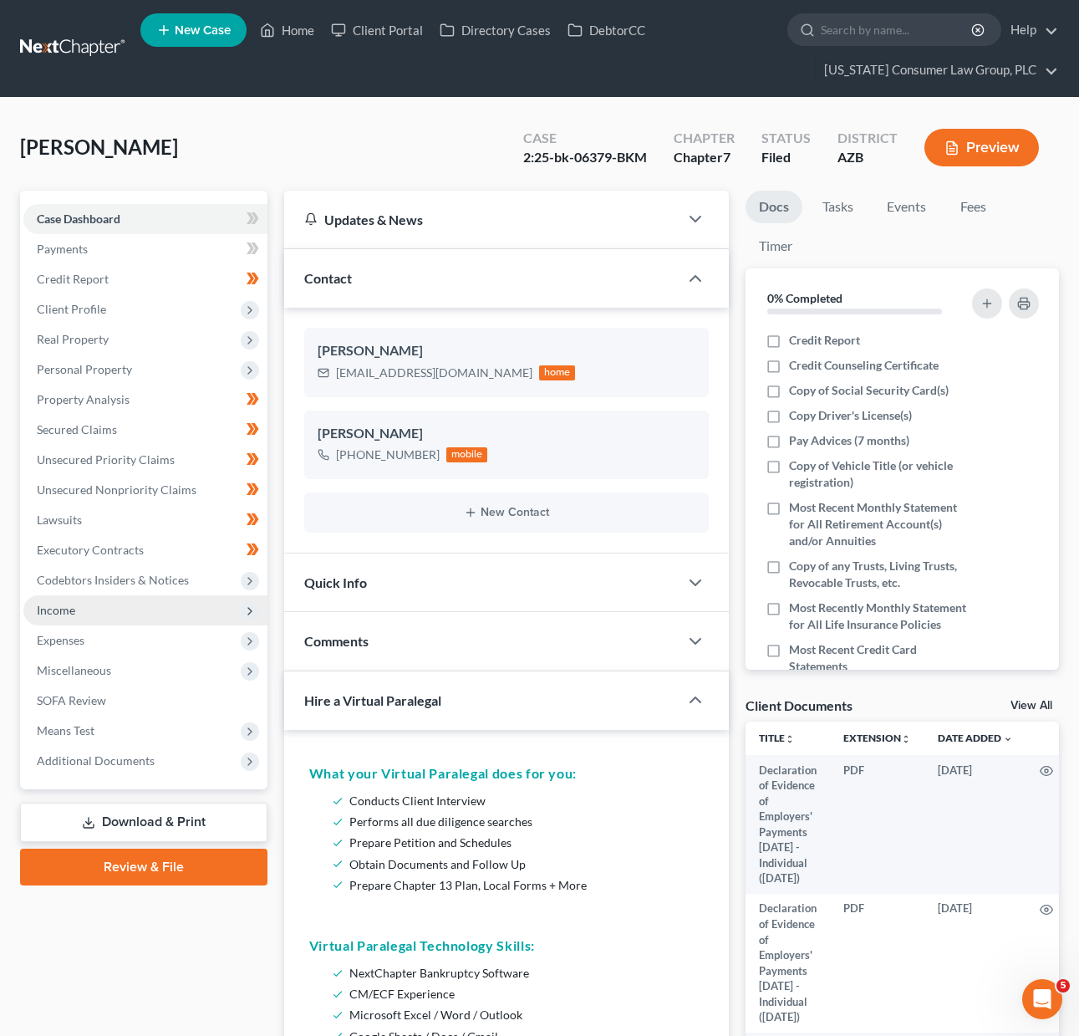
click at [65, 613] on span "Income" at bounding box center [56, 610] width 38 height 14
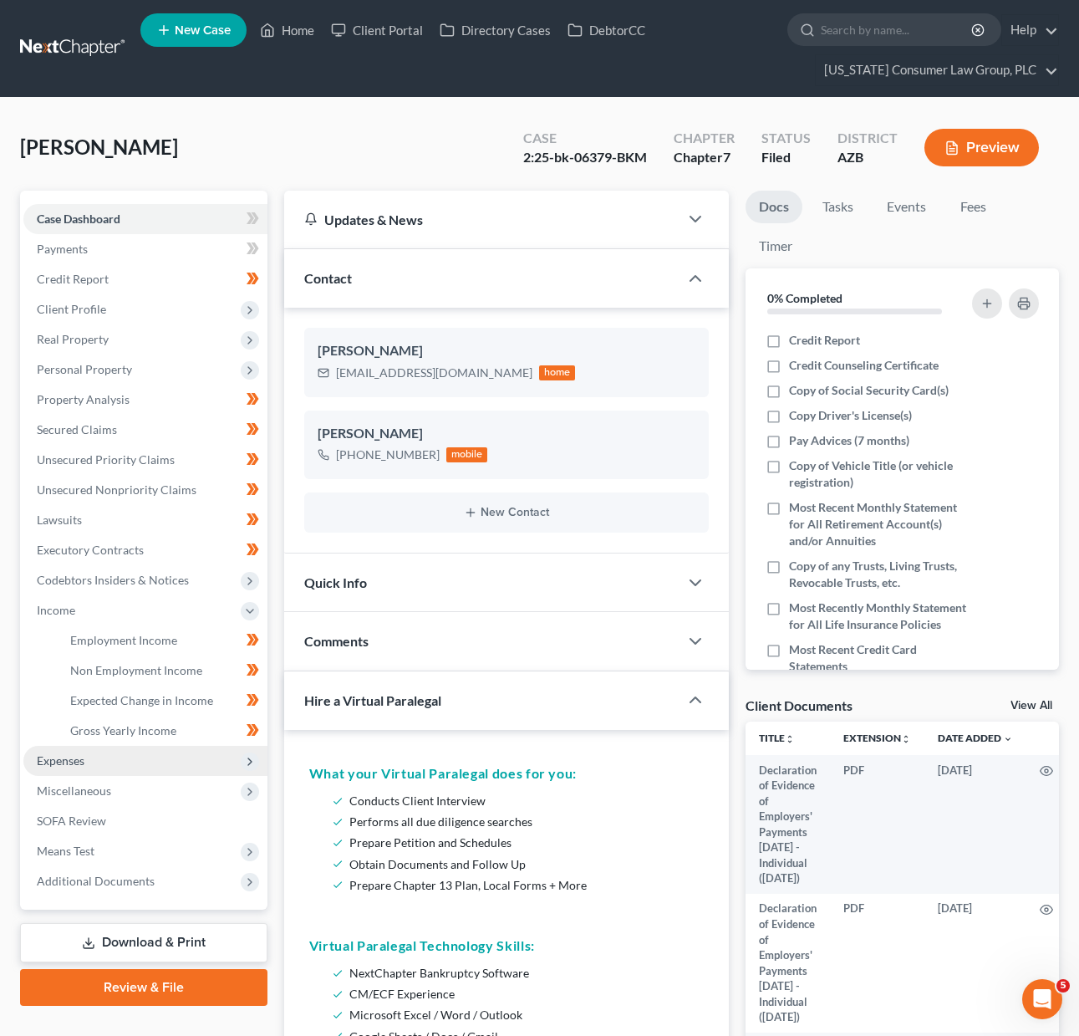
click at [56, 756] on span "Expenses" at bounding box center [61, 760] width 48 height 14
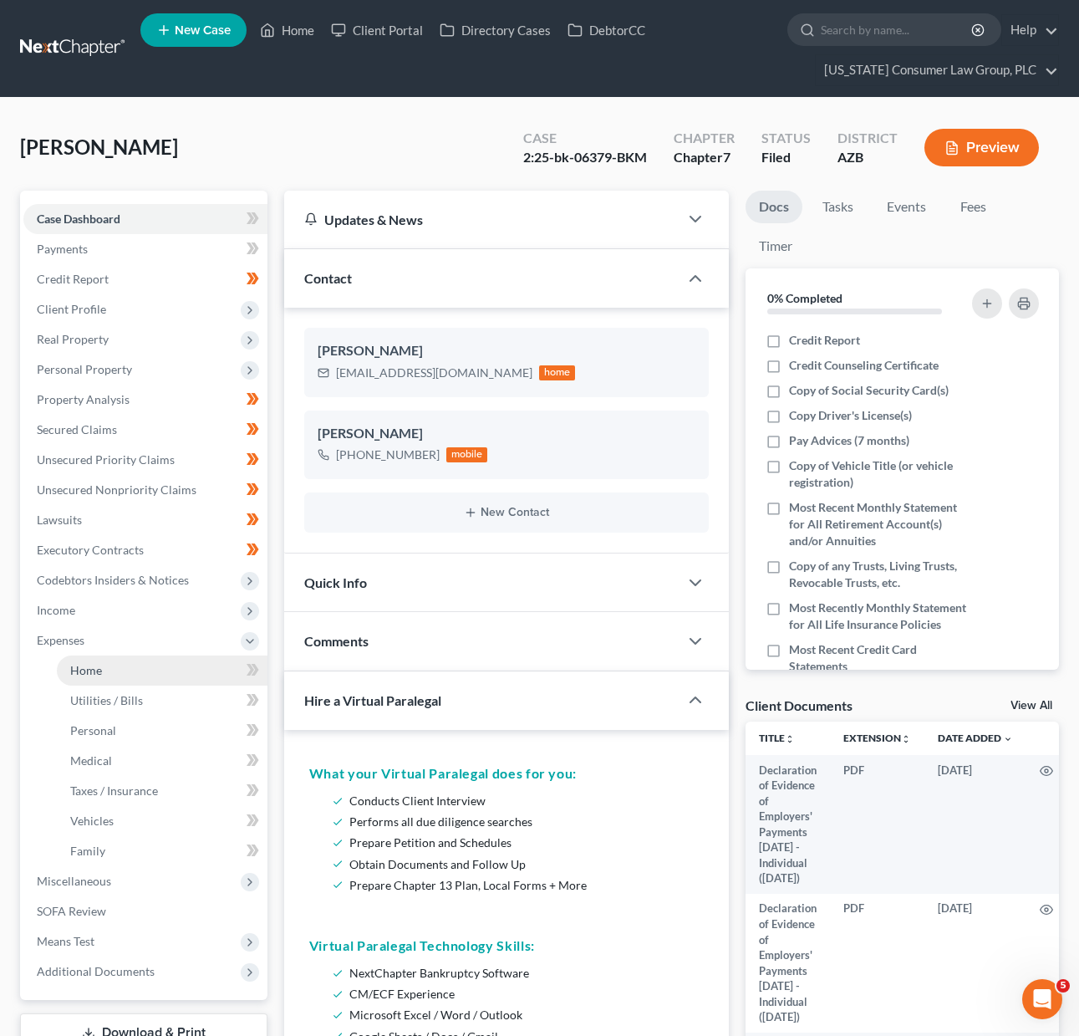
click at [99, 670] on span "Home" at bounding box center [86, 670] width 32 height 14
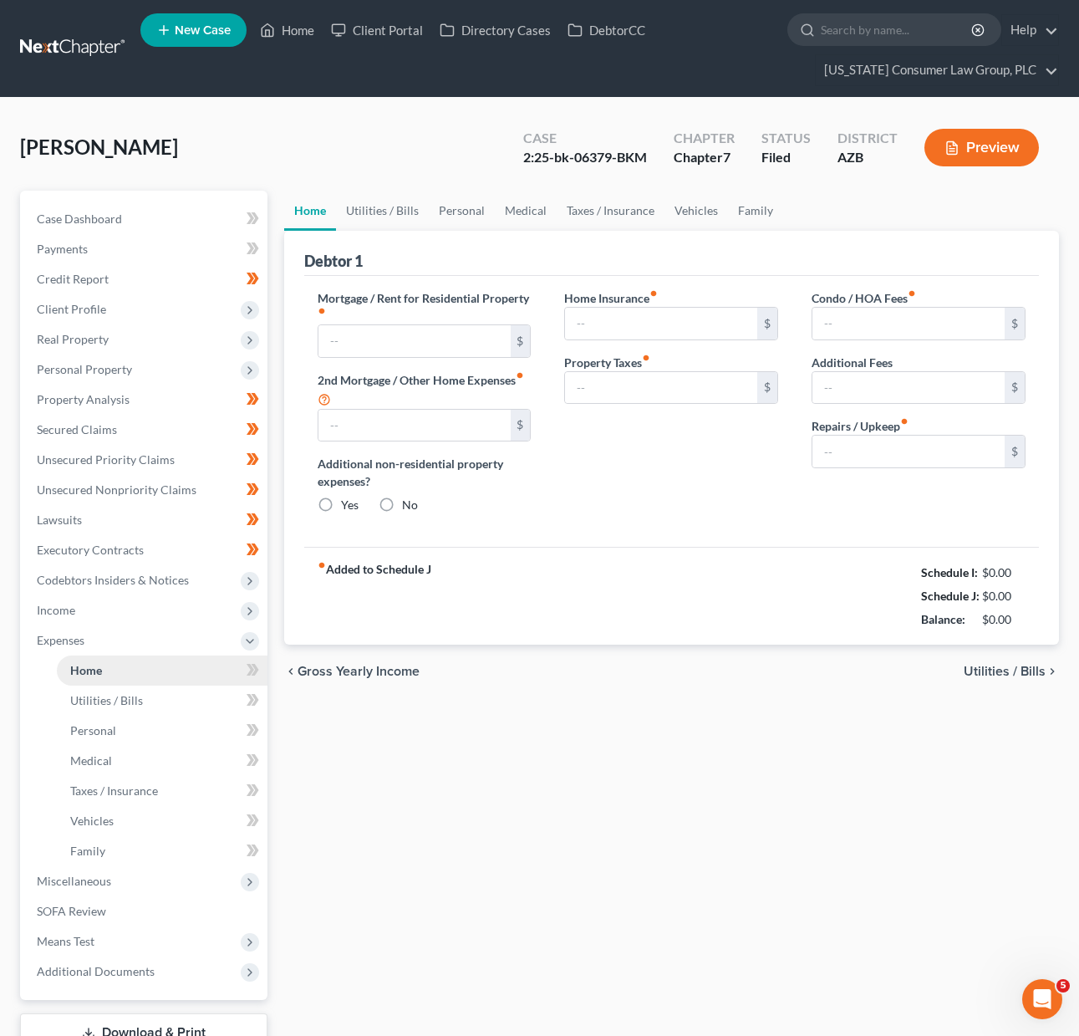
type input "967.54"
type input "0.00"
radio input "true"
type input "84.30"
type input "179.00"
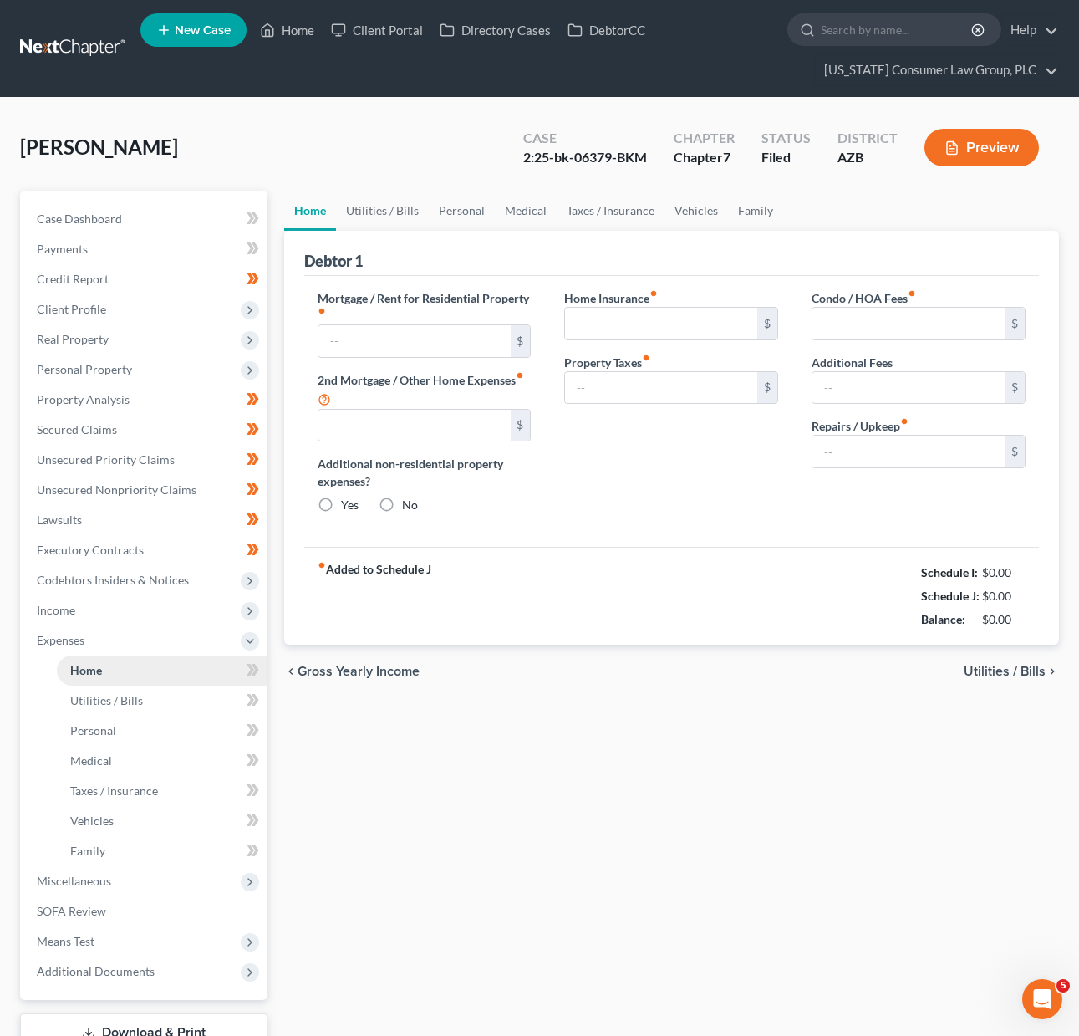
type input "0.00"
type input "100.00"
click at [309, 28] on link "Home" at bounding box center [287, 30] width 71 height 30
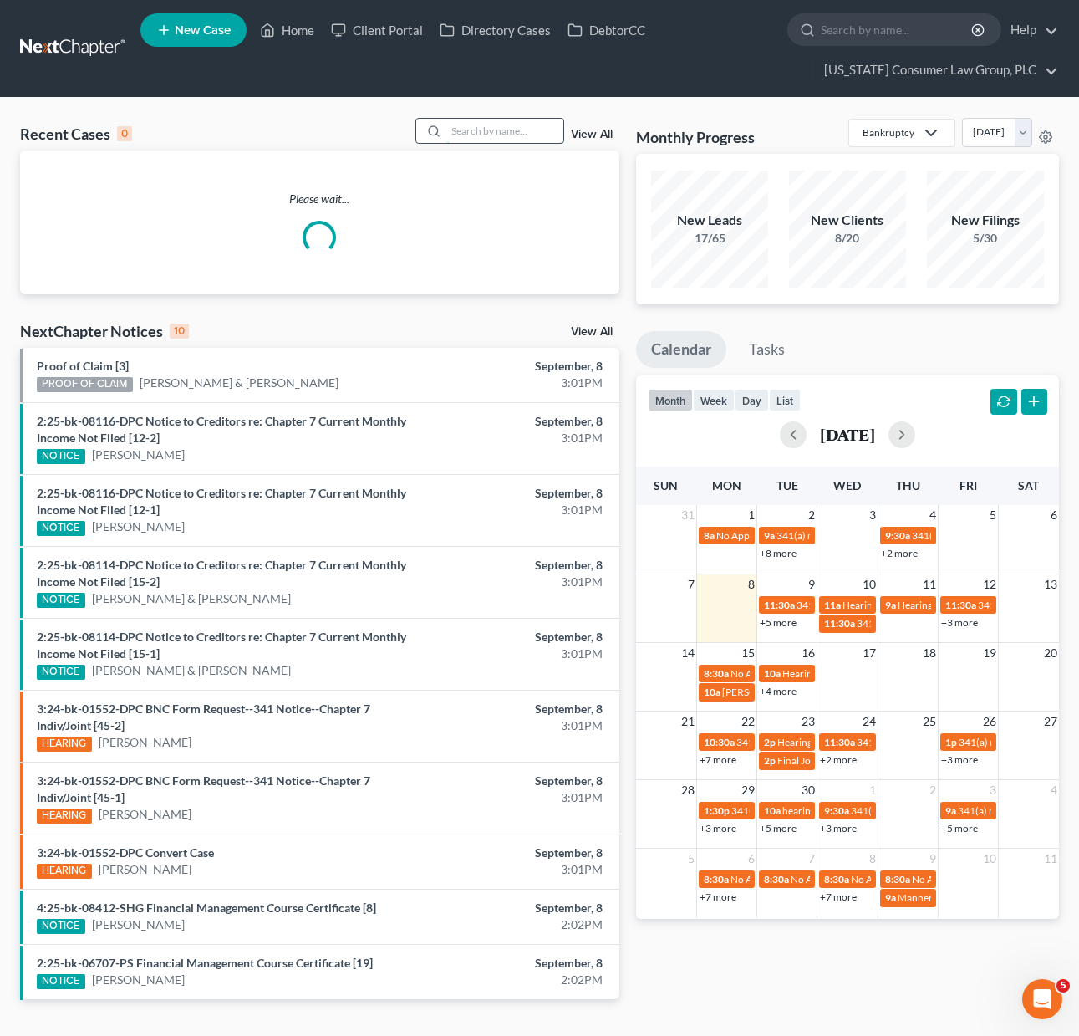
click at [471, 135] on input "search" at bounding box center [504, 131] width 117 height 24
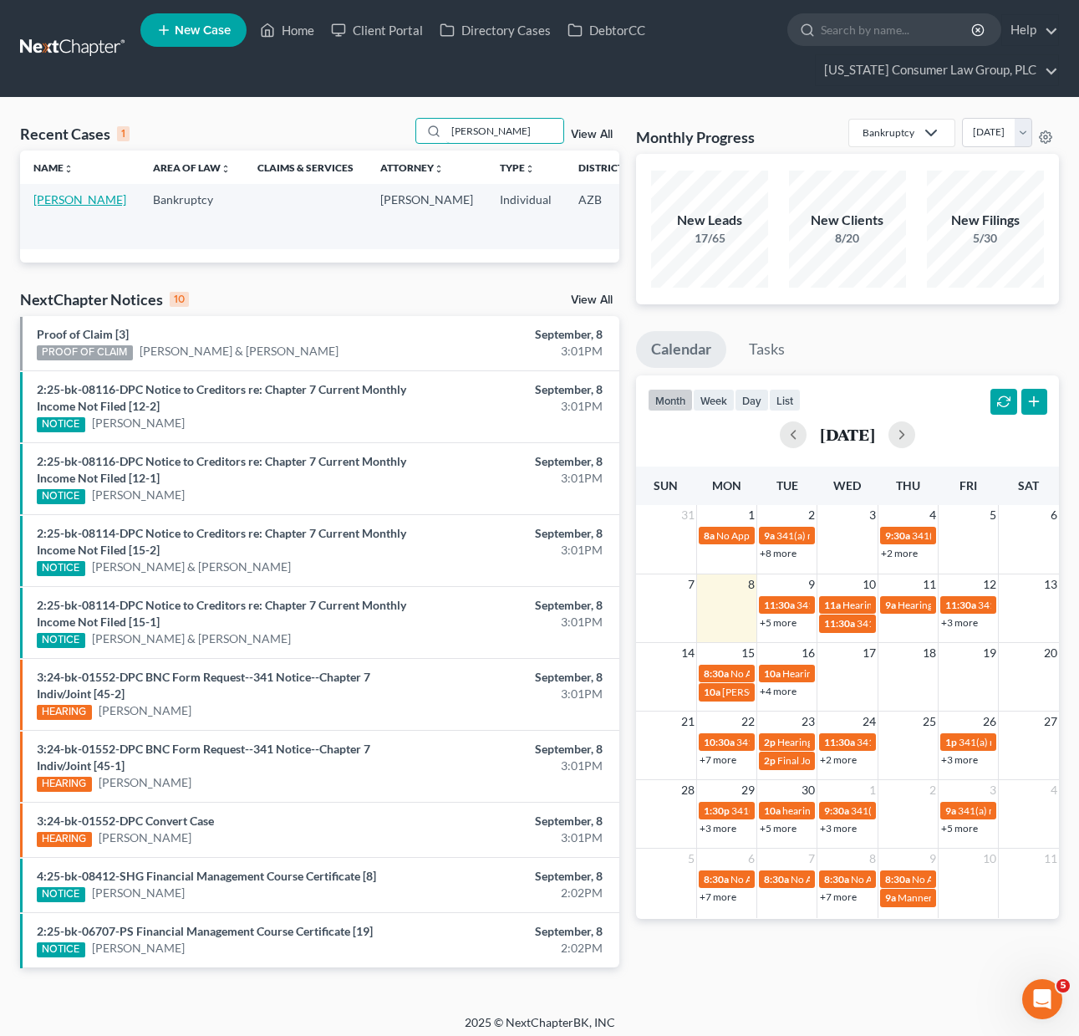
type input "[PERSON_NAME]"
click at [69, 201] on link "[PERSON_NAME]" at bounding box center [79, 199] width 93 height 14
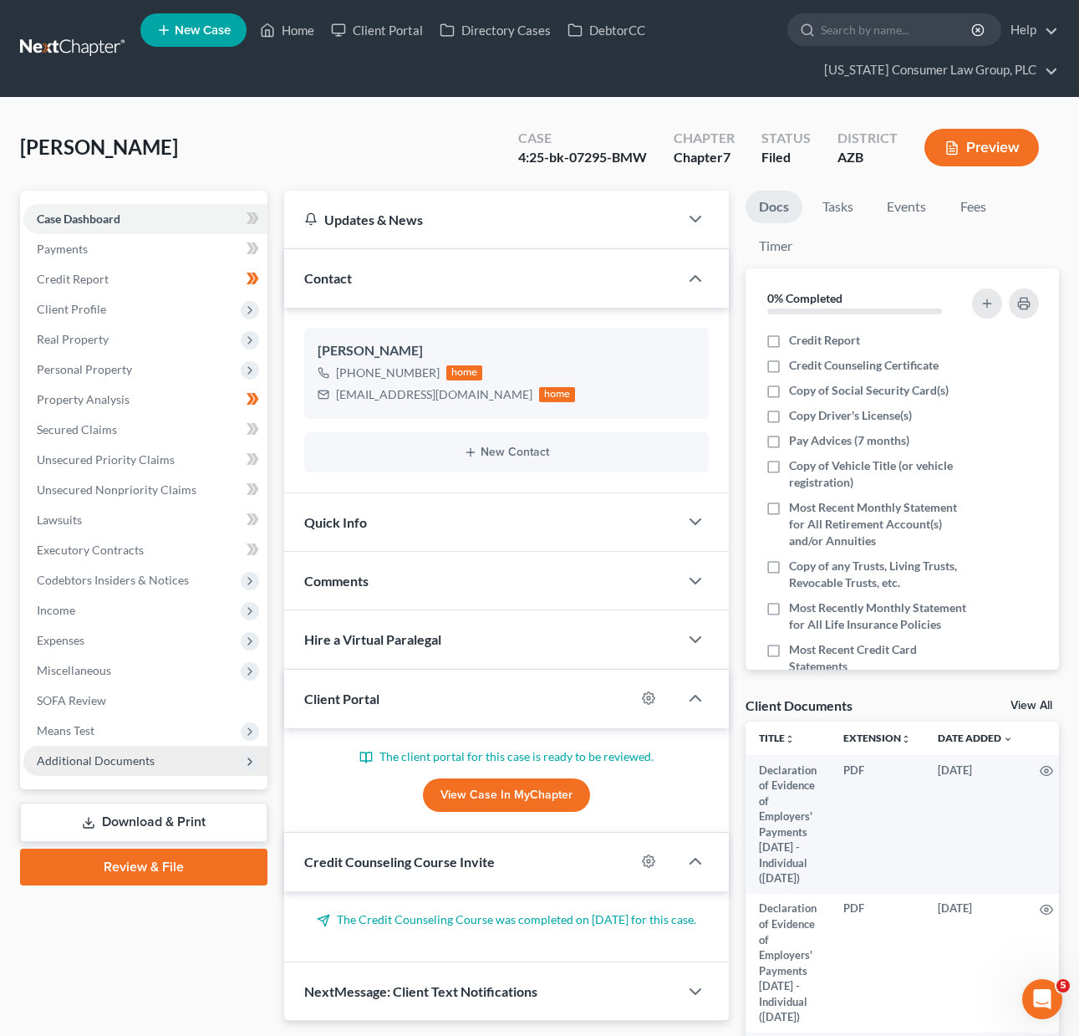
click at [89, 759] on span "Additional Documents" at bounding box center [96, 760] width 118 height 14
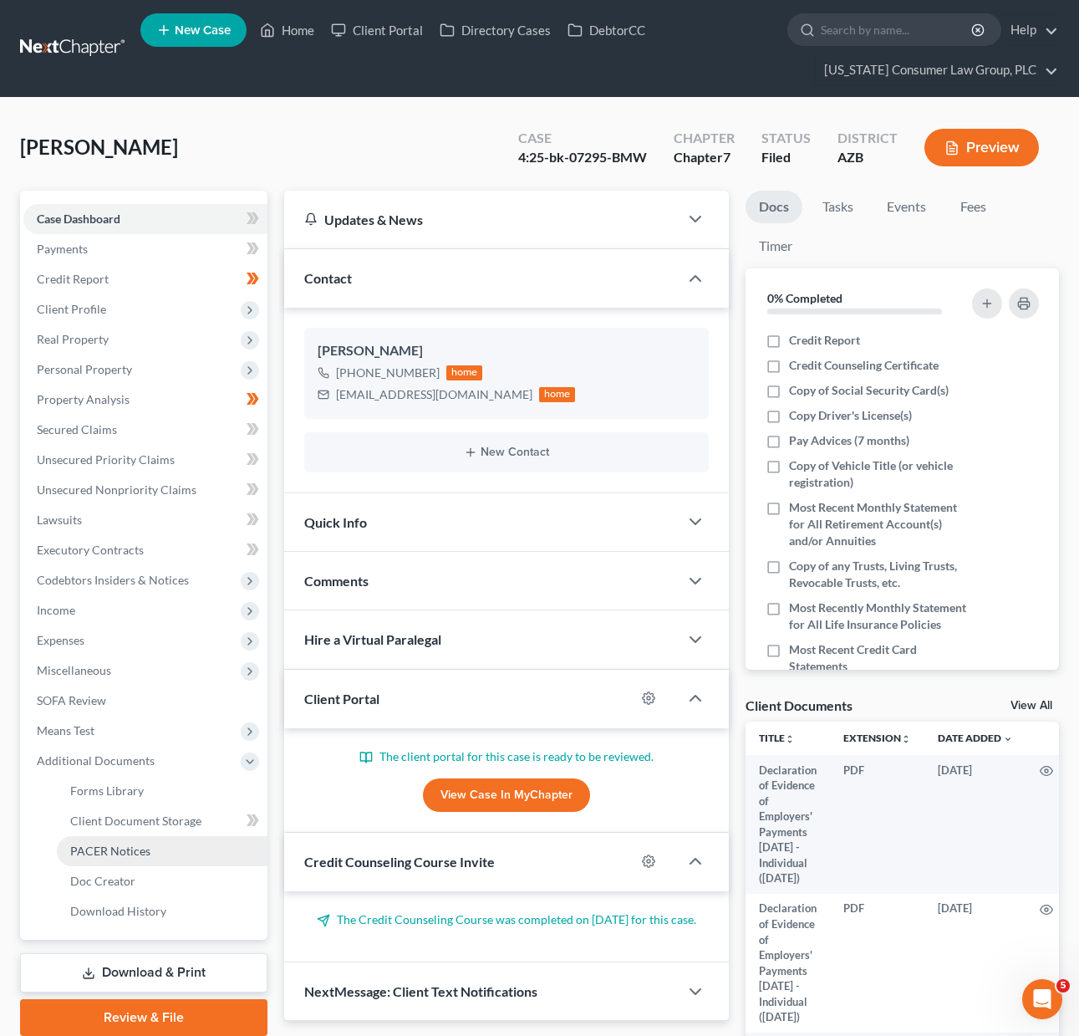
click at [115, 848] on span "PACER Notices" at bounding box center [110, 851] width 80 height 14
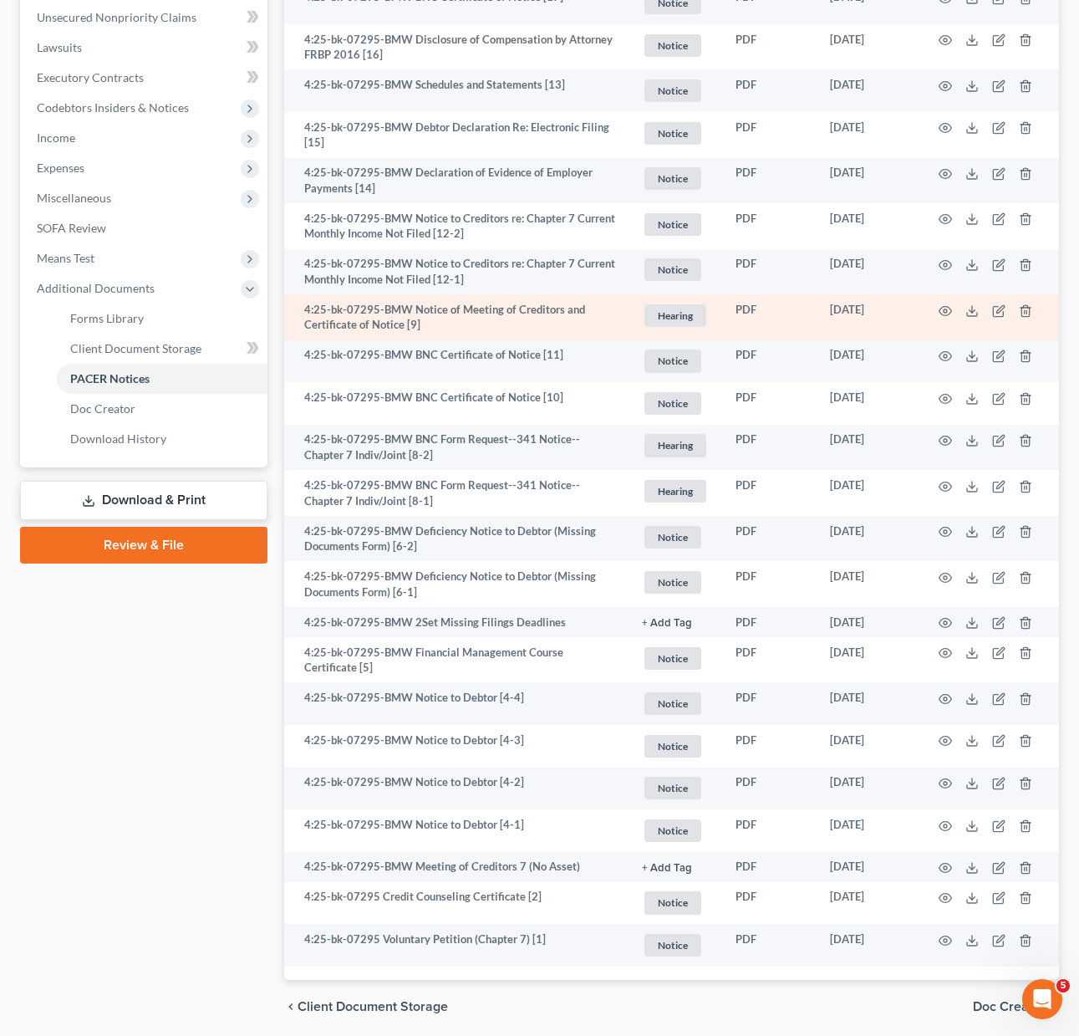
scroll to position [533, 0]
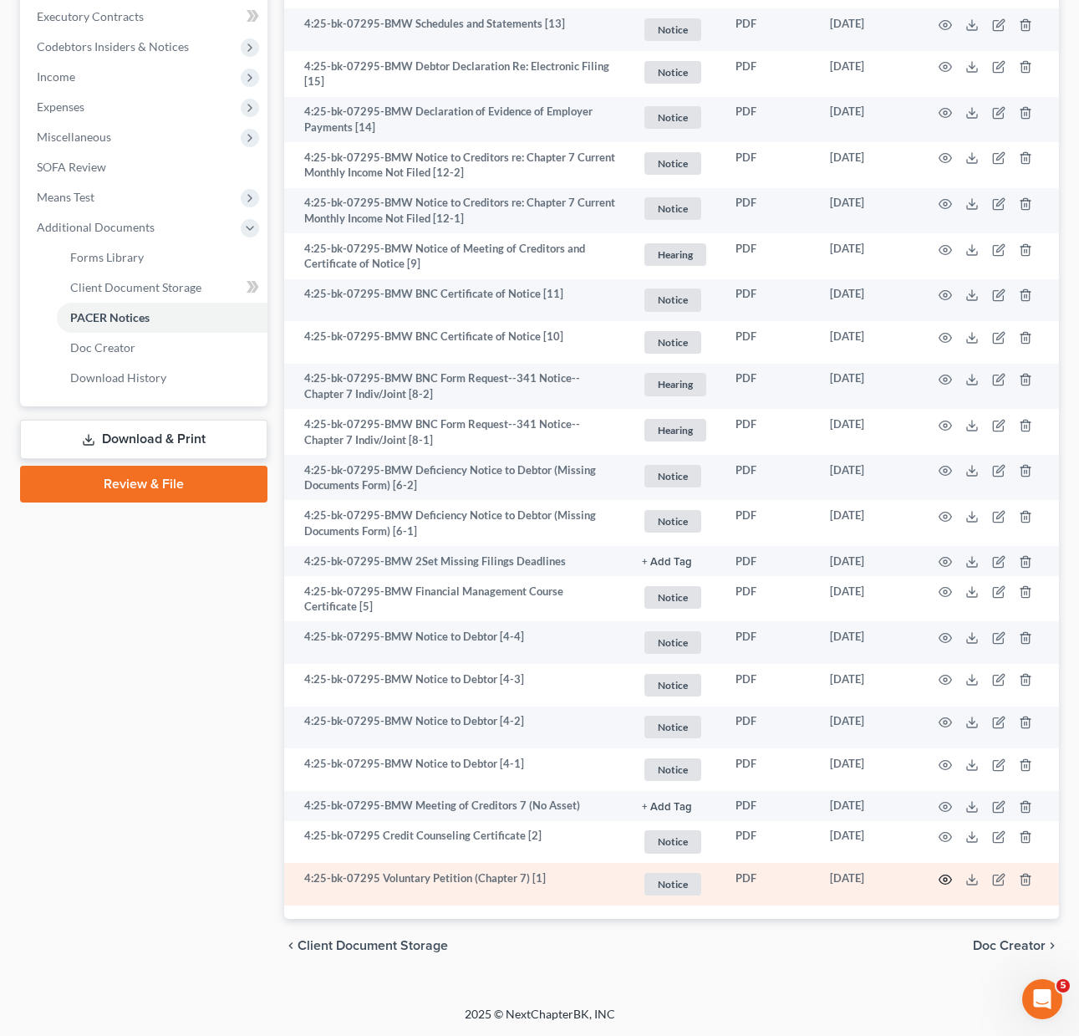
click at [940, 878] on icon "button" at bounding box center [946, 878] width 13 height 9
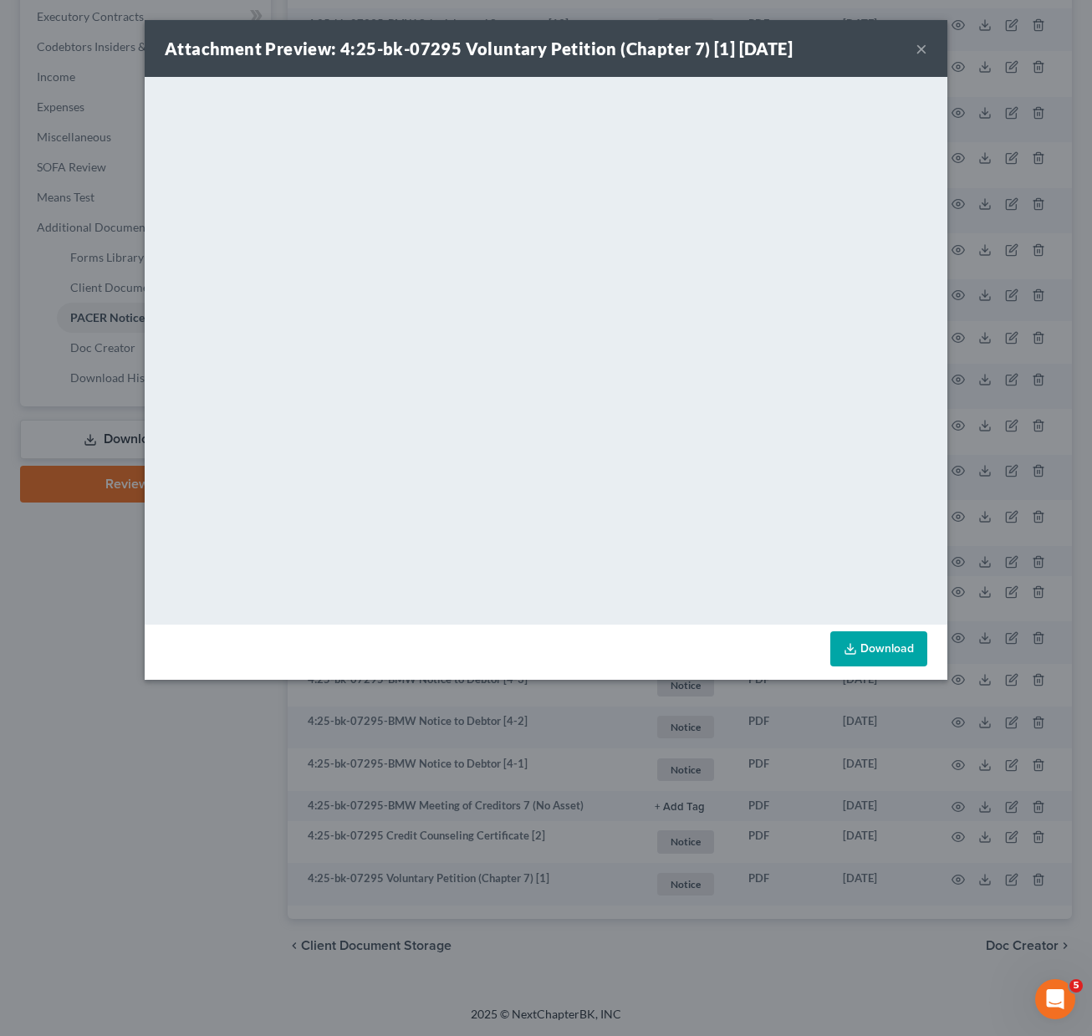
click at [526, 43] on strong "Attachment Preview: 4:25-bk-07295 Voluntary Petition (Chapter 7) [1] [DATE]" at bounding box center [479, 48] width 628 height 20
click at [920, 46] on button "×" at bounding box center [921, 48] width 12 height 20
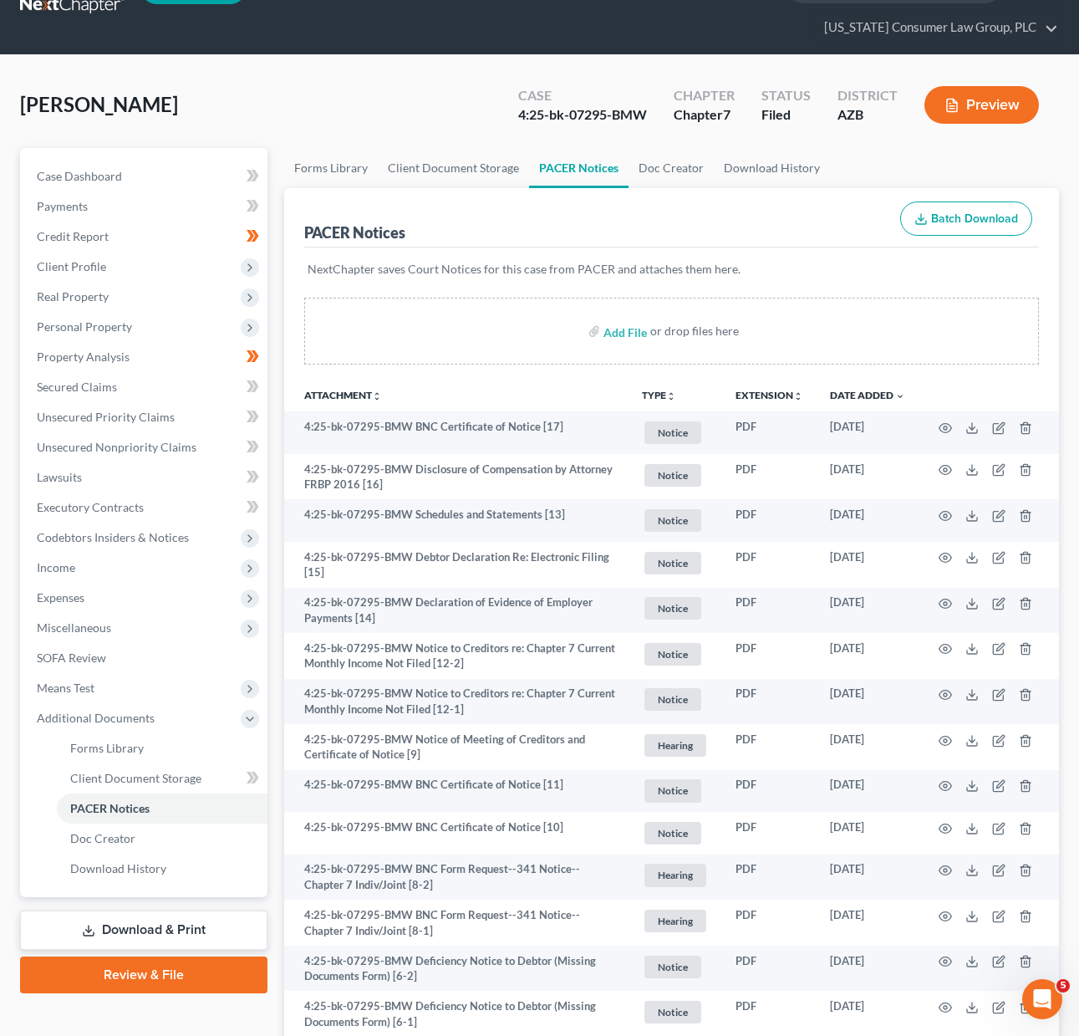
scroll to position [38, 0]
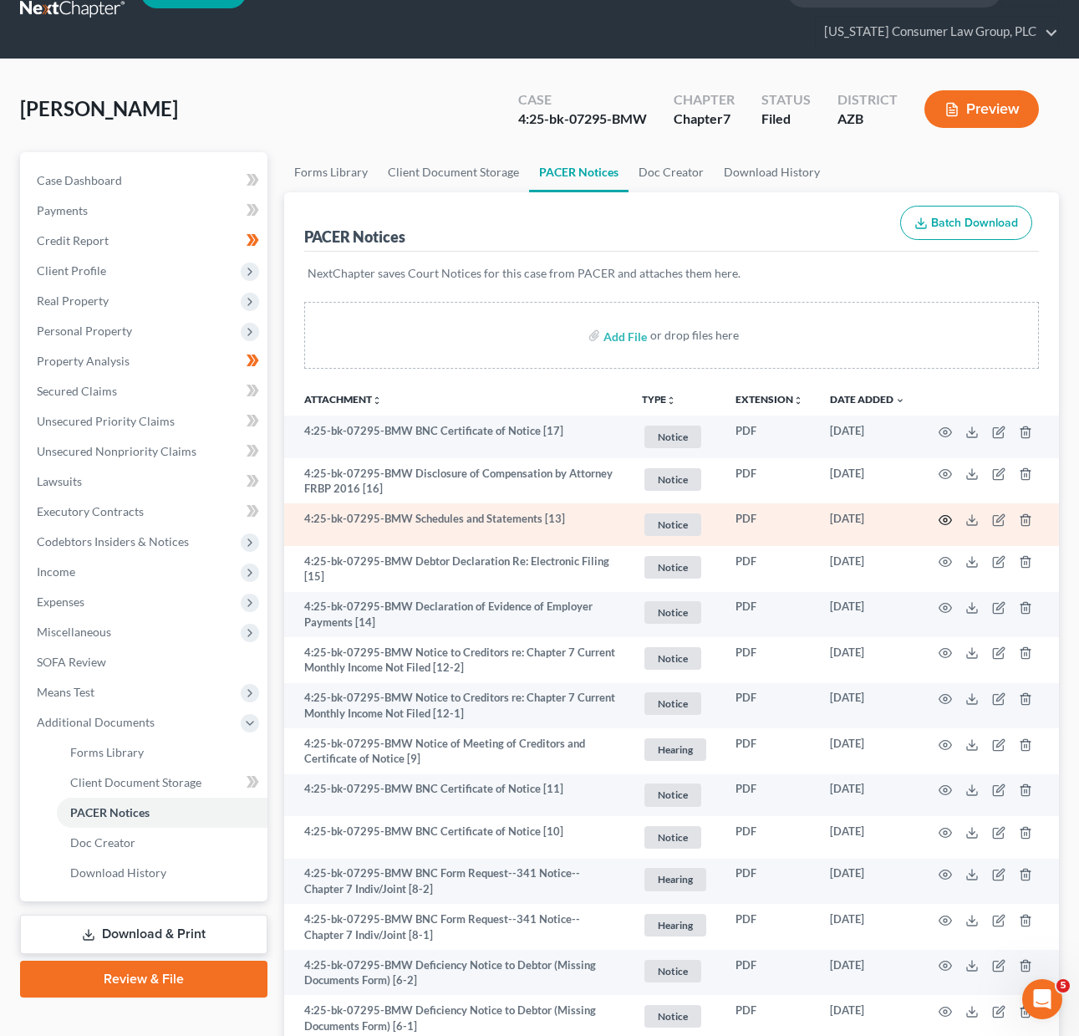
click at [942, 515] on icon "button" at bounding box center [945, 519] width 13 height 13
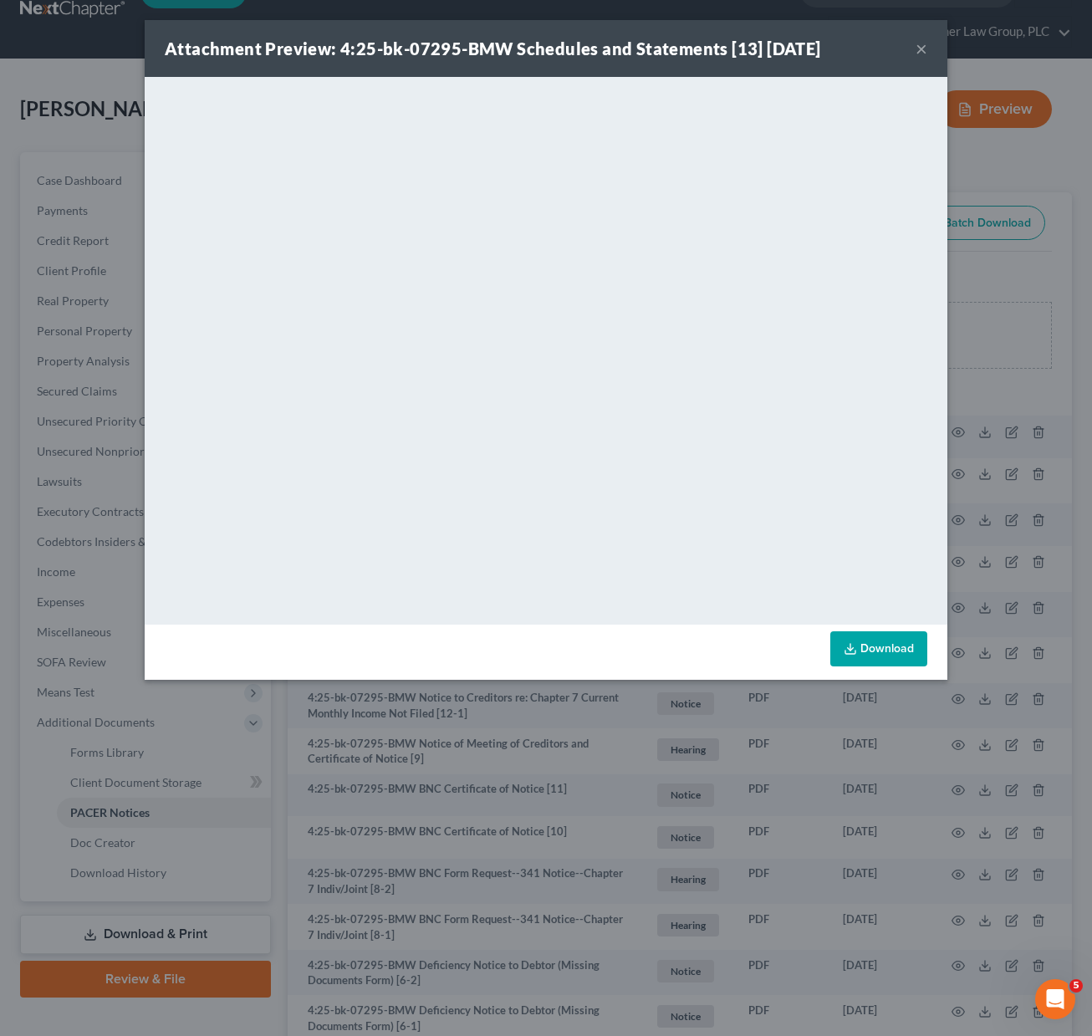
click at [921, 48] on button "×" at bounding box center [921, 48] width 12 height 20
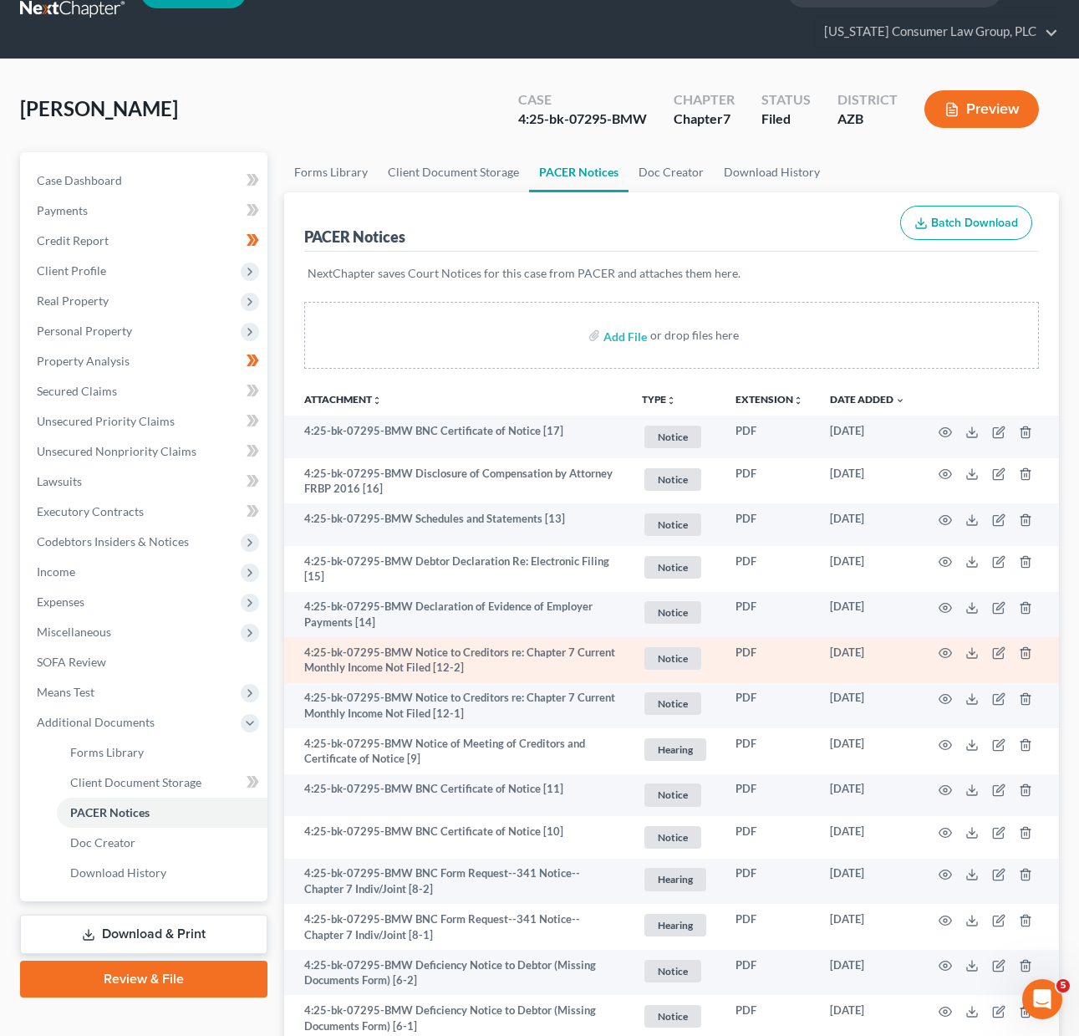
scroll to position [533, 0]
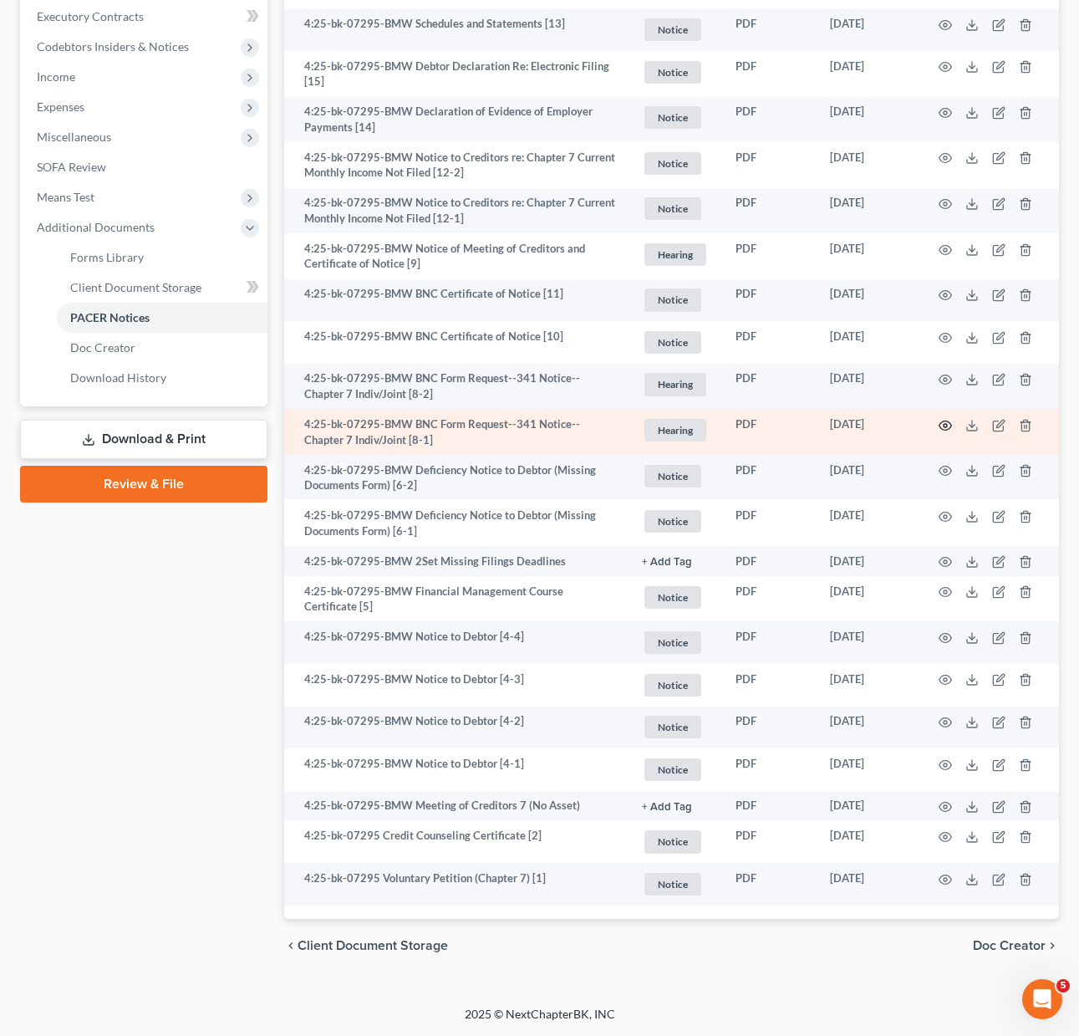
click at [945, 421] on icon "button" at bounding box center [945, 425] width 13 height 13
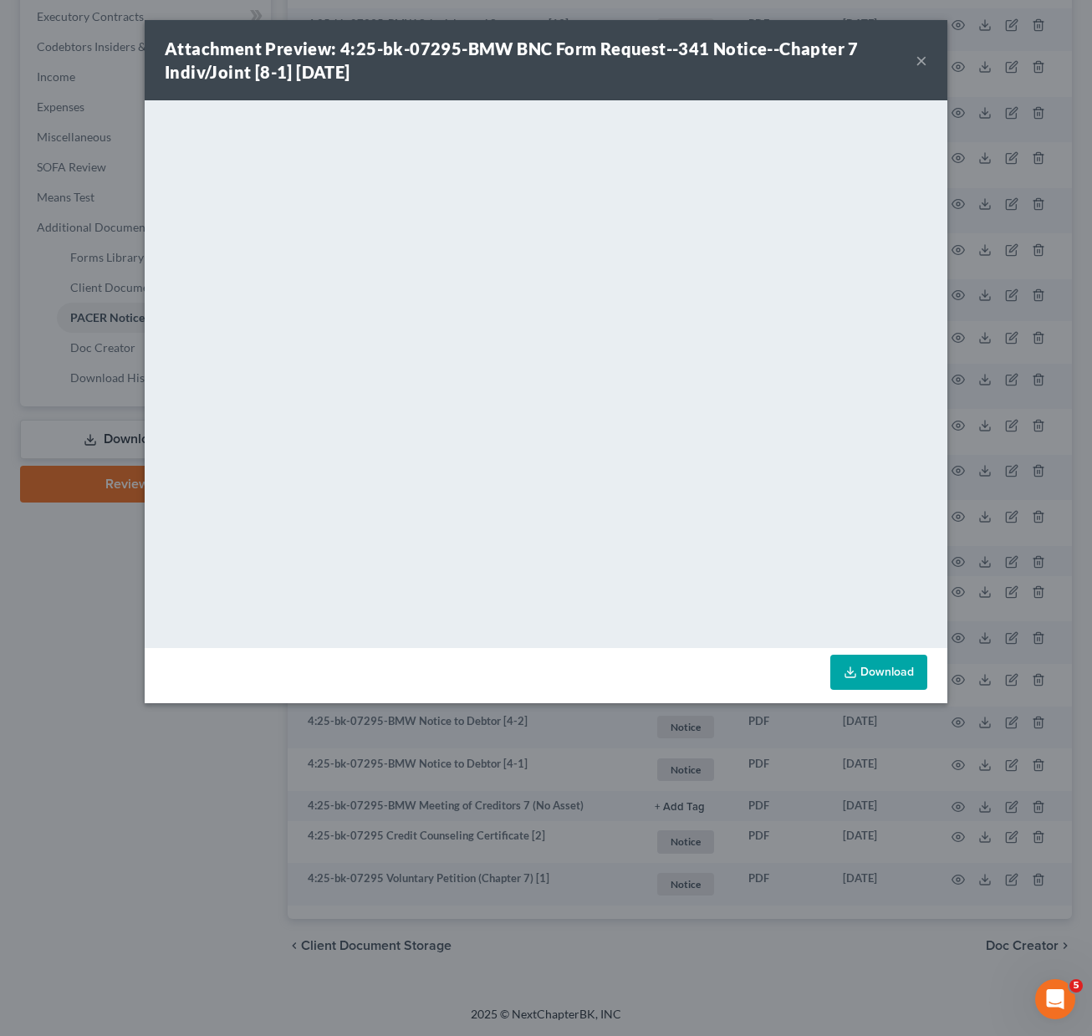
drag, startPoint x: 920, startPoint y: 58, endPoint x: 665, endPoint y: 59, distance: 255.0
click at [920, 58] on button "×" at bounding box center [921, 60] width 12 height 20
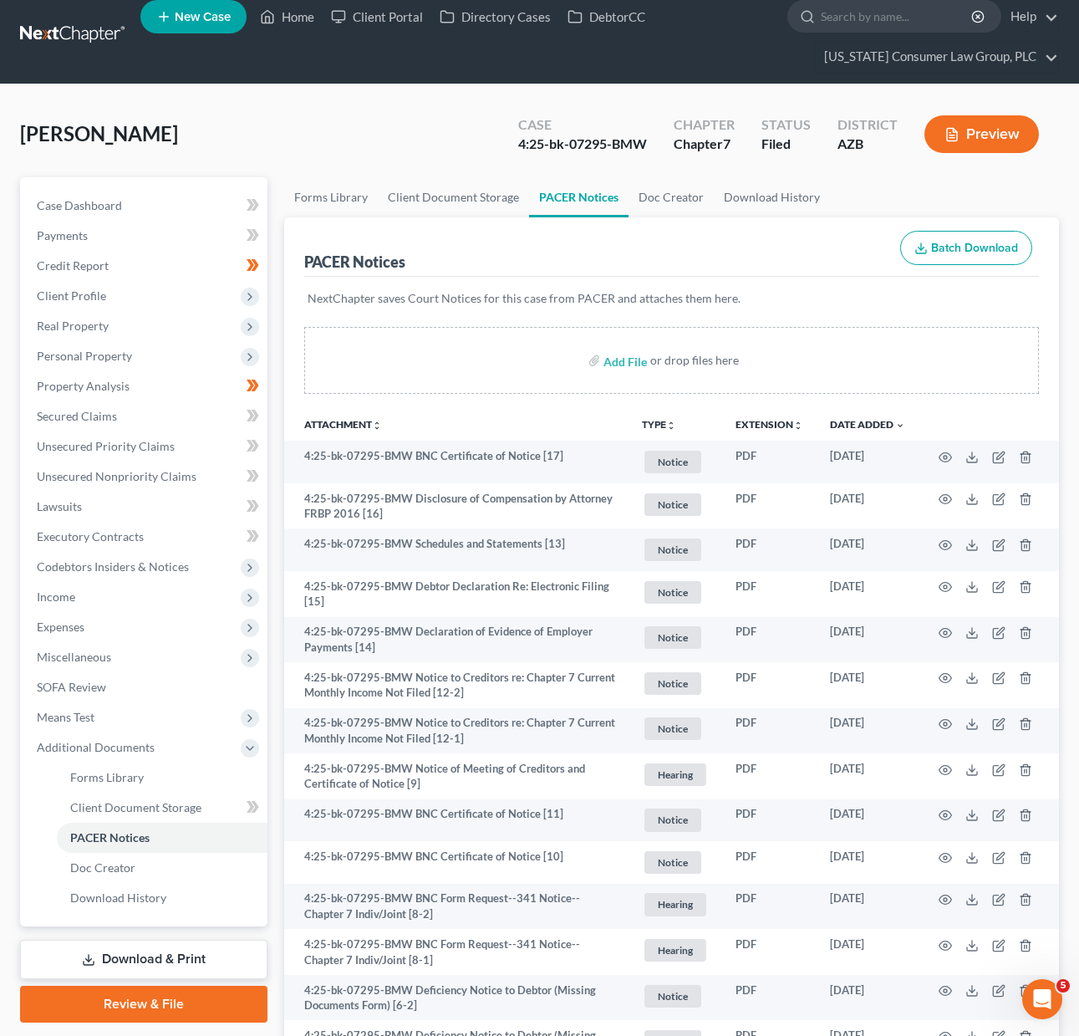
scroll to position [0, 0]
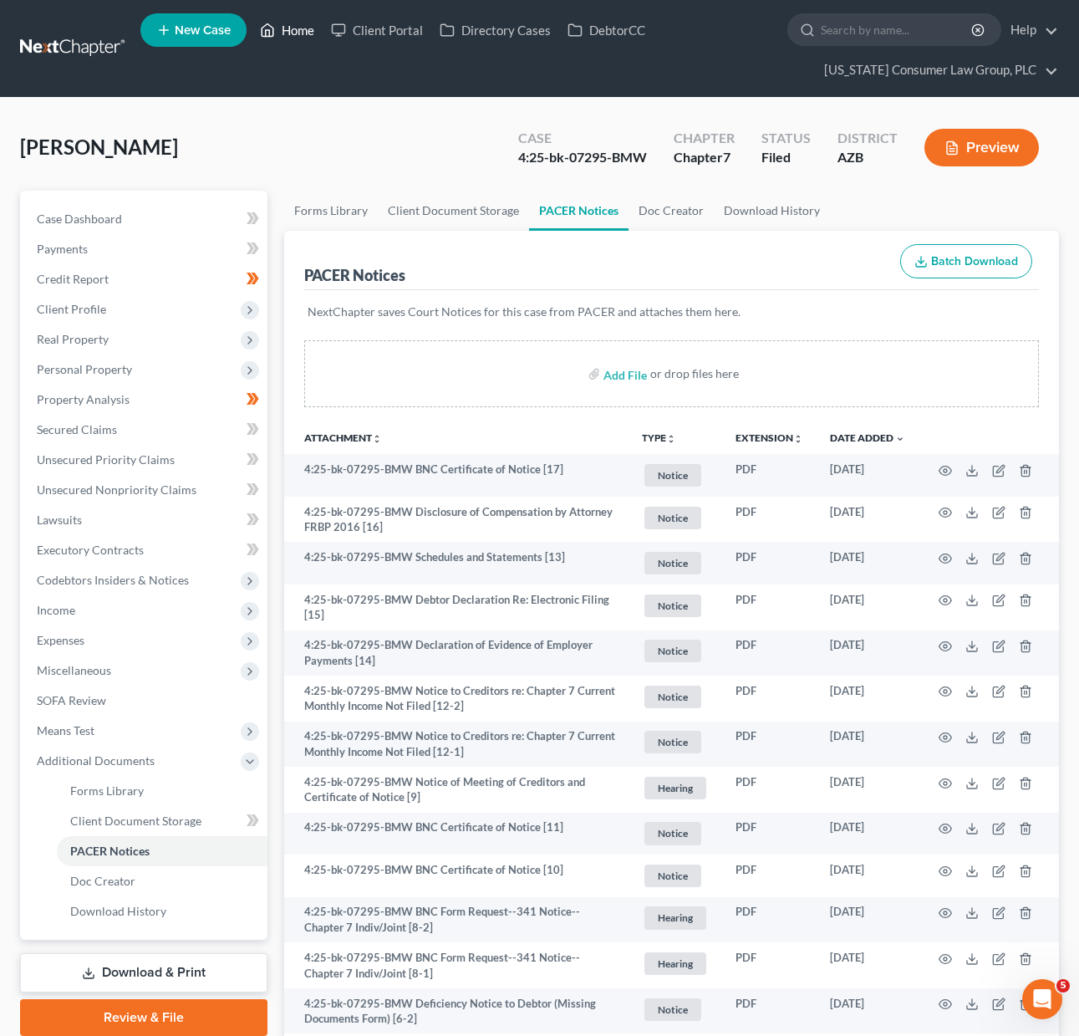
click at [274, 23] on icon at bounding box center [267, 30] width 15 height 20
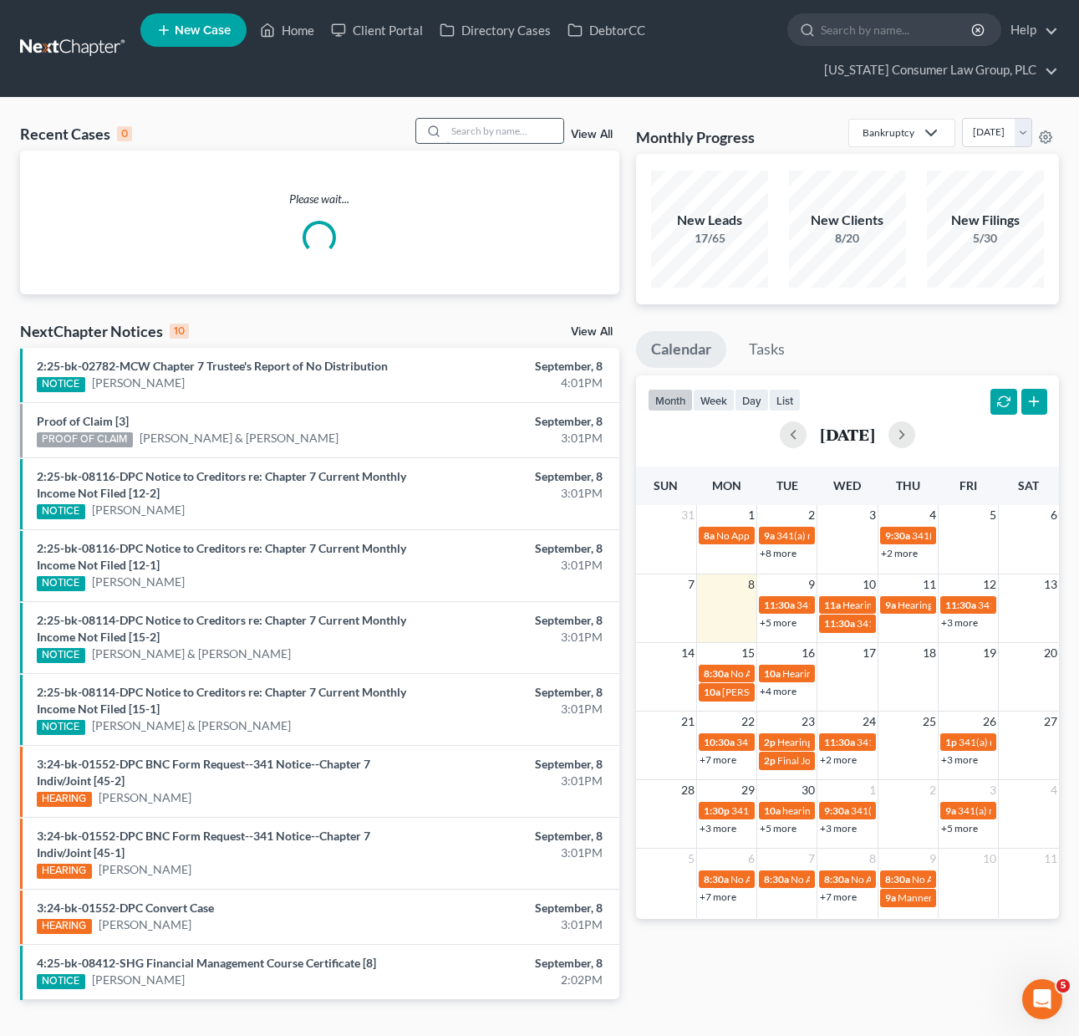
click at [485, 127] on input "search" at bounding box center [504, 131] width 117 height 24
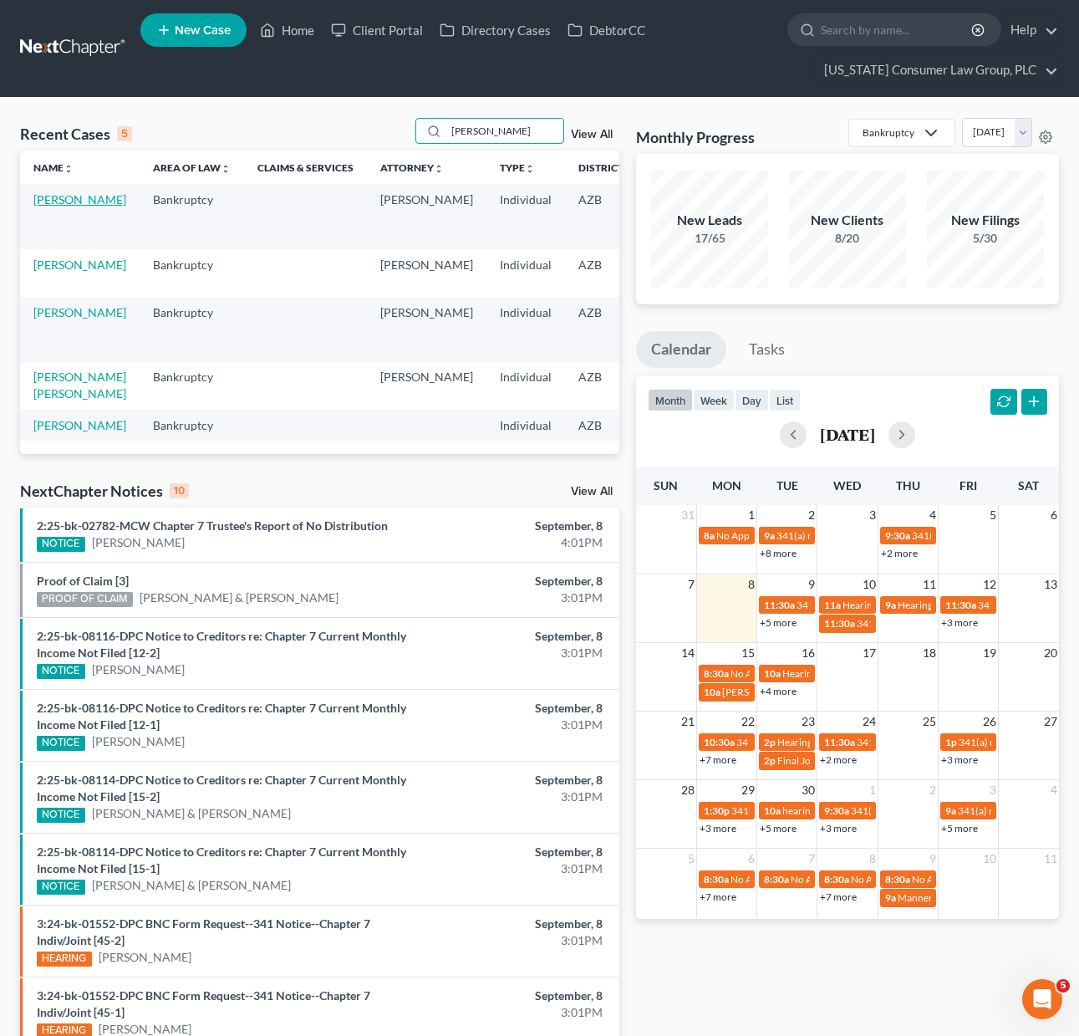
type input "[PERSON_NAME]"
click at [43, 206] on link "[PERSON_NAME]" at bounding box center [79, 199] width 93 height 14
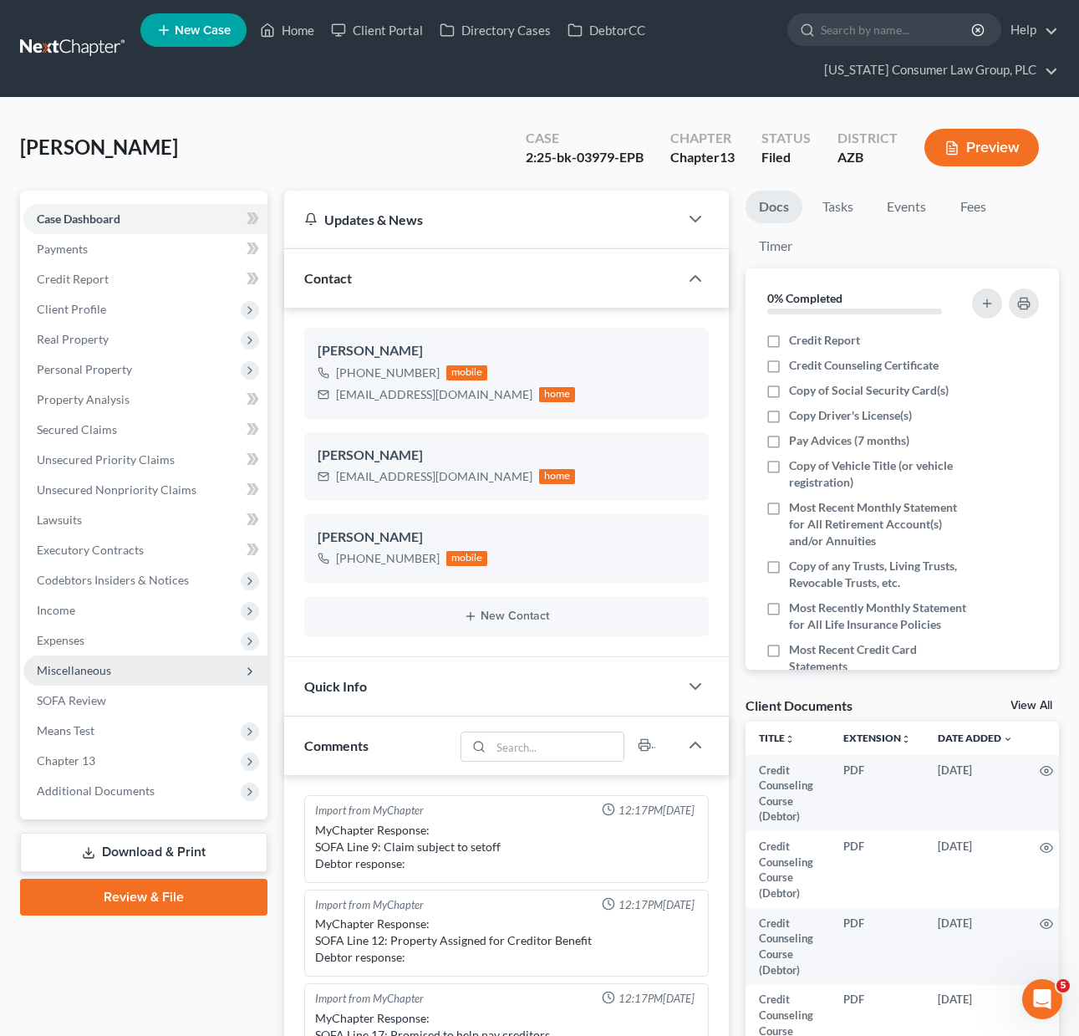
scroll to position [290, 0]
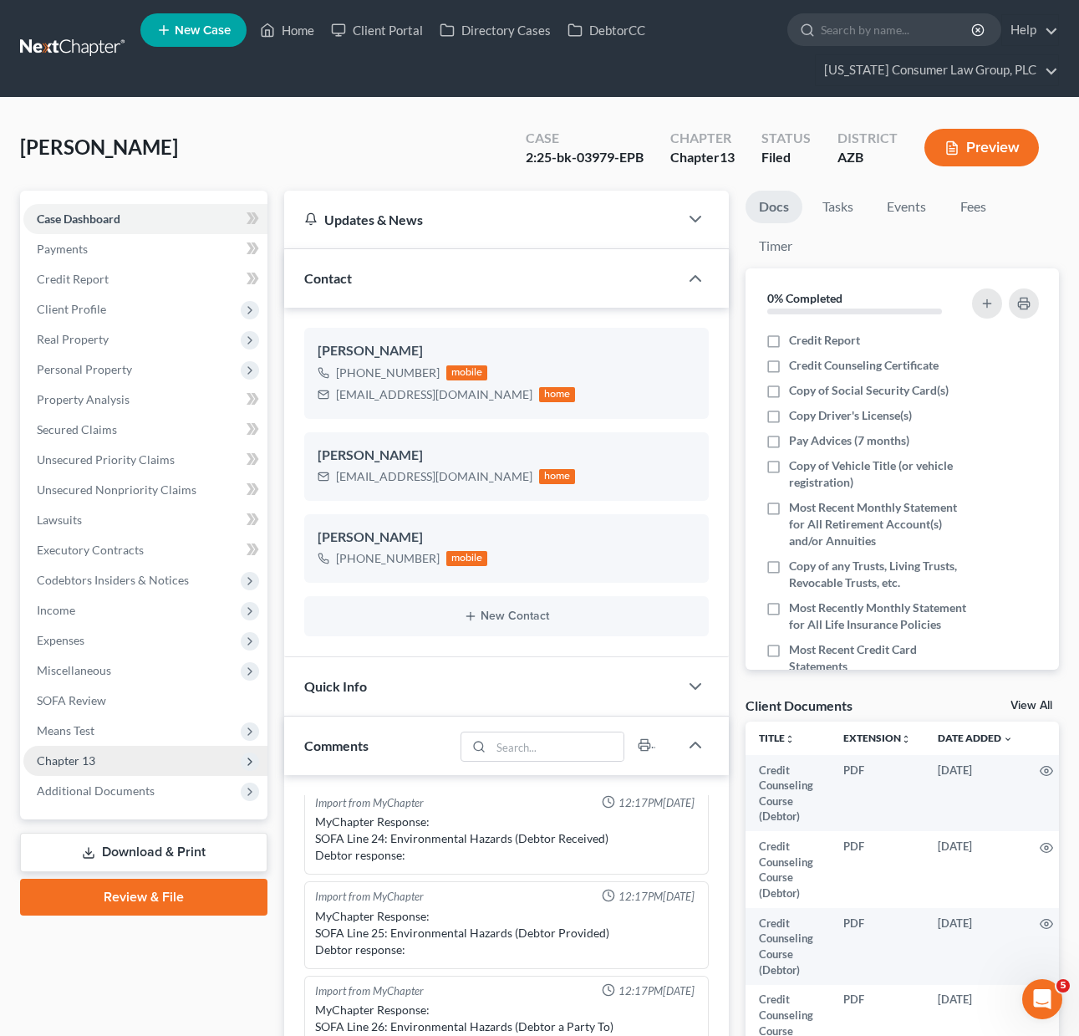
click at [100, 760] on span "Chapter 13" at bounding box center [145, 761] width 244 height 30
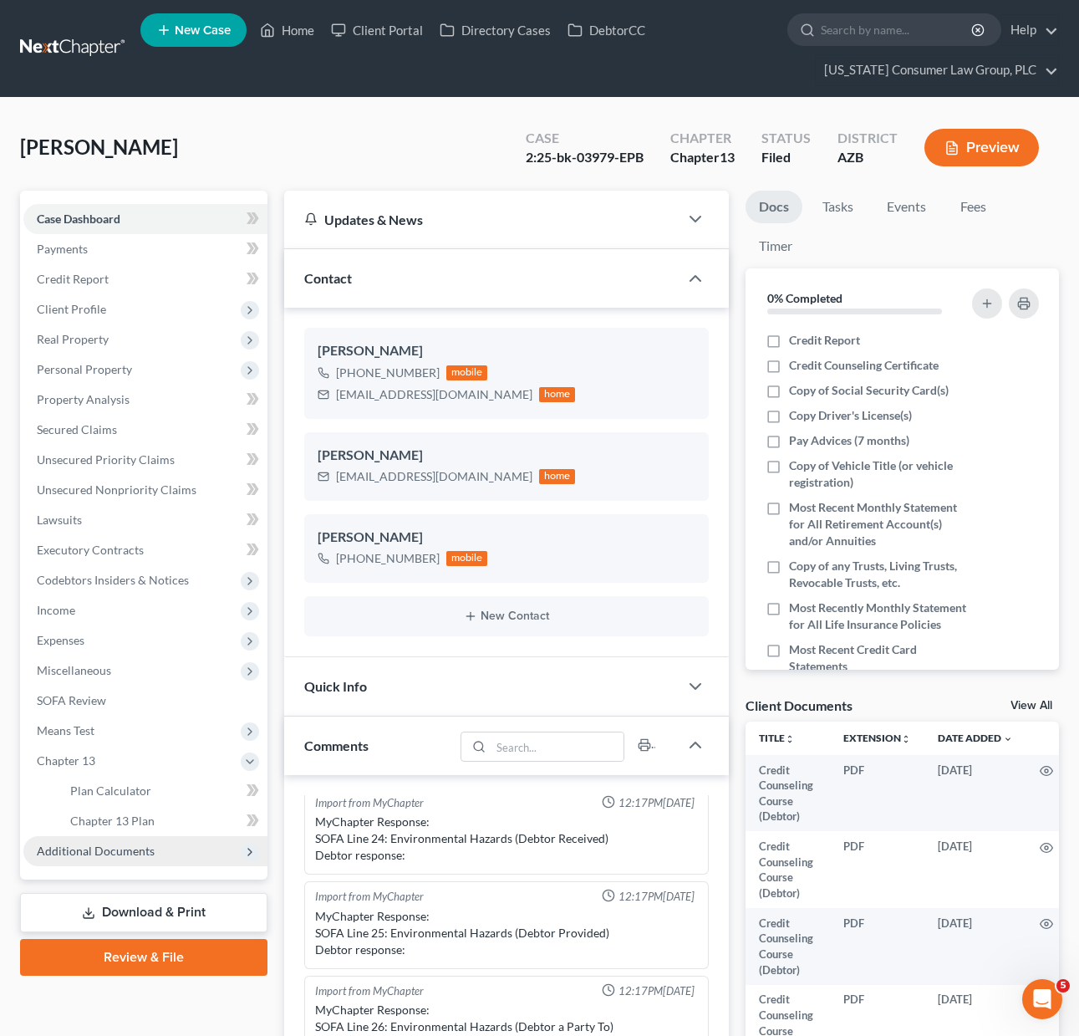
click at [126, 846] on span "Additional Documents" at bounding box center [96, 851] width 118 height 14
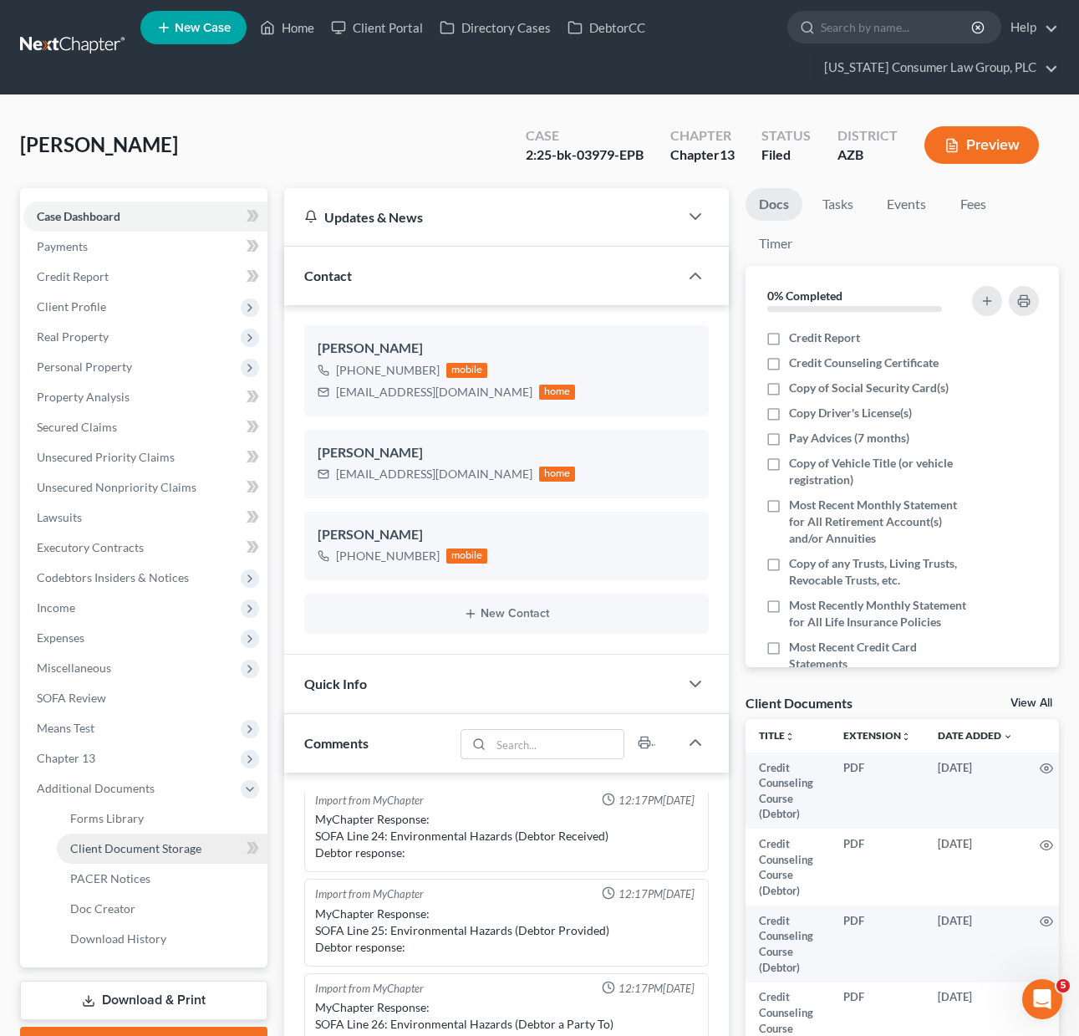
scroll to position [3, 0]
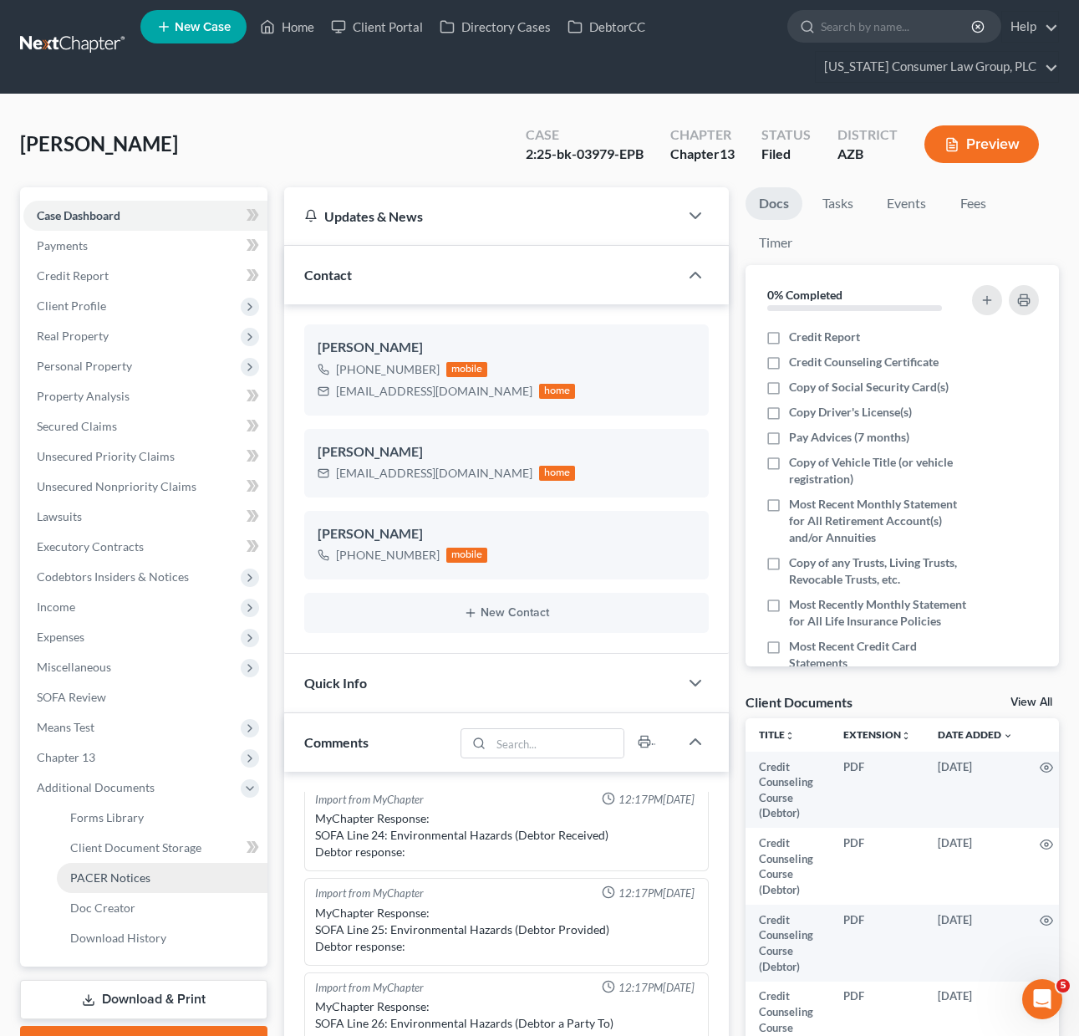
click at [150, 870] on link "PACER Notices" at bounding box center [162, 878] width 211 height 30
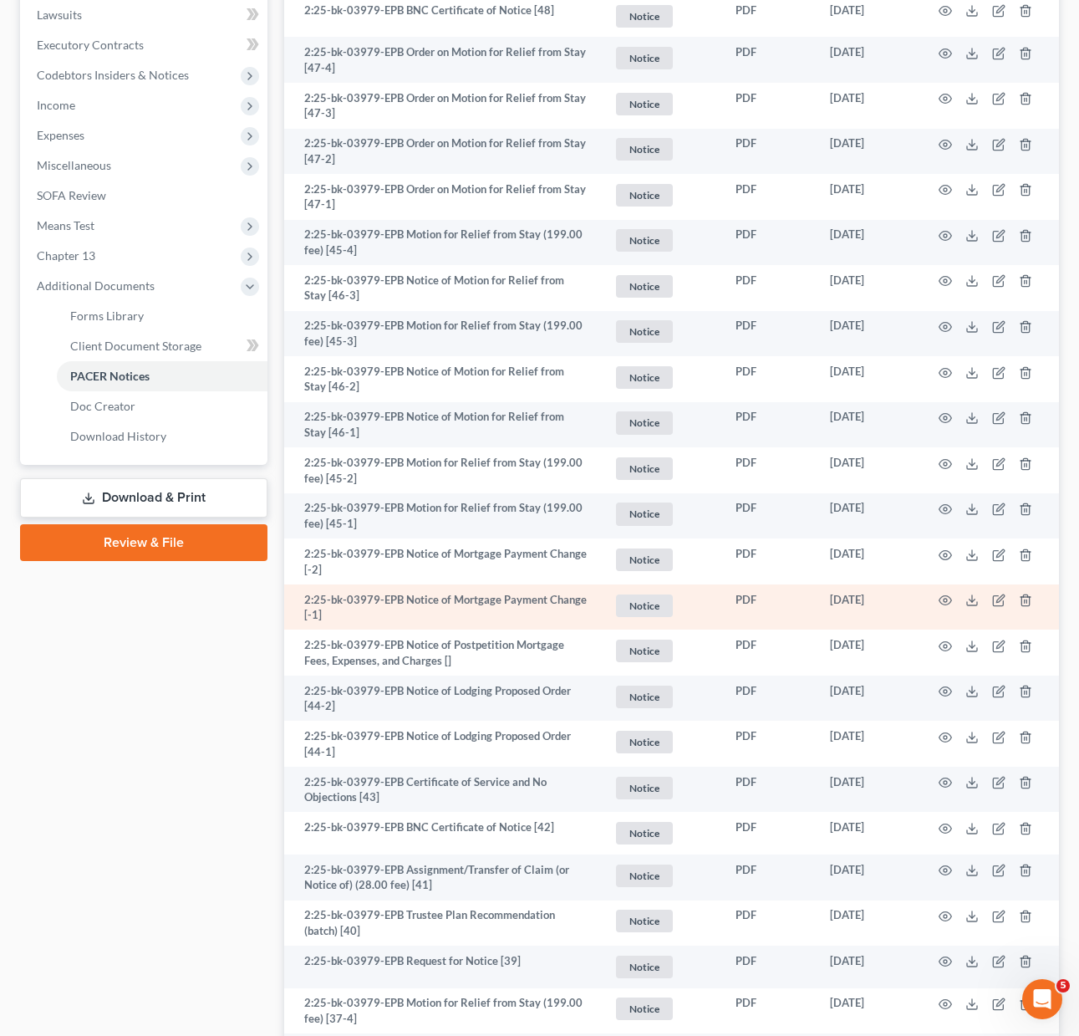
scroll to position [507, 0]
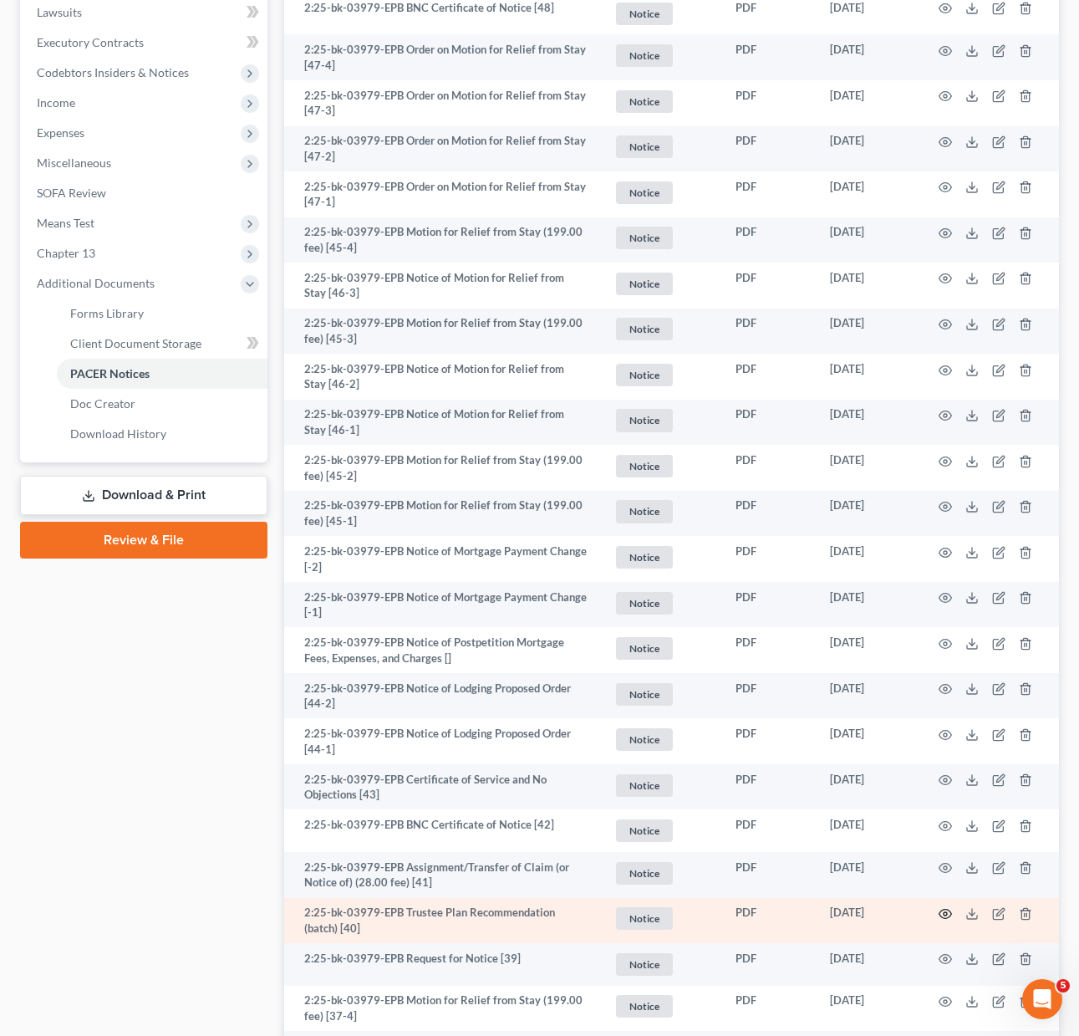
click at [944, 917] on icon "button" at bounding box center [946, 914] width 13 height 9
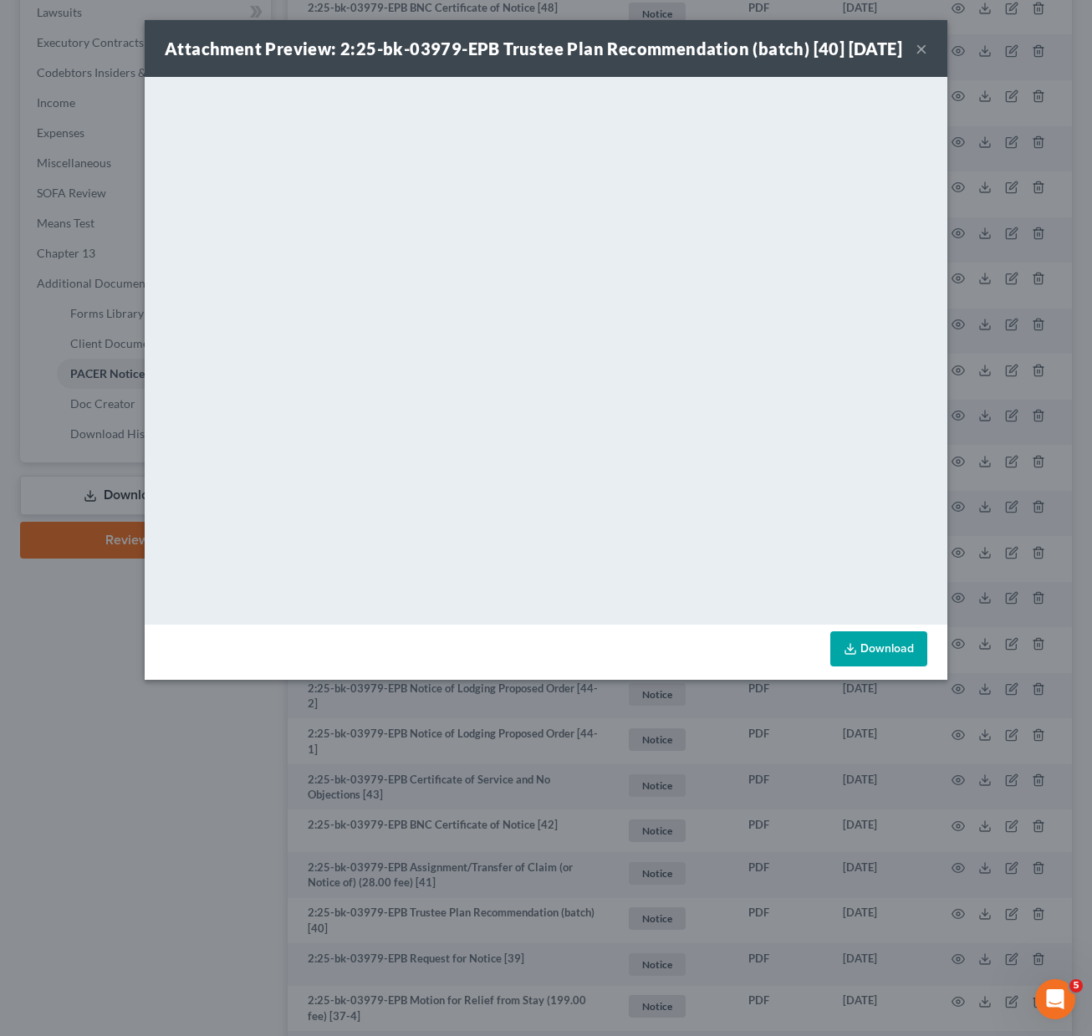
click at [930, 58] on div "Attachment Preview: 2:25-bk-03979-EPB Trustee Plan Recommendation (batch) [40] …" at bounding box center [546, 48] width 803 height 57
click at [924, 59] on button "×" at bounding box center [921, 48] width 12 height 20
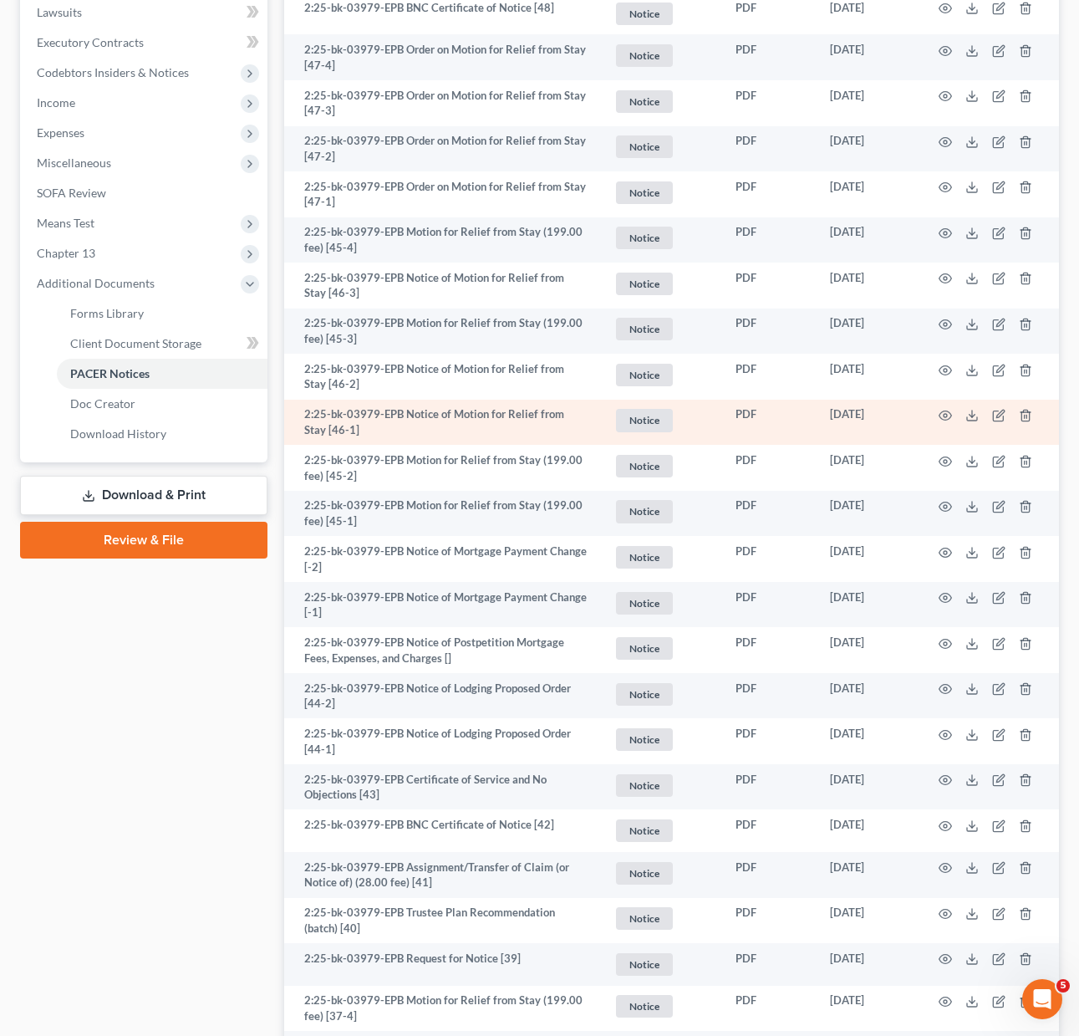
scroll to position [0, 0]
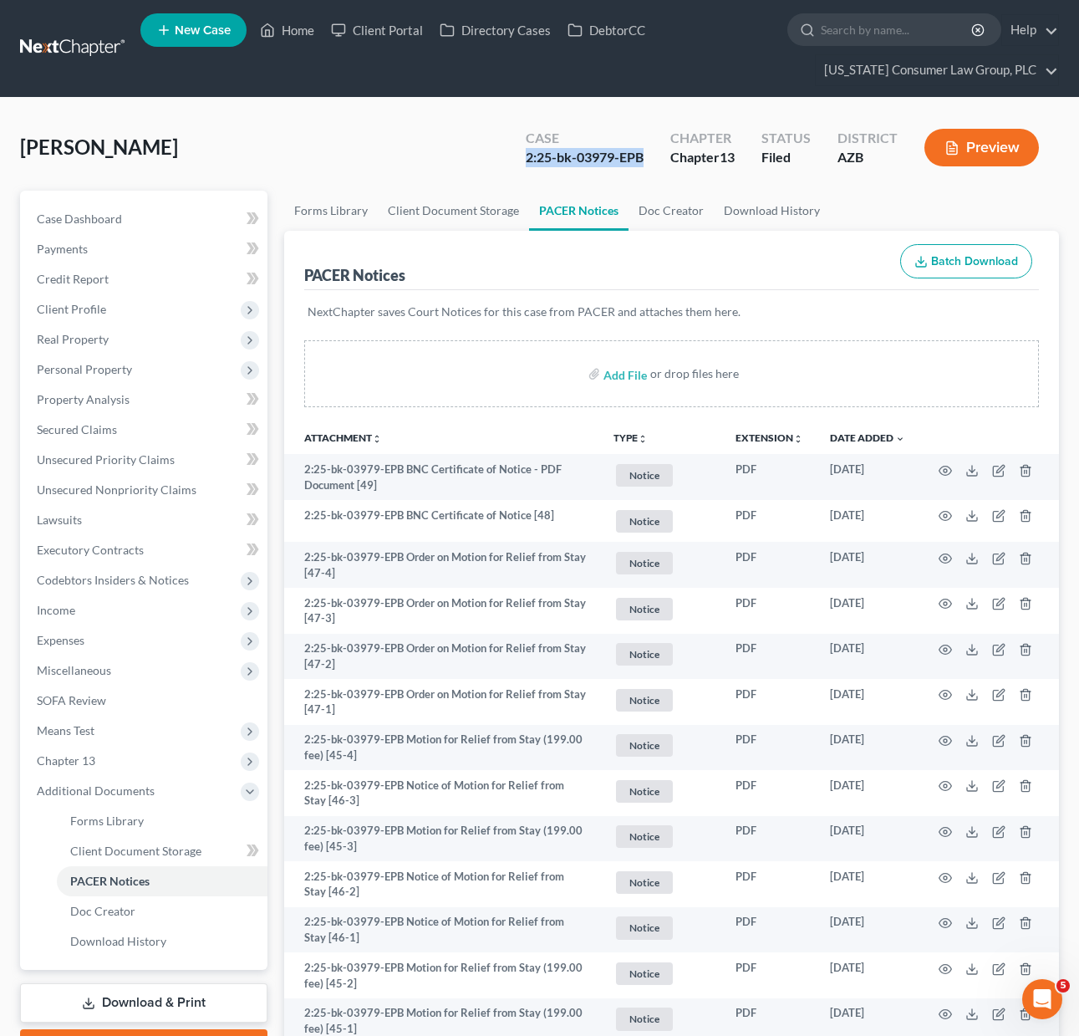
drag, startPoint x: 526, startPoint y: 155, endPoint x: 643, endPoint y: 158, distance: 117.1
click at [643, 158] on div "2:25-bk-03979-EPB" at bounding box center [585, 157] width 118 height 19
copy div "2:25-bk-03979-EPB"
